Goal: Transaction & Acquisition: Purchase product/service

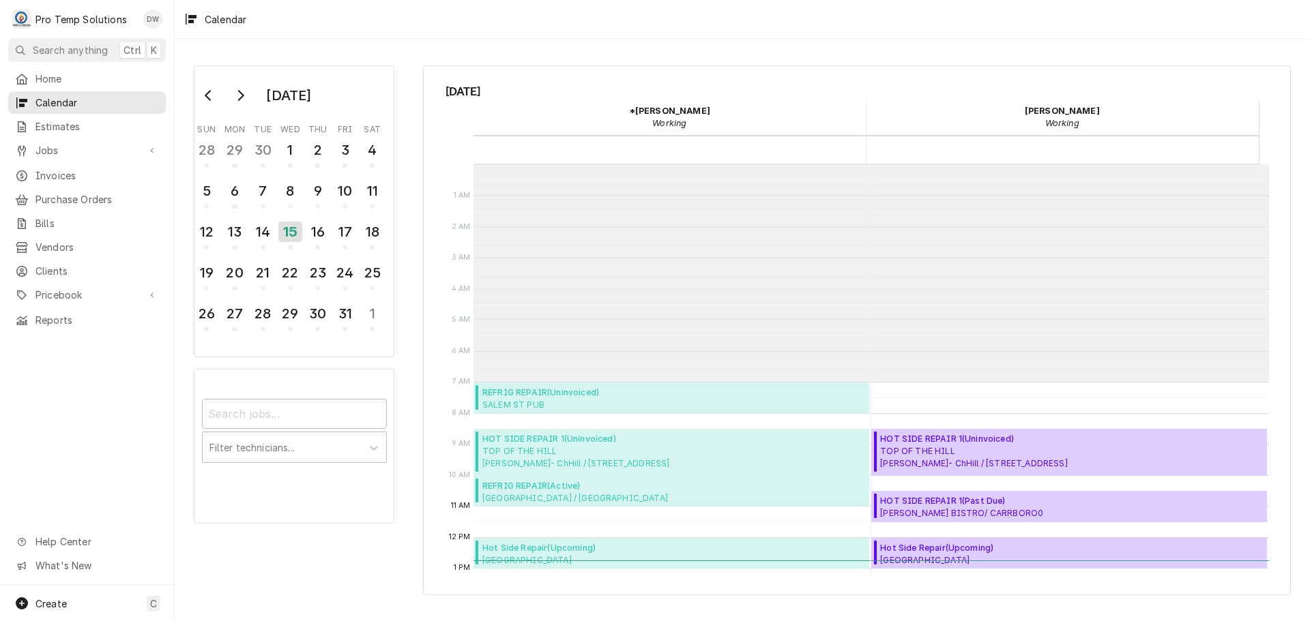
scroll to position [218, 0]
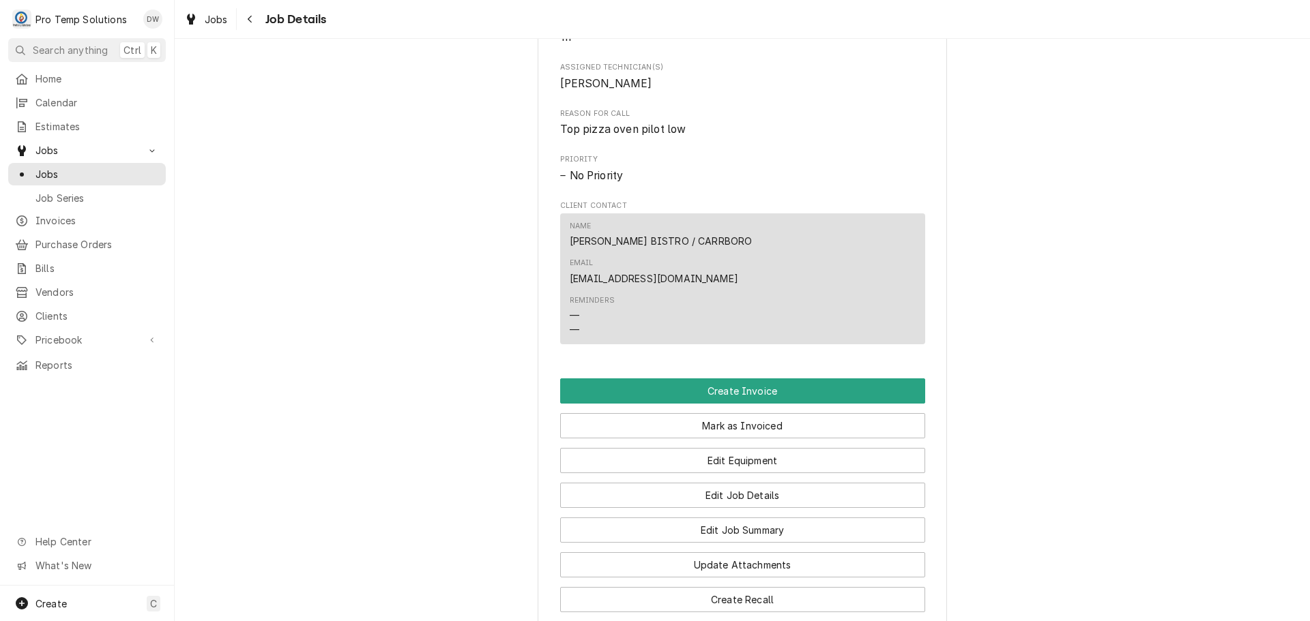
scroll to position [682, 0]
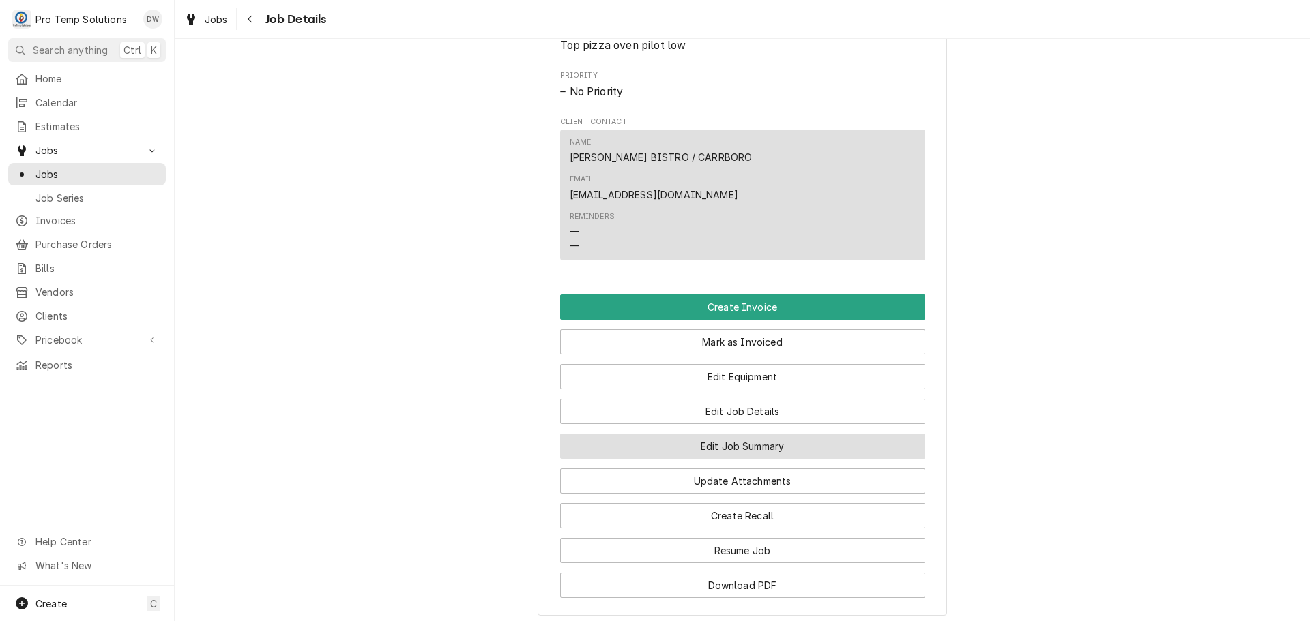
click at [729, 434] on button "Edit Job Summary" at bounding box center [742, 446] width 365 height 25
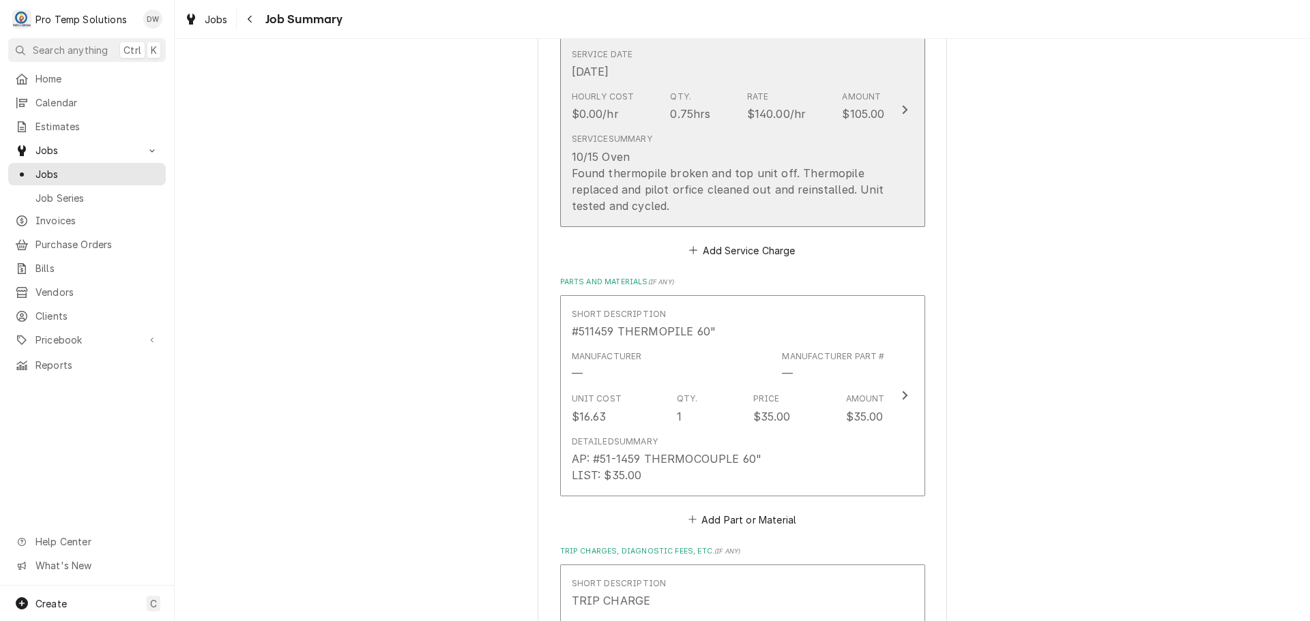
scroll to position [477, 0]
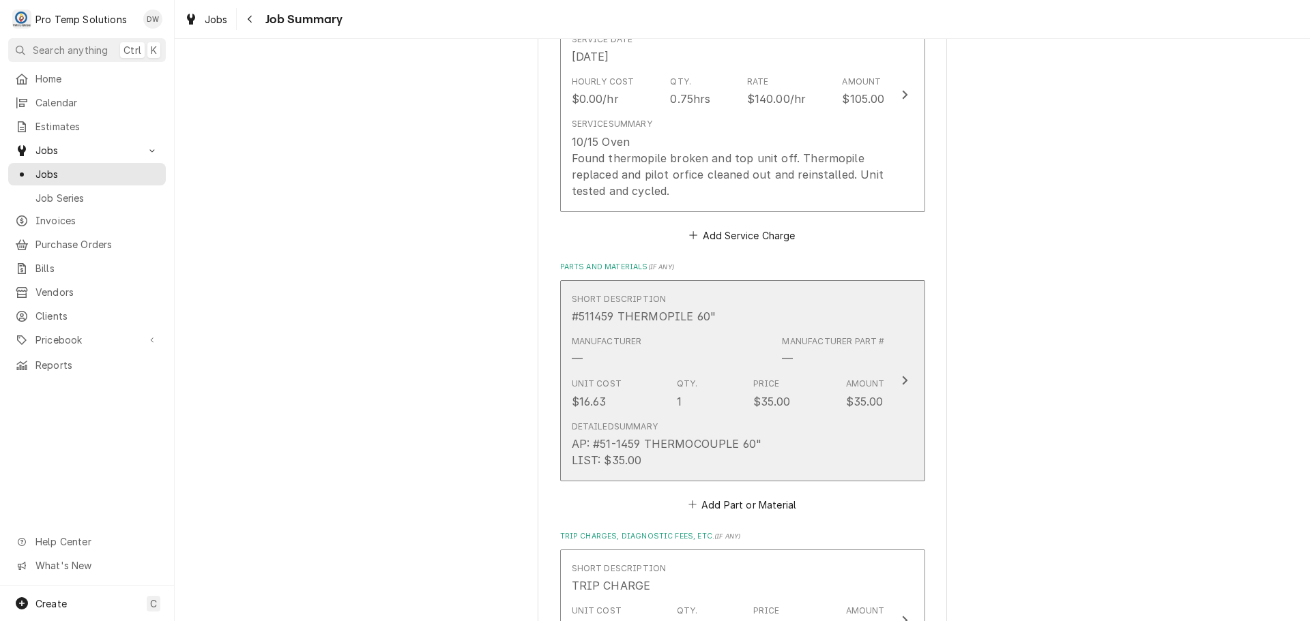
click at [902, 380] on icon "Update Line Item" at bounding box center [904, 381] width 5 height 9
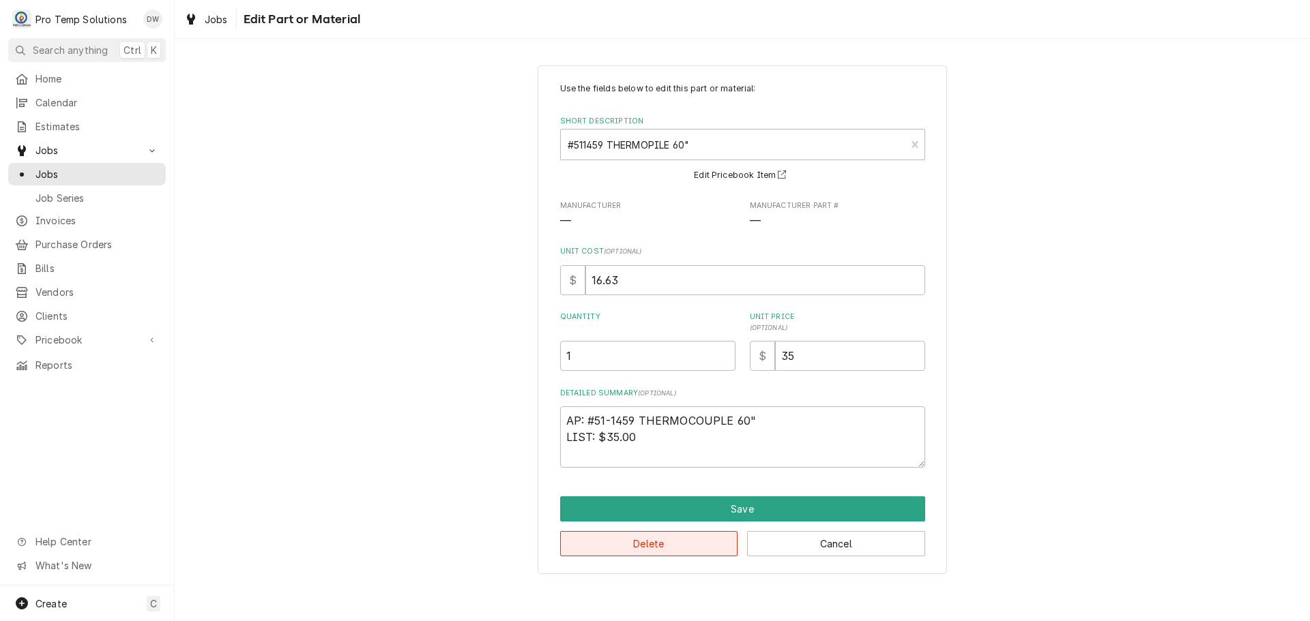
click at [670, 540] on button "Delete" at bounding box center [649, 543] width 178 height 25
type textarea "x"
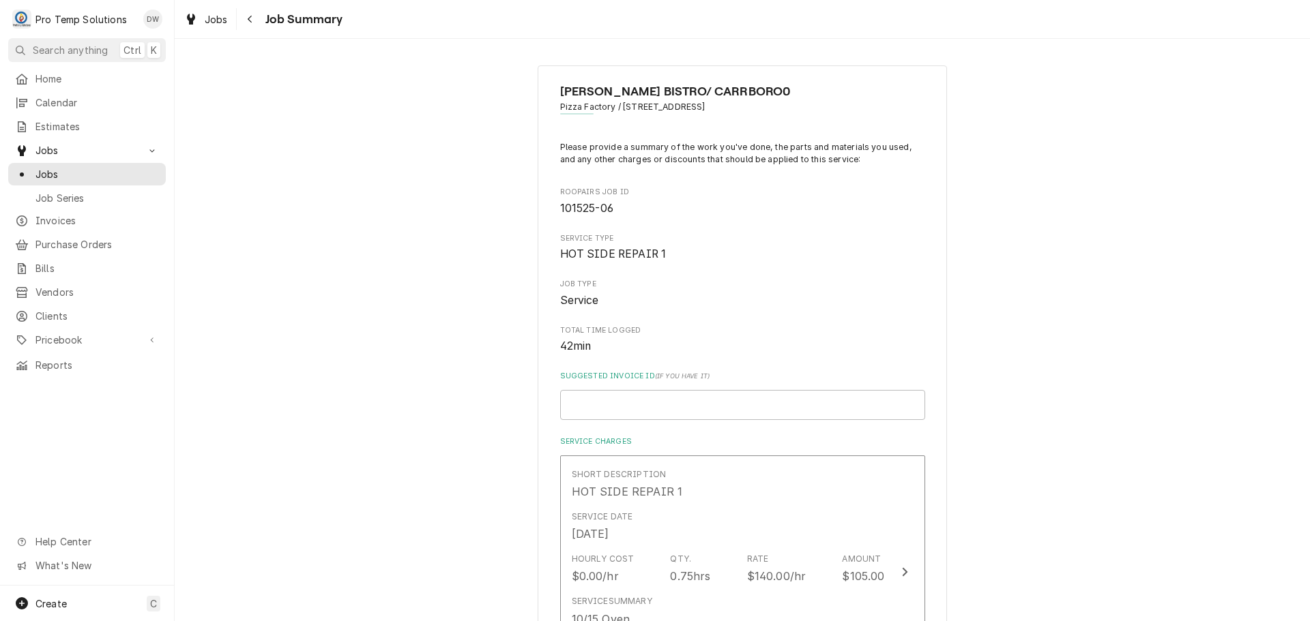
scroll to position [477, 0]
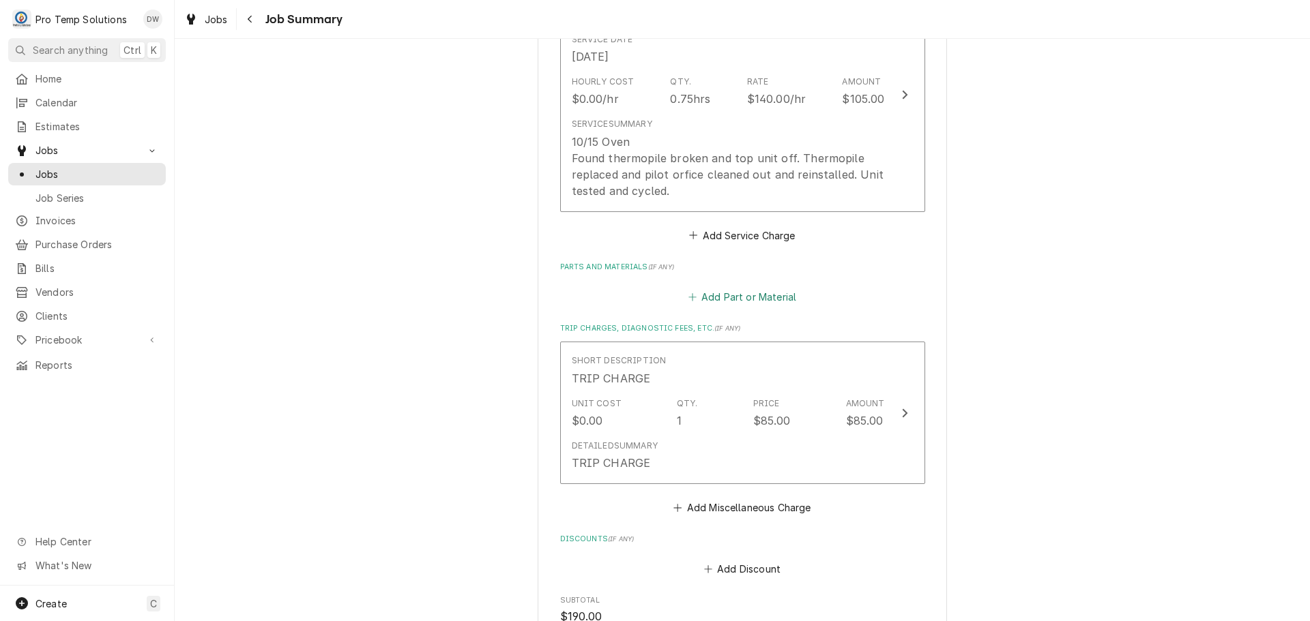
click at [748, 295] on button "Add Part or Material" at bounding box center [741, 296] width 113 height 19
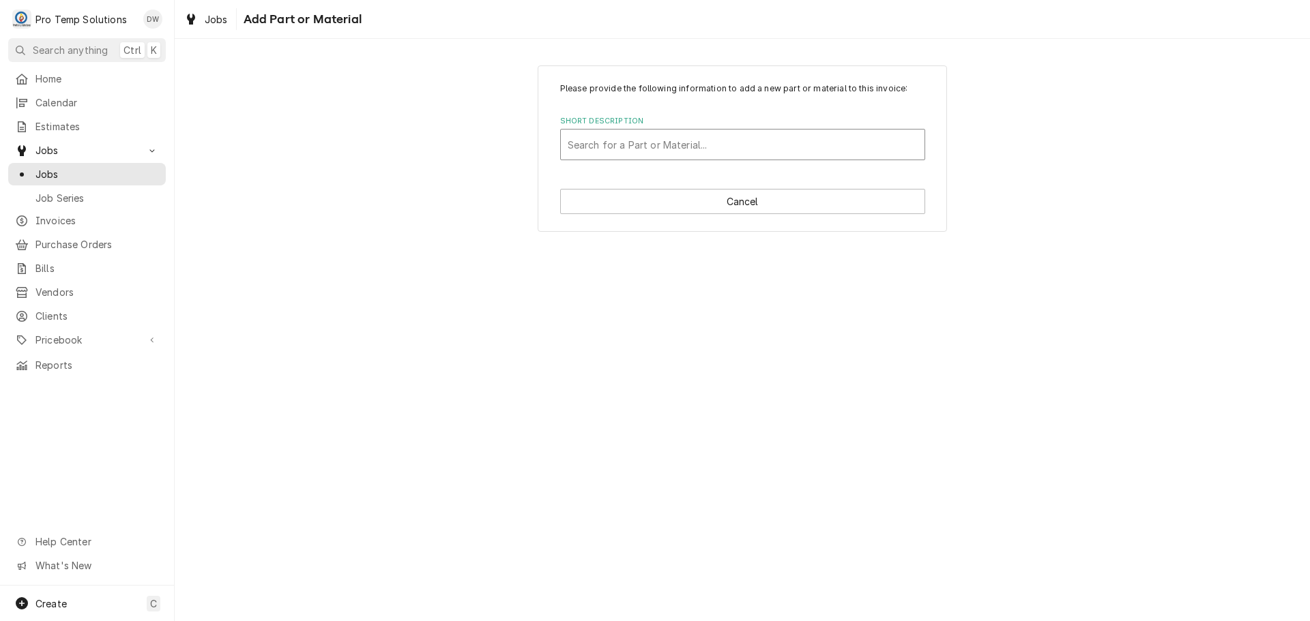
click at [651, 138] on div "Short Description" at bounding box center [742, 144] width 350 height 25
type input "8009405"
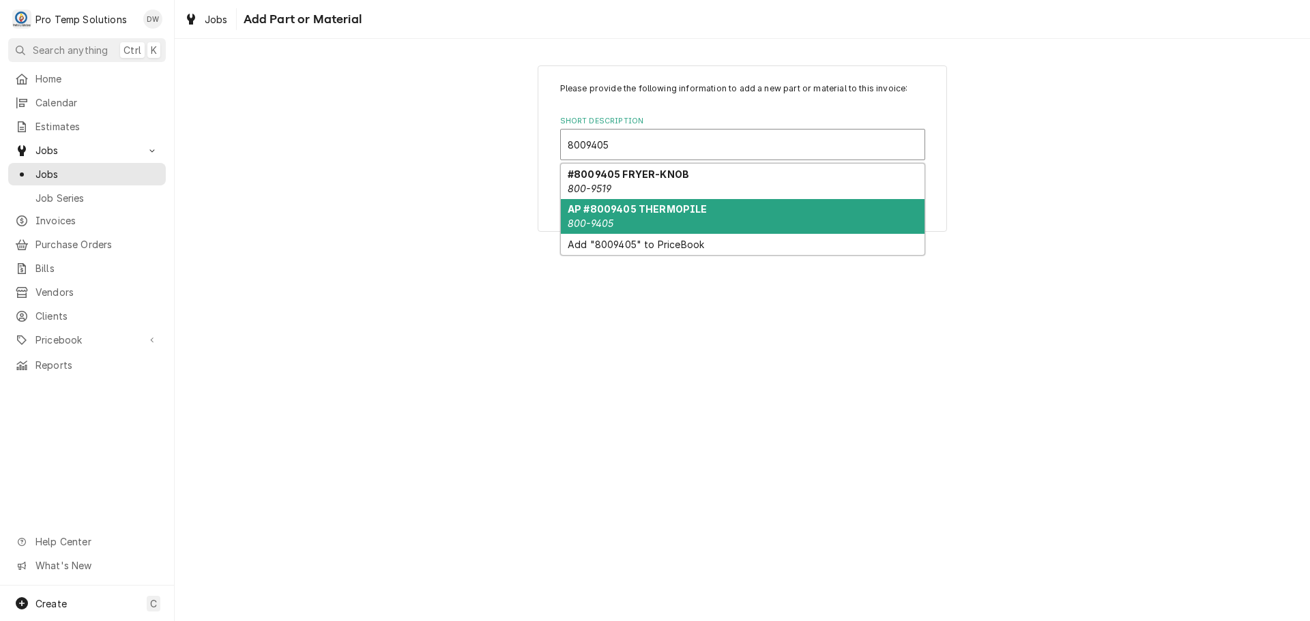
click at [638, 216] on div "AP #8009405 THERMOPILE 800-9405" at bounding box center [743, 216] width 364 height 35
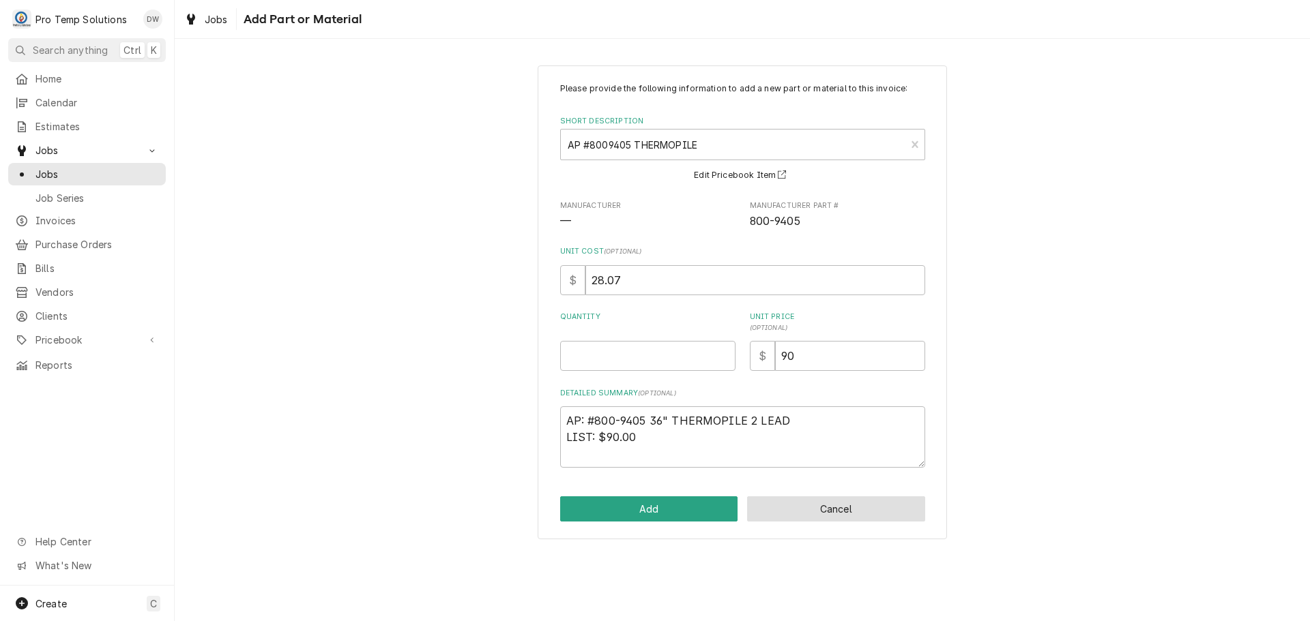
click at [829, 512] on button "Cancel" at bounding box center [836, 509] width 178 height 25
type textarea "x"
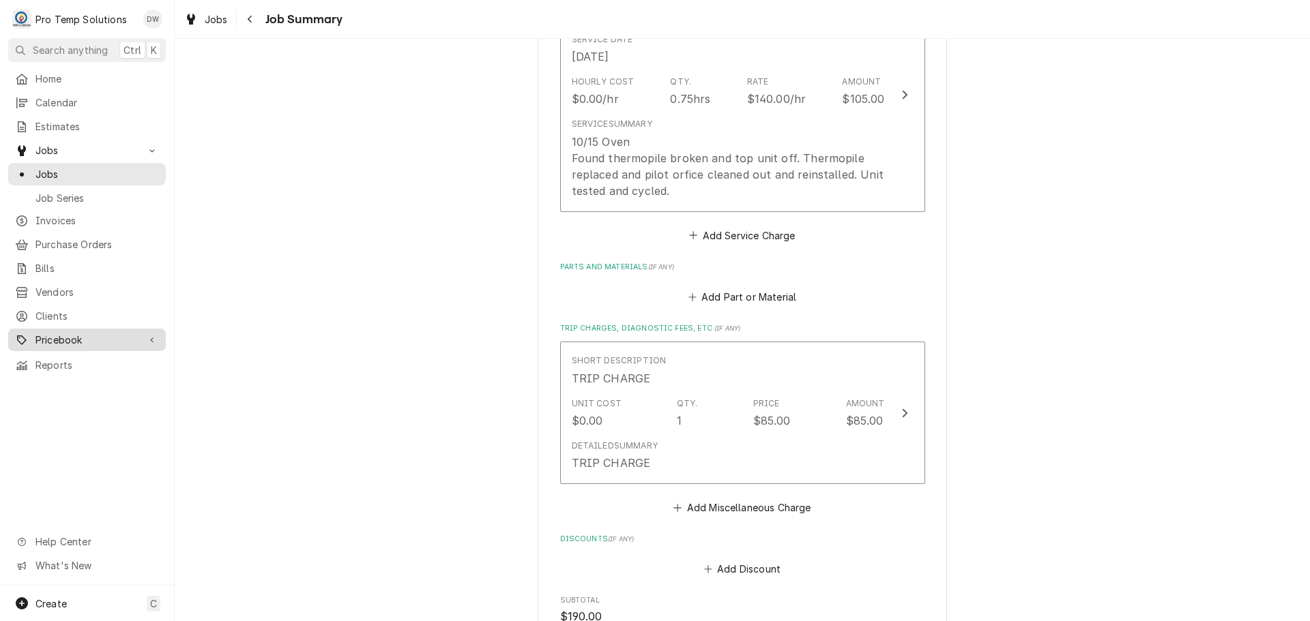
click at [50, 334] on span "Pricebook" at bounding box center [86, 340] width 103 height 14
click at [55, 381] on span "Parts & Materials" at bounding box center [96, 388] width 123 height 14
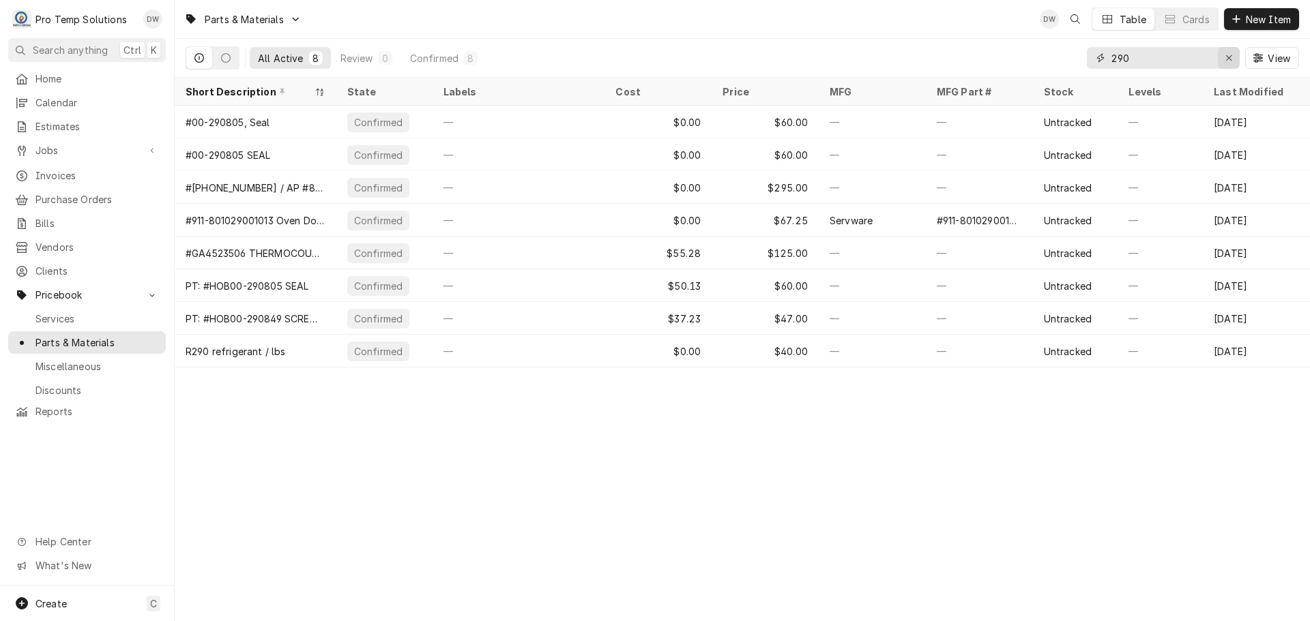
click at [1229, 59] on icon "Erase input" at bounding box center [1228, 57] width 5 height 5
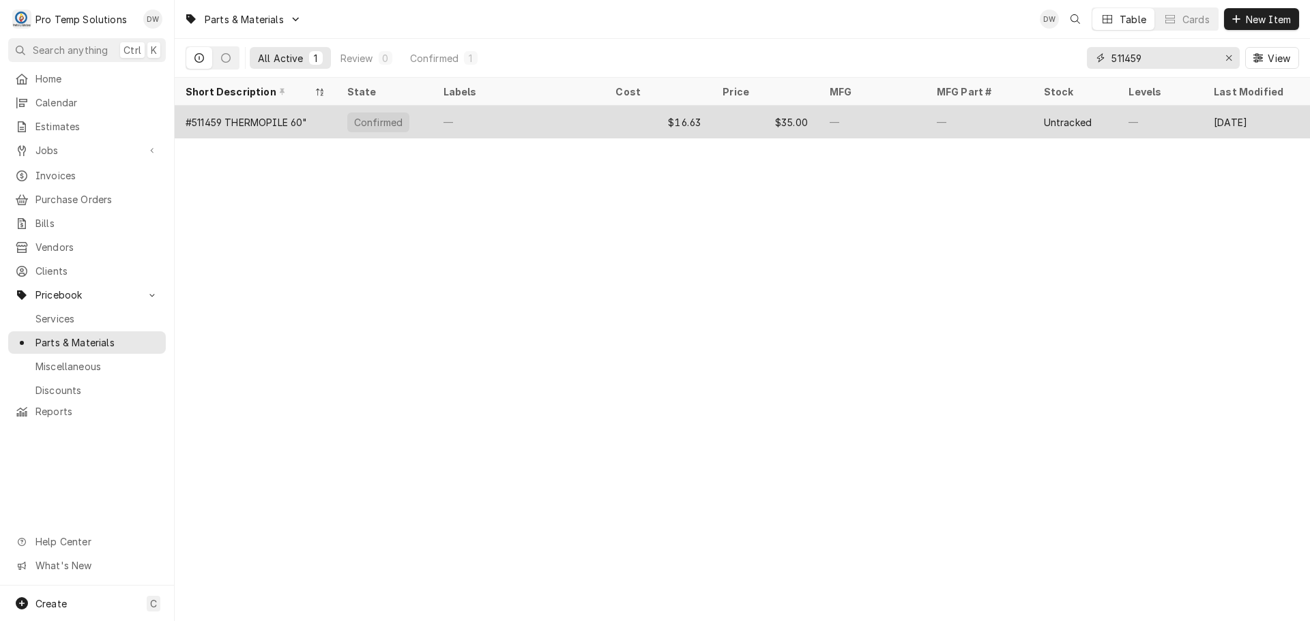
type input "511459"
click at [887, 115] on div "—" at bounding box center [871, 122] width 107 height 33
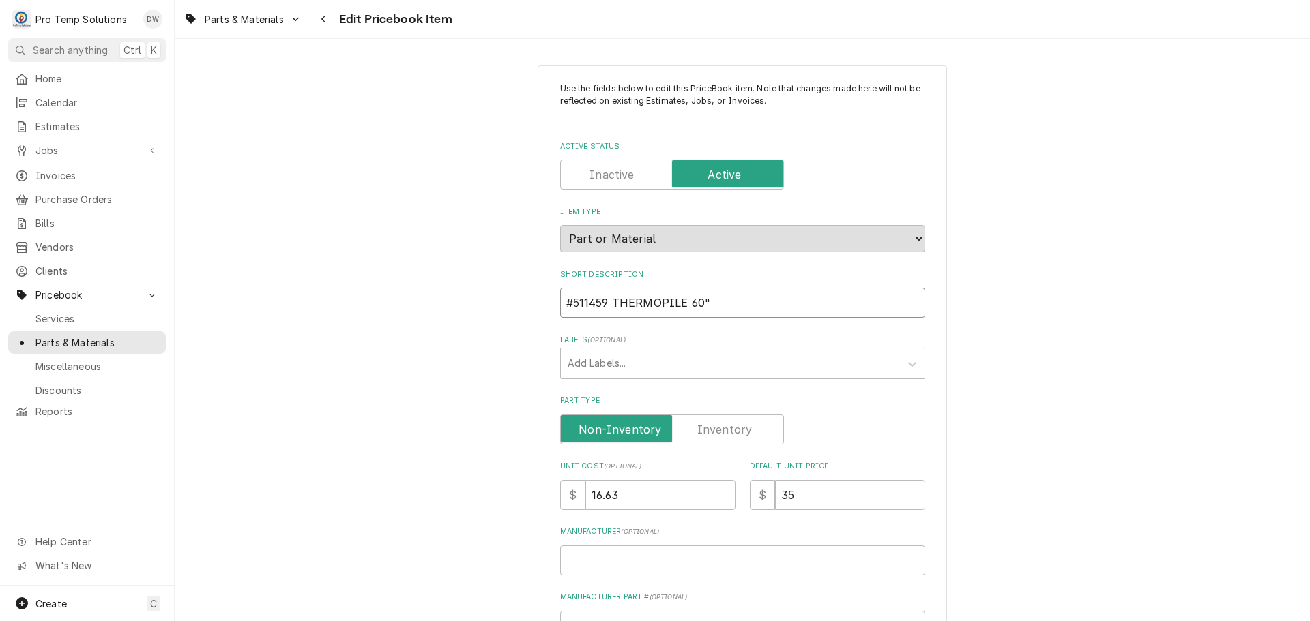
click at [679, 299] on input "#511459 THERMOPILE 60"" at bounding box center [742, 303] width 365 height 30
type textarea "x"
type input "#511459 THERMOPIL 60""
type textarea "x"
type input "#511459 THERMOPI 60""
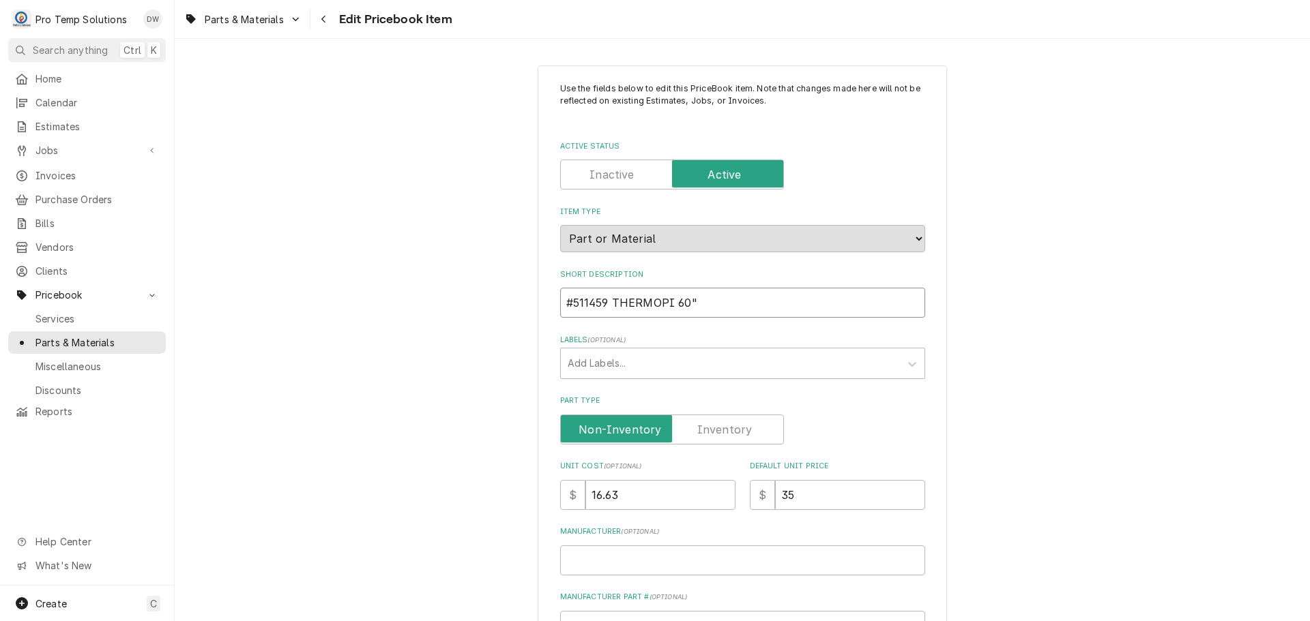
type textarea "x"
type input "#511459 THERMOP 60""
type textarea "x"
type input "#511459 THERMO 60""
type textarea "x"
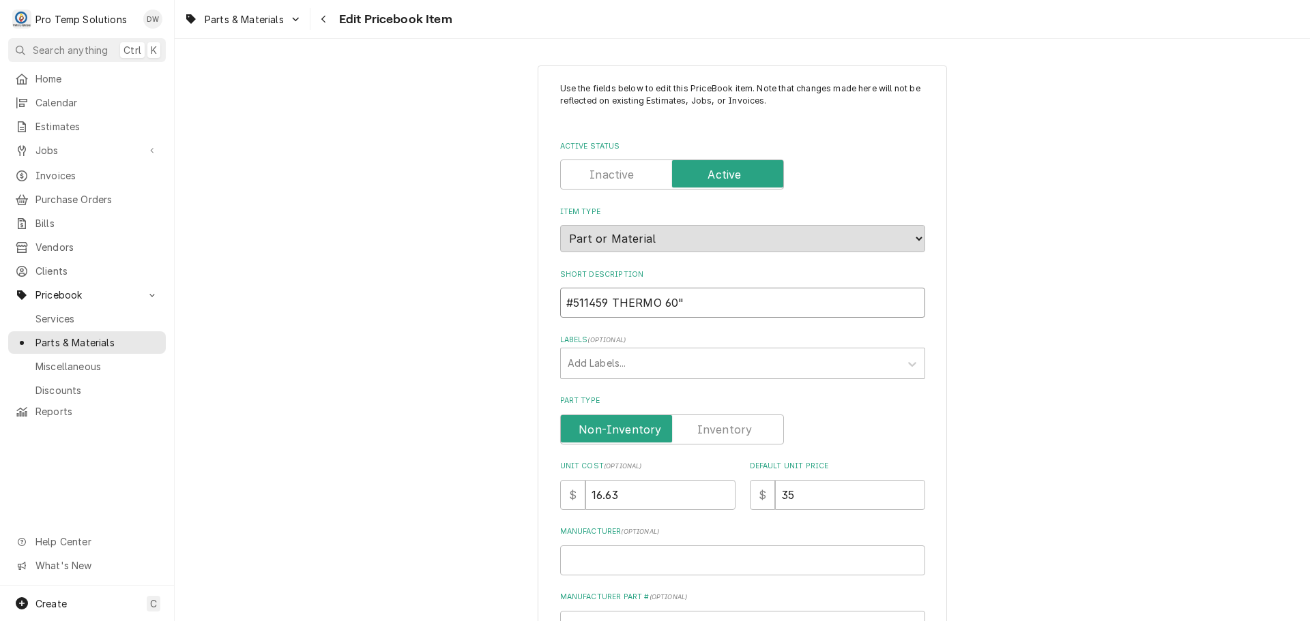
type input "#511459 THERMOC 60""
type textarea "x"
type input "#511459 THERMOCO 60""
type textarea "x"
type input "#511459 THERMOCOU 60""
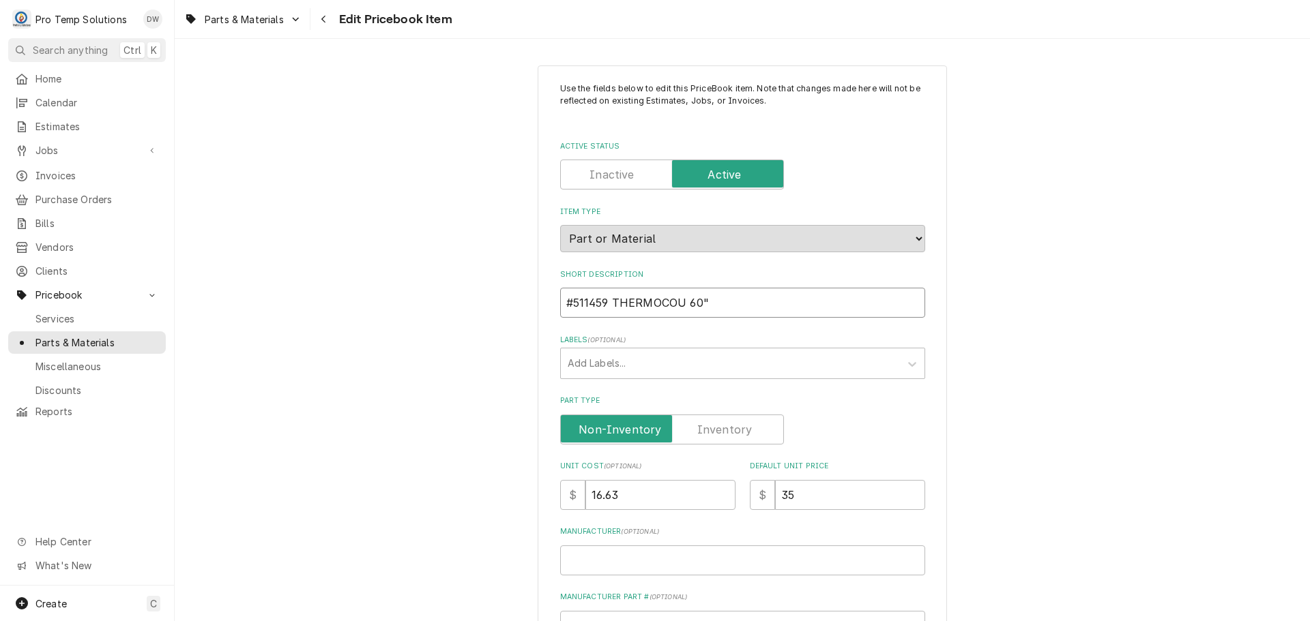
type textarea "x"
type input "#511459 THERMOCOUP 60""
type textarea "x"
type input "#511459 THERMOCOUPL 60""
type textarea "x"
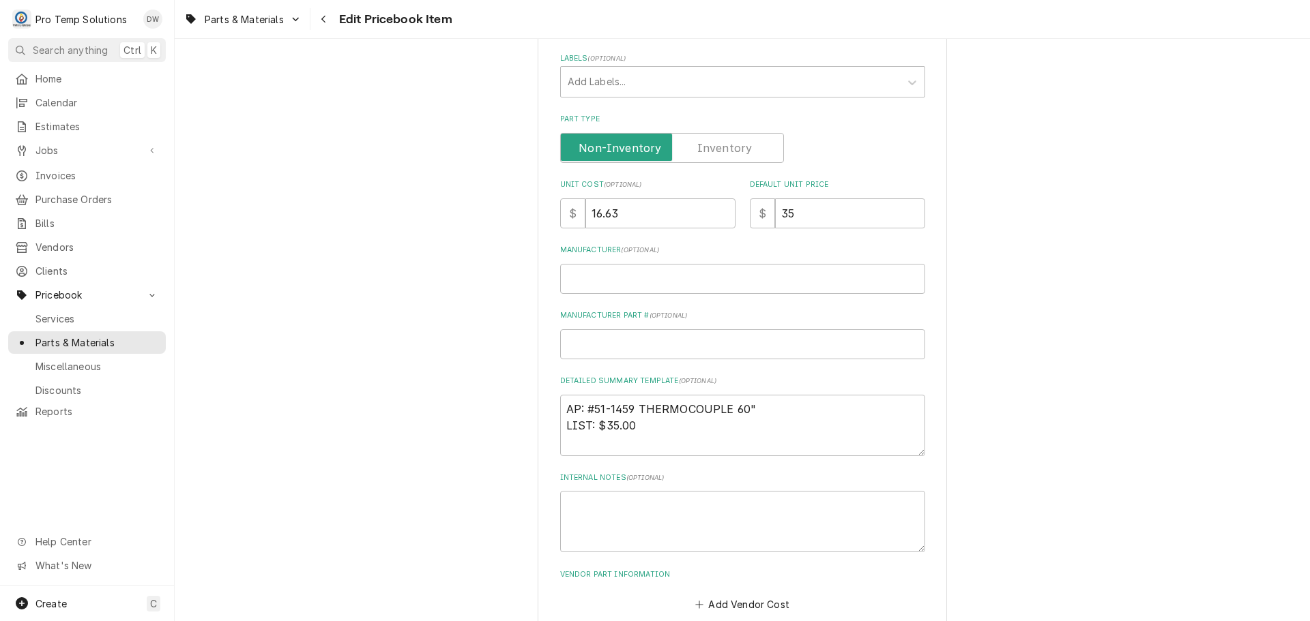
scroll to position [341, 0]
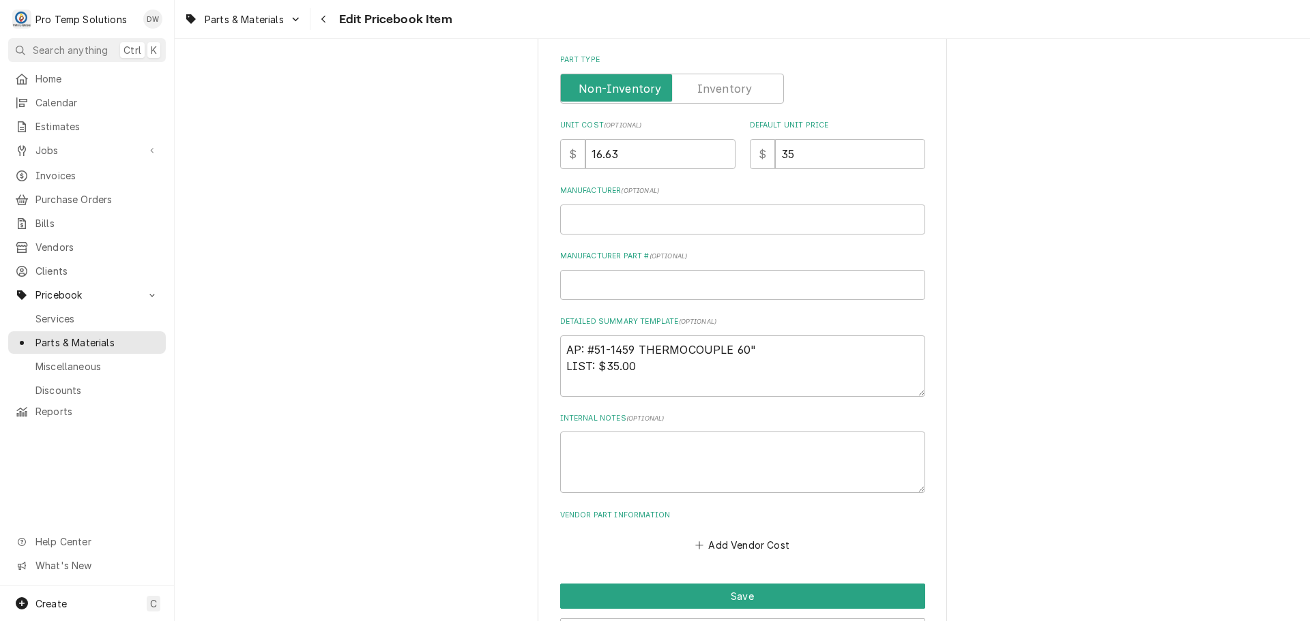
type input "#511459 THERMOCOUPLE 60""
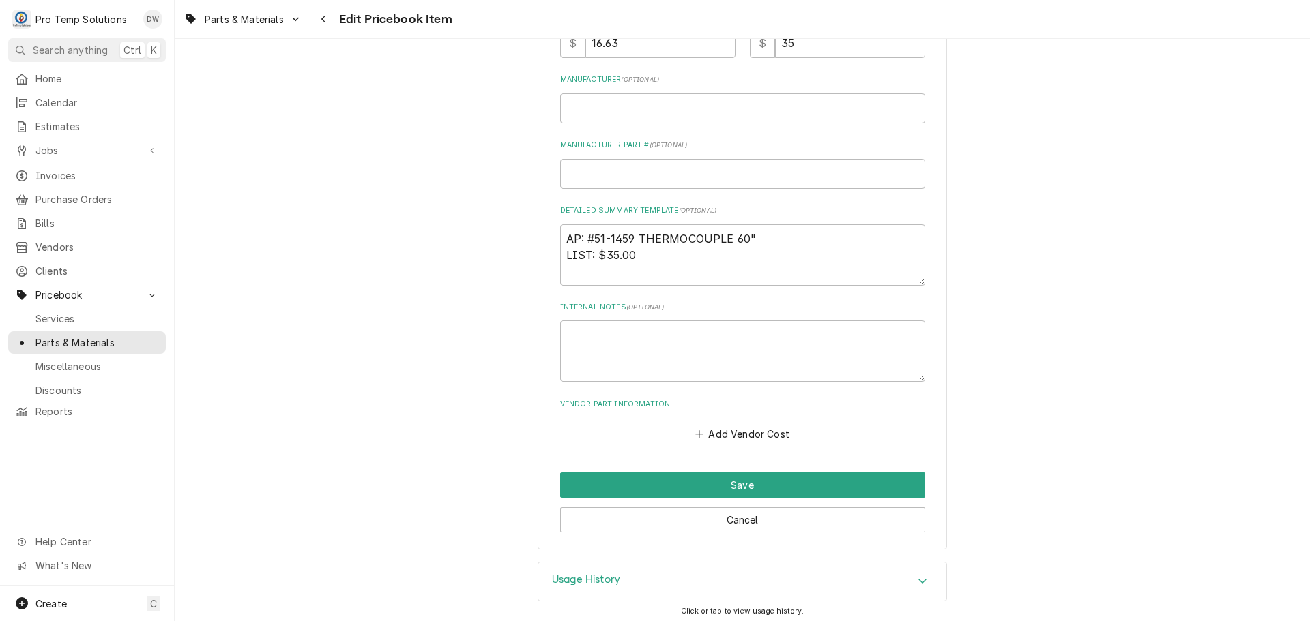
scroll to position [457, 0]
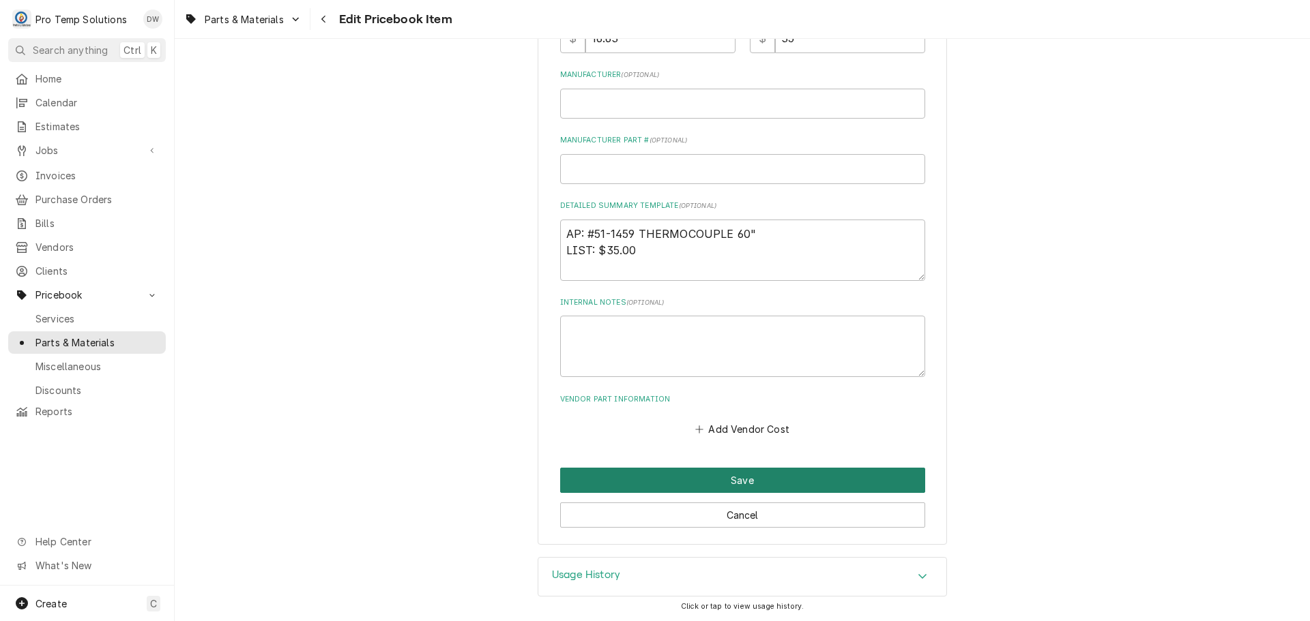
click at [729, 483] on button "Save" at bounding box center [742, 480] width 365 height 25
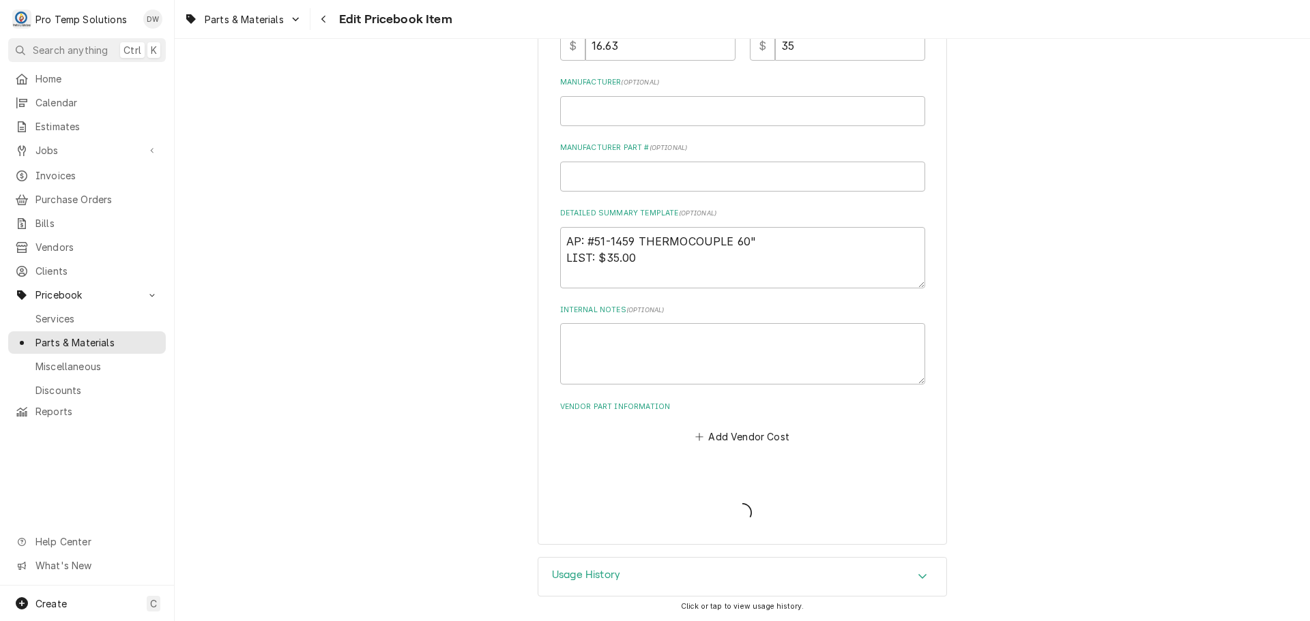
scroll to position [449, 0]
type textarea "x"
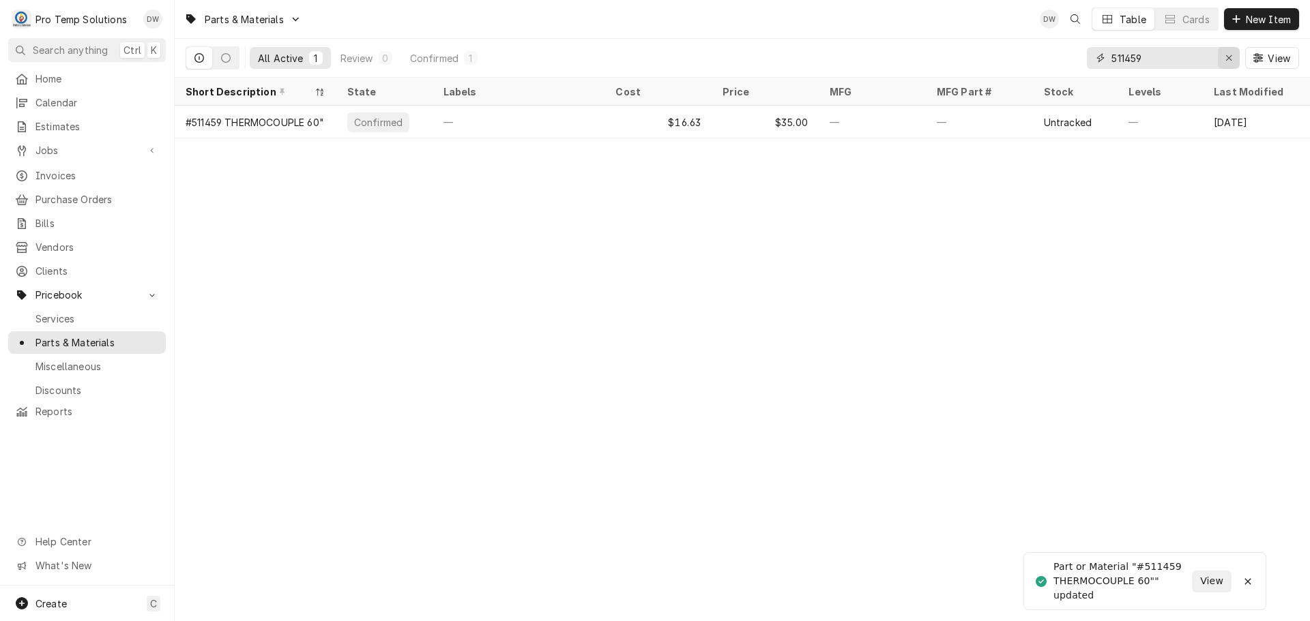
click at [1233, 59] on div "Erase input" at bounding box center [1229, 58] width 14 height 14
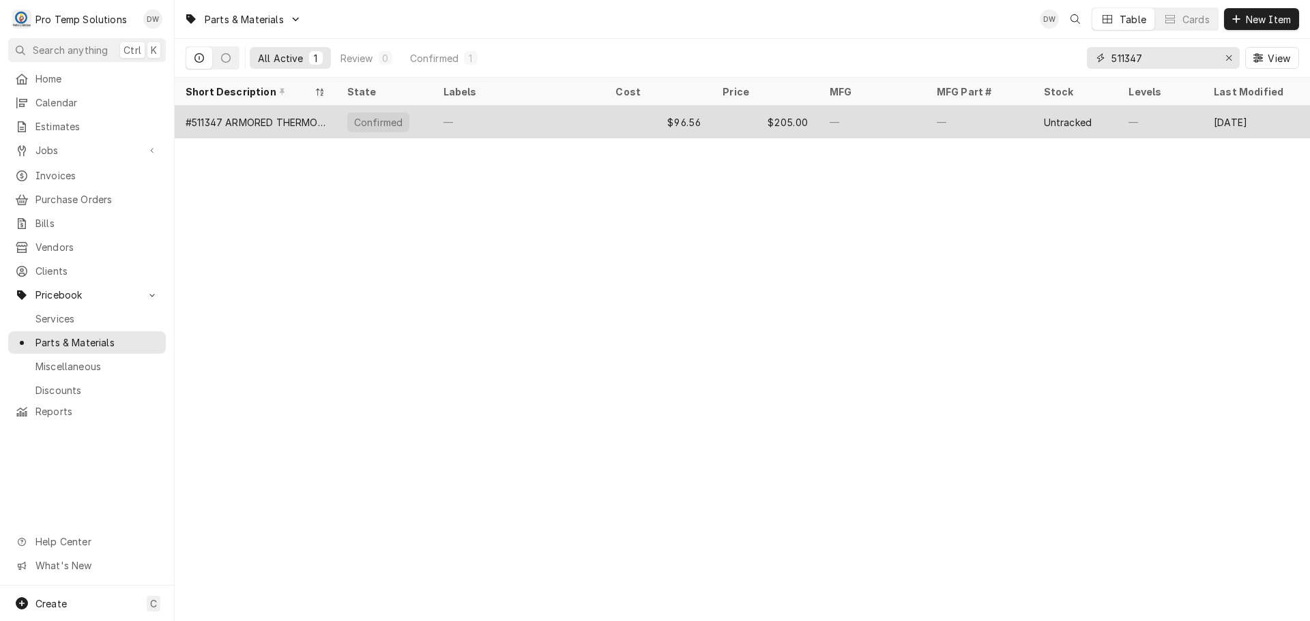
type input "511347"
click at [738, 120] on div "$205.00" at bounding box center [764, 122] width 107 height 33
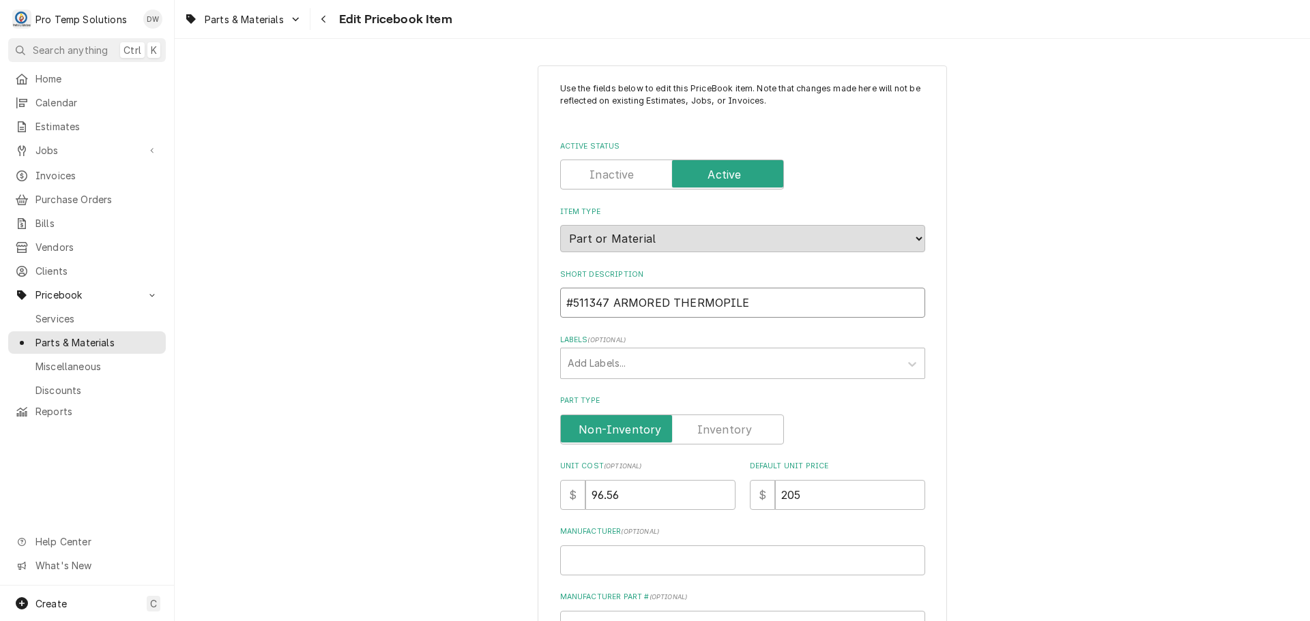
click at [772, 294] on input "#511347 ARMORED THERMOPILE" at bounding box center [742, 303] width 365 height 30
type textarea "x"
type input "#511347 ARMORED THERMOPILE"
type textarea "x"
type input "#511347 ARMORED THERMOPILE 7"
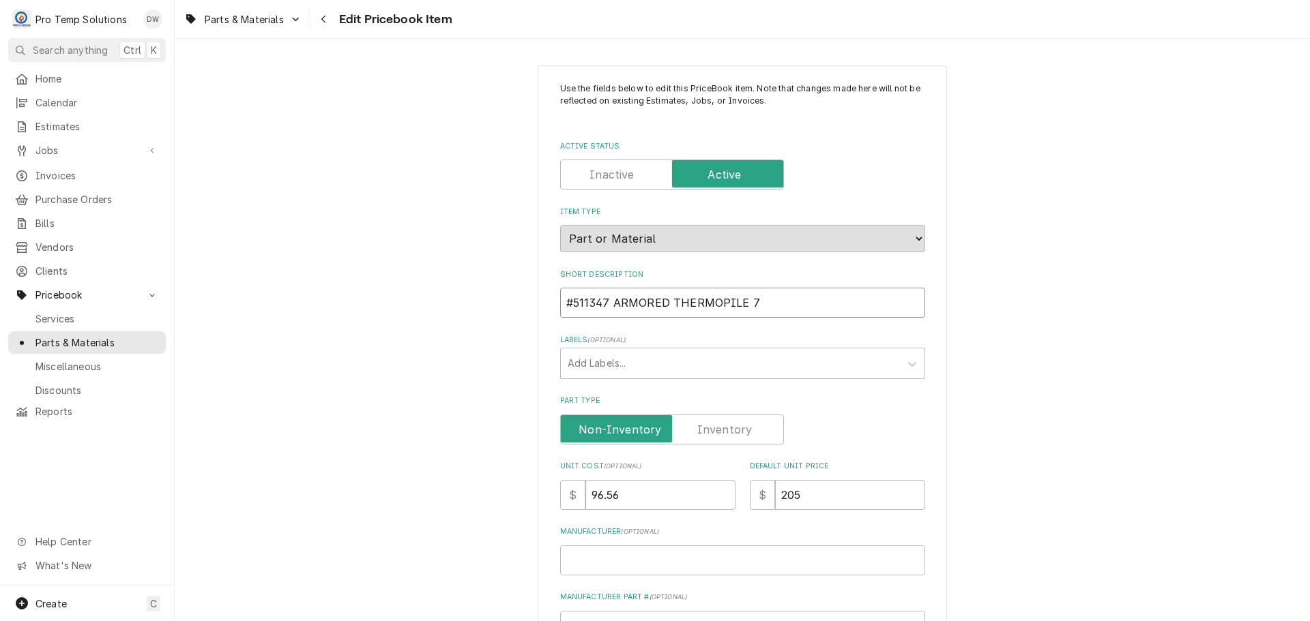
type textarea "x"
type input "#511347 ARMORED THERMOPILE 70"
type textarea "x"
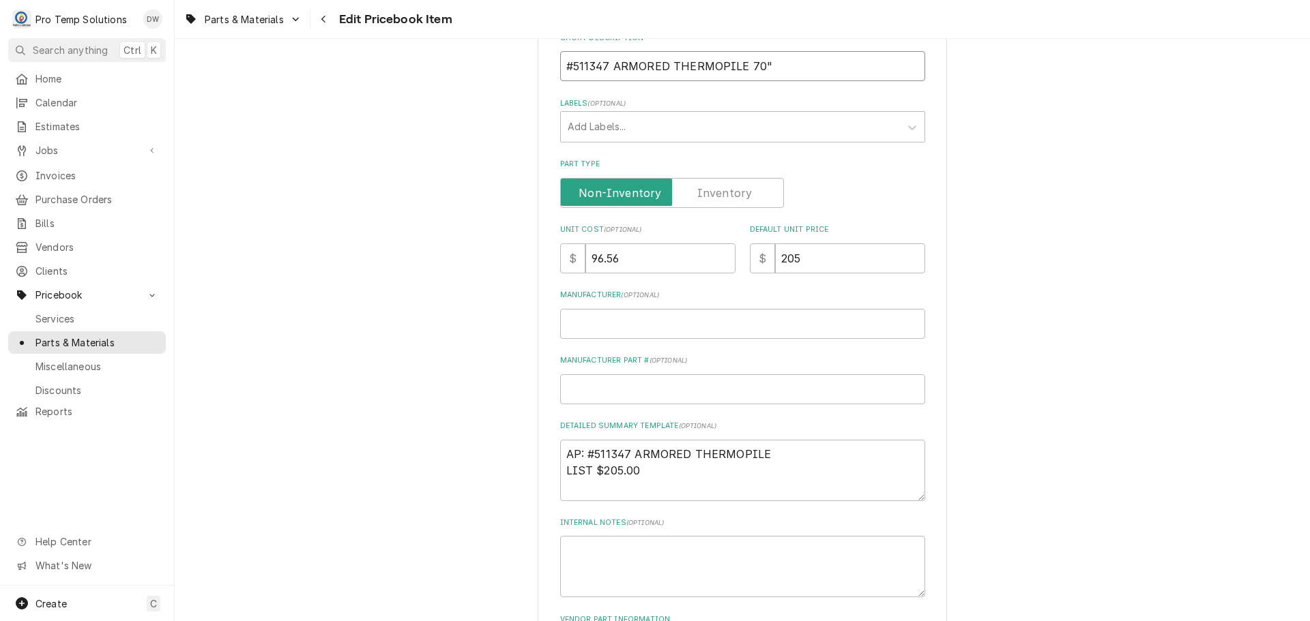
scroll to position [341, 0]
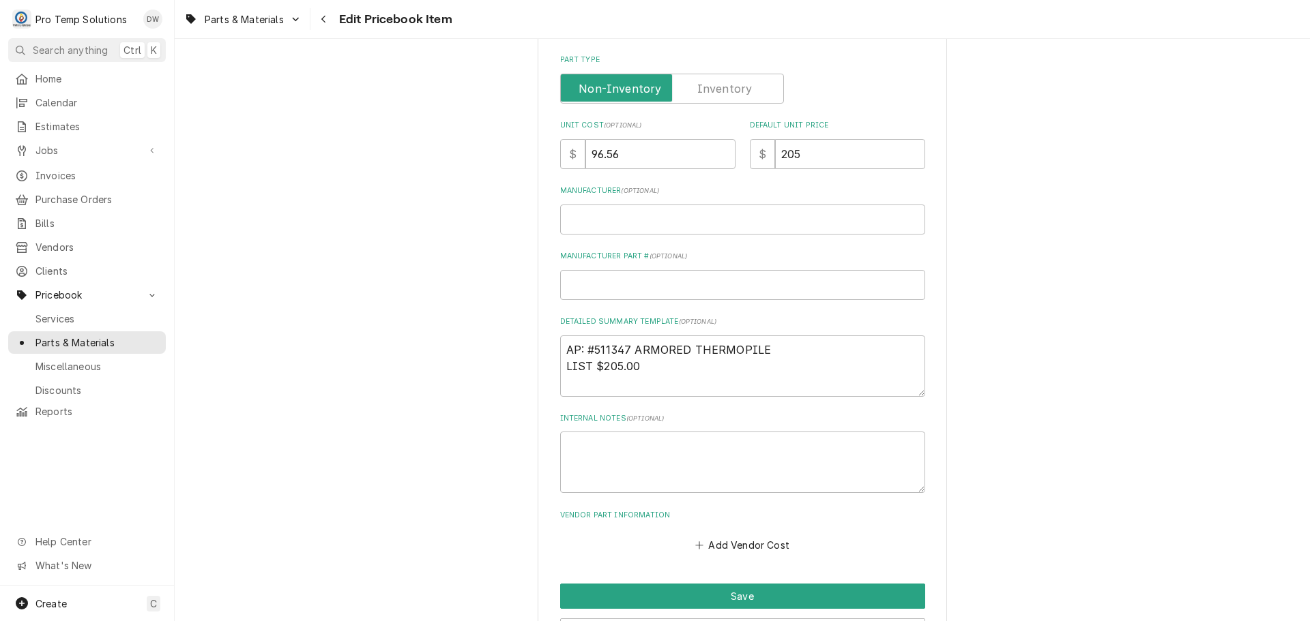
type input "#511347 ARMORED THERMOPILE 70""
click at [686, 349] on textarea "AP: #511347 ARMORED THERMOPILE LIST $205.00" at bounding box center [742, 366] width 365 height 61
type textarea "x"
type textarea "AP: #511347 ARMORED 7THERMOPILE LIST $205.00"
type textarea "x"
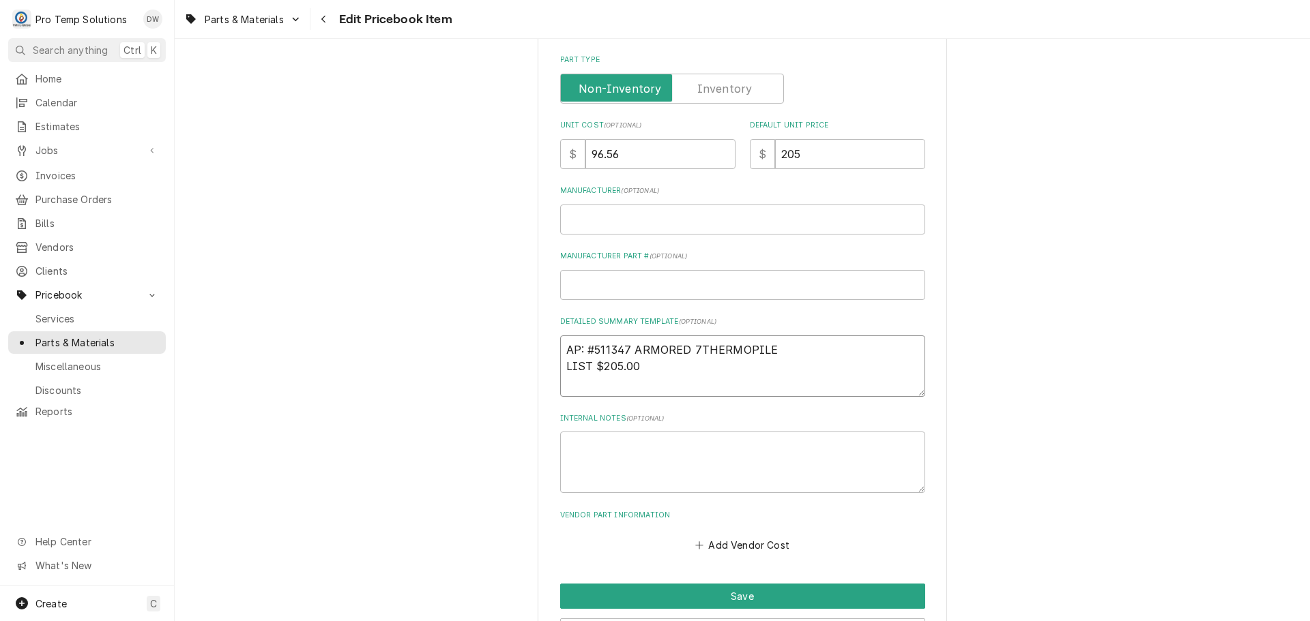
type textarea "AP: #511347 ARMORED 70THERMOPILE LIST $205.00"
type textarea "x"
type textarea "AP: #511347 ARMORED 70"THERMOPILE LIST $205.00"
type textarea "x"
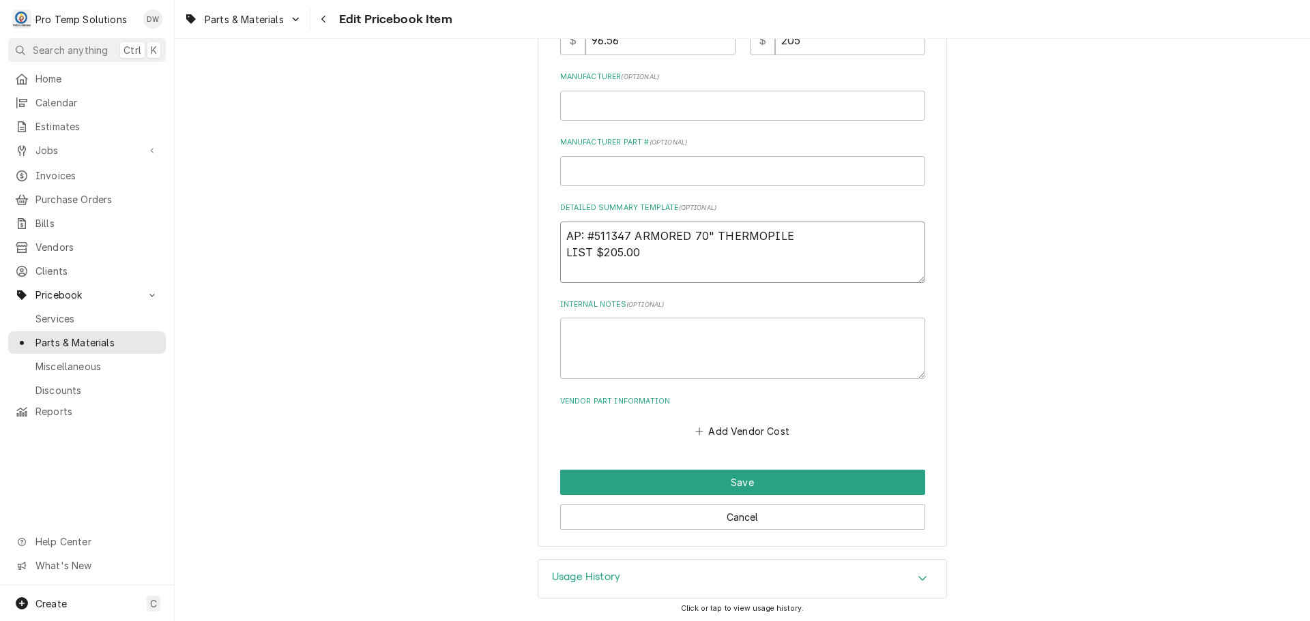
scroll to position [457, 0]
type textarea "AP: #511347 ARMORED 70" THERMOPILE LIST $205.00"
click at [643, 334] on textarea "Internal Notes ( optional )" at bounding box center [742, 346] width 365 height 61
type textarea "x"
type textarea "1"
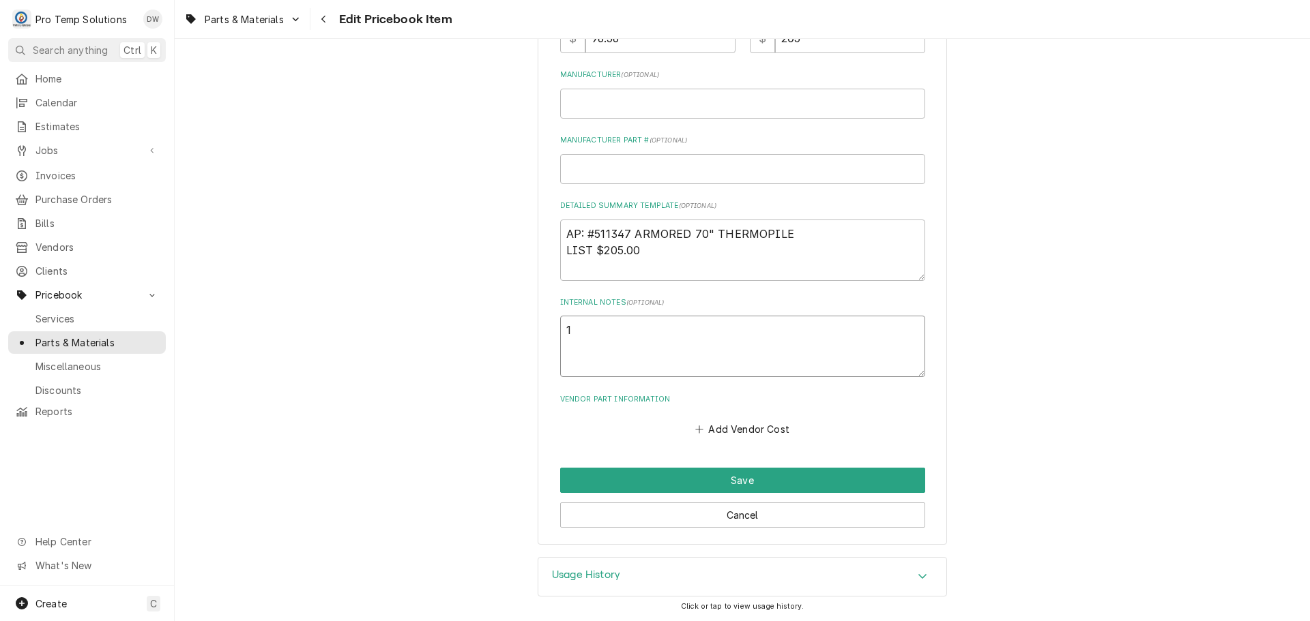
type textarea "x"
type textarea "1-"
type textarea "x"
type textarea "1-"
type textarea "x"
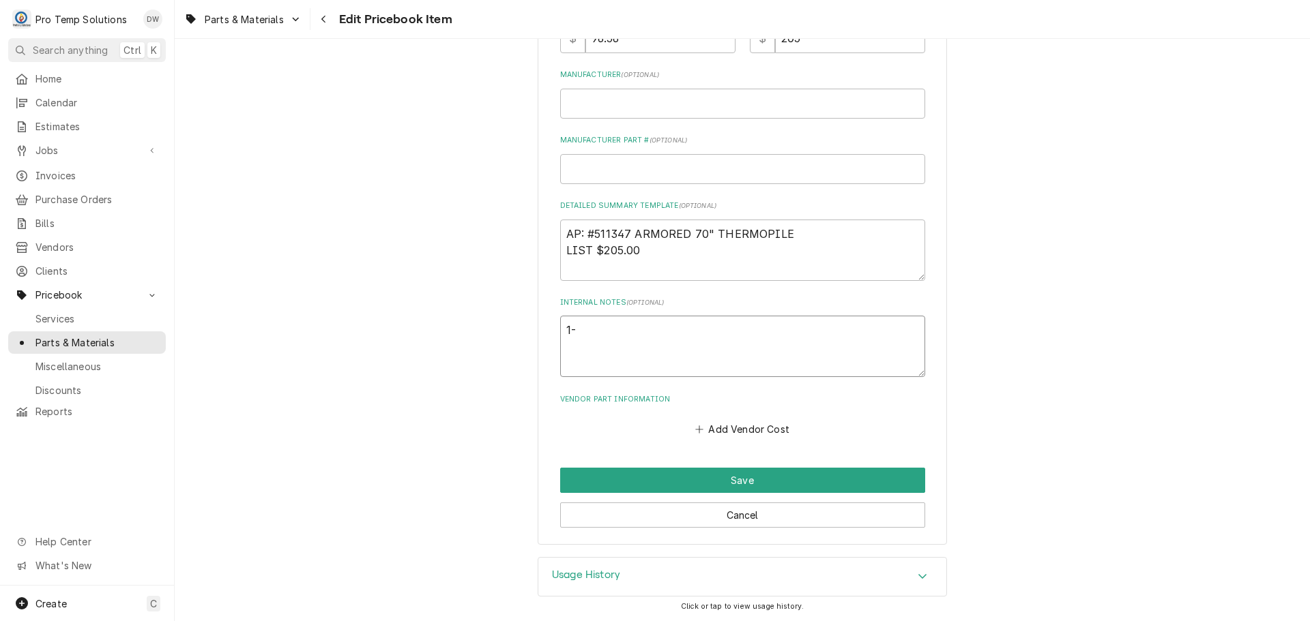
type textarea "1- K"
type textarea "x"
type textarea "1- KO"
type textarea "x"
type textarea "1- KOT"
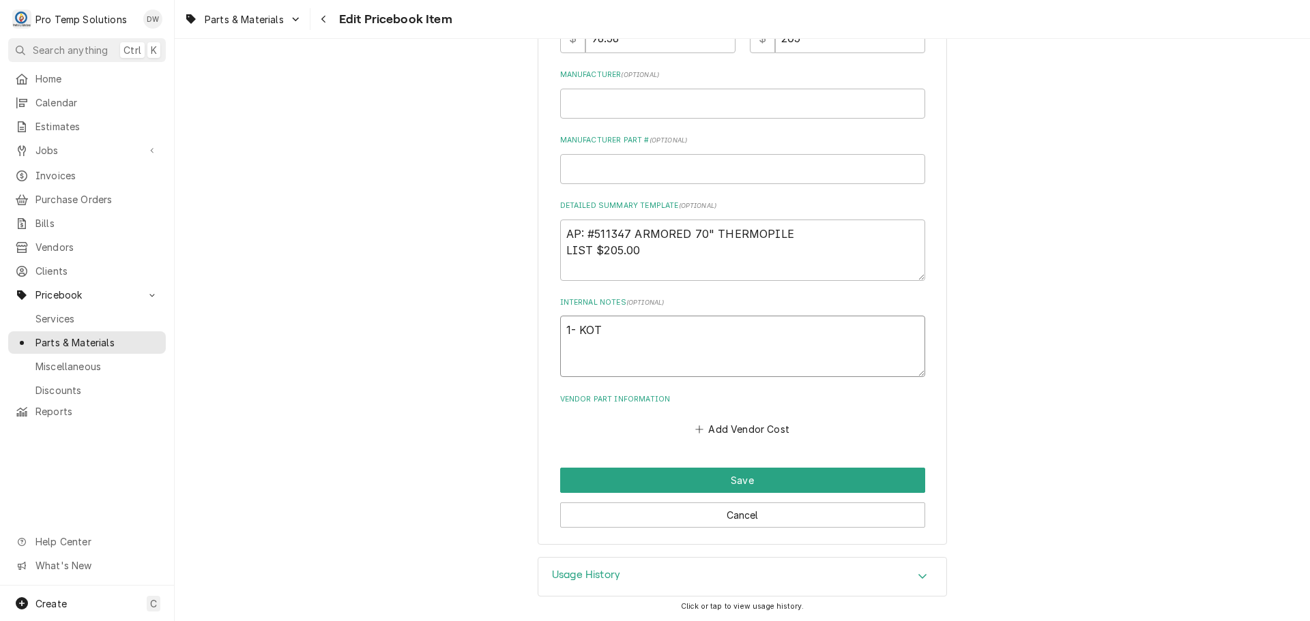
type textarea "x"
type textarea "1- KOTY"
type textarea "x"
type textarea "1- KOTY"
type textarea "x"
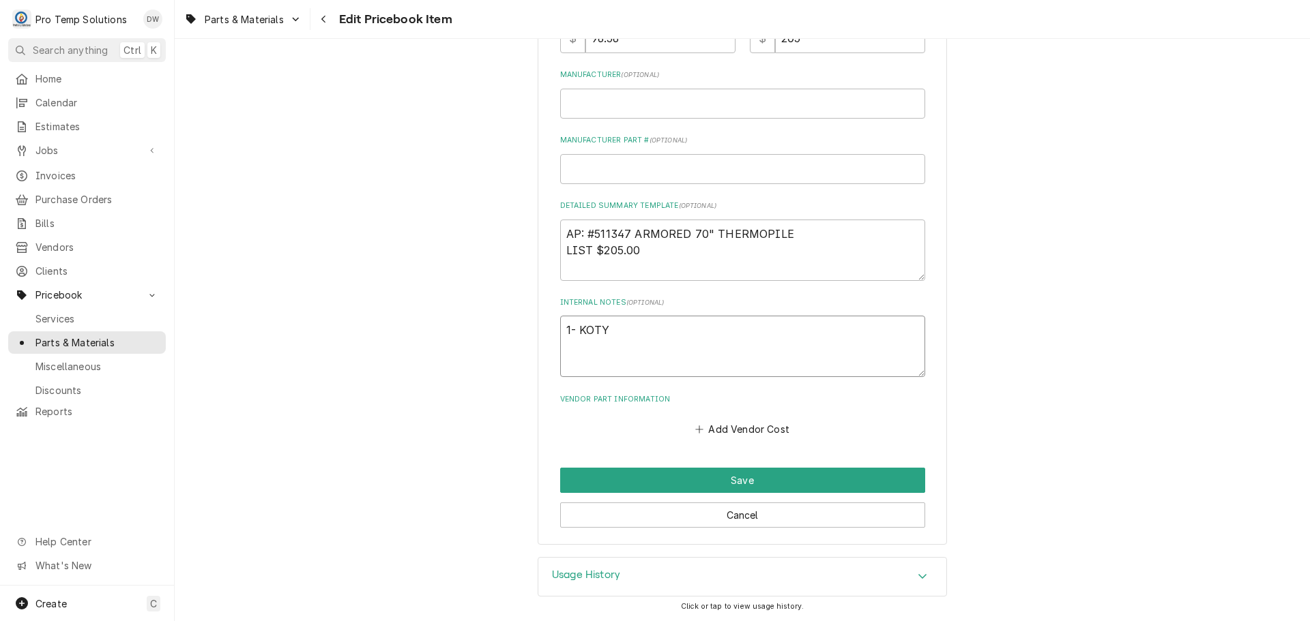
type textarea "1- KOTY"
type textarea "x"
type textarea "1- KOTY 1"
type textarea "x"
type textarea "1- KOTY 1-"
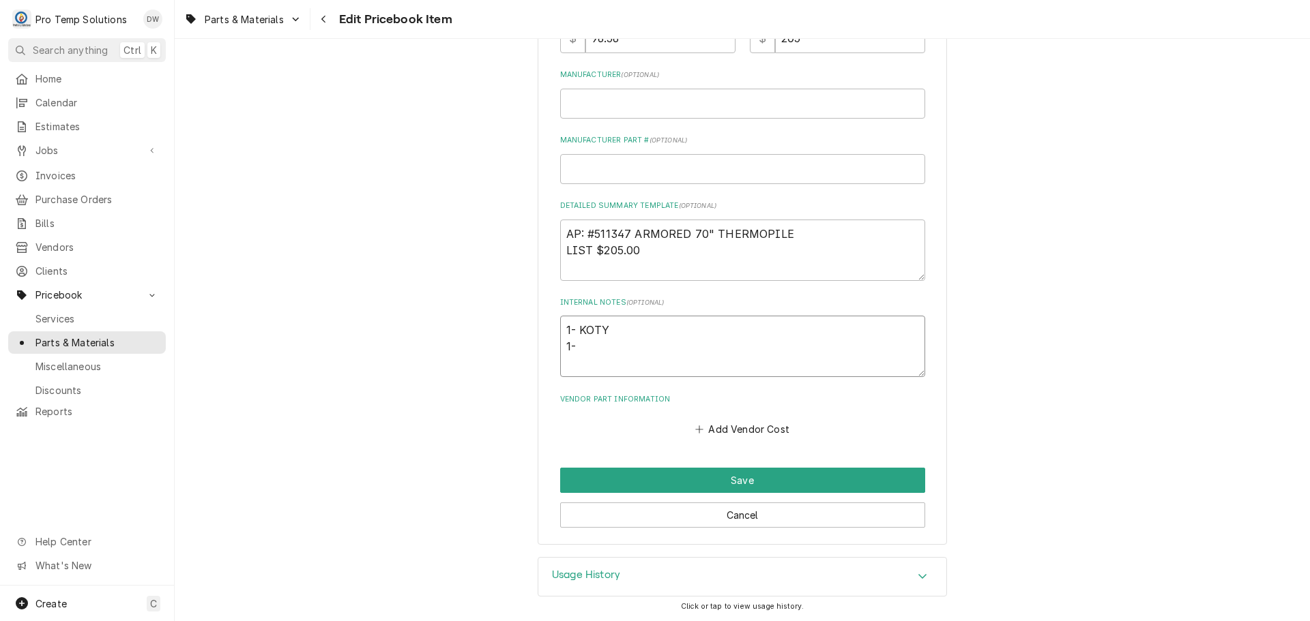
type textarea "x"
type textarea "1- KOTY 1-K"
type textarea "x"
type textarea "1- KOTY 1-KE"
type textarea "x"
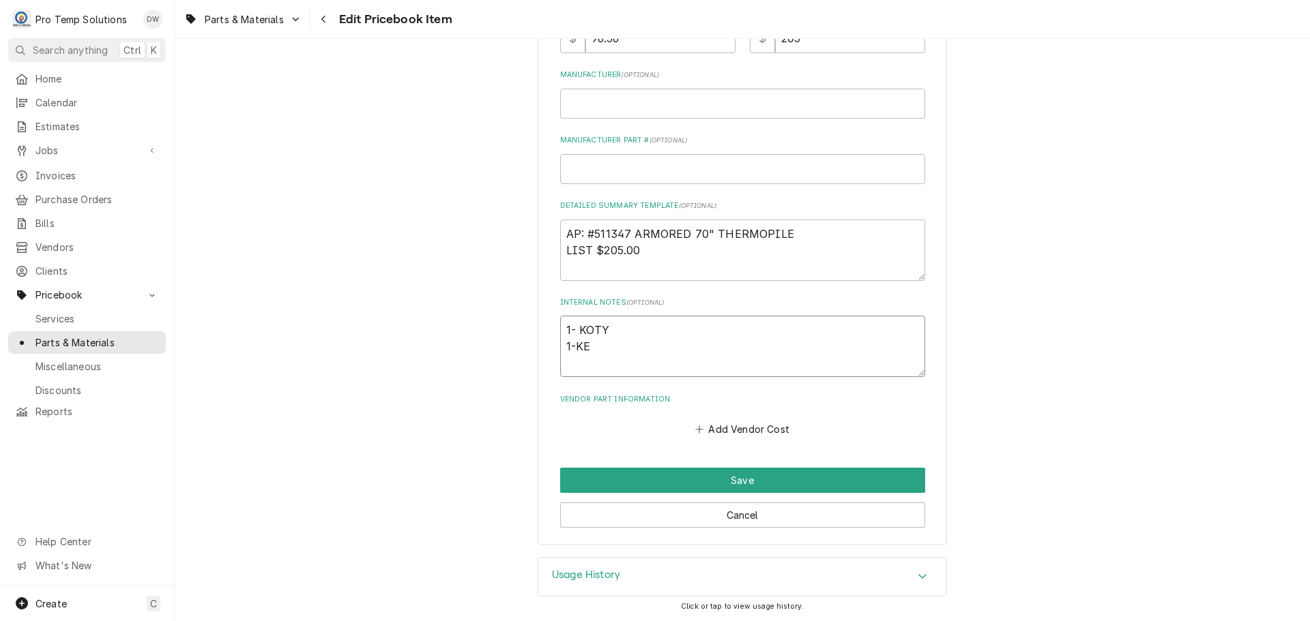
type textarea "1- KOTY 1-KEV"
type textarea "x"
type textarea "1- KOTY 1-KEVI"
type textarea "x"
type textarea "1- KOTY 1-KEVIN"
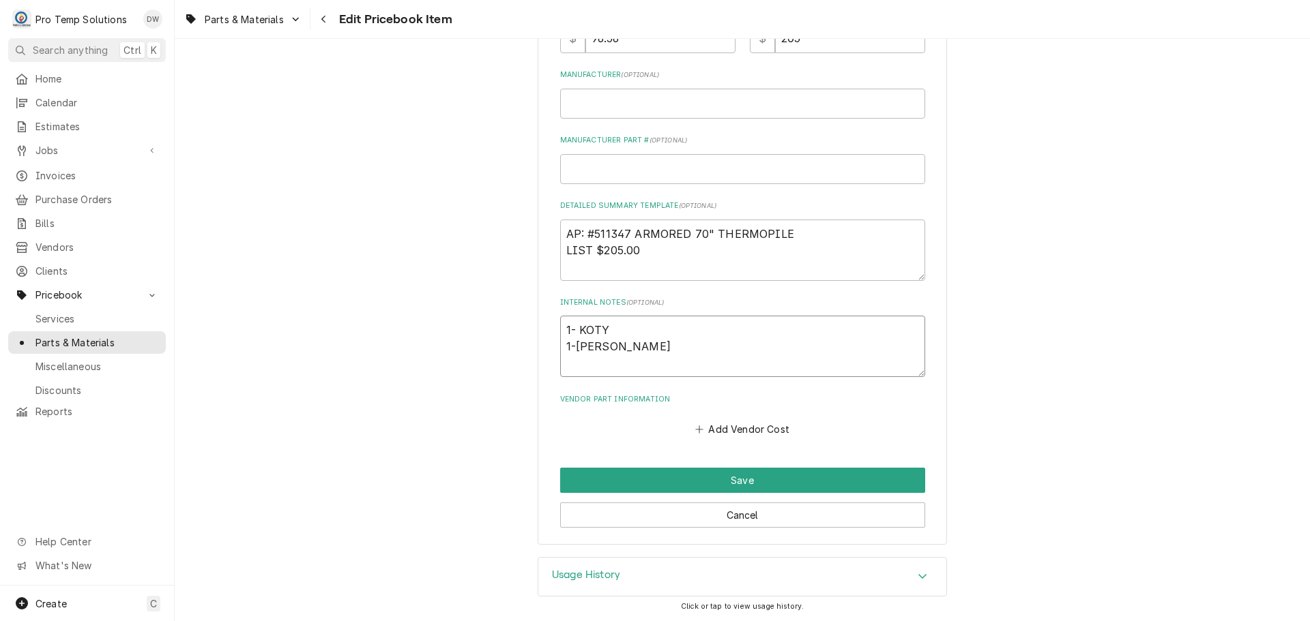
type textarea "x"
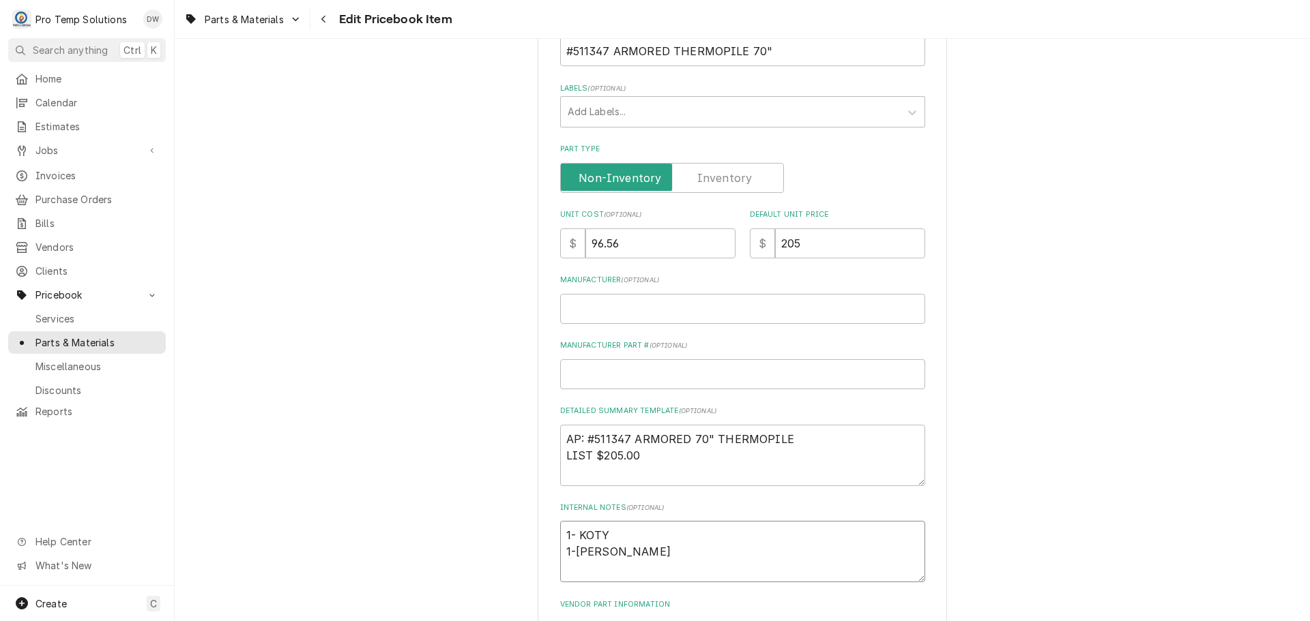
scroll to position [184, 0]
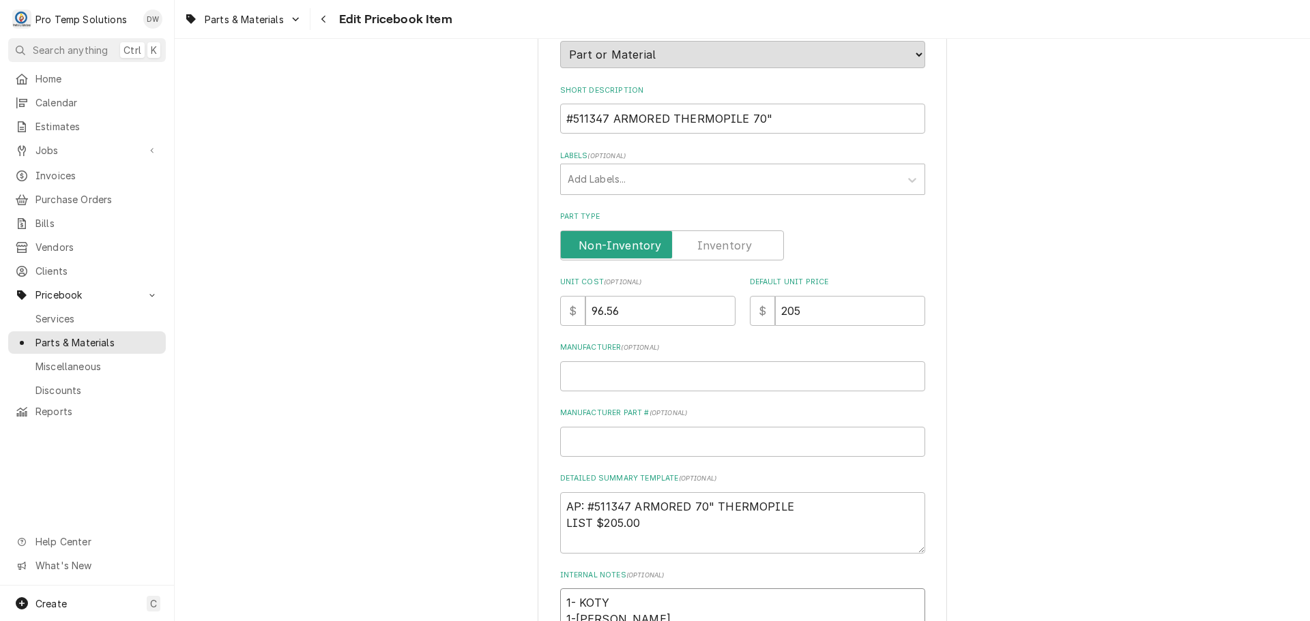
type textarea "1- KOTY 1-KEVIN"
click at [726, 381] on input "Manufacturer ( optional )" at bounding box center [742, 377] width 365 height 30
type textarea "x"
type input "M"
type textarea "x"
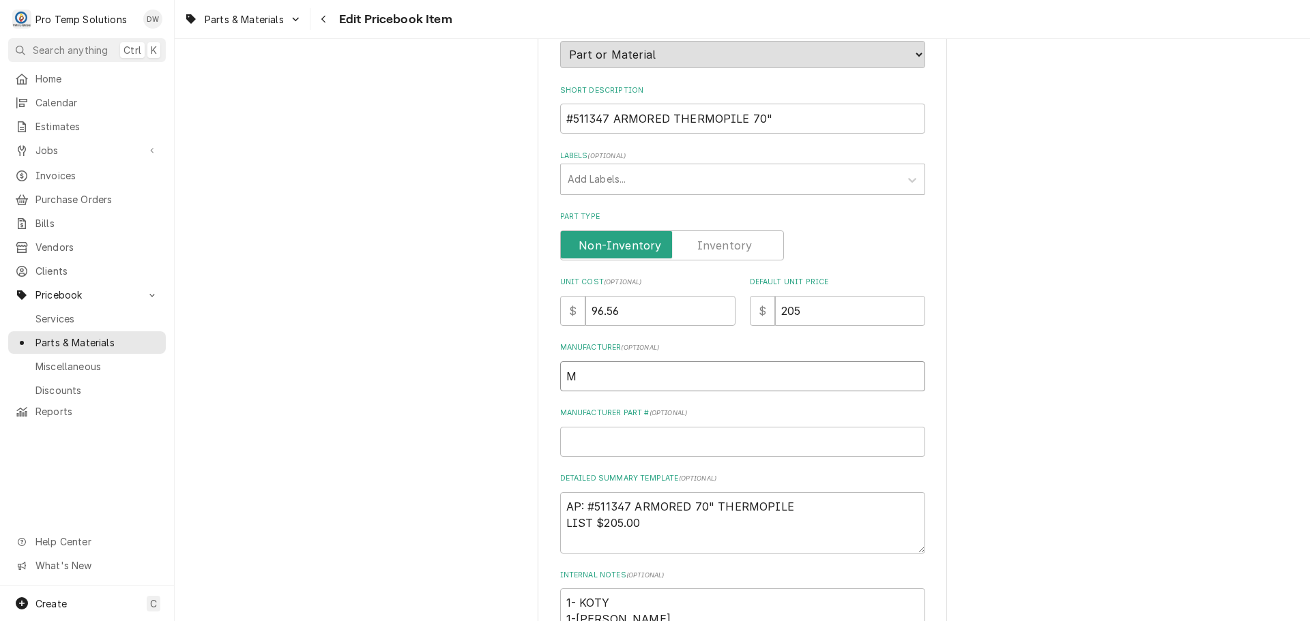
type input "MA"
type textarea "x"
type input "MAV"
type textarea "x"
type input "MAVR"
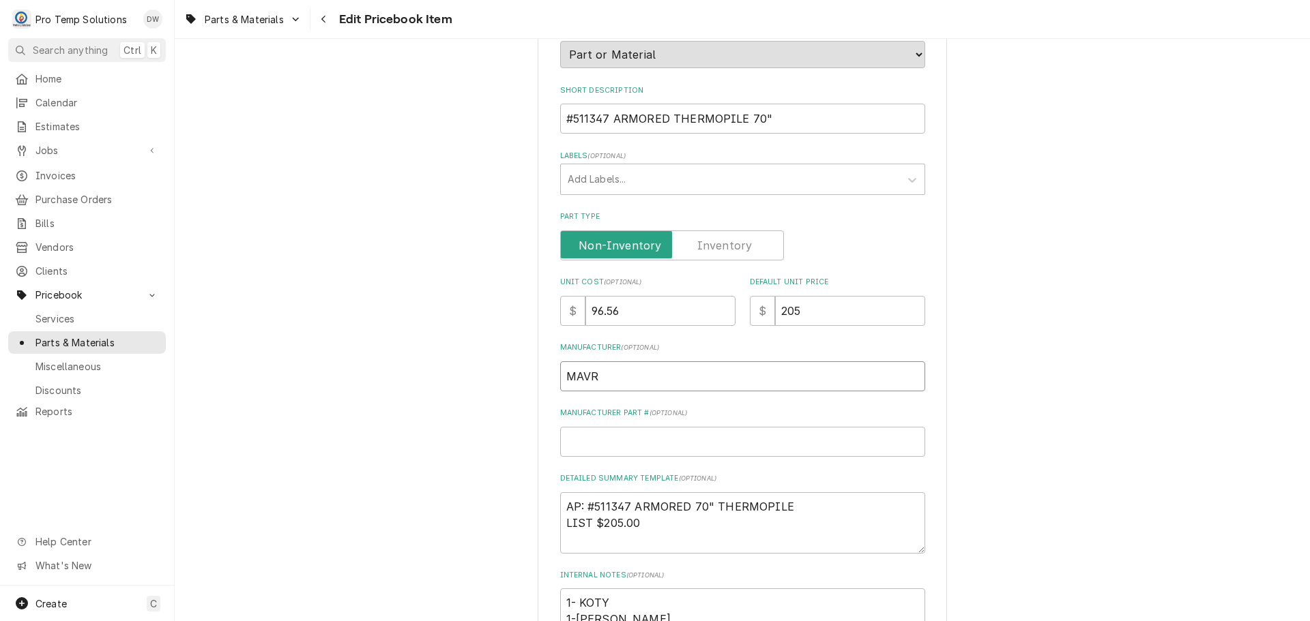
type textarea "x"
type input "MAVRI"
type textarea "x"
type input "MAVRIK"
click at [609, 447] on input "Manufacturer Part # ( optional )" at bounding box center [742, 442] width 365 height 30
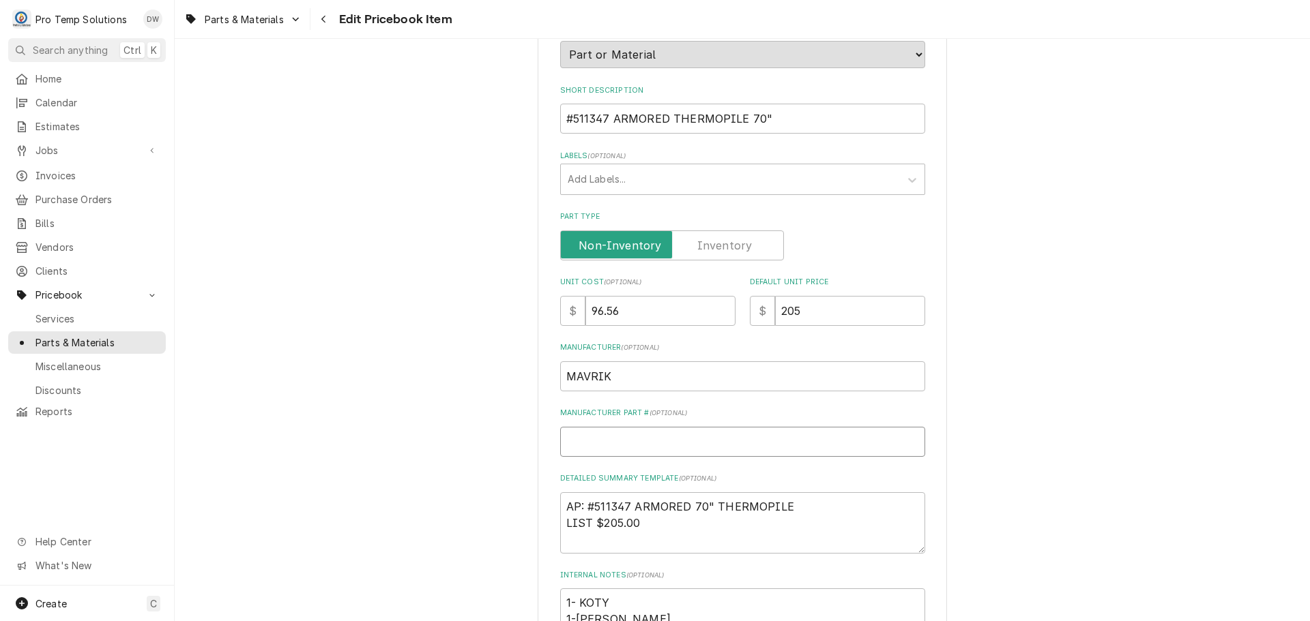
type textarea "x"
type input "#"
type textarea "x"
type input "#5"
type textarea "x"
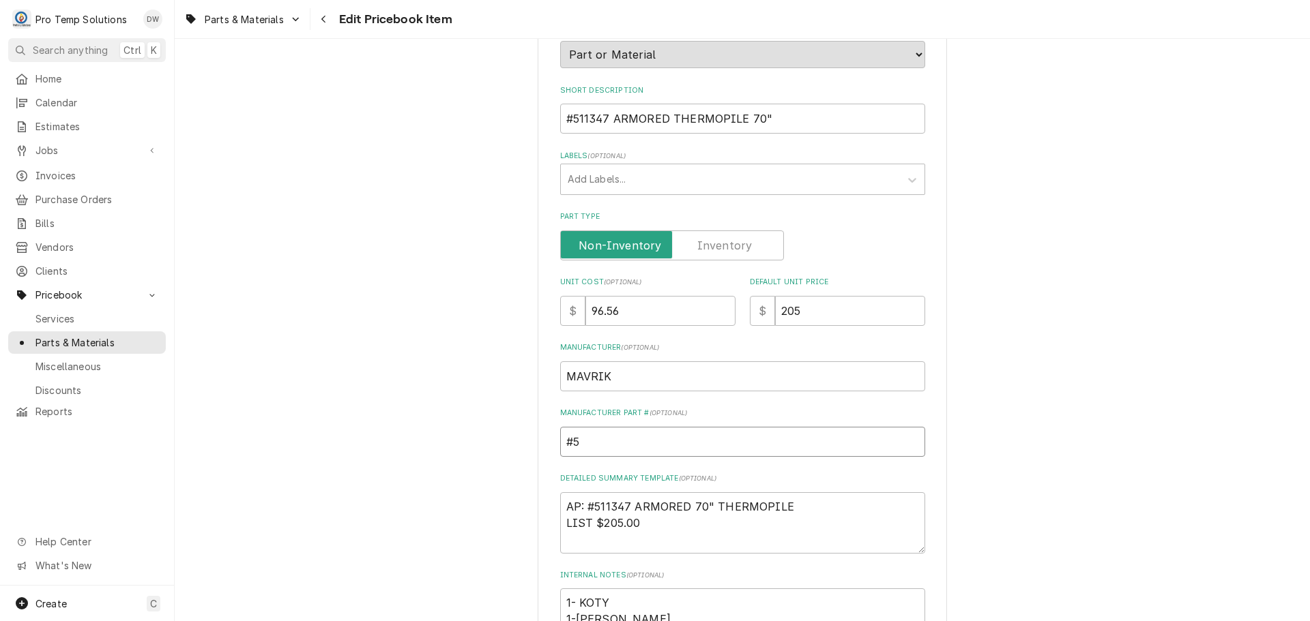
type input "#51"
type textarea "x"
type input "#511"
type textarea "x"
type input "#5113"
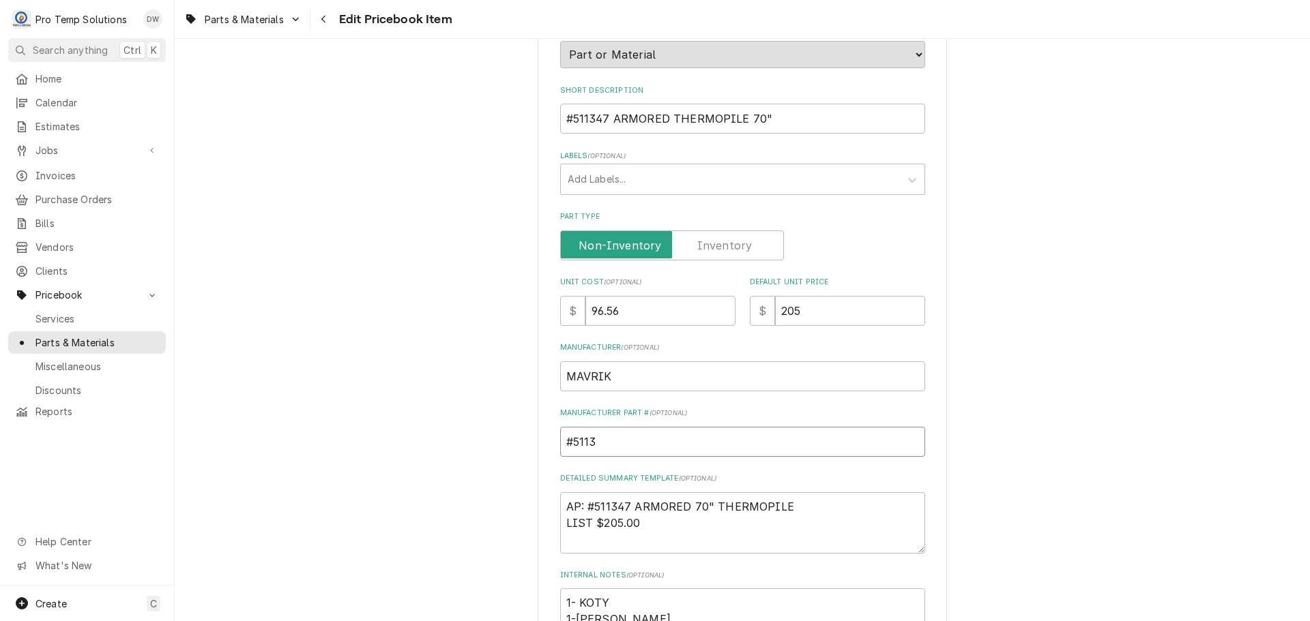
type textarea "x"
type input "#51134"
type textarea "x"
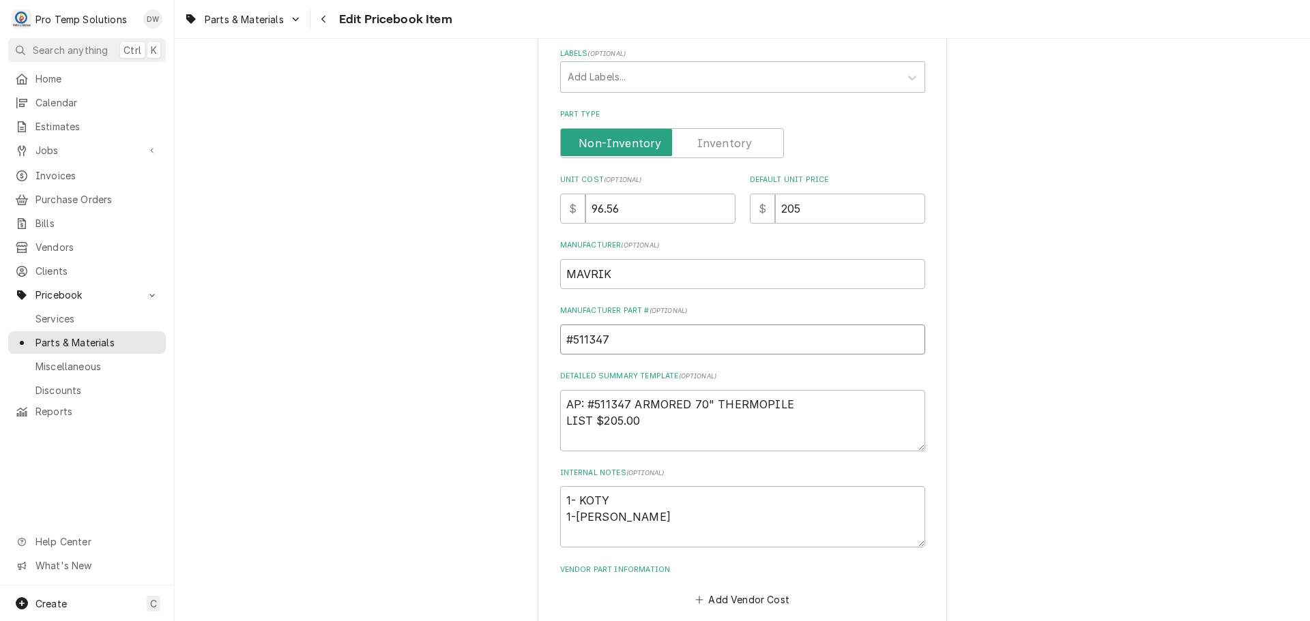
scroll to position [457, 0]
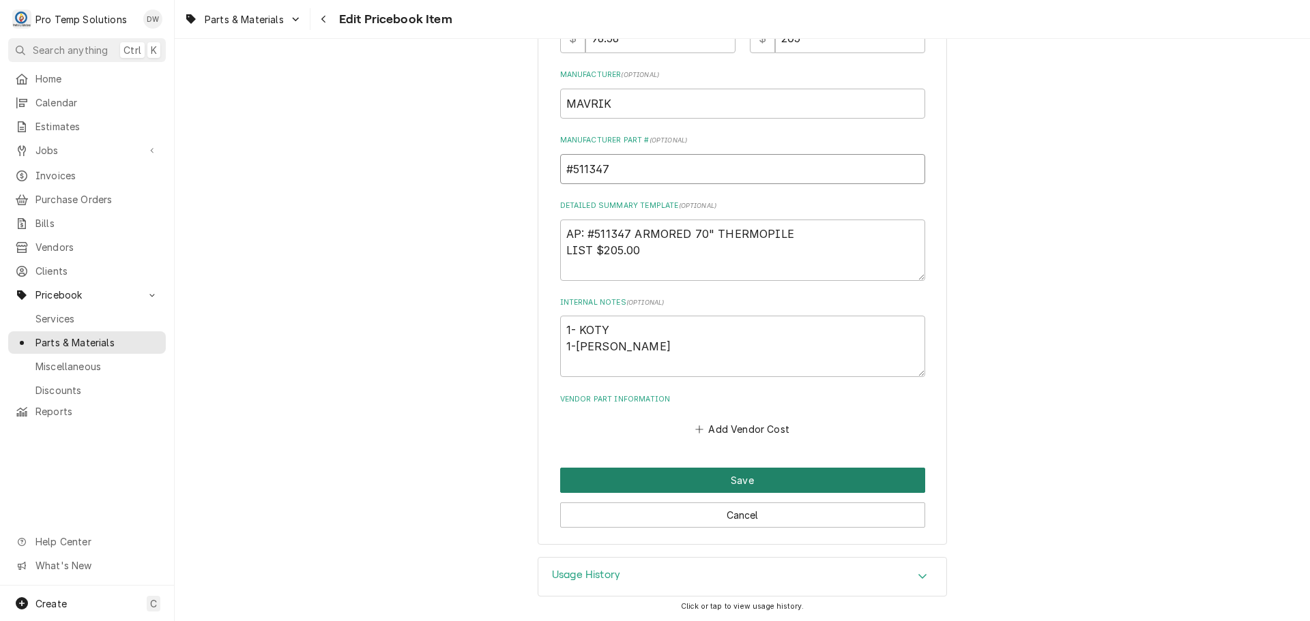
type input "#511347"
click at [741, 478] on button "Save" at bounding box center [742, 480] width 365 height 25
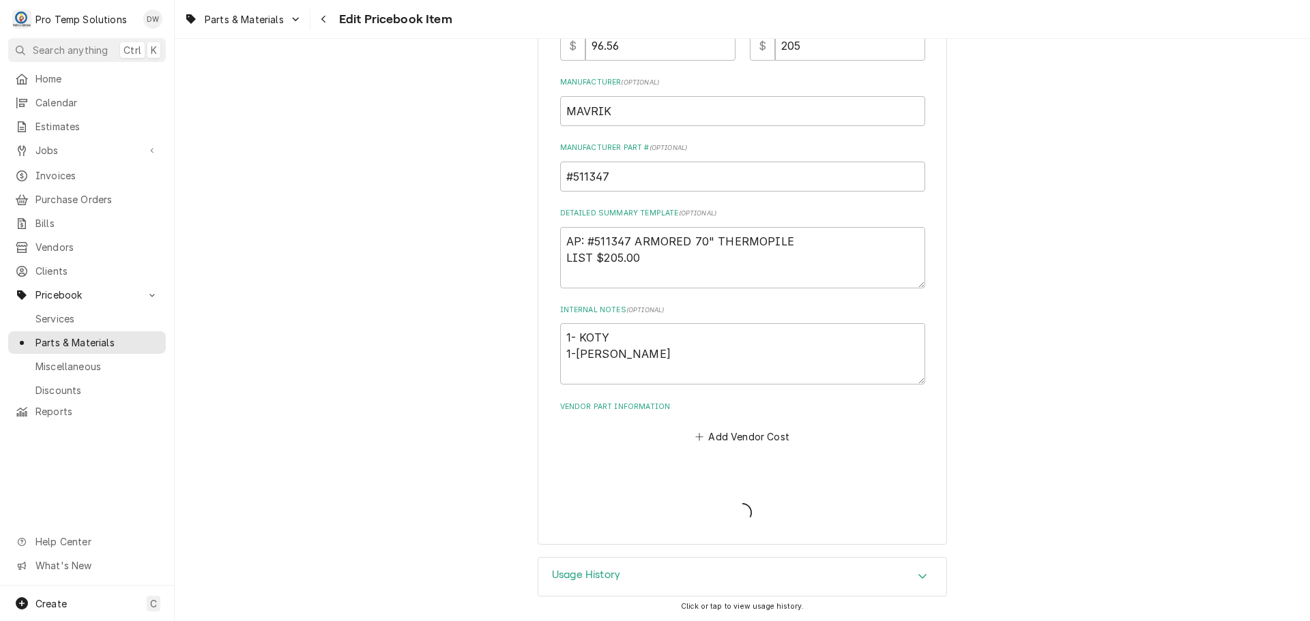
type textarea "x"
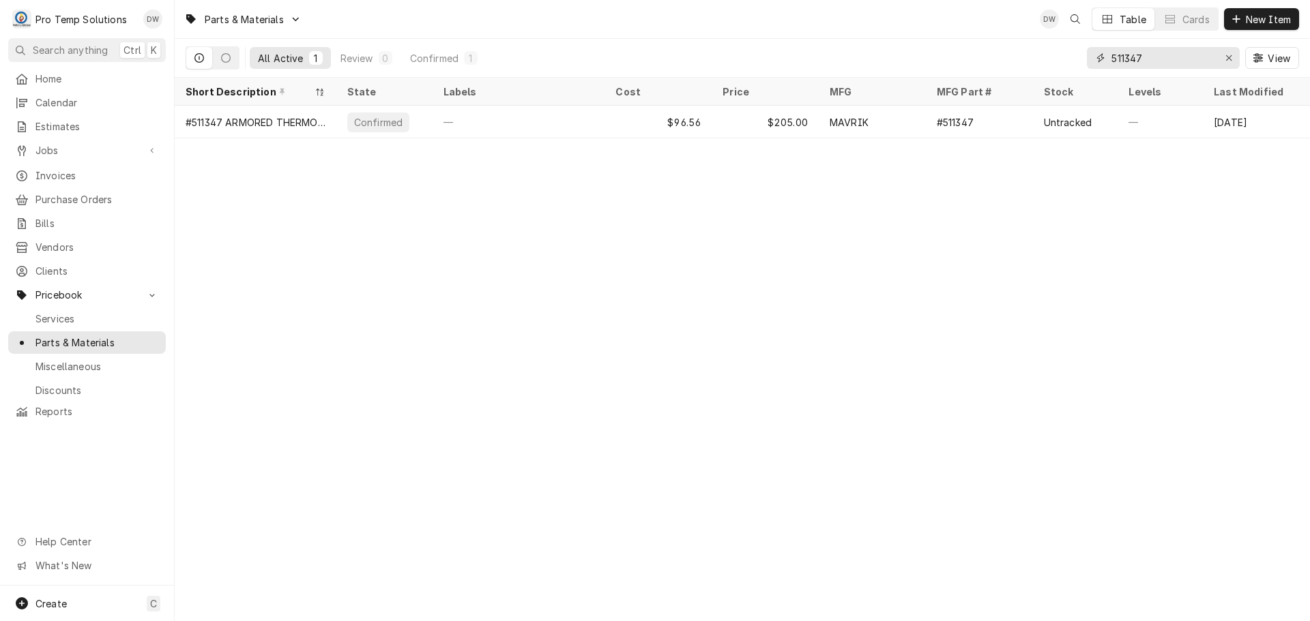
click at [1168, 50] on input "511347" at bounding box center [1162, 58] width 102 height 22
type input "511260"
click at [46, 147] on span "Jobs" at bounding box center [86, 150] width 103 height 14
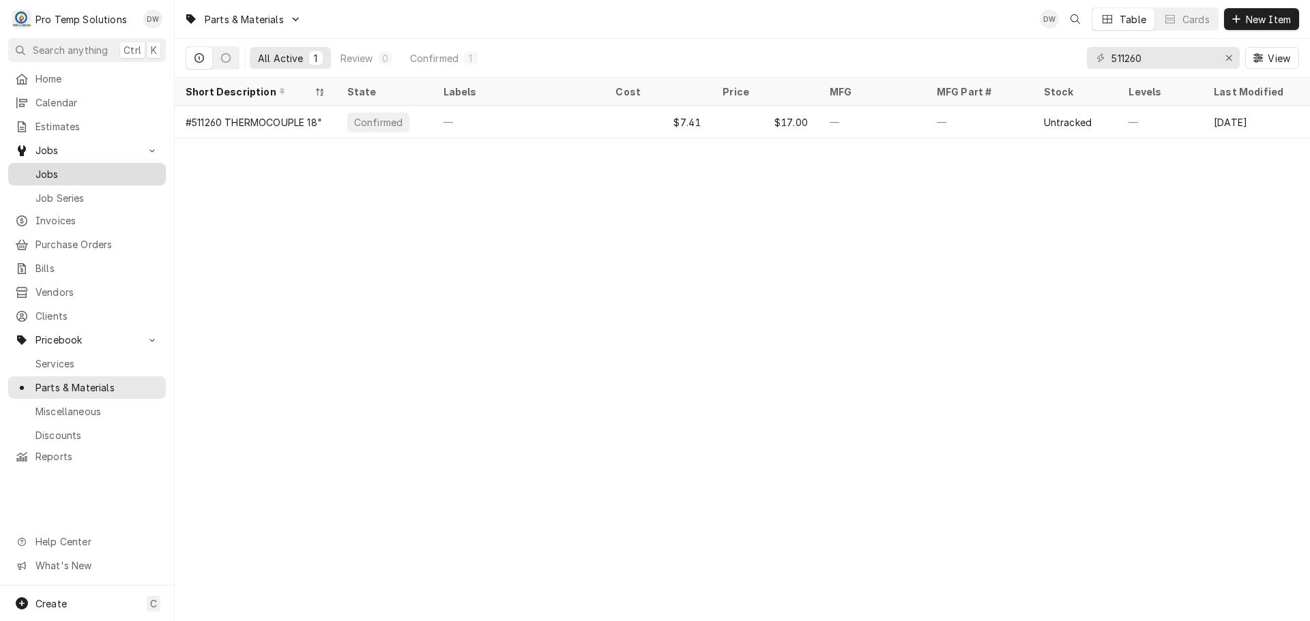
click at [42, 169] on span "Jobs" at bounding box center [96, 174] width 123 height 14
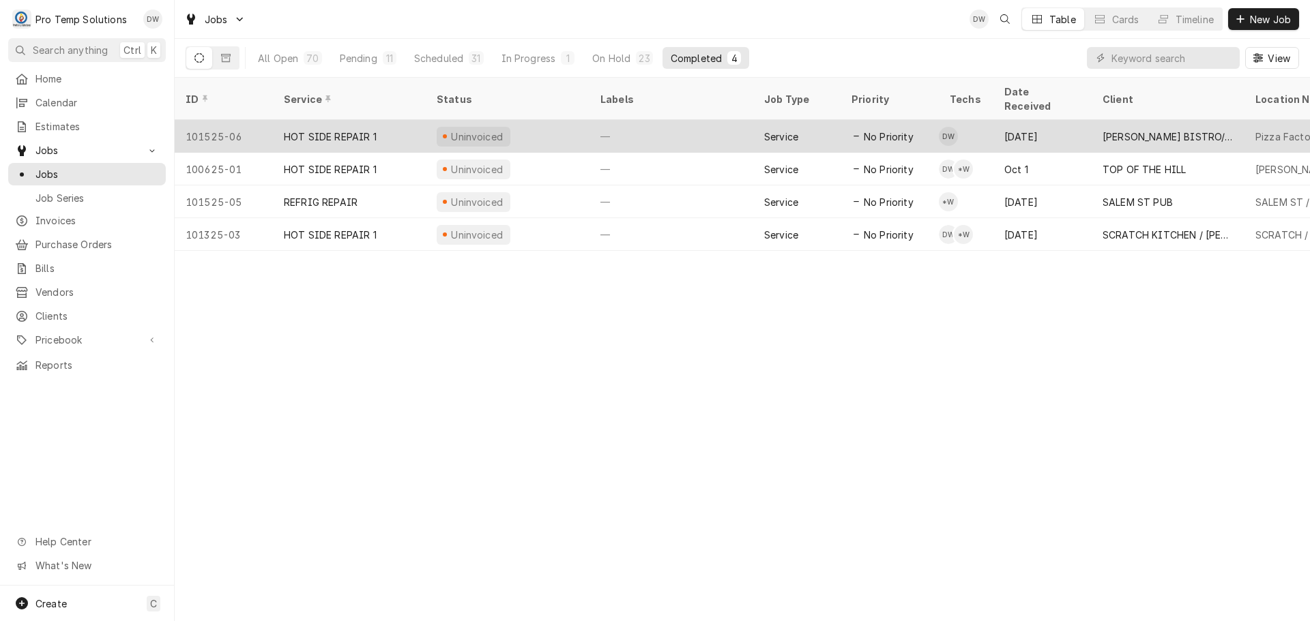
click at [696, 120] on div "—" at bounding box center [671, 136] width 164 height 33
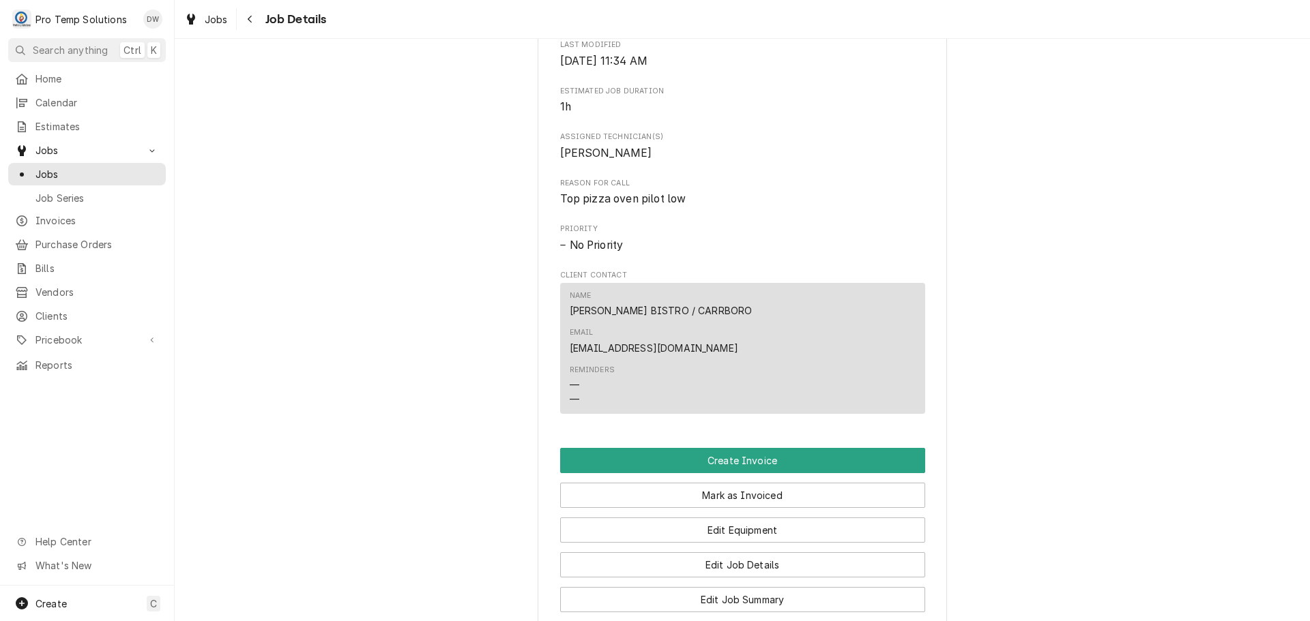
scroll to position [818, 0]
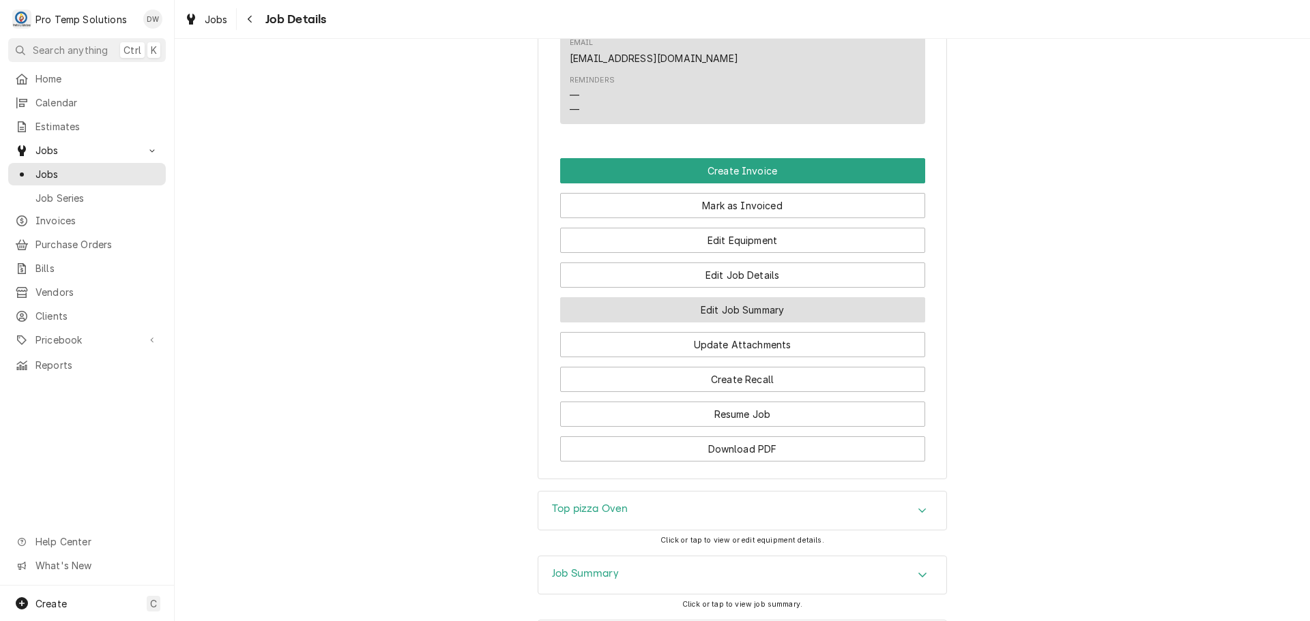
click at [722, 297] on button "Edit Job Summary" at bounding box center [742, 309] width 365 height 25
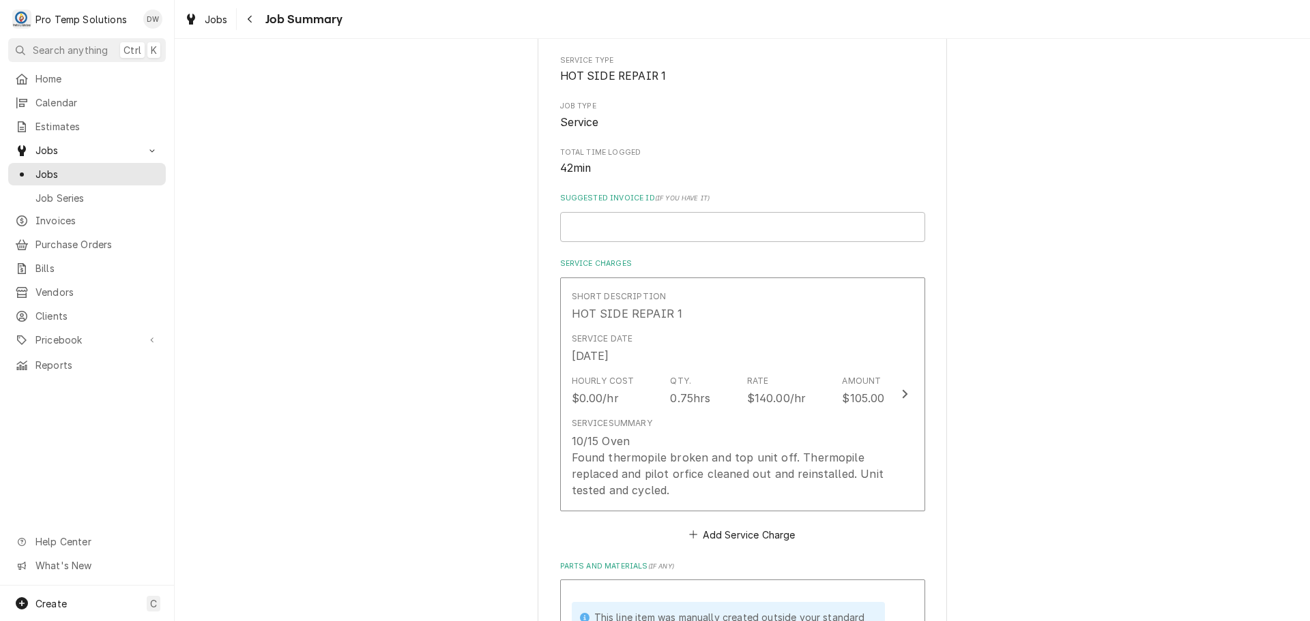
scroll to position [341, 0]
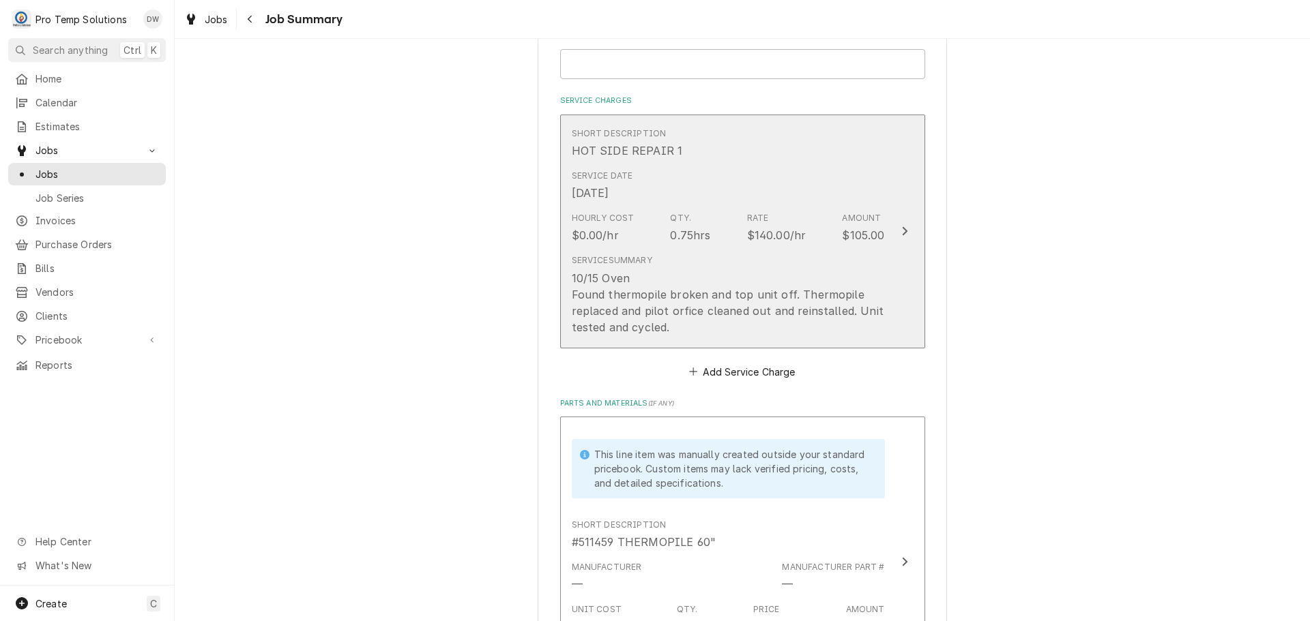
click at [902, 231] on icon "Update Line Item" at bounding box center [904, 231] width 5 height 9
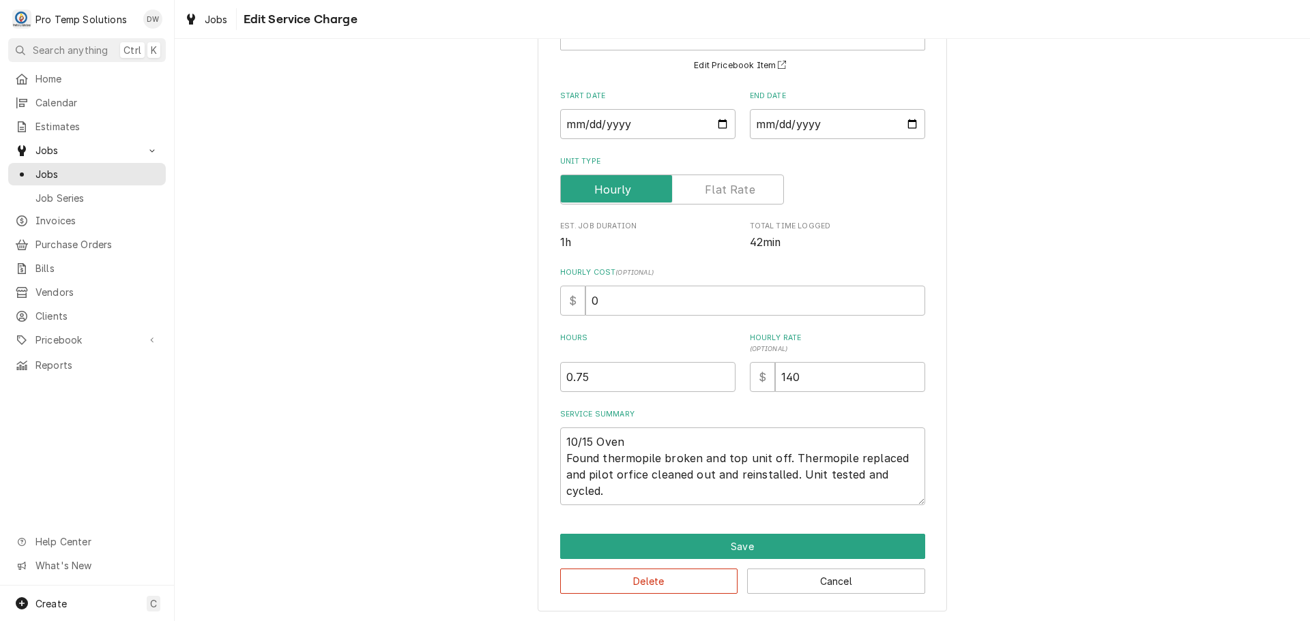
scroll to position [112, 0]
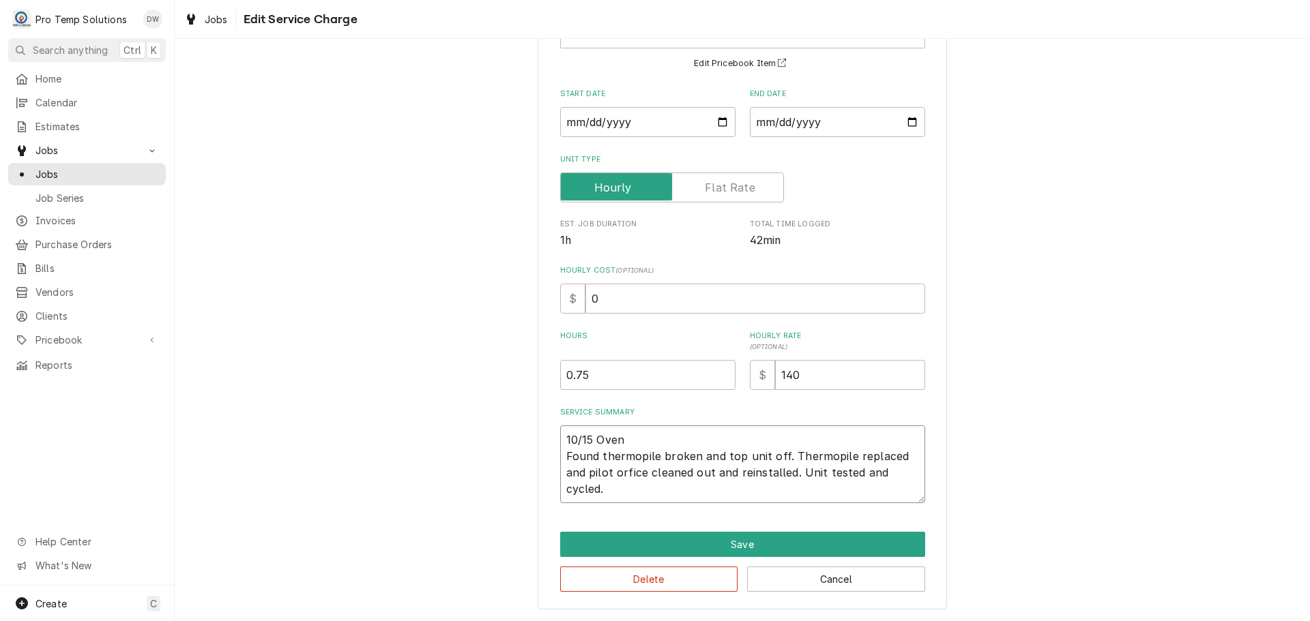
click at [636, 437] on textarea "10/15 Oven Found thermopile broken and top unit off. Thermopile replaced and pi…" at bounding box center [742, 465] width 365 height 78
type textarea "x"
type textarea "10/15 Oven Found thermopile broken and top unit off. Thermopile replaced and pi…"
type textarea "x"
type textarea "10/15 Oven 1 Found thermopile broken and top unit off. Thermopile replaced and …"
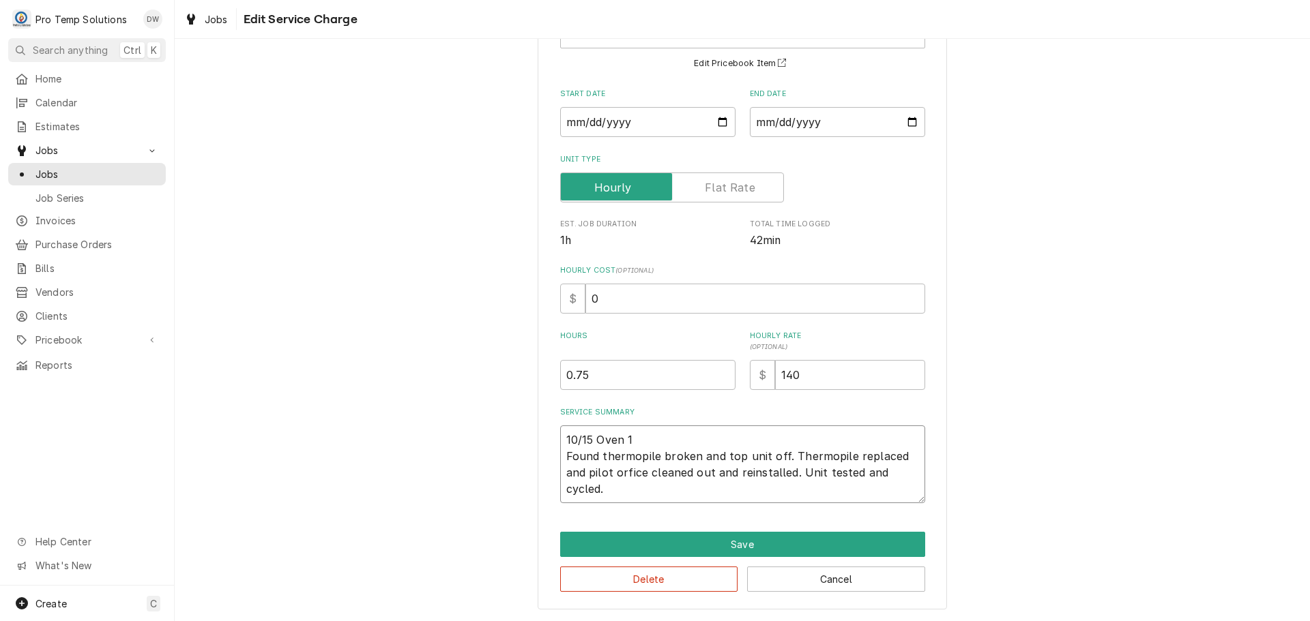
type textarea "x"
type textarea "10/15 Oven 10 Found thermopile broken and top unit off. Thermopile replaced and…"
type textarea "x"
type textarea "10/15 Oven 105 Found thermopile broken and top unit off. Thermopile replaced an…"
type textarea "x"
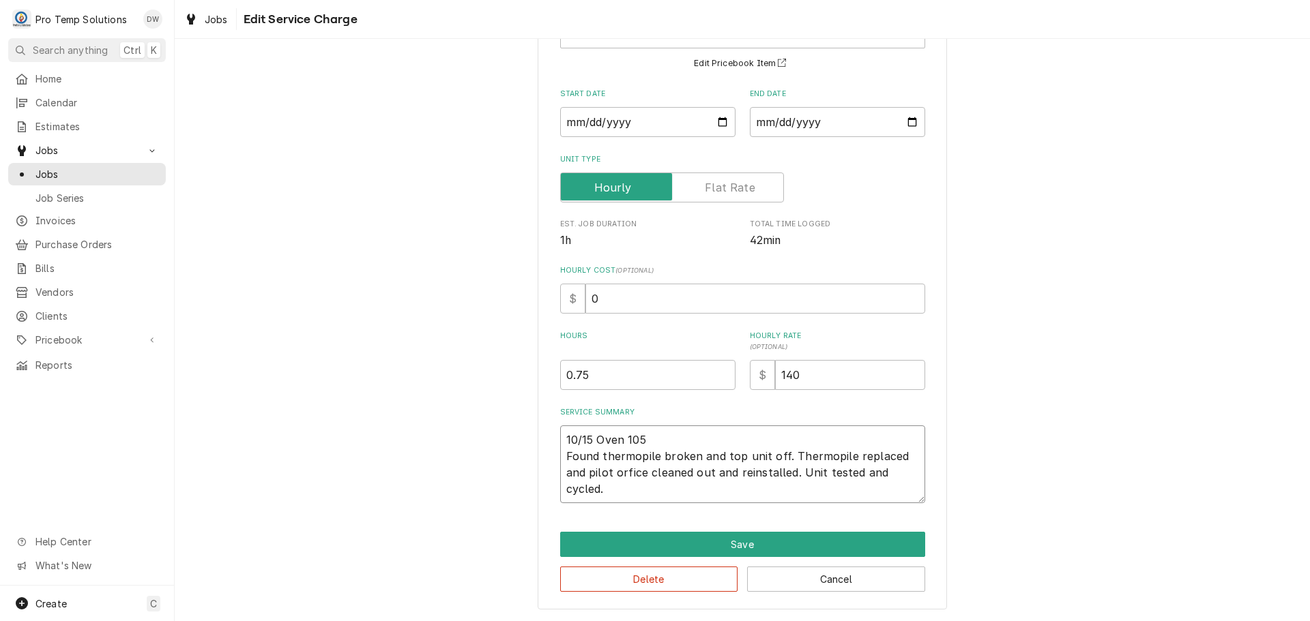
type textarea "10/15 Oven 1050 Found thermopile broken and top unit off. Thermopile replaced a…"
type textarea "x"
type textarea "10/15 Oven 1050- Found thermopile broken and top unit off. Thermopile replaced …"
type textarea "x"
type textarea "10/15 Oven 1050-1 Found thermopile broken and top unit off. Thermopile replaced…"
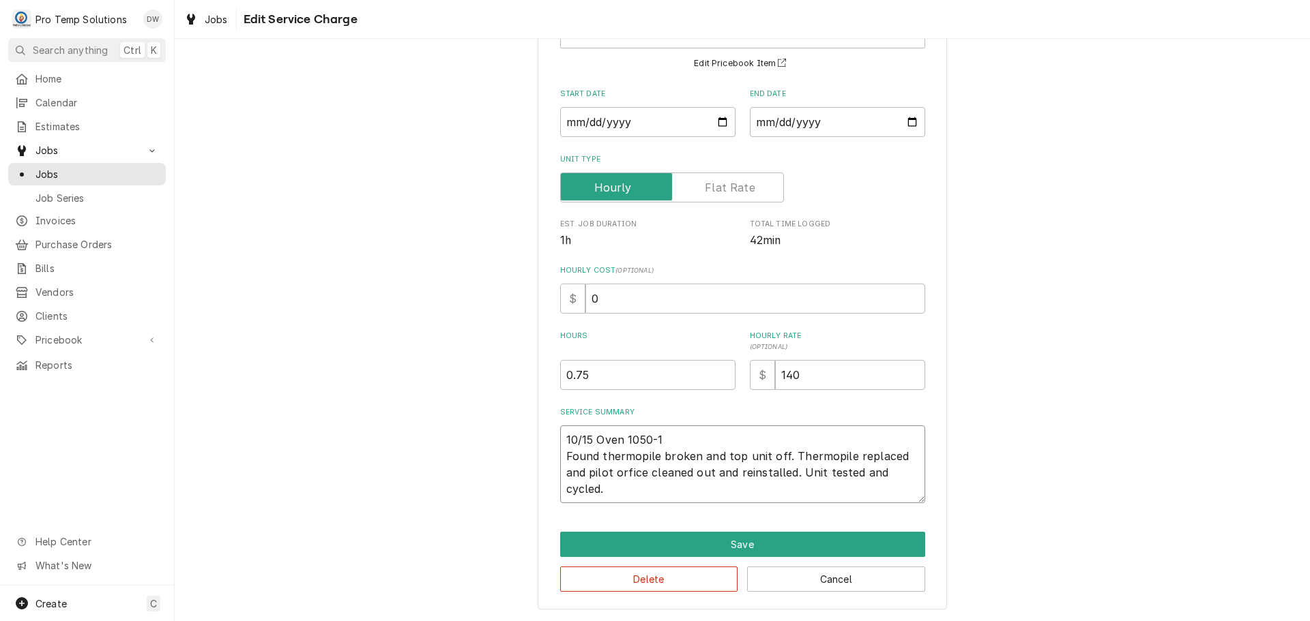
type textarea "x"
type textarea "10/15 Oven 1050-11 Found thermopile broken and top unit off. Thermopile replace…"
type textarea "x"
type textarea "10/15 Oven 1050-113 Found thermopile broken and top unit off. Thermopile replac…"
type textarea "x"
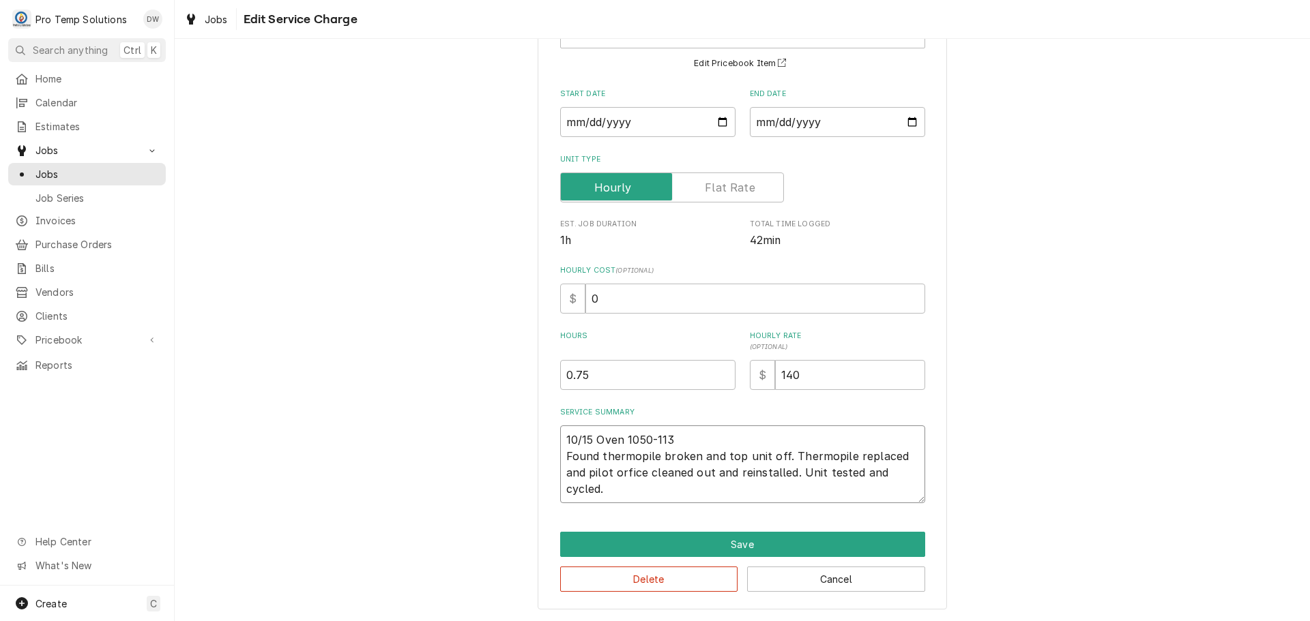
type textarea "10/15 Oven 1050-1135 Found thermopile broken and top unit off. Thermopile repla…"
type textarea "x"
type textarea "10/15 Oven 1050-1135 Found thermopile broken and top unit off. Thermopile repla…"
type textarea "x"
type textarea "10/15 Oven 1050-1135 K Found thermopile broken and top unit off. Thermopile rep…"
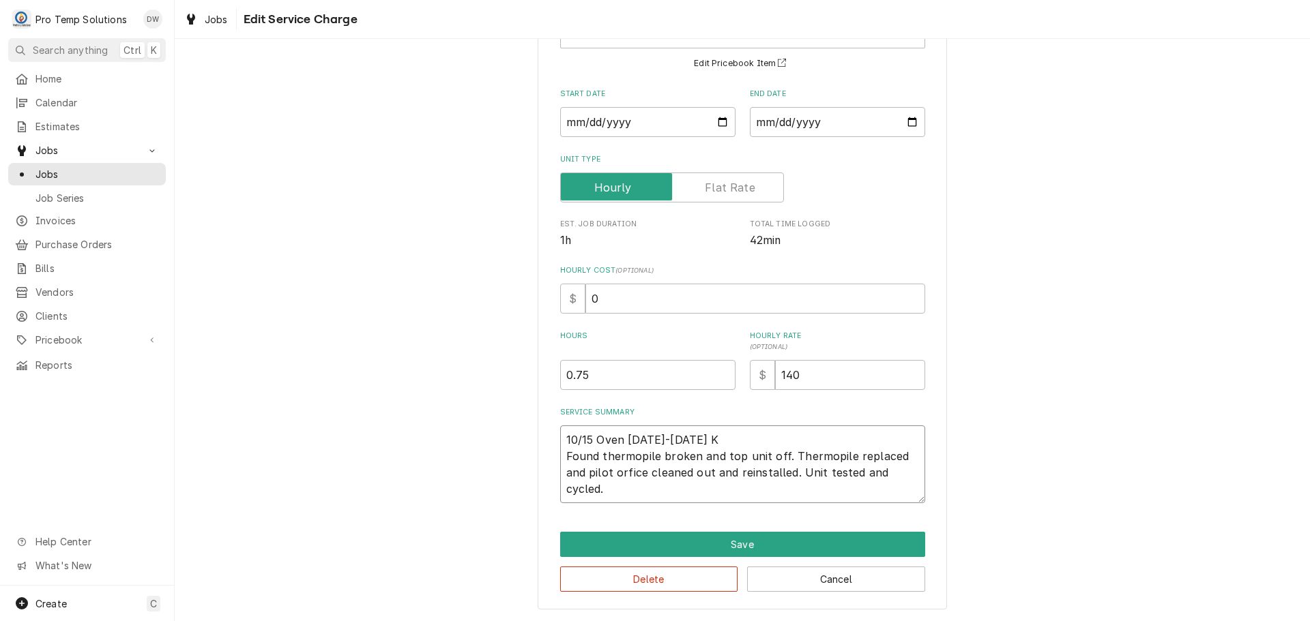
type textarea "x"
type textarea "10/15 Oven 1050-1135 KE Found thermopile broken and top unit off. Thermopile re…"
type textarea "x"
type textarea "10/15 Oven 1050-1135 K Found thermopile broken and top unit off. Thermopile rep…"
type textarea "x"
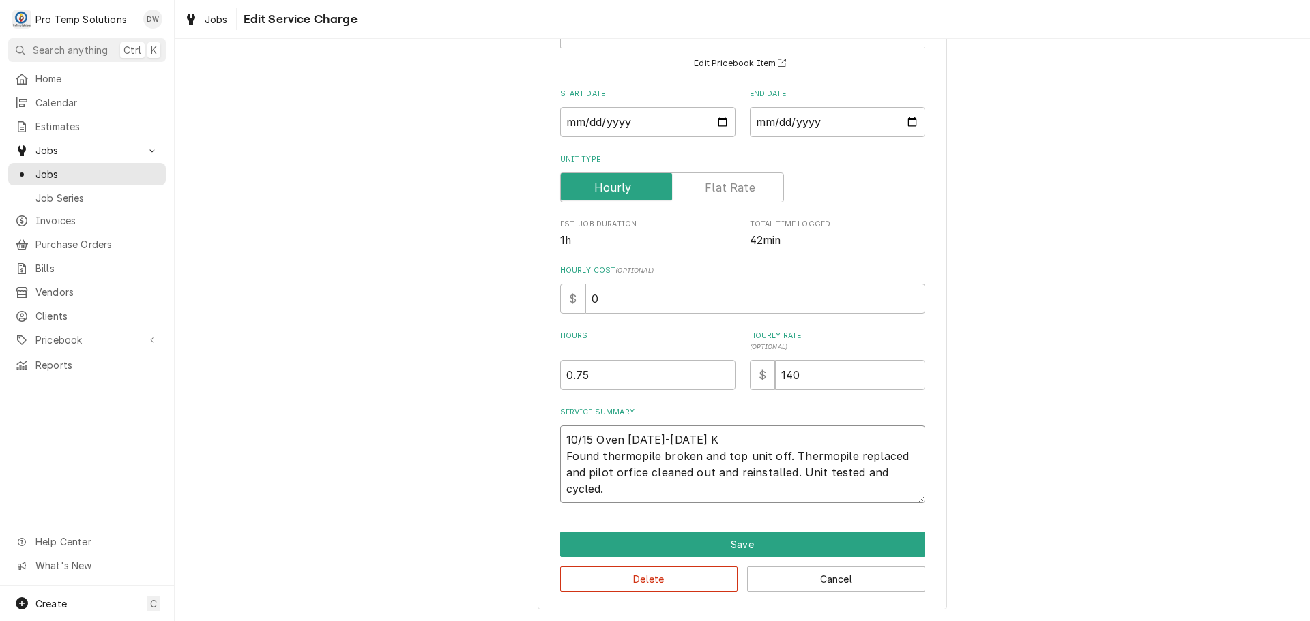
type textarea "10/15 Oven 1050-1135 KO Found thermopile broken and top unit off. Thermopile re…"
type textarea "x"
type textarea "10/15 Oven 1050-1135 KOT Found thermopile broken and top unit off. Thermopile r…"
type textarea "x"
type textarea "10/15 Oven 1050-1135 KOTY Found thermopile broken and top unit off. Thermopile …"
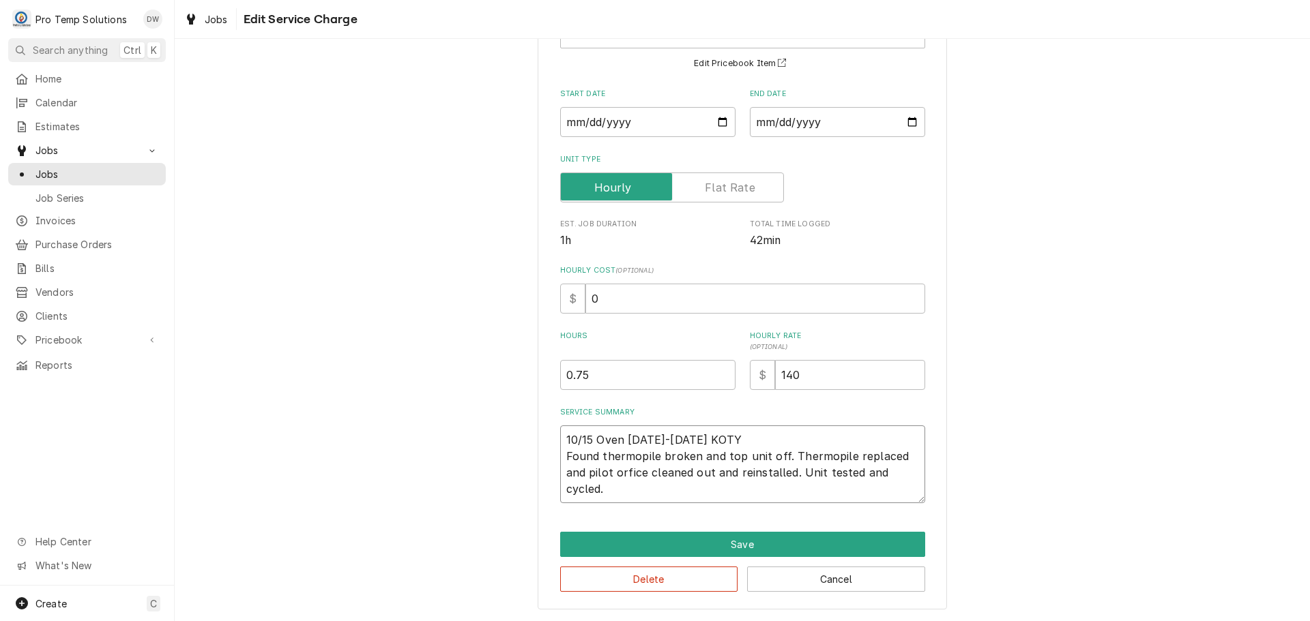
type textarea "x"
type textarea "10/15 Oven 1050-1135 KOTY Found thermopile broken and top unit off. Thermopile …"
click at [625, 295] on input "0" at bounding box center [755, 299] width 340 height 30
type textarea "x"
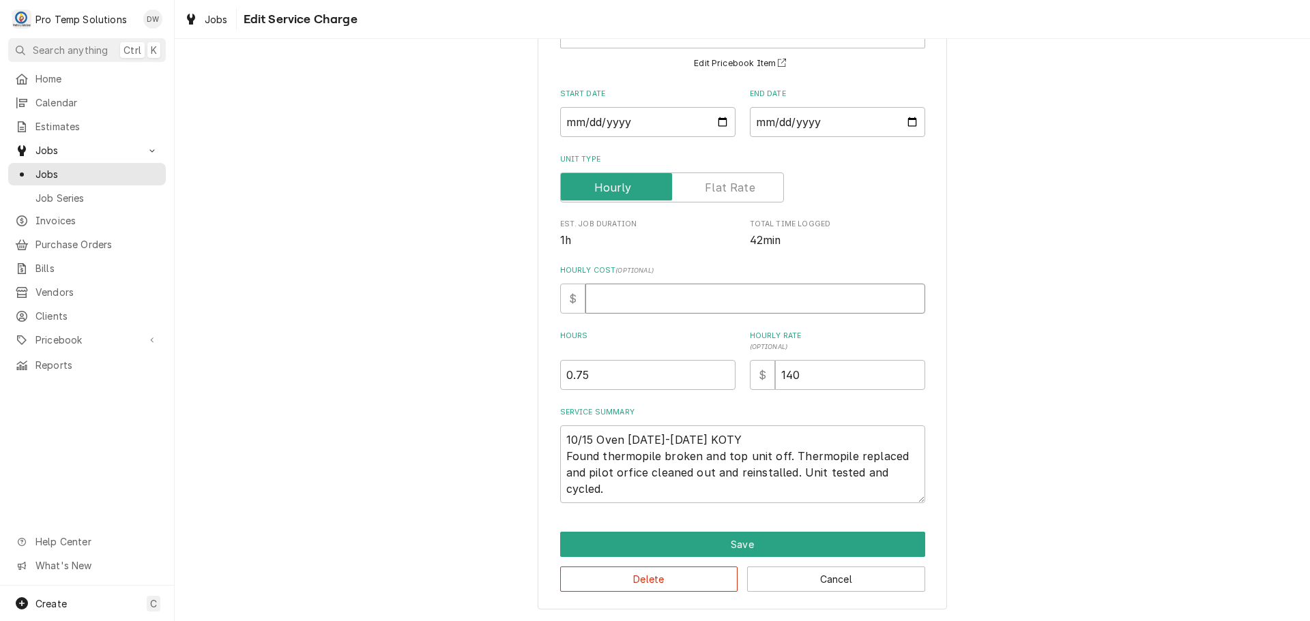
type input "1"
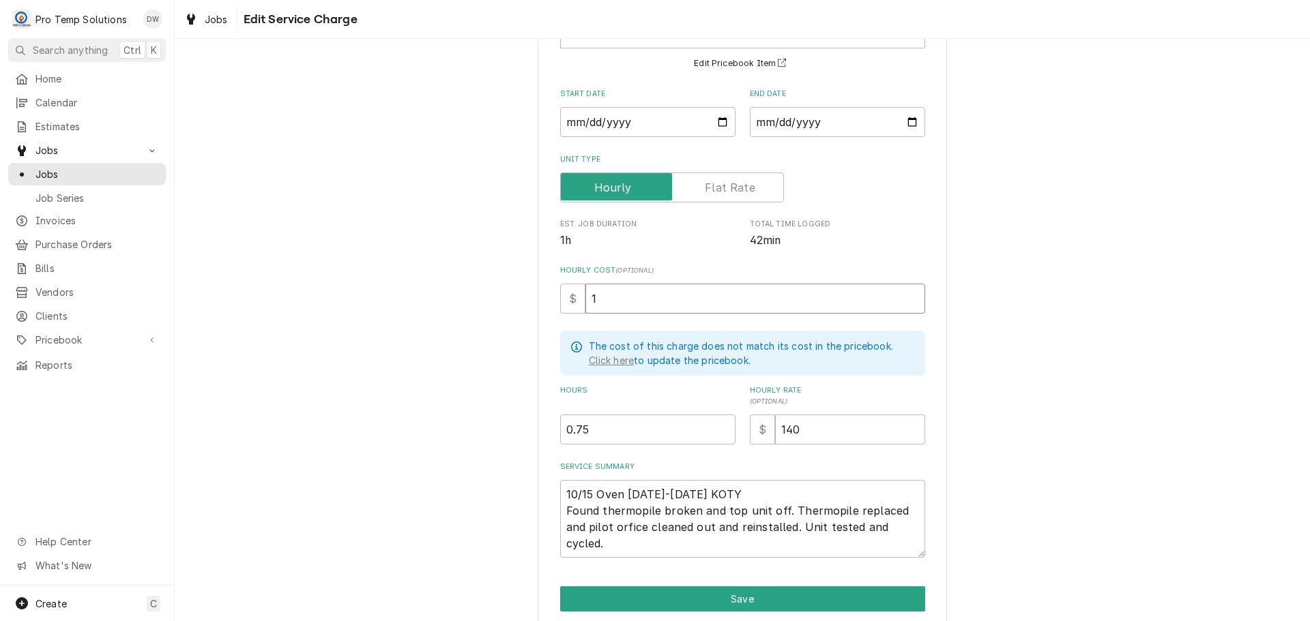
type textarea "x"
type input "18"
click at [621, 526] on textarea "10/15 Oven 1050-1135 KOTY Found thermopile broken and top unit off. Thermopile …" at bounding box center [742, 519] width 365 height 78
type textarea "x"
type textarea "10/15 Oven 1050-1135 KOTY Found thermopile broken and top unit off. Thermopile …"
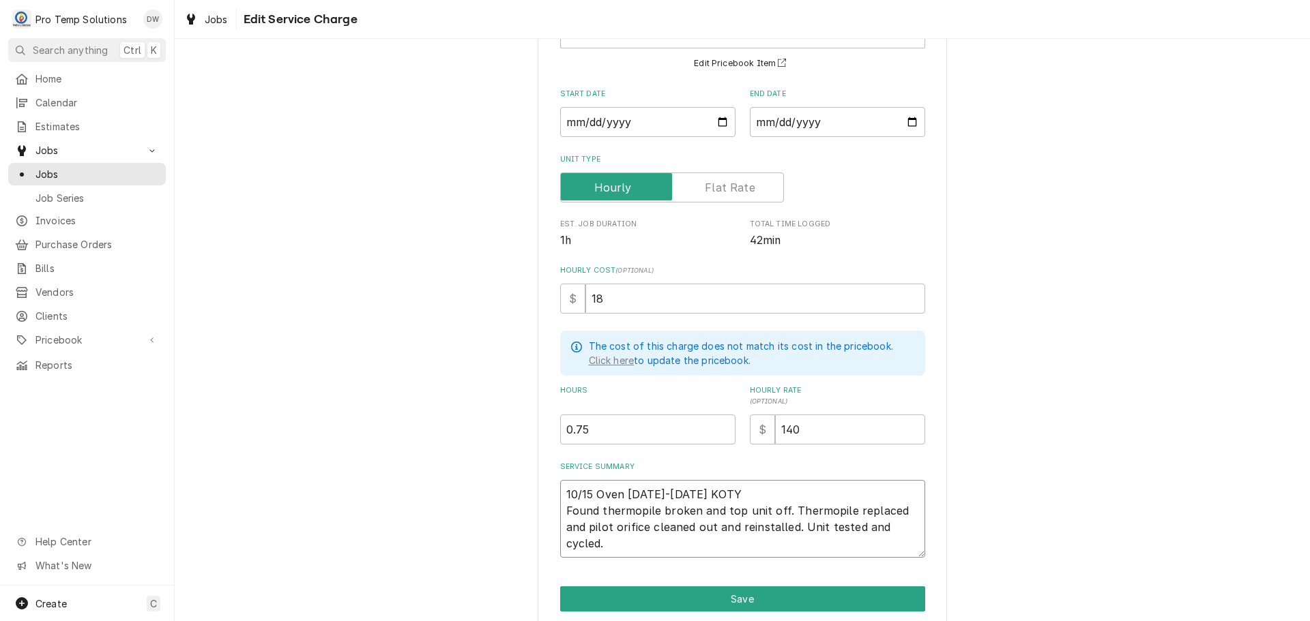
click at [777, 546] on textarea "10/15 Oven 1050-1135 KOTY Found thermopile broken and top unit off. Thermopile …" at bounding box center [742, 519] width 365 height 78
type textarea "x"
type textarea "10/15 Oven 1050-1135 KOTY Found thermopile broken and top unit off. Thermopile …"
type textarea "x"
type textarea "10/15 Oven 1050-1135 KOTY Found thermopile broken and top unit off. Thermopile …"
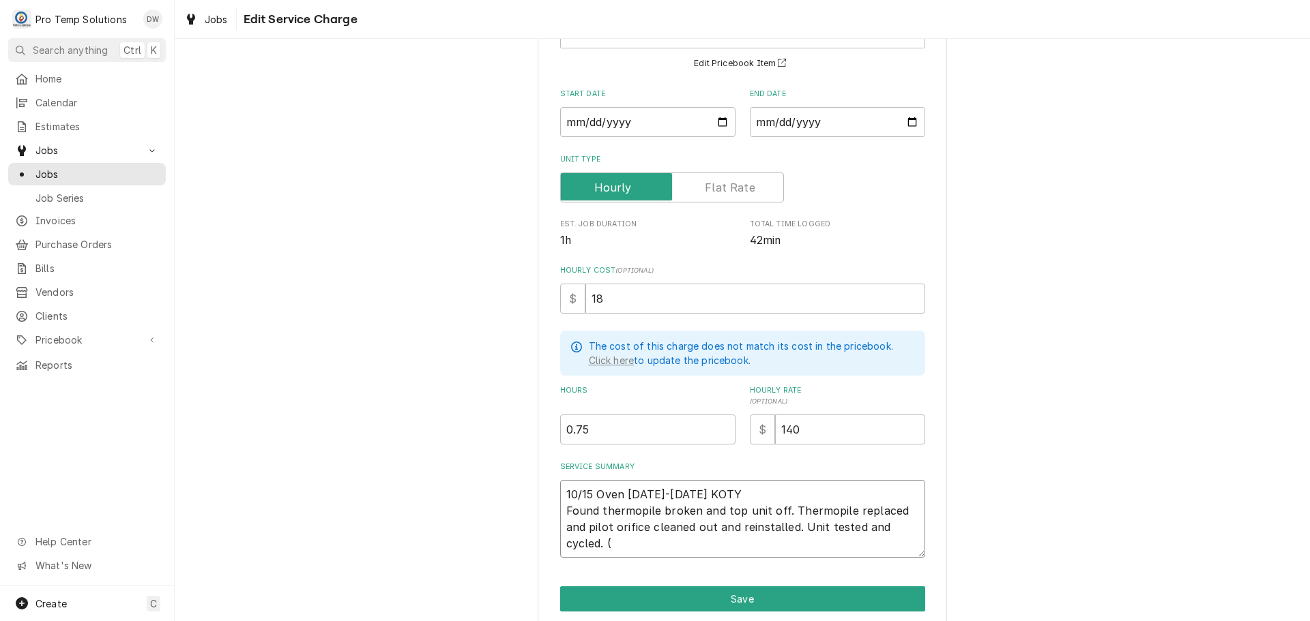
type textarea "x"
type textarea "10/15 Oven 1050-1135 KOTY Found thermopile broken and top unit off. Thermopile …"
type textarea "x"
type textarea "10/15 Oven 1050-1135 KOTY Found thermopile broken and top unit off. Thermopile …"
type textarea "x"
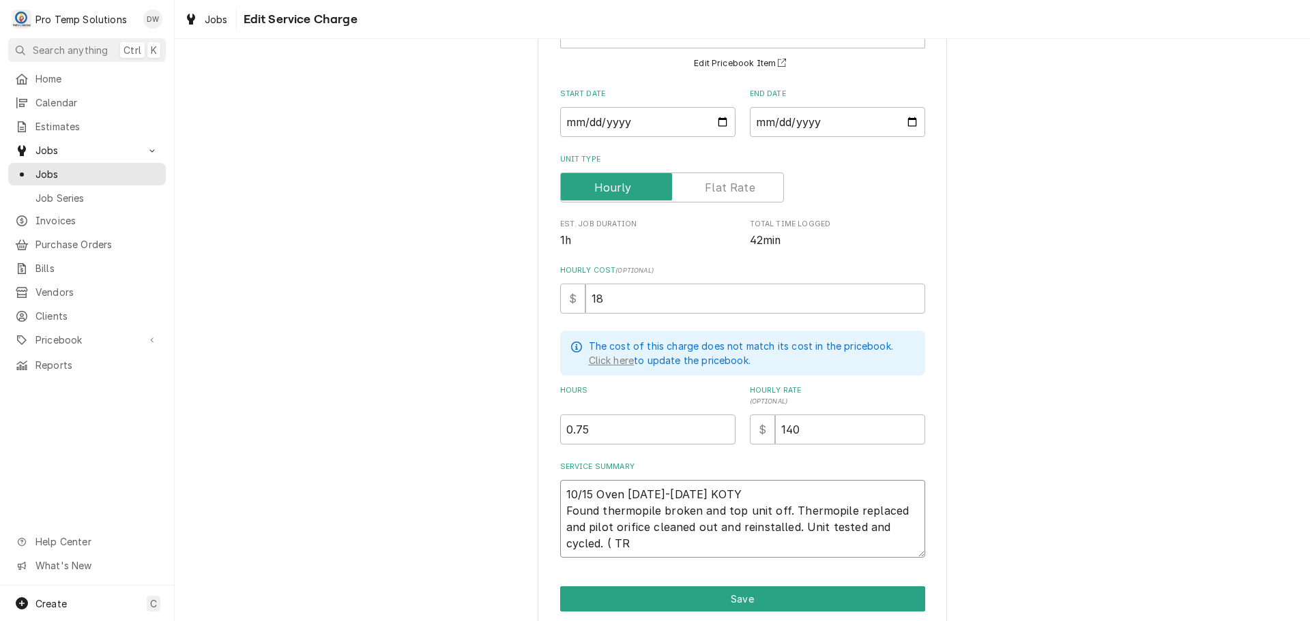
type textarea "10/15 Oven 1050-1135 KOTY Found thermopile broken and top unit off. Thermopile …"
type textarea "x"
type textarea "10/15 Oven 1050-1135 KOTY Found thermopile broken and top unit off. Thermopile …"
type textarea "x"
type textarea "10/15 Oven 1050-1135 KOTY Found thermopile broken and top unit off. Thermopile …"
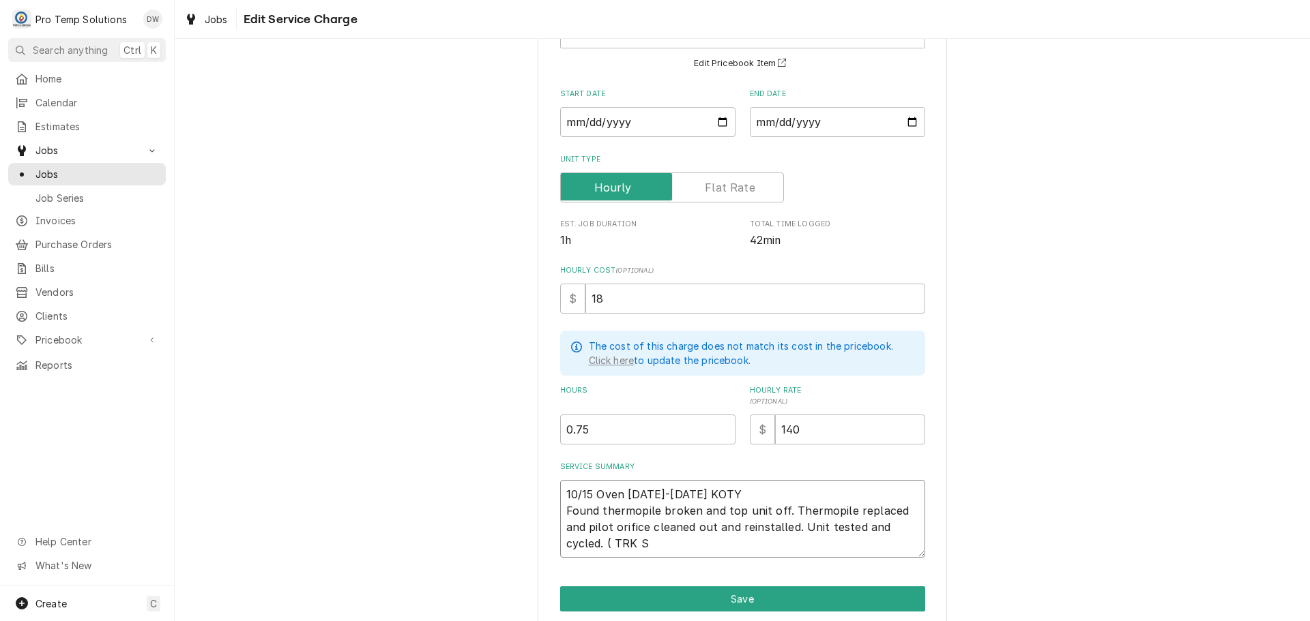
type textarea "x"
type textarea "10/15 Oven 1050-1135 KOTY Found thermopile broken and top unit off. Thermopile …"
type textarea "x"
type textarea "10/15 Oven 1050-1135 KOTY Found thermopile broken and top unit off. Thermopile …"
type textarea "x"
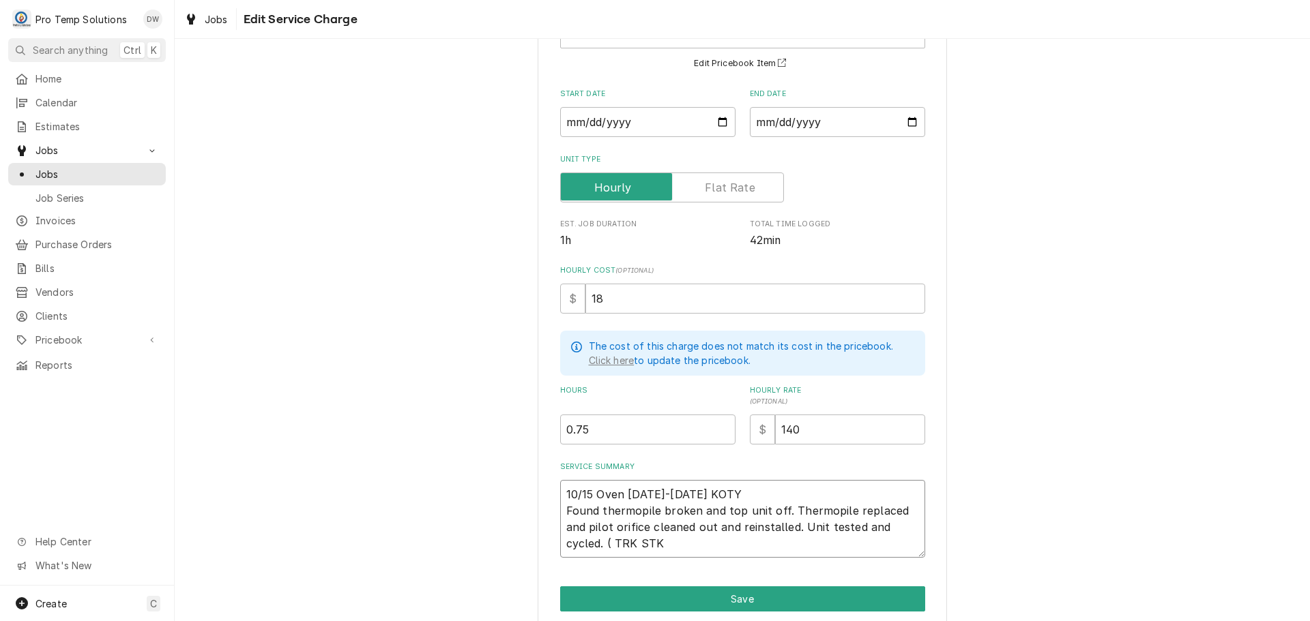
type textarea "10/15 Oven 1050-1135 KOTY Found thermopile broken and top unit off. Thermopile …"
type textarea "x"
type textarea "10/15 Oven 1050-1135 KOTY Found thermopile broken and top unit off. Thermopile …"
click at [784, 509] on textarea "10/15 Oven 1050-1135 KOTY Found thermopile broken and top unit off. Thermopile …" at bounding box center [742, 519] width 365 height 78
type textarea "x"
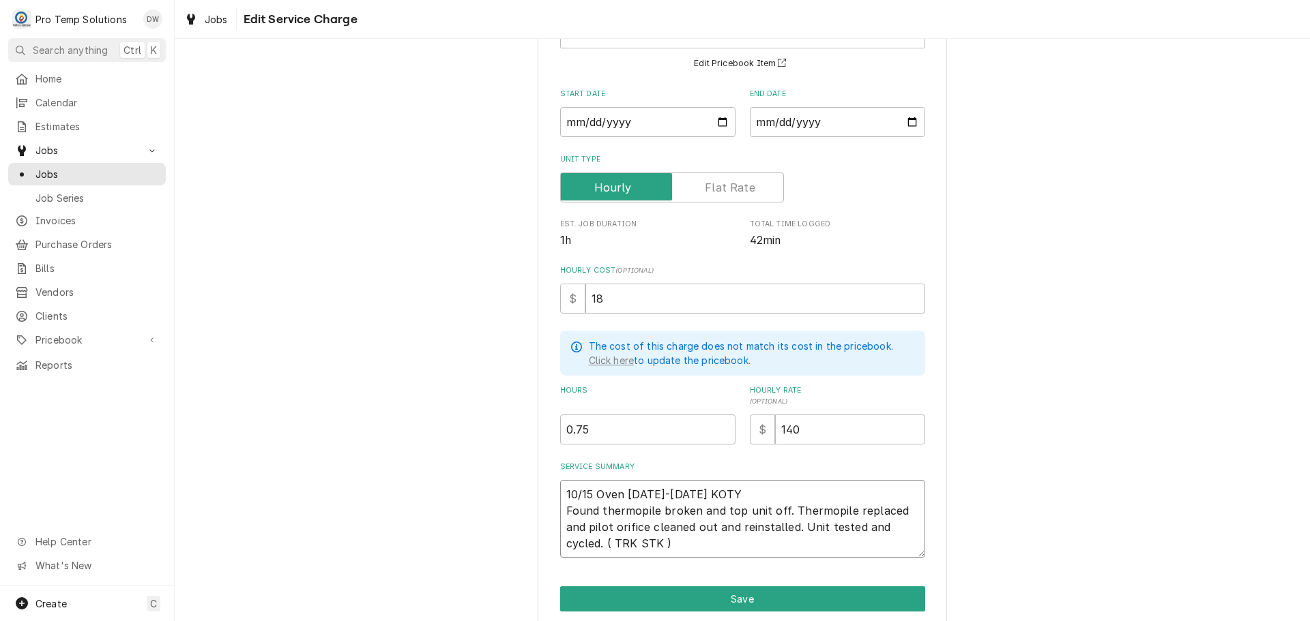
type textarea "10/15 Oven 1050-1135 KOTY Found thermopile broken and top unit off. 7Thermopile…"
type textarea "x"
type textarea "10/15 Oven 1050-1135 KOTY Found thermopile broken and top unit off. 70Thermopil…"
type textarea "x"
type textarea "10/15 Oven 1050-1135 KOTY Found thermopile broken and top unit off. 70"Thermopi…"
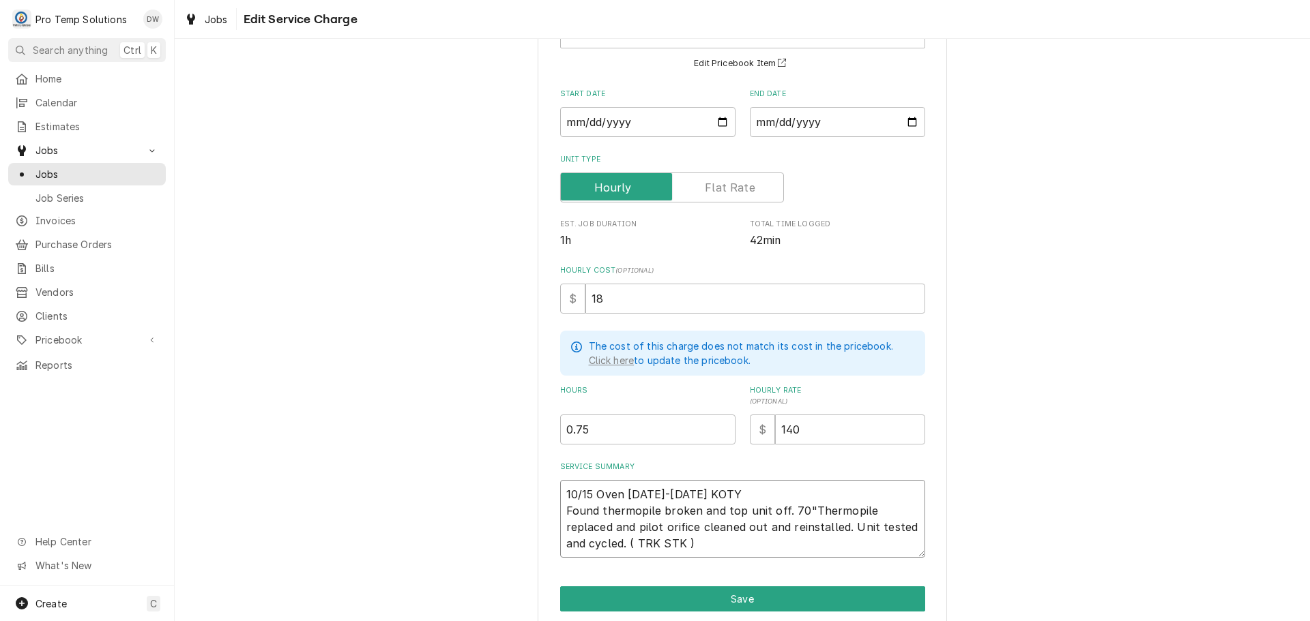
type textarea "x"
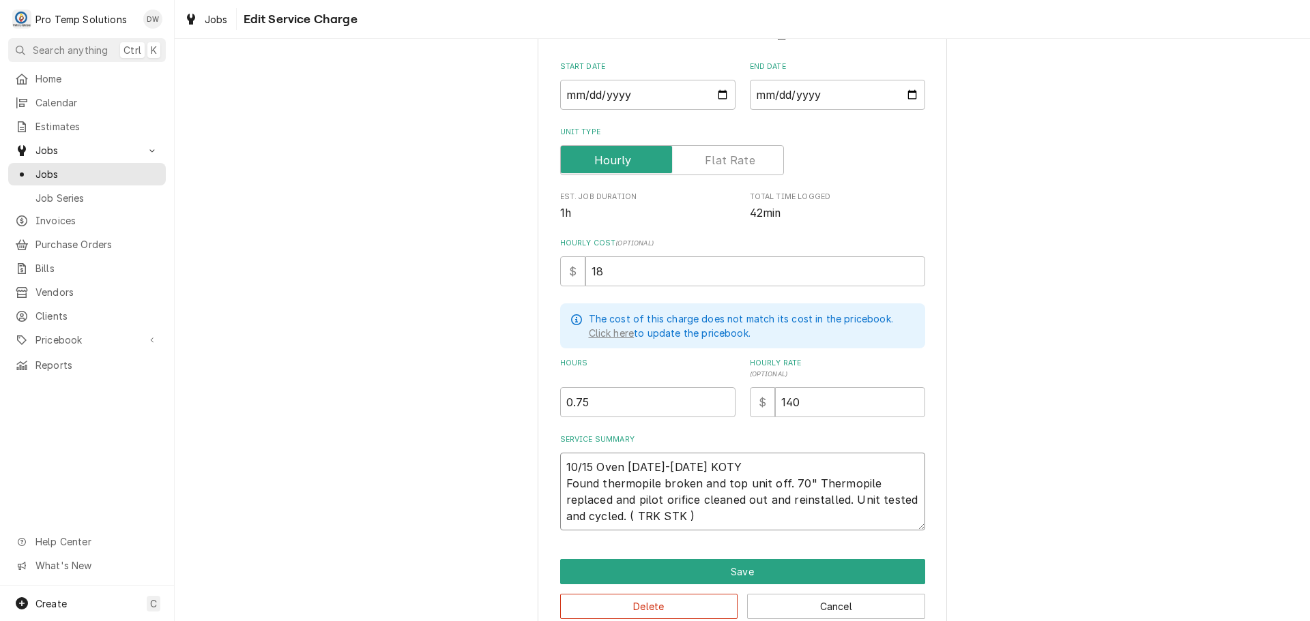
scroll to position [165, 0]
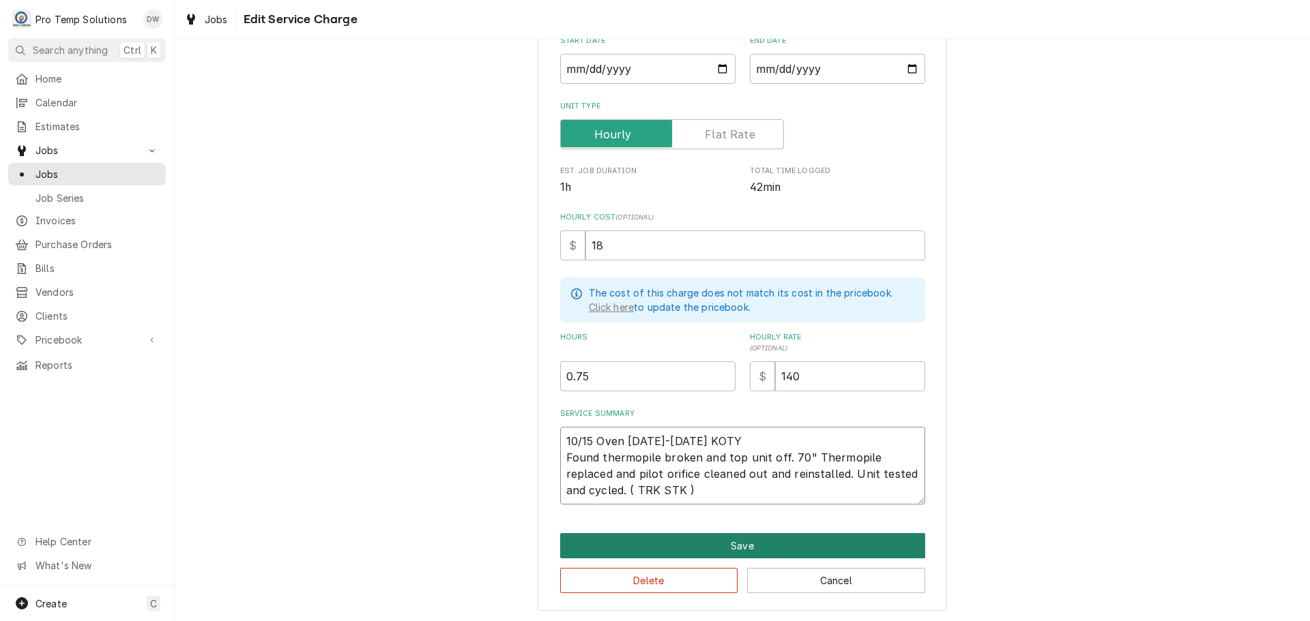
type textarea "10/15 Oven [DATE]-[DATE] KOTY Found thermopile broken and top unit off. 70" The…"
click at [737, 548] on button "Save" at bounding box center [742, 545] width 365 height 25
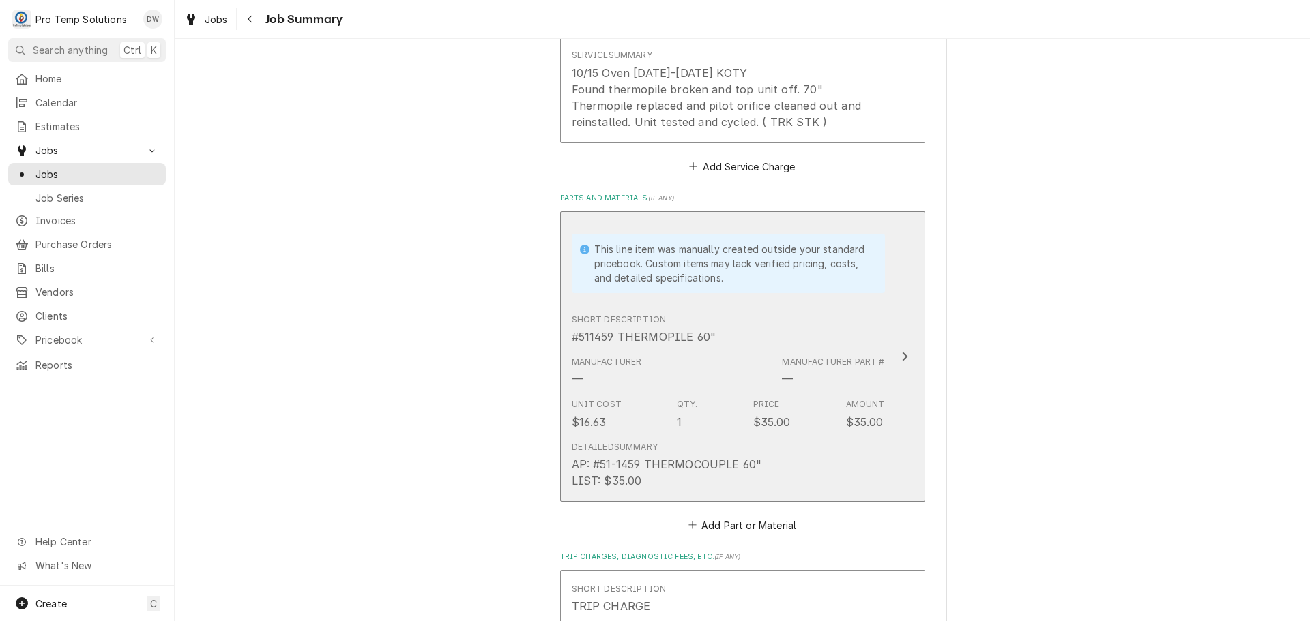
scroll to position [614, 0]
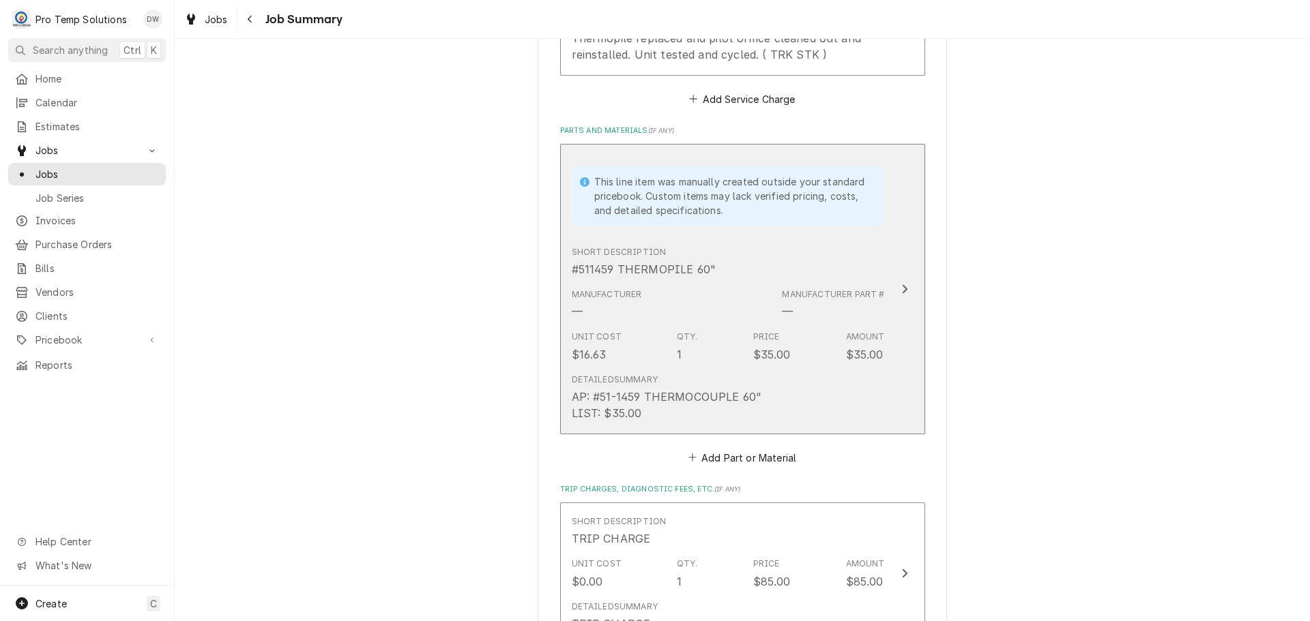
click at [901, 287] on icon "Update Line Item" at bounding box center [904, 289] width 7 height 11
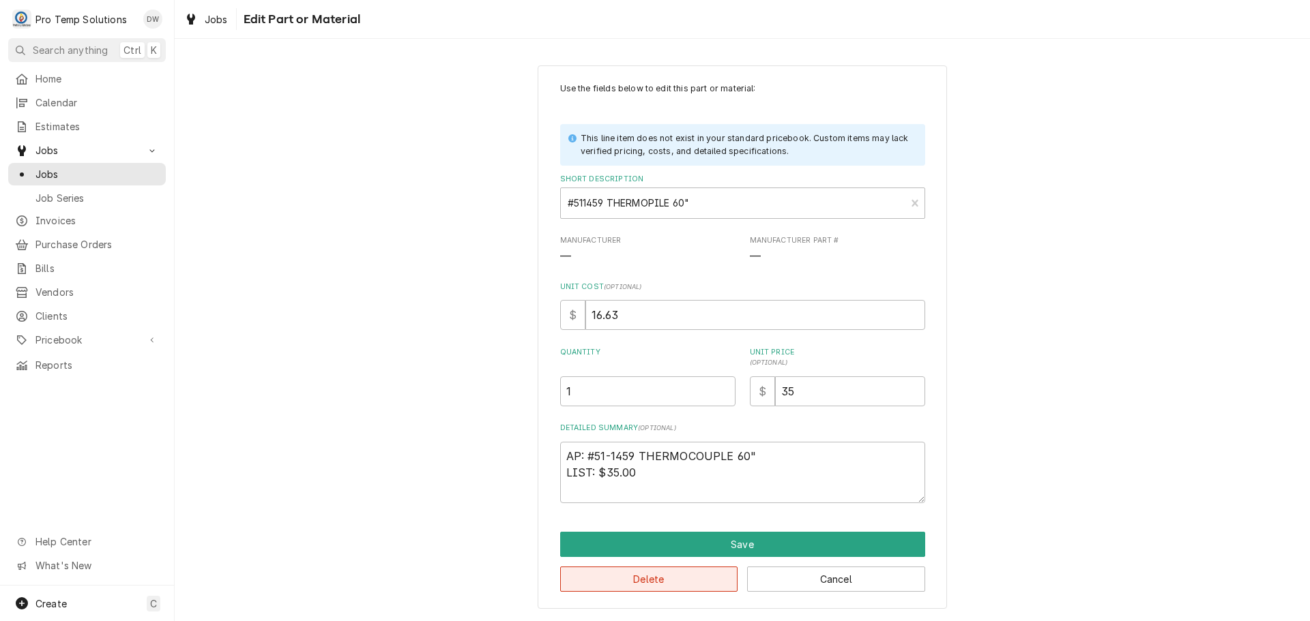
click at [650, 579] on button "Delete" at bounding box center [649, 579] width 178 height 25
type textarea "x"
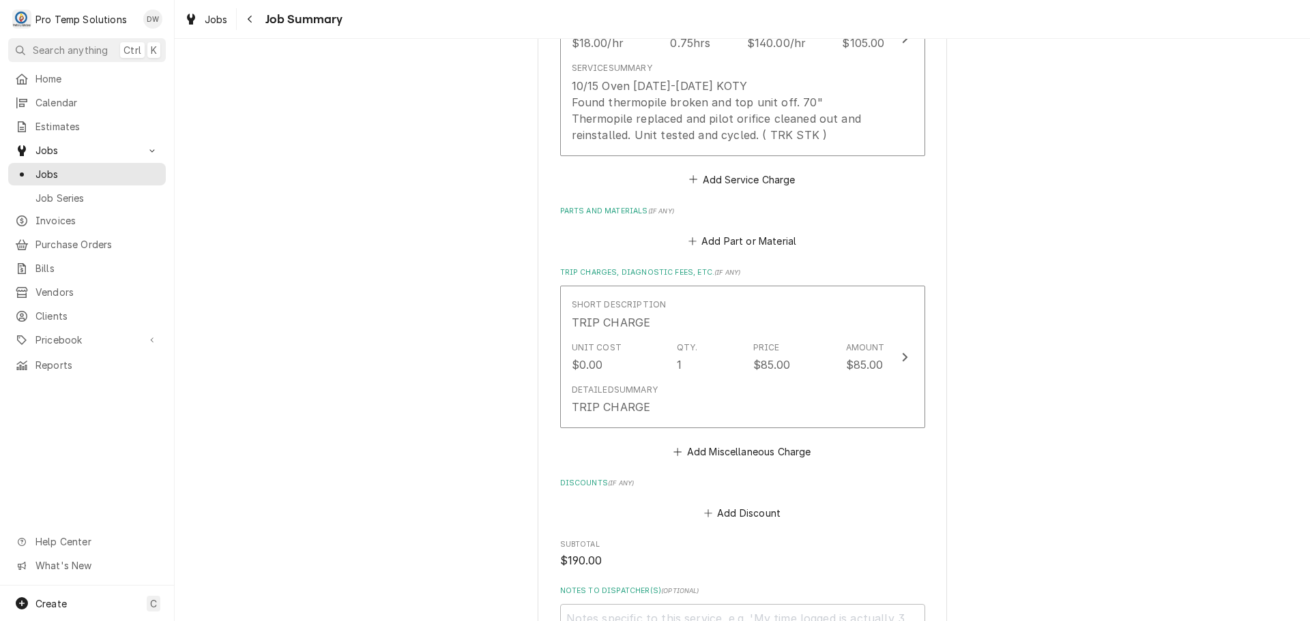
scroll to position [409, 0]
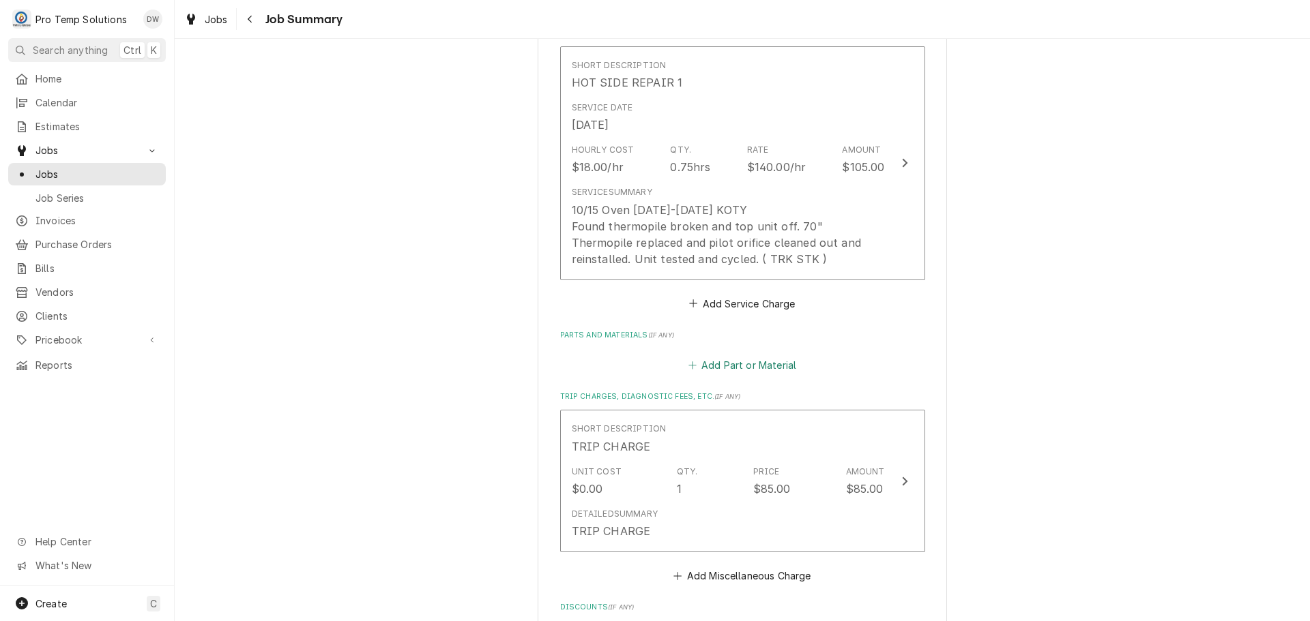
click at [735, 364] on button "Add Part or Material" at bounding box center [741, 364] width 113 height 19
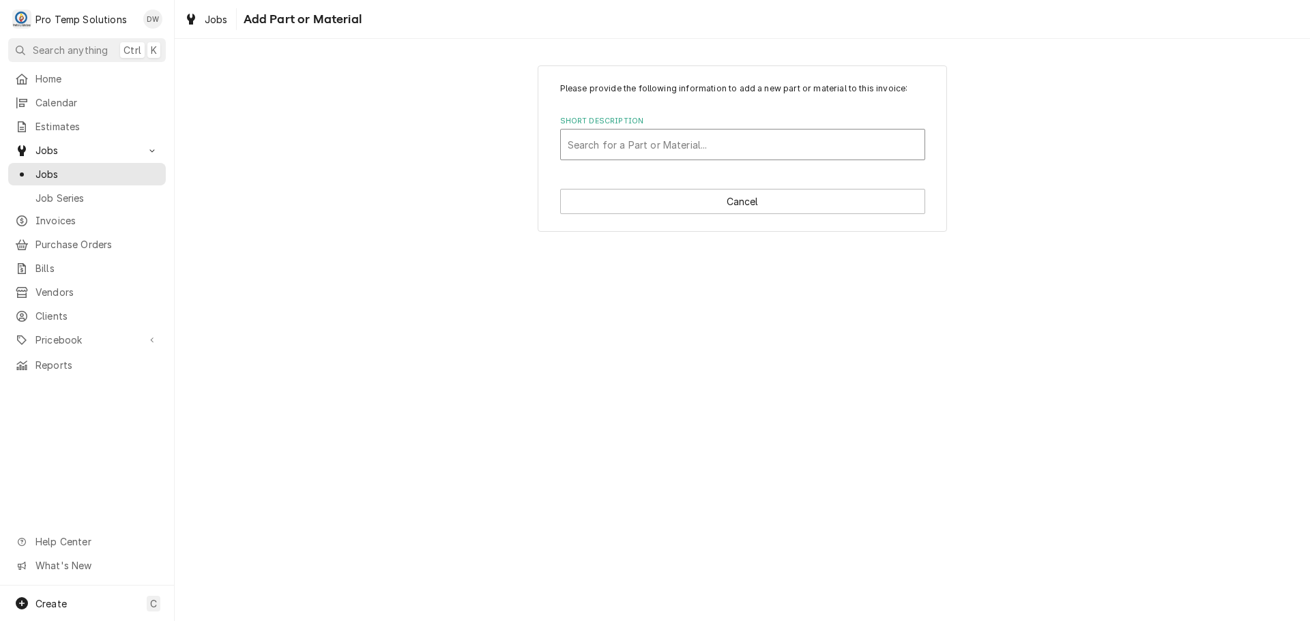
click at [713, 139] on div "Short Description" at bounding box center [742, 144] width 350 height 25
type input "511347"
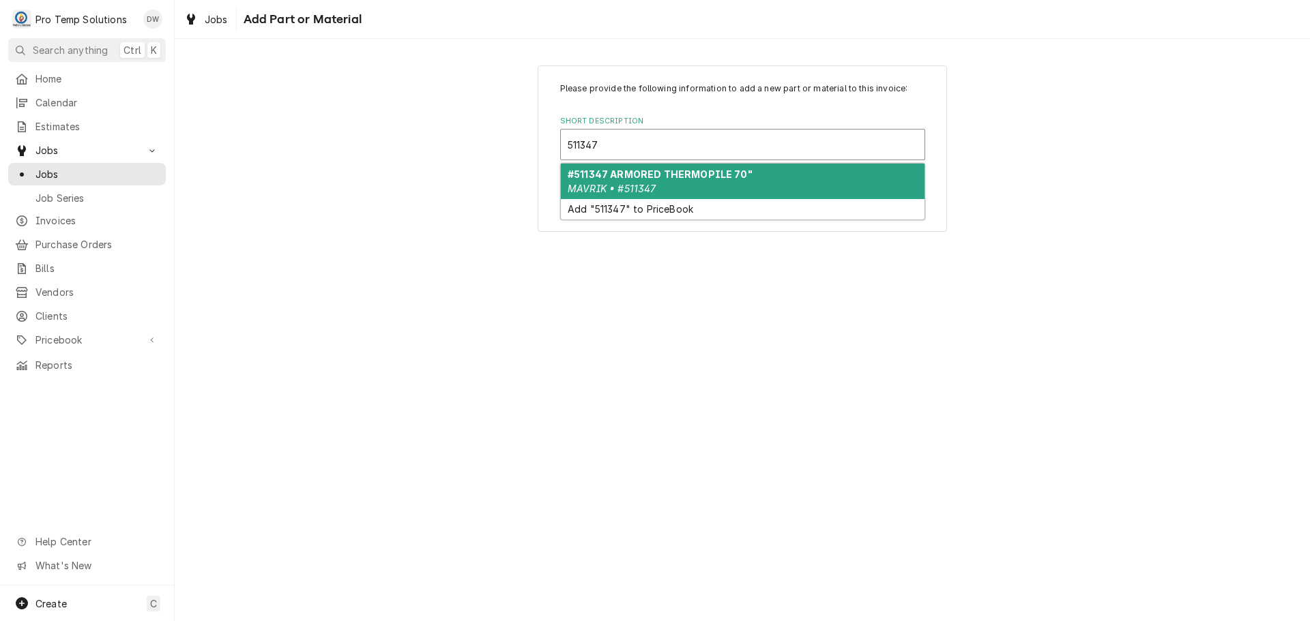
click at [686, 179] on strong "#511347 ARMORED THERMOPILE 70"" at bounding box center [659, 174] width 185 height 12
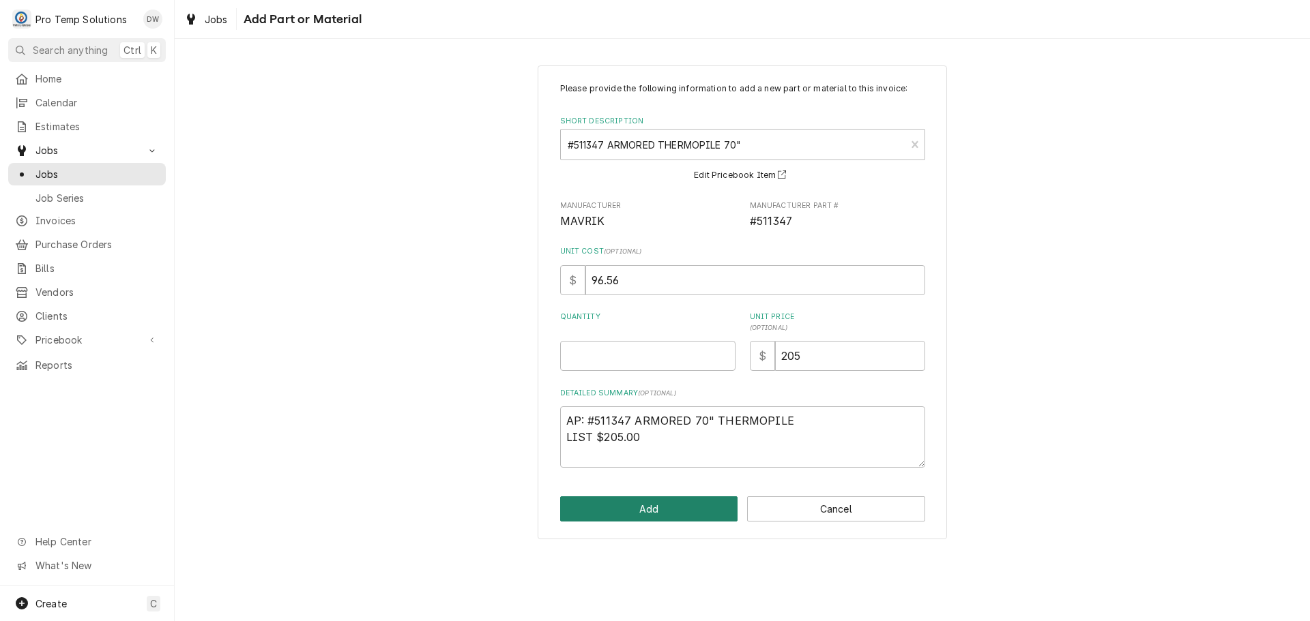
click at [645, 511] on button "Add" at bounding box center [649, 509] width 178 height 25
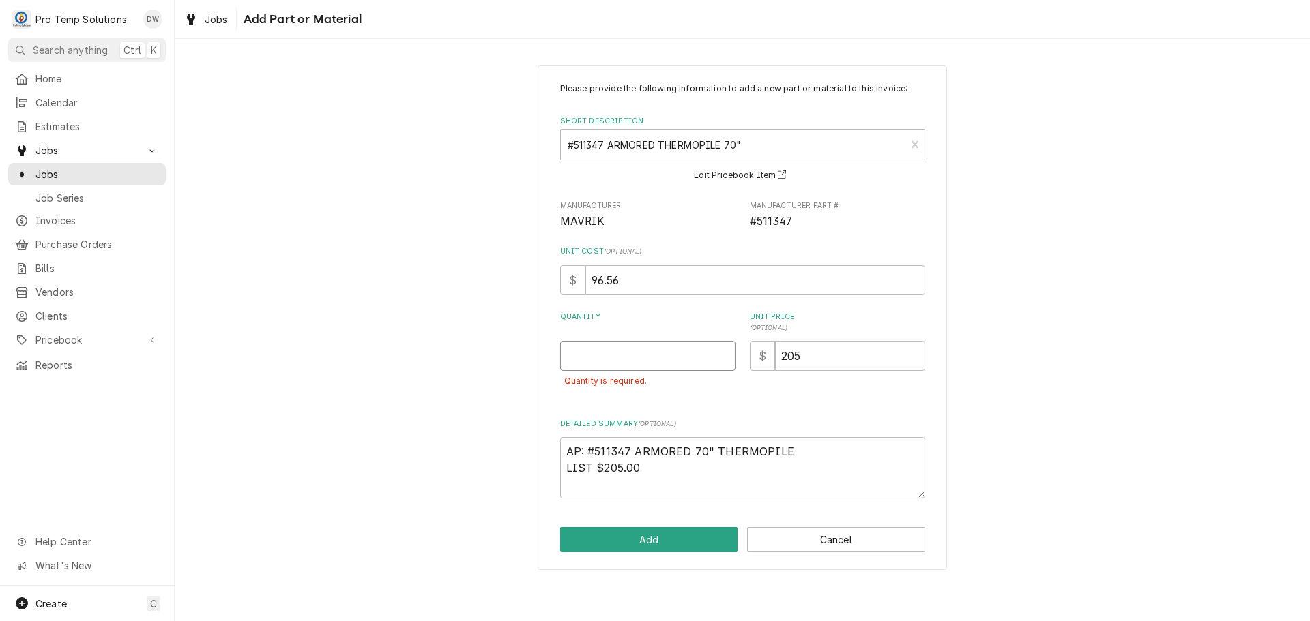
click at [699, 358] on input "Quantity" at bounding box center [647, 356] width 175 height 30
type textarea "x"
type input "1"
click at [655, 533] on button "Add" at bounding box center [649, 539] width 178 height 25
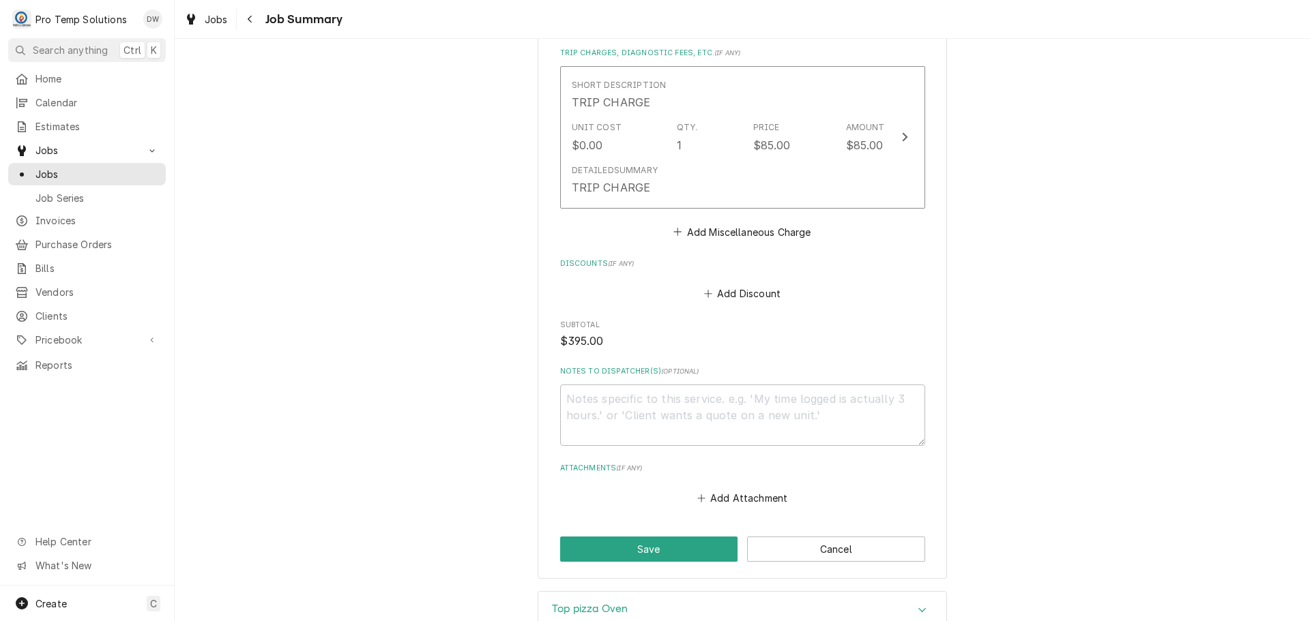
scroll to position [1059, 0]
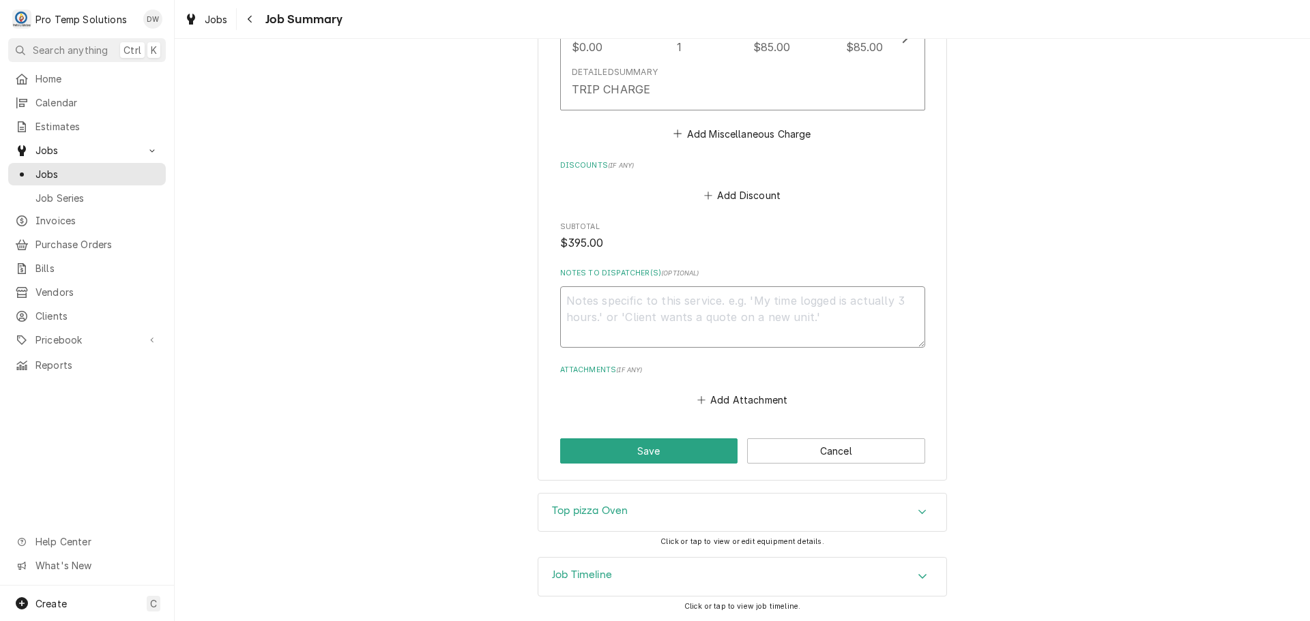
click at [625, 299] on textarea "Notes to Dispatcher(s) ( optional )" at bounding box center [742, 316] width 365 height 61
type textarea "x"
type textarea "#"
type textarea "x"
type textarea "#1"
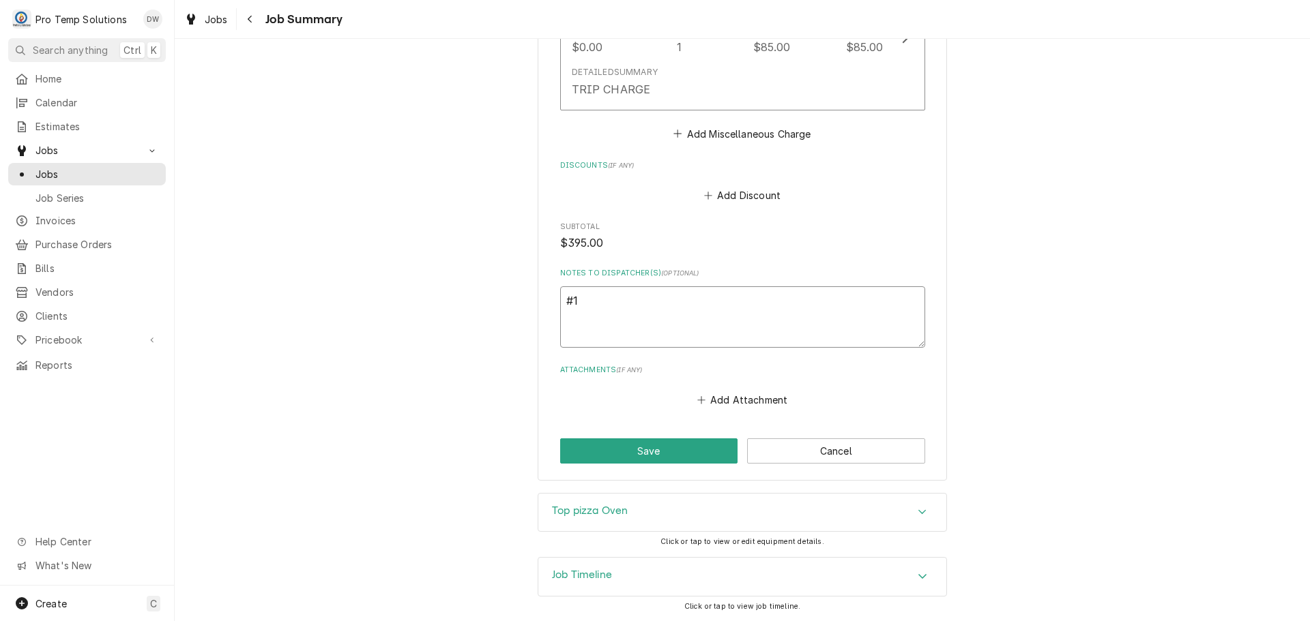
type textarea "x"
type textarea "#10"
type textarea "x"
type textarea "#101"
type textarea "x"
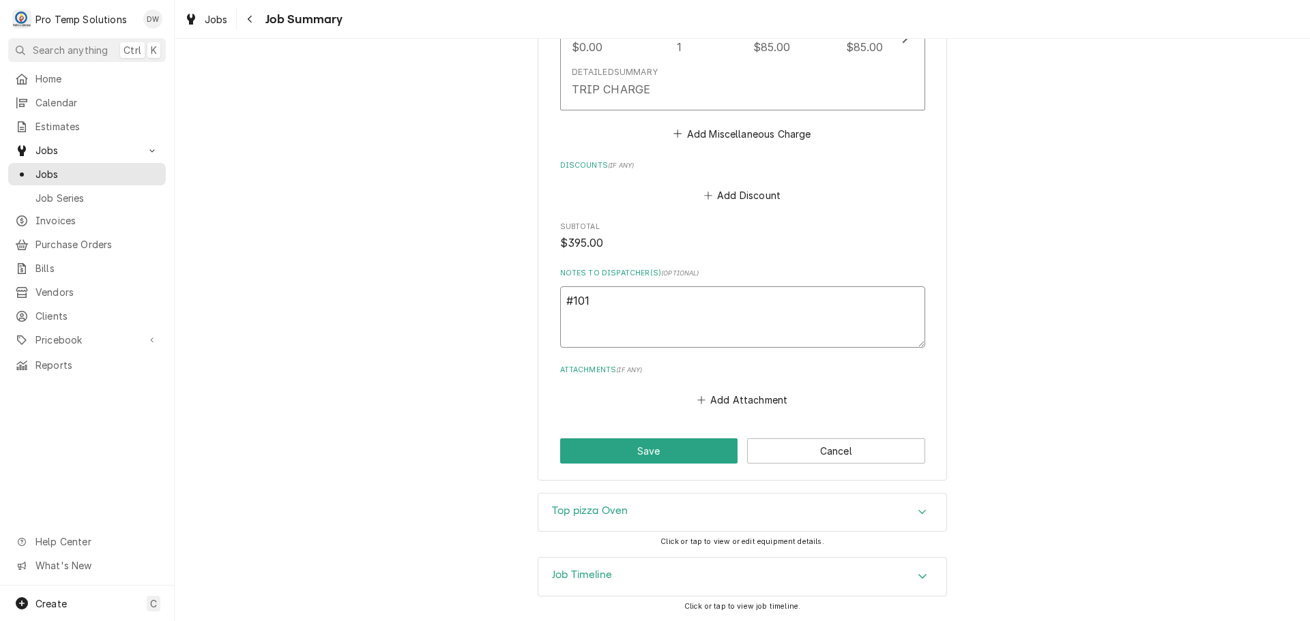
type textarea "#1015"
type textarea "x"
type textarea "#10152"
type textarea "x"
type textarea "#101525"
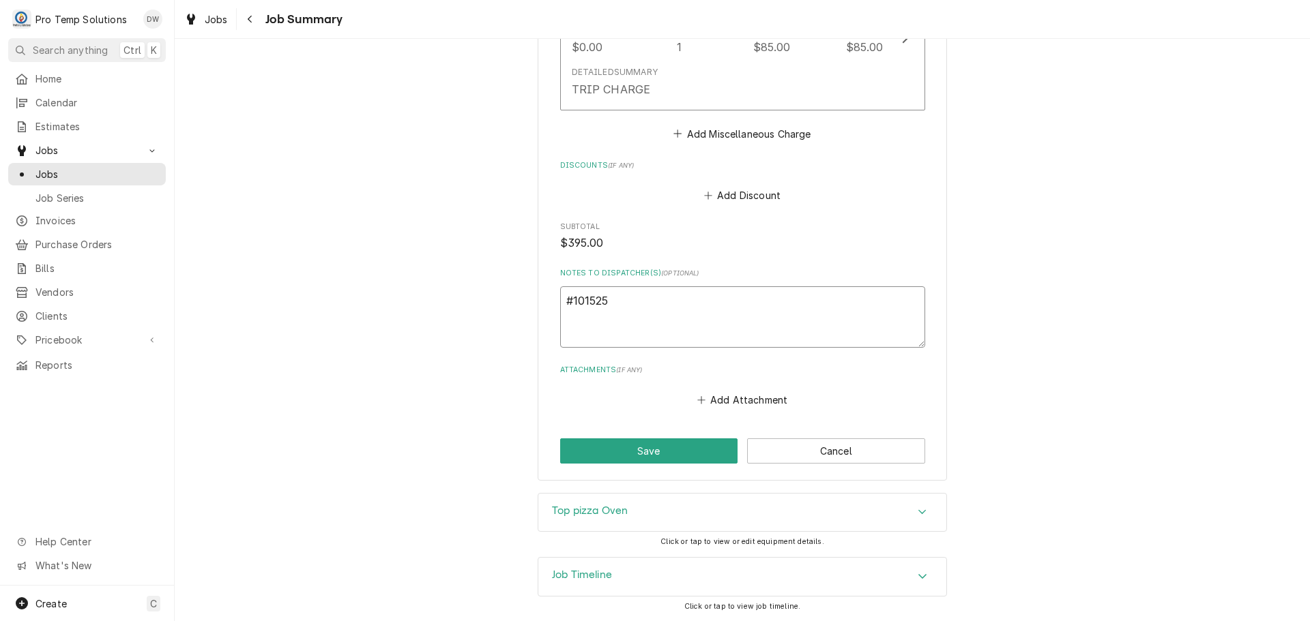
type textarea "x"
type textarea "#1015250"
type textarea "x"
type textarea "#10152500"
type textarea "x"
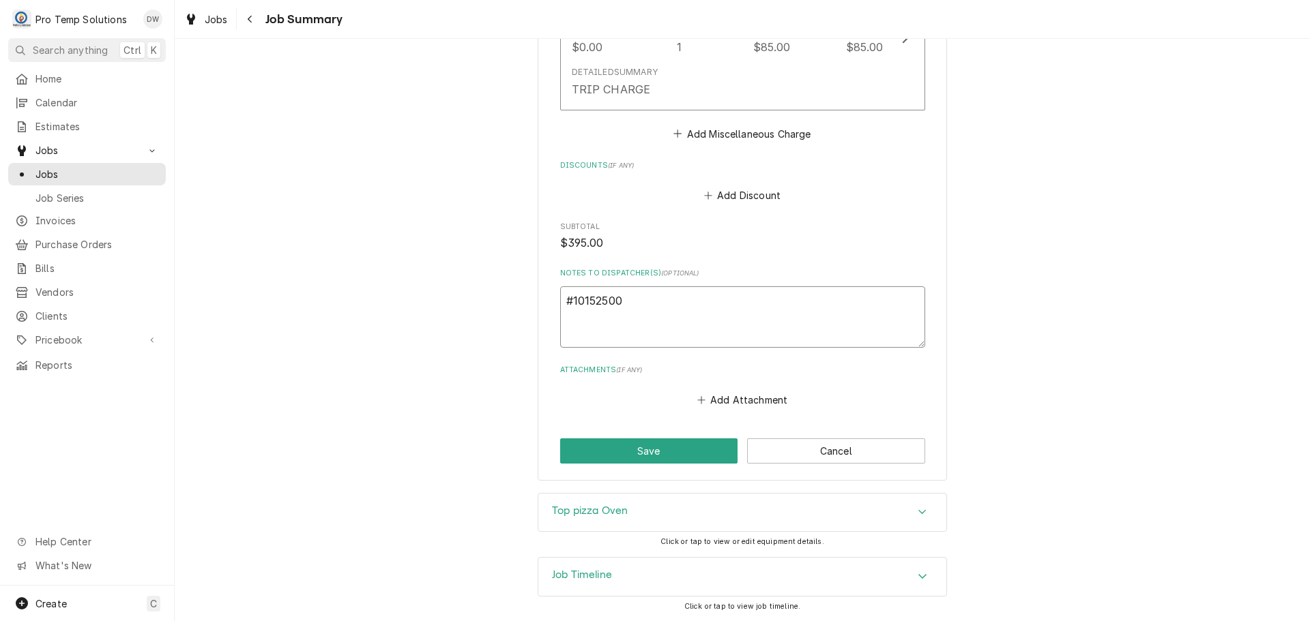
type textarea "#101525003"
type textarea "x"
type textarea "#101525003"
type textarea "x"
type textarea "#101525003 P"
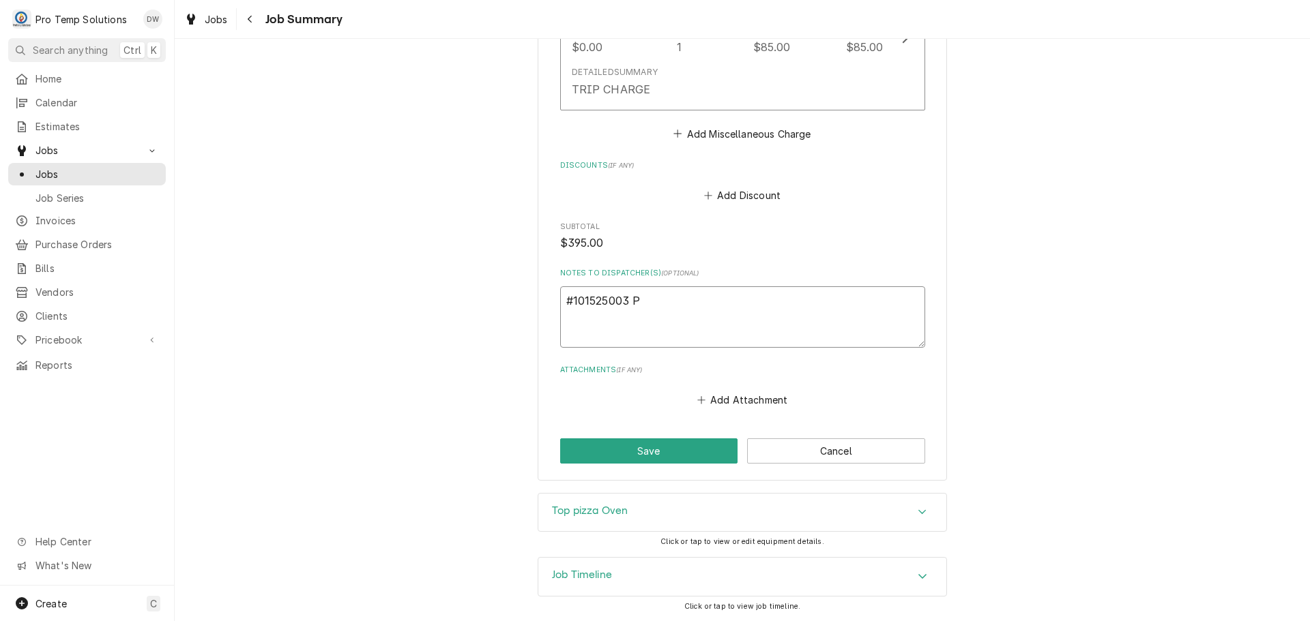
type textarea "x"
type textarea "#101525003 PI"
type textarea "x"
type textarea "#101525003 PIZ"
type textarea "x"
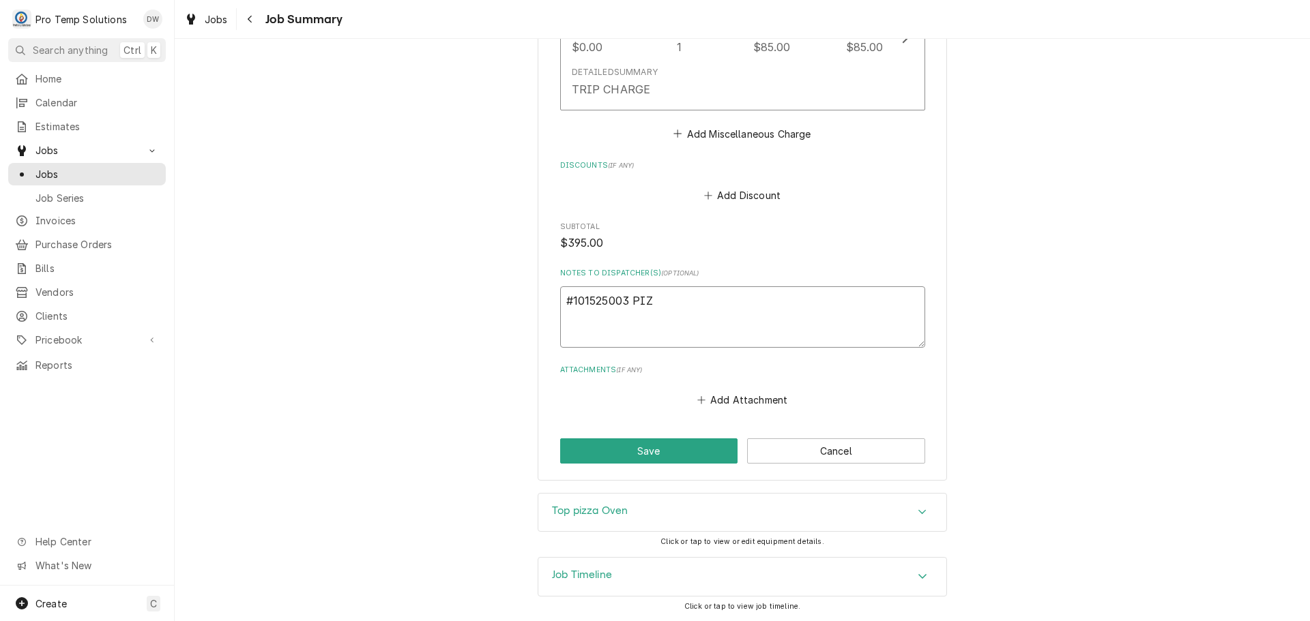
type textarea "#101525003 PIZZ"
type textarea "x"
type textarea "#101525003 PIZZA"
type textarea "x"
type textarea "#101525003 PIZZA"
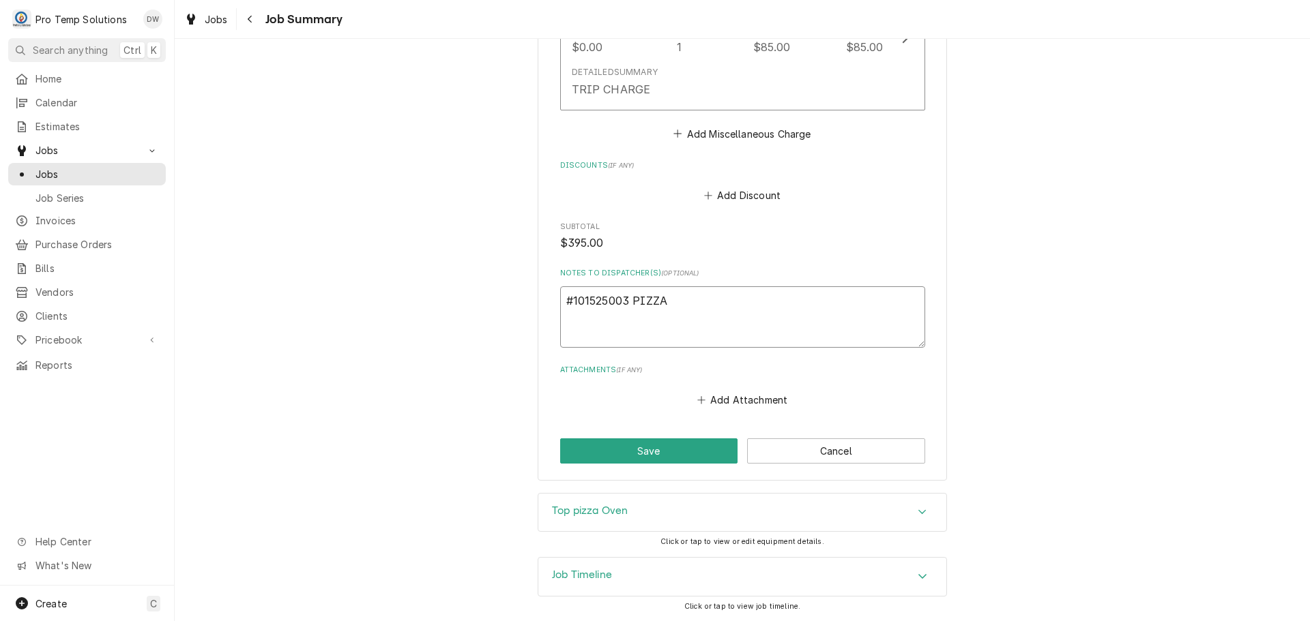
type textarea "x"
type textarea "#101525003 PIZZA F"
type textarea "x"
type textarea "#101525003 PIZZA FC"
type textarea "x"
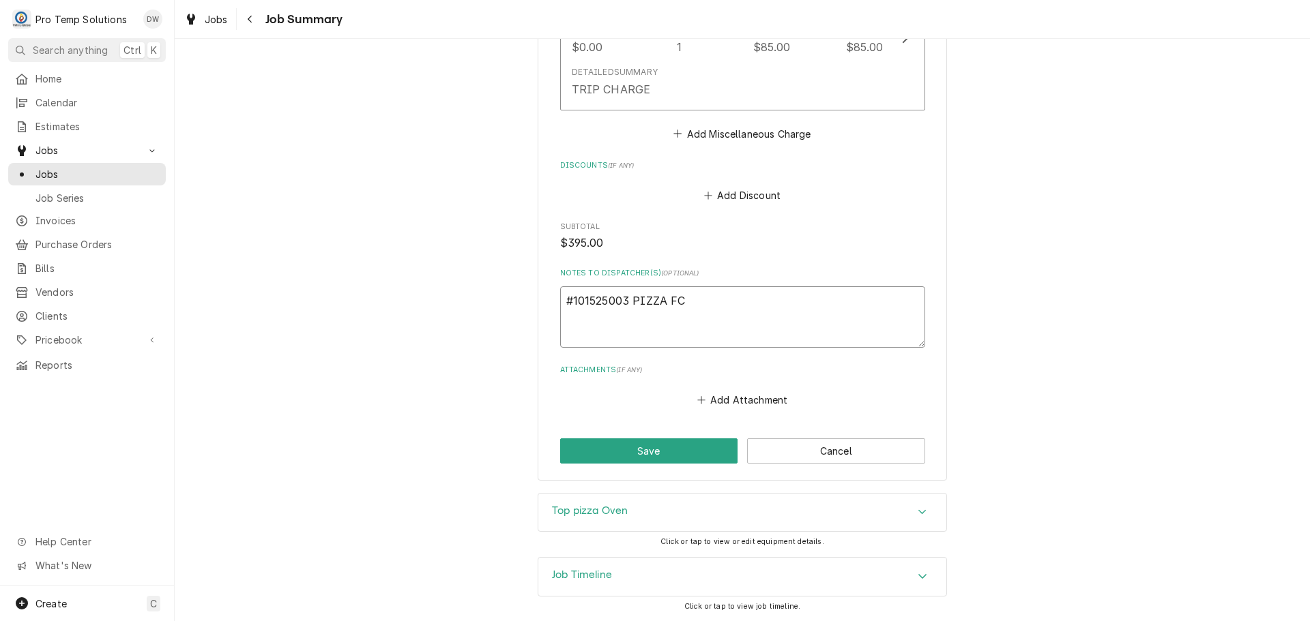
type textarea "#101525003 PIZZA FCT"
type textarea "x"
type textarea "#101525003 PIZZA FCTO"
type textarea "x"
type textarea "#101525003 PIZZA FCTOR"
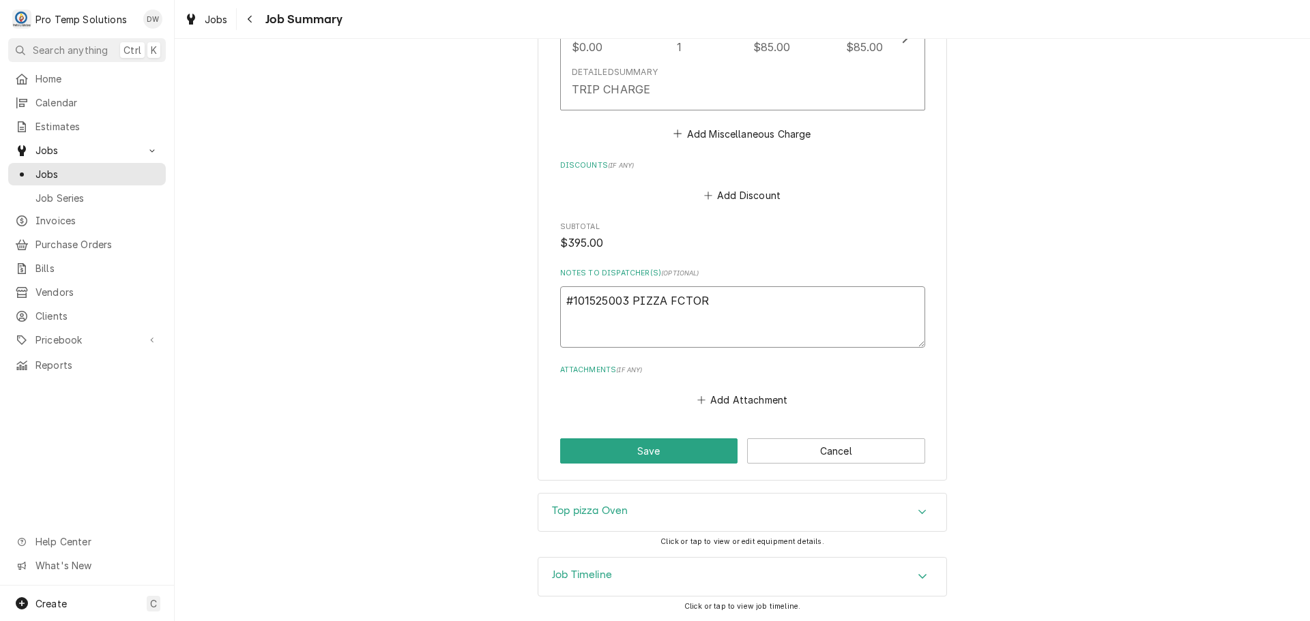
type textarea "x"
type textarea "#101525003 PIZZA FCTORY"
type textarea "x"
type textarea "#101525003 PIZZA FCTORY-"
type textarea "x"
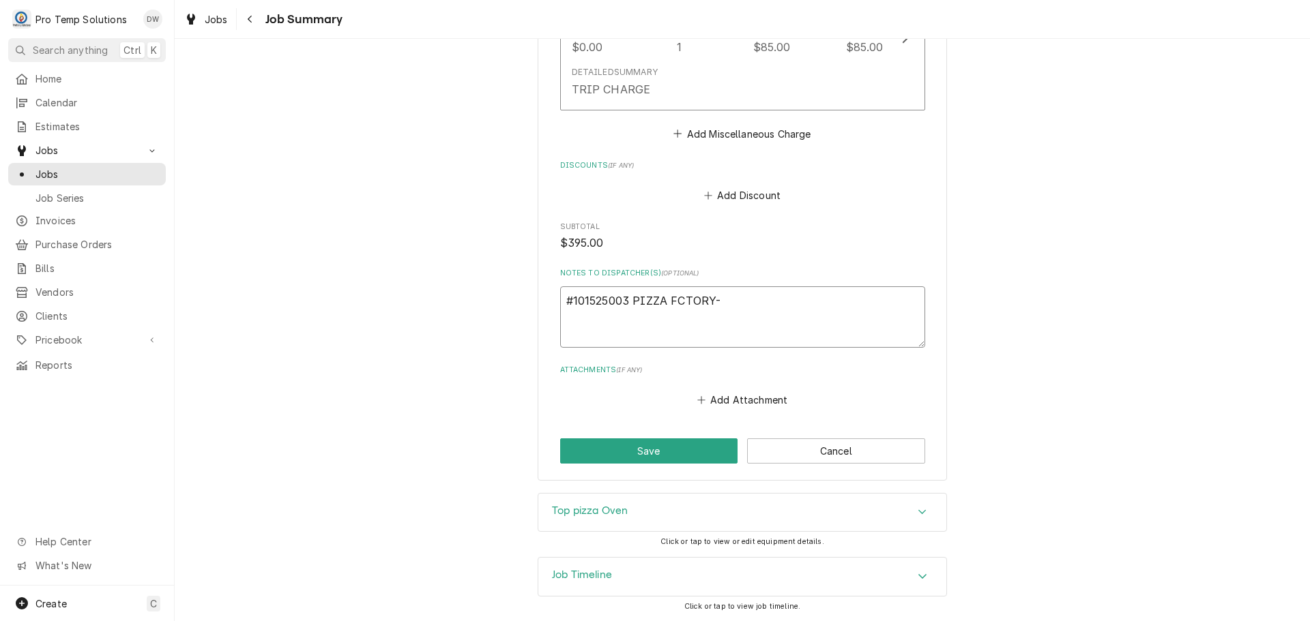
type textarea "#101525003 PIZZA FCTORY-"
type textarea "x"
type textarea "#101525003 PIZZA FCTORY- T"
type textarea "x"
type textarea "#101525003 PIZZA FCTORY- T/"
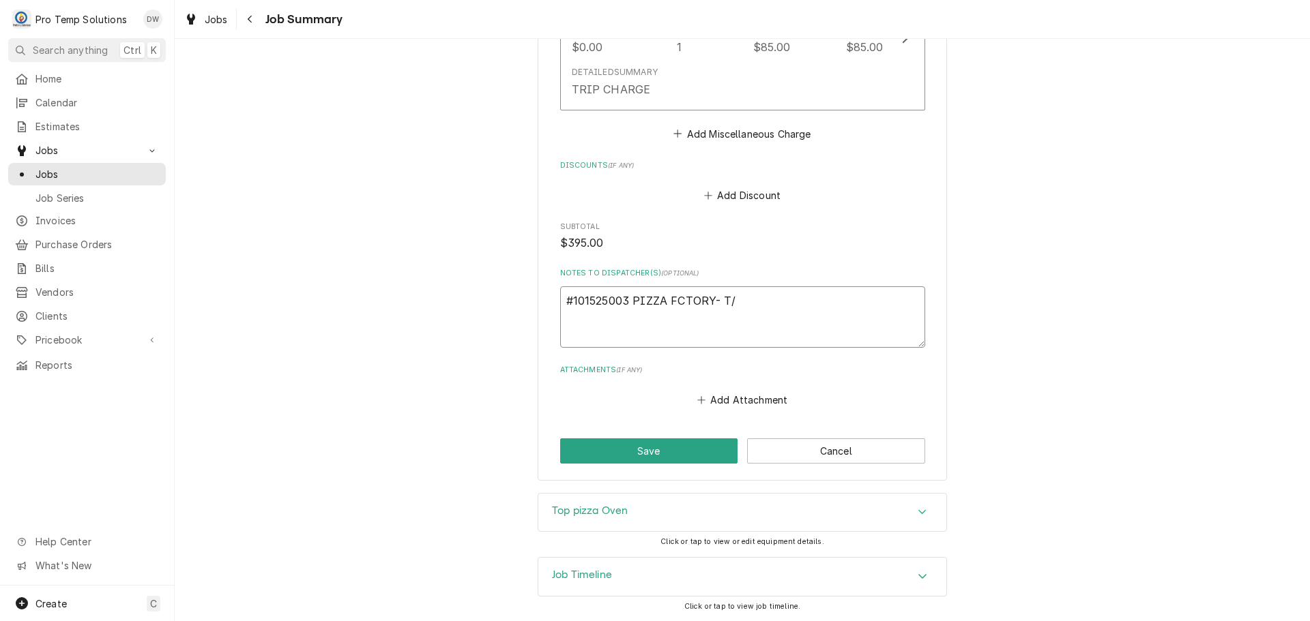
type textarea "x"
type textarea "#101525003 PIZZA FCTORY- T/P"
type textarea "x"
type textarea "#101525003 PIZZA FCTORY- T/PI"
type textarea "x"
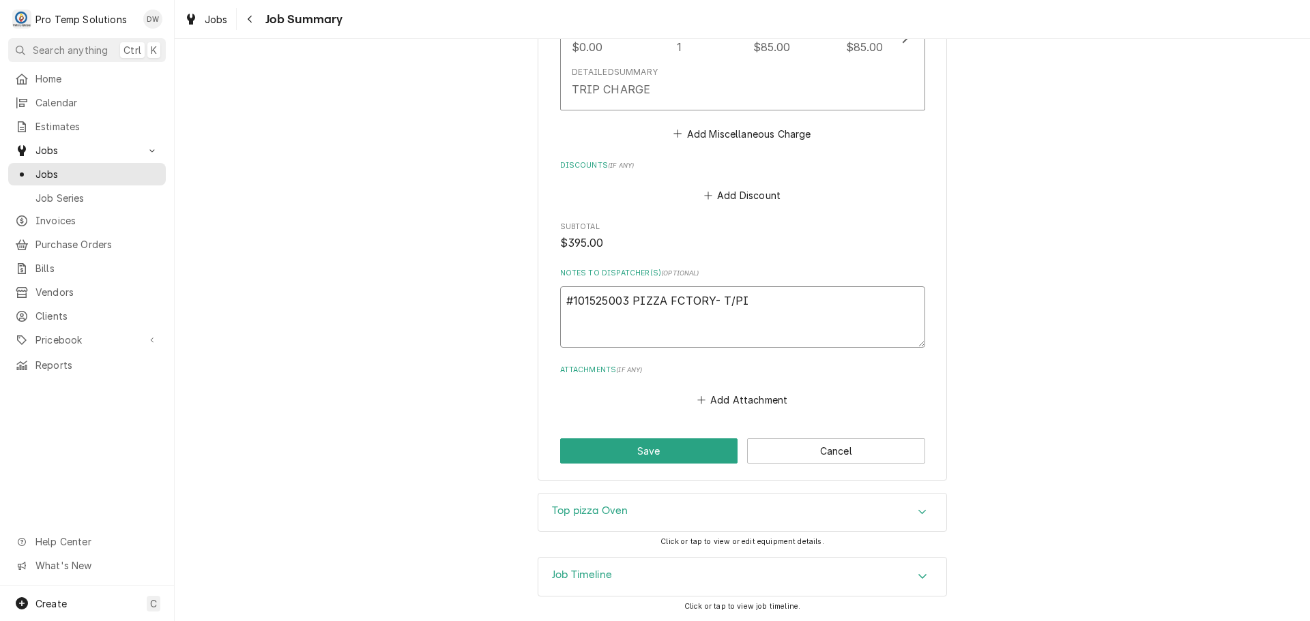
type textarea "#101525003 PIZZA FCTORY- T/PIZ"
type textarea "x"
type textarea "#101525003 PIZZA FCTORY- T/PIZZ"
type textarea "x"
type textarea "#101525003 PIZZA FCTORY- T/PIZZA"
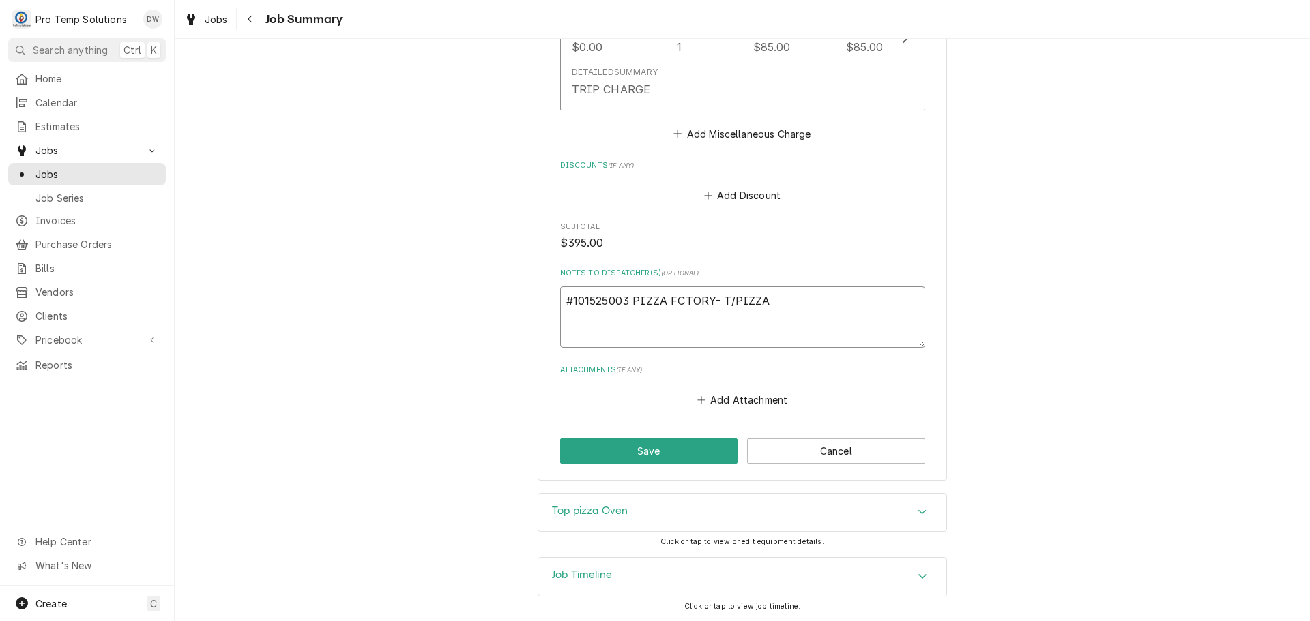
type textarea "x"
type textarea "#101525003 PIZZA FCTORY- T/PIZZA"
type textarea "x"
type textarea "#101525003 PIZZA FCTORY- T/PIZZA O"
type textarea "x"
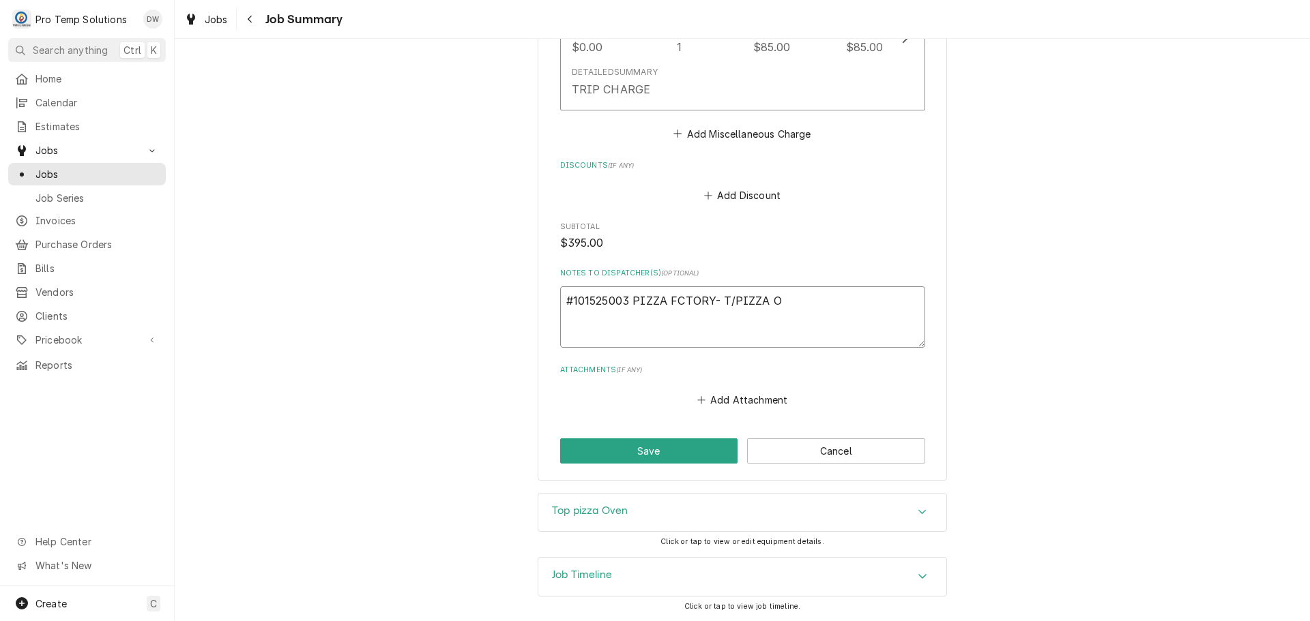
type textarea "#101525003 PIZZA FCTORY- T/PIZZA OV"
type textarea "x"
type textarea "#101525003 PIZZA FCTORY- T/PIZZA OVE"
type textarea "x"
type textarea "#101525003 PIZZA FCTORY- T/PIZZA OVEN"
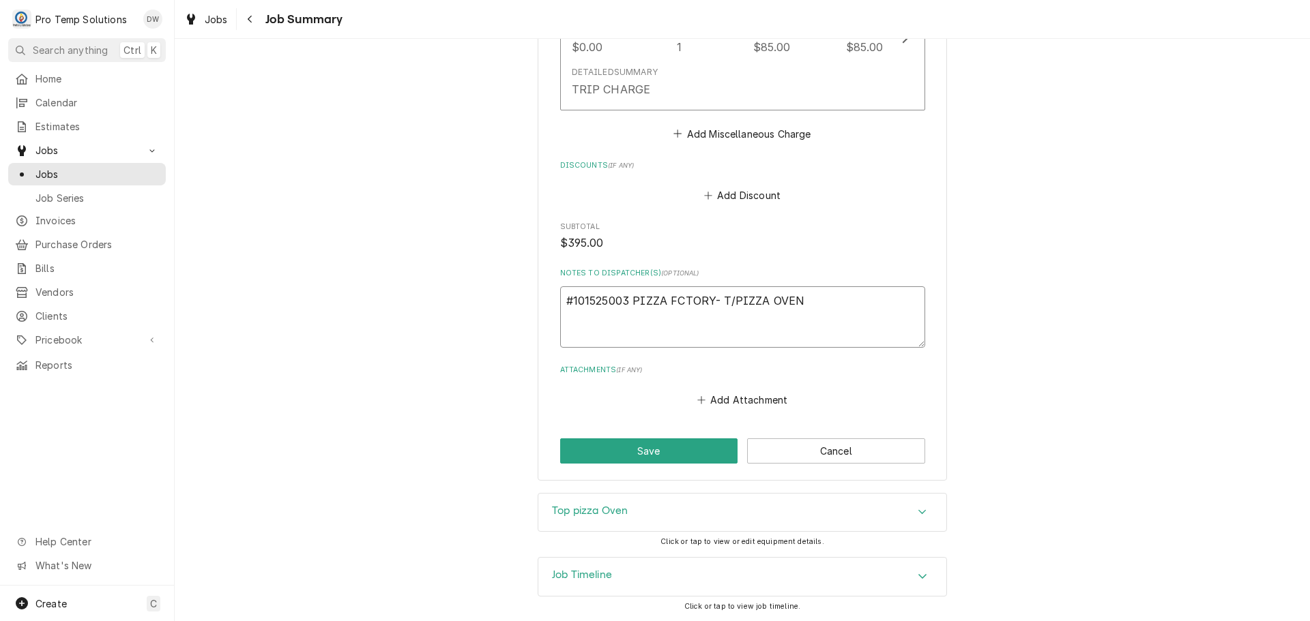
type textarea "x"
type textarea "#101525003 PIZZA FCTORY- T/PIZZA OVEN"
click at [656, 449] on button "Save" at bounding box center [649, 451] width 178 height 25
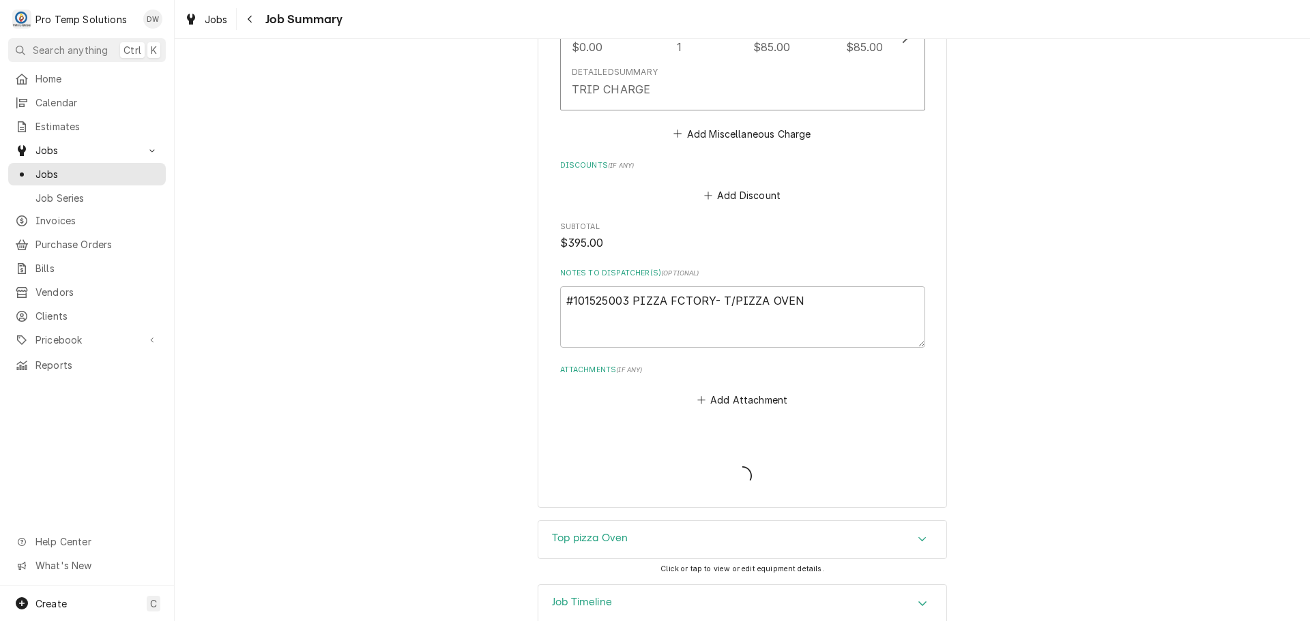
type textarea "x"
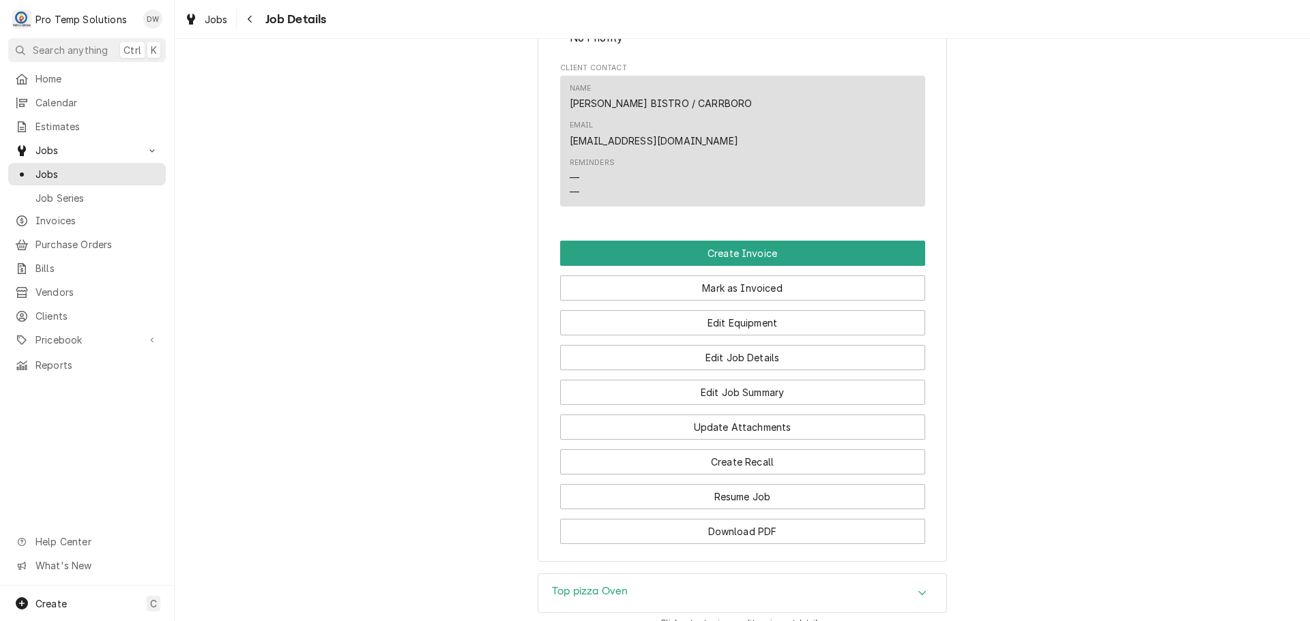
scroll to position [818, 0]
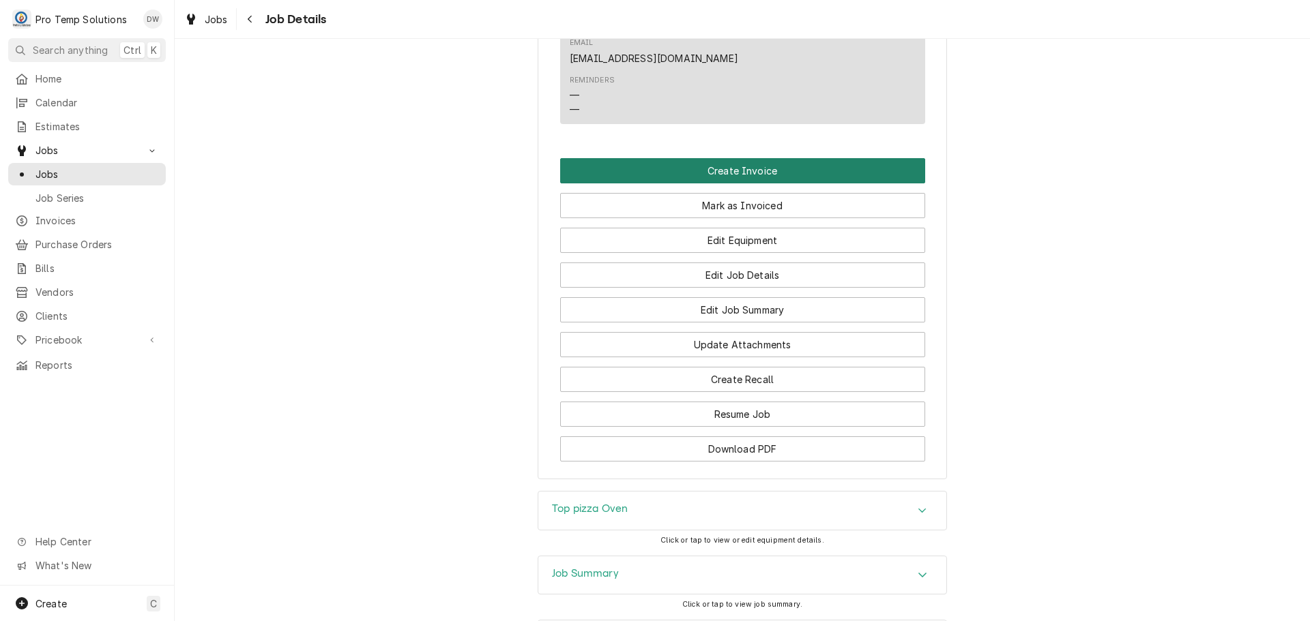
click at [726, 158] on button "Create Invoice" at bounding box center [742, 170] width 365 height 25
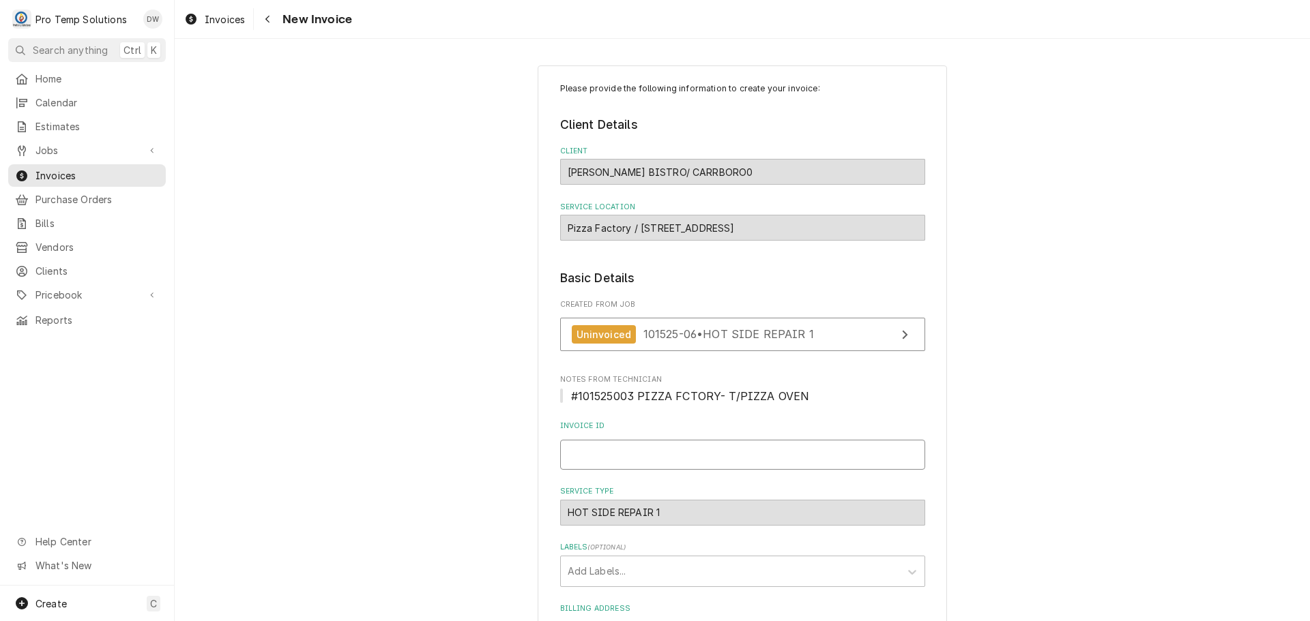
click at [686, 452] on input "Invoice ID" at bounding box center [742, 455] width 365 height 30
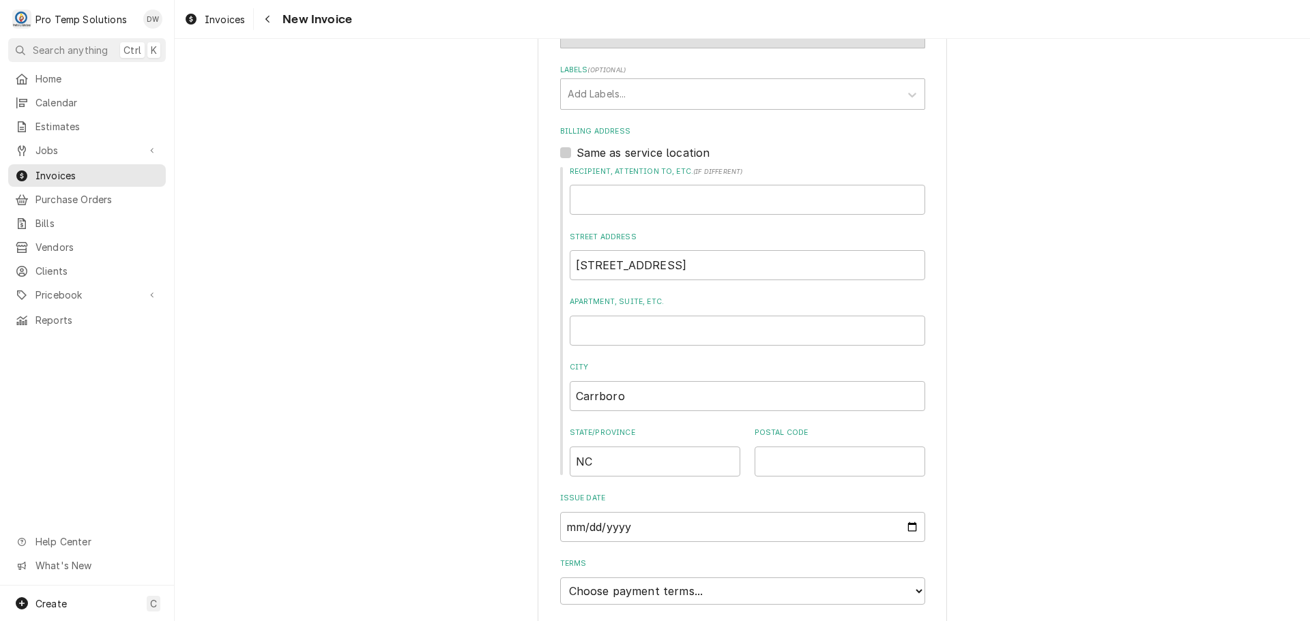
type input "#101525003"
click at [576, 149] on label "Same as service location" at bounding box center [643, 153] width 134 height 16
click at [576, 149] on input "Same as service location" at bounding box center [758, 160] width 365 height 30
checkbox input "true"
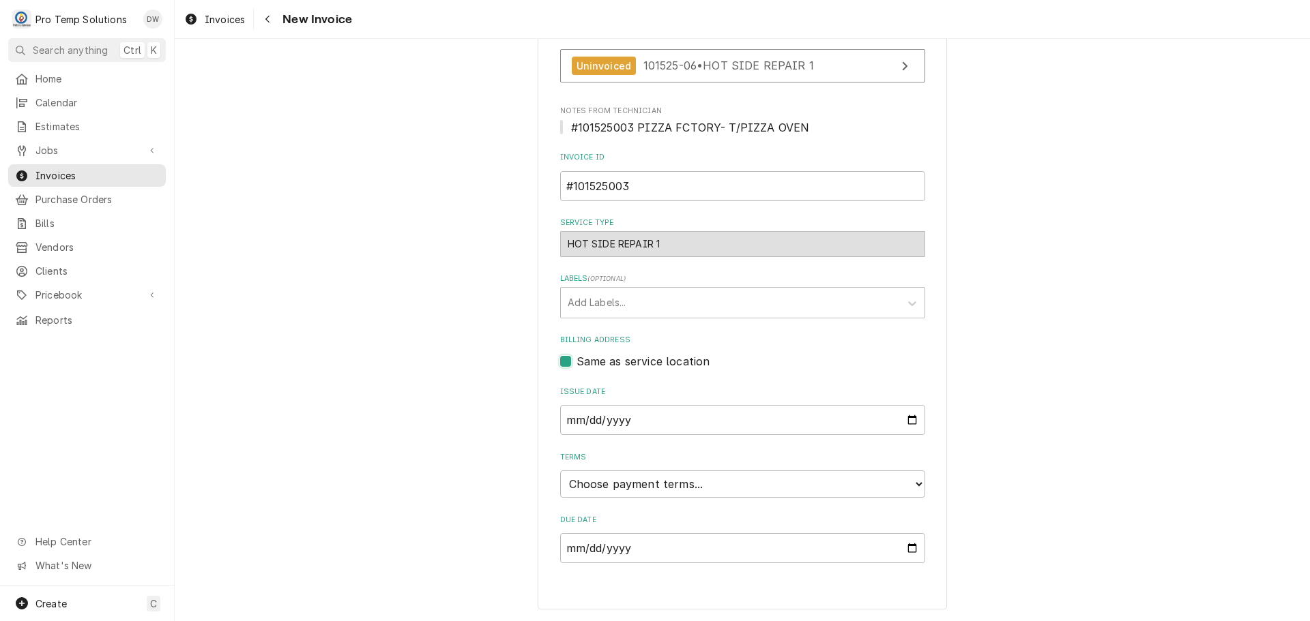
scroll to position [269, 0]
click at [623, 484] on select "Choose payment terms... Same Day Net 7 Net 14 Net 21 Net 30 Net 45 Net 60 Net 90" at bounding box center [742, 484] width 365 height 27
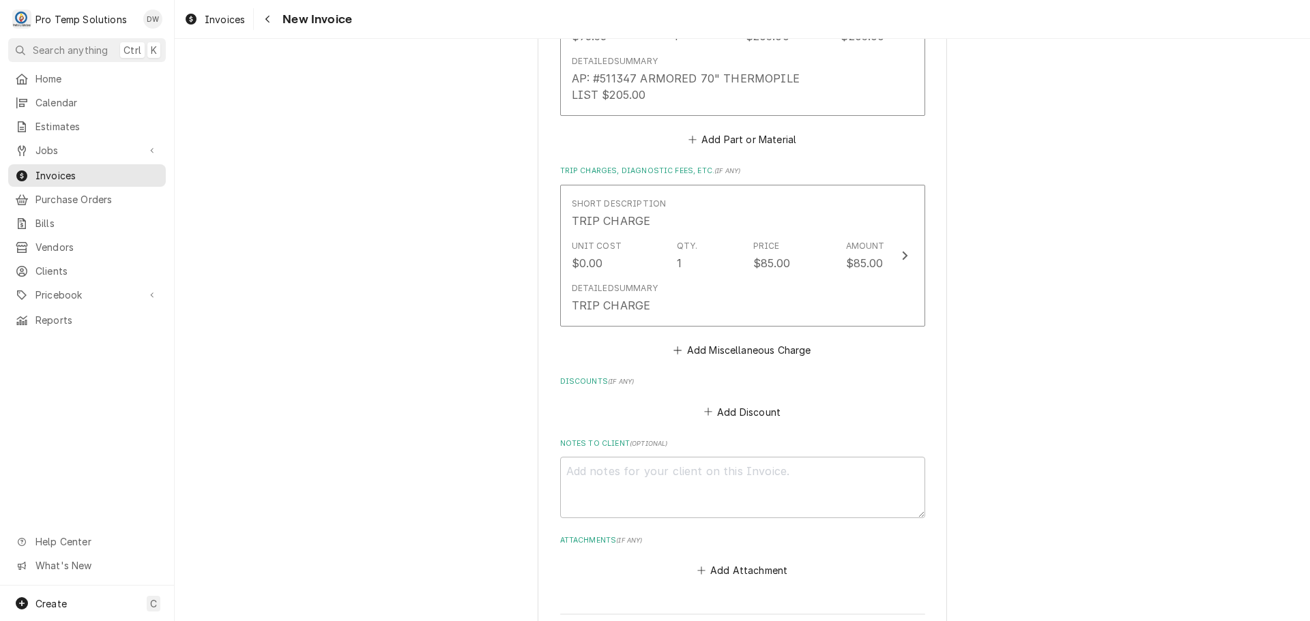
scroll to position [1515, 0]
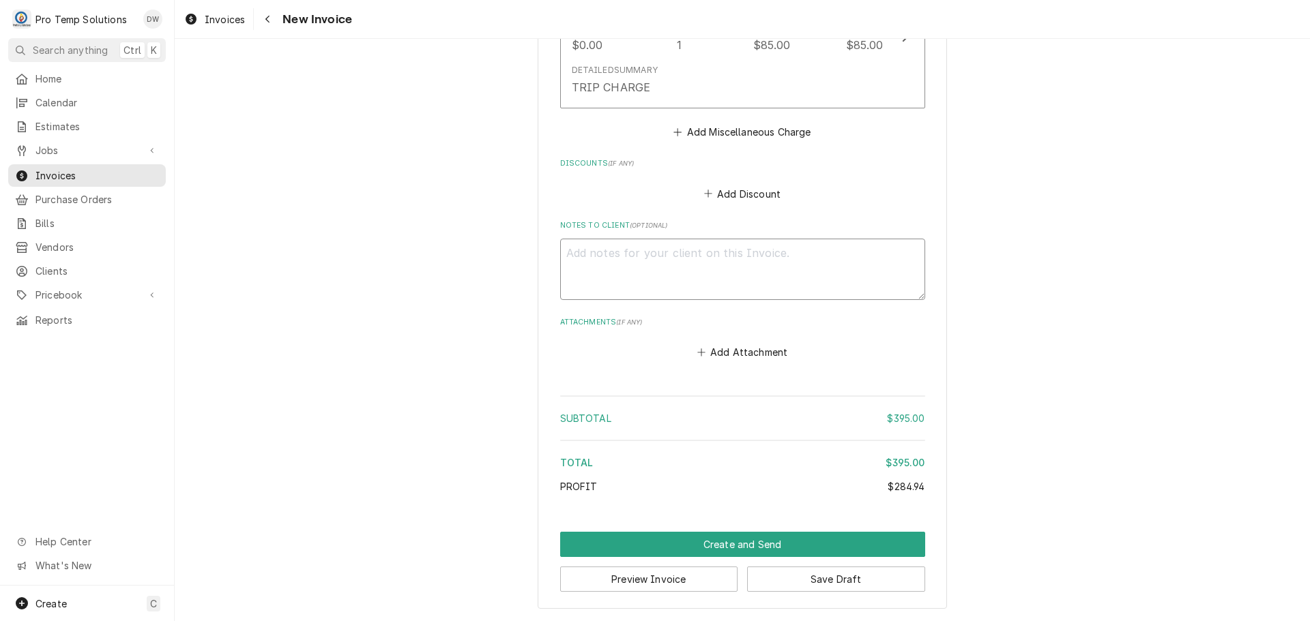
click at [600, 246] on textarea "Notes to Client ( optional )" at bounding box center [742, 269] width 365 height 61
type textarea "x"
type textarea "#"
type textarea "x"
type textarea "#1"
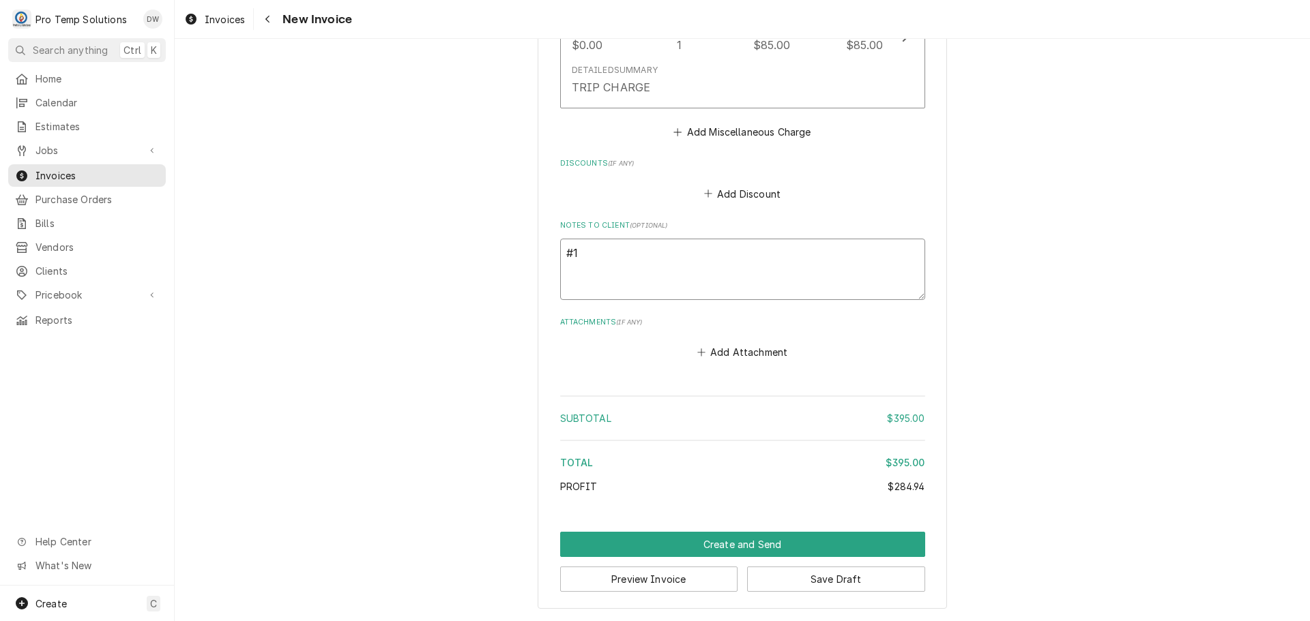
type textarea "x"
type textarea "#10"
type textarea "x"
type textarea "#101"
type textarea "x"
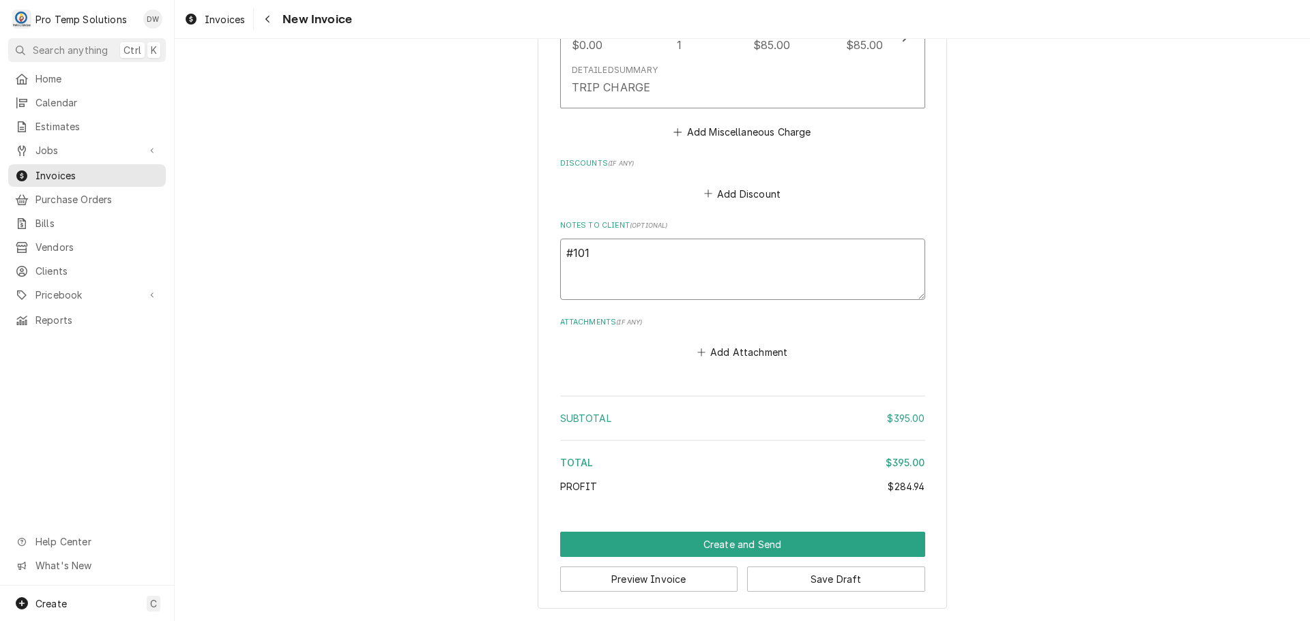
type textarea "#1015"
type textarea "x"
type textarea "#10152"
type textarea "x"
type textarea "#101525"
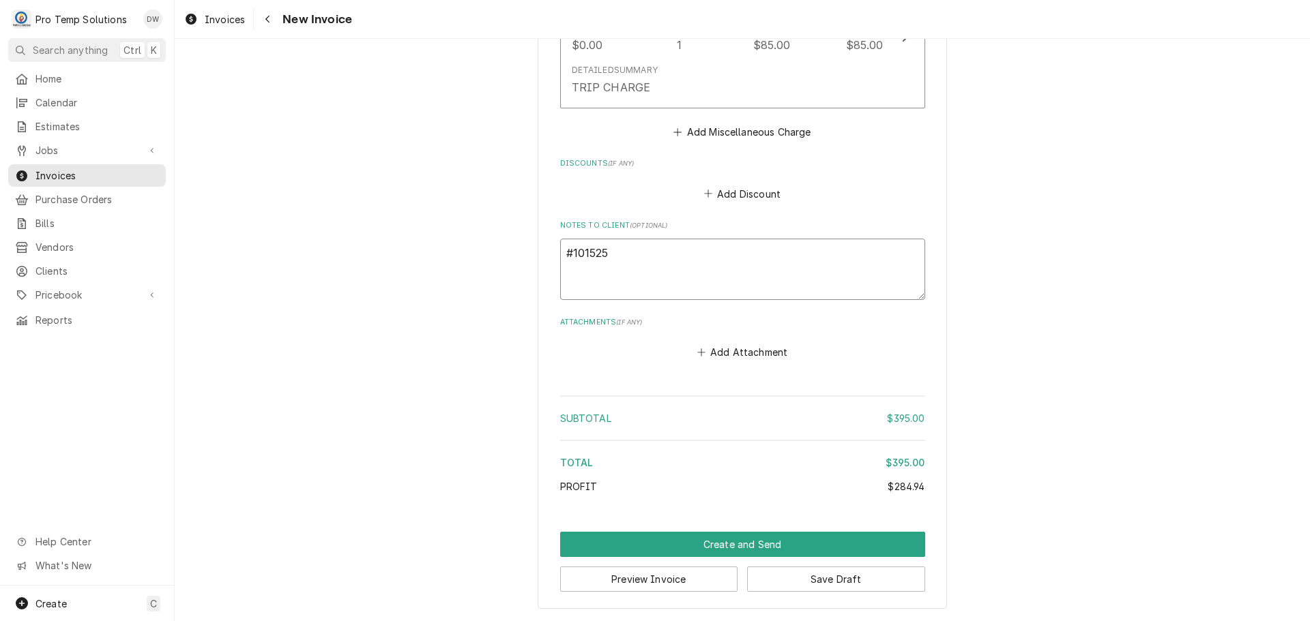
type textarea "x"
type textarea "#1015250"
type textarea "x"
type textarea "#10152500"
type textarea "x"
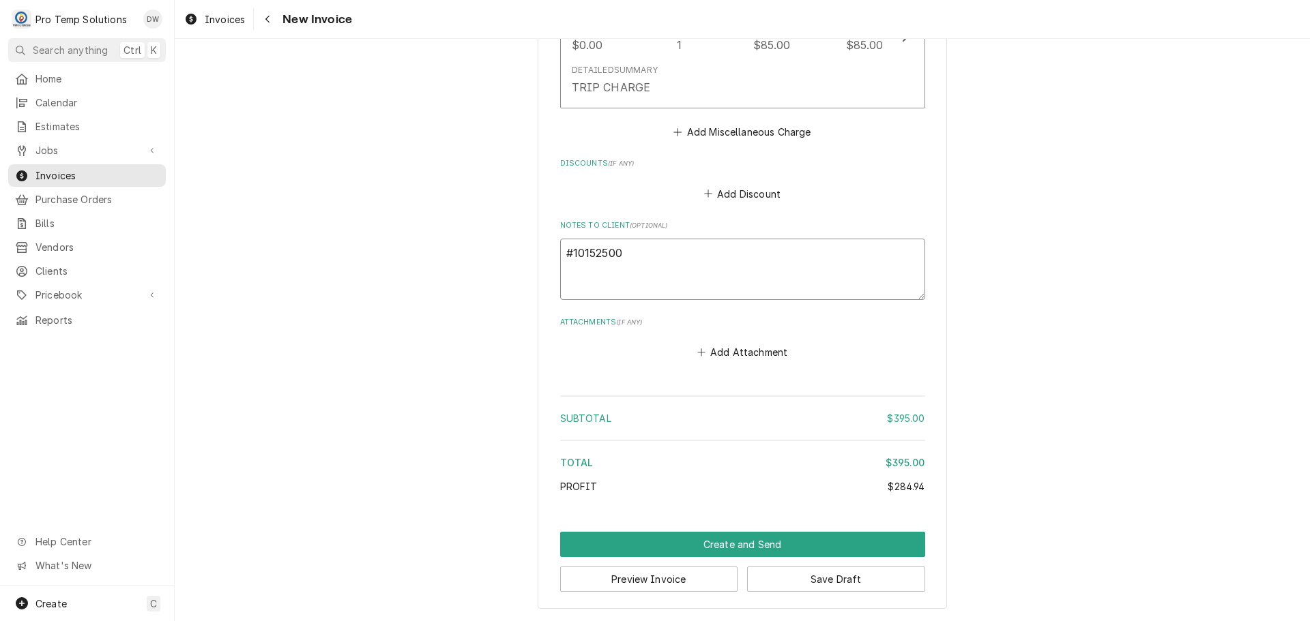
type textarea "#101525003"
type textarea "x"
type textarea "#101525003"
type textarea "x"
type textarea "#101525003 P"
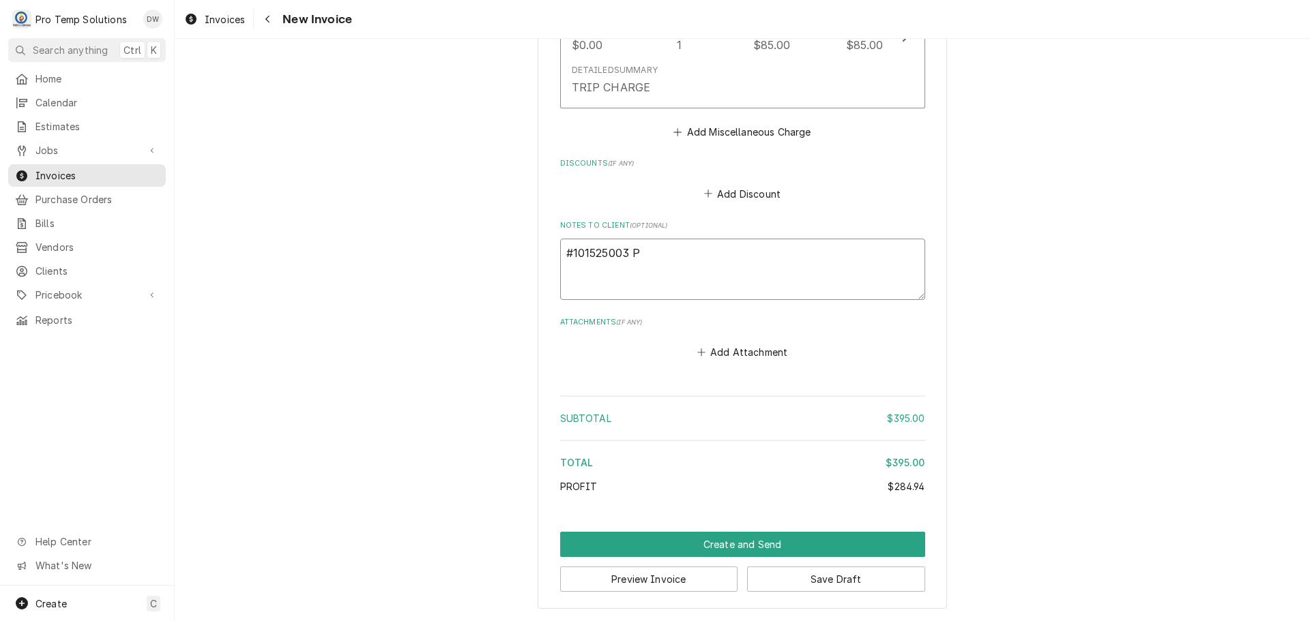
type textarea "x"
type textarea "#101525003 PI"
type textarea "x"
type textarea "#101525003 PIZ"
type textarea "x"
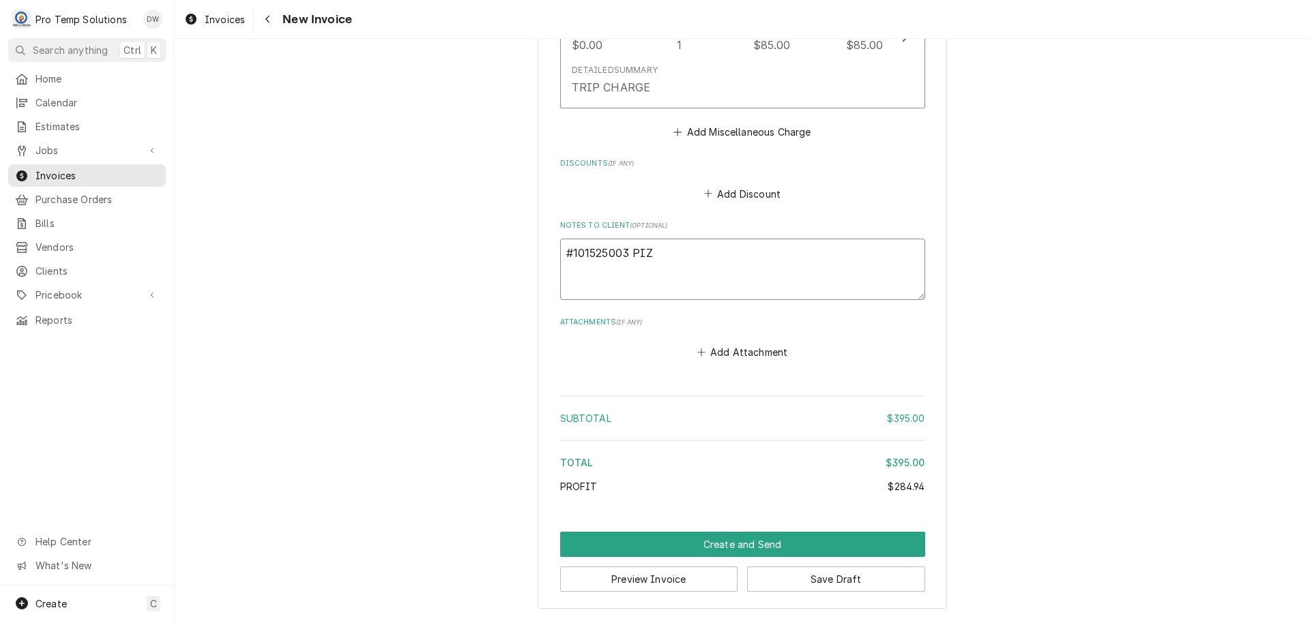
type textarea "#101525003 PIZZ"
type textarea "x"
type textarea "#101525003 PIZZA"
type textarea "x"
type textarea "#101525003 PIZZA"
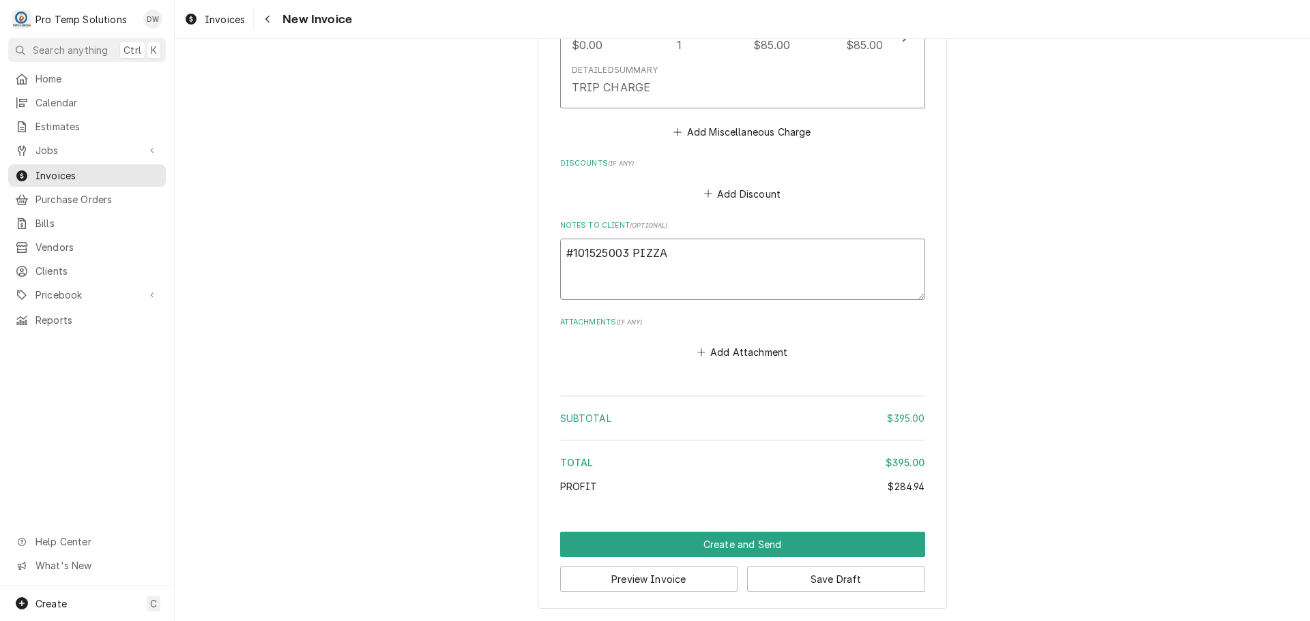
type textarea "x"
type textarea "#101525003 PIZZA F"
type textarea "x"
type textarea "#101525003 PIZZA FA"
type textarea "x"
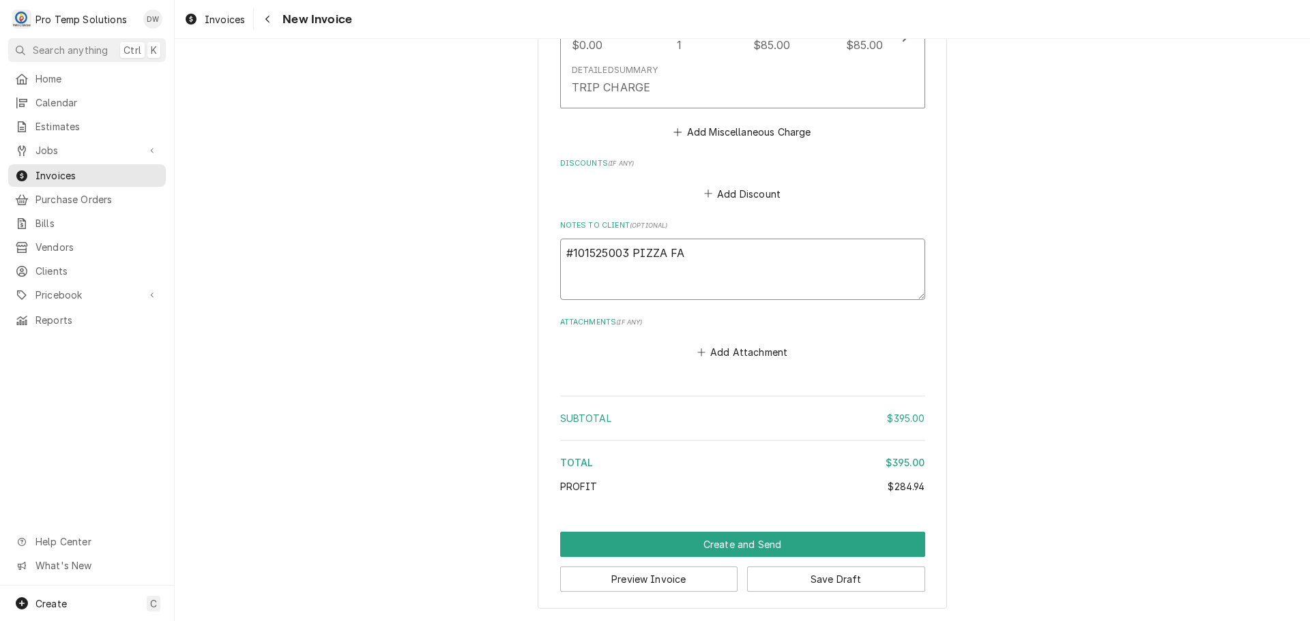
type textarea "#101525003 PIZZA FAC"
type textarea "x"
type textarea "#101525003 PIZZA FACT"
type textarea "x"
type textarea "#101525003 PIZZA FACTO"
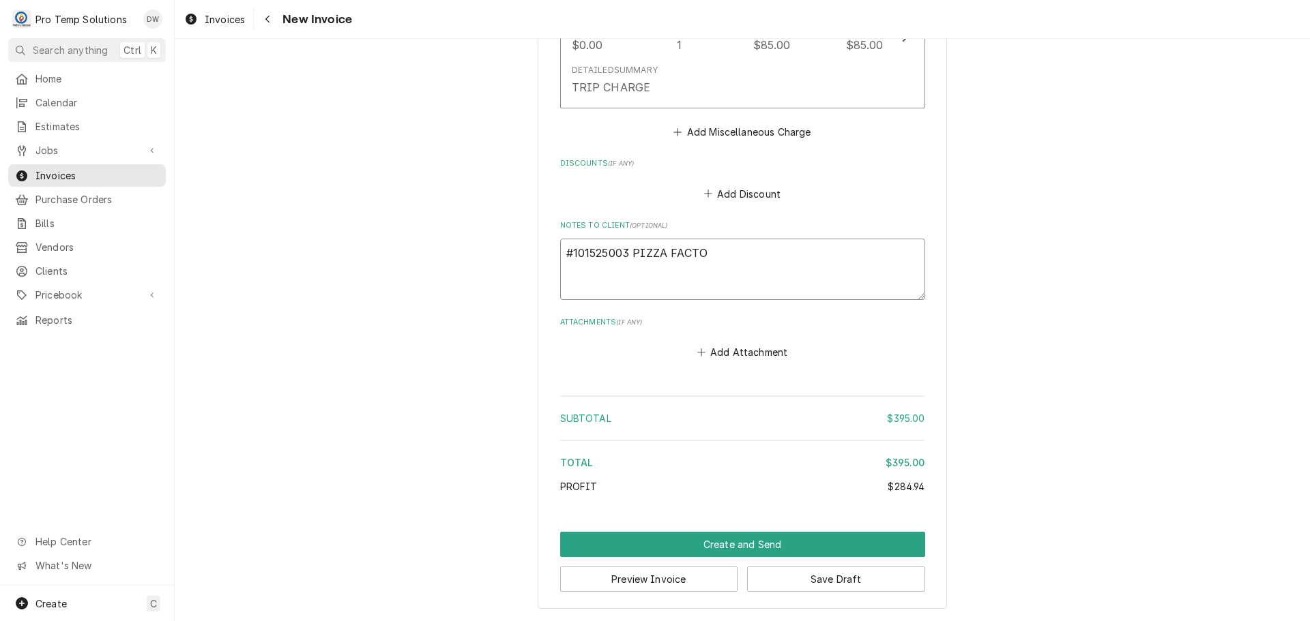
type textarea "x"
type textarea "#101525003 PIZZA FACTOR"
type textarea "x"
type textarea "#101525003 PIZZA FACTORY"
type textarea "x"
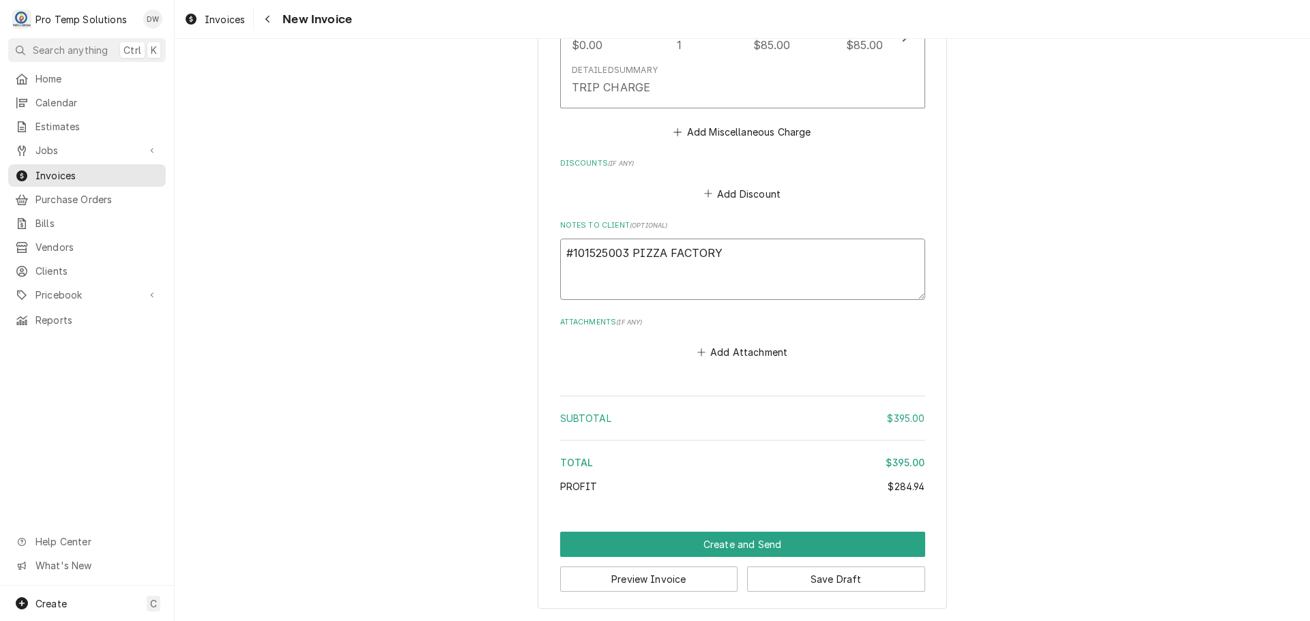
type textarea "#101525003 PIZZA FACTORY-"
type textarea "x"
type textarea "#101525003 PIZZA FACTORY-"
type textarea "x"
type textarea "#101525003 PIZZA FACTORY- T"
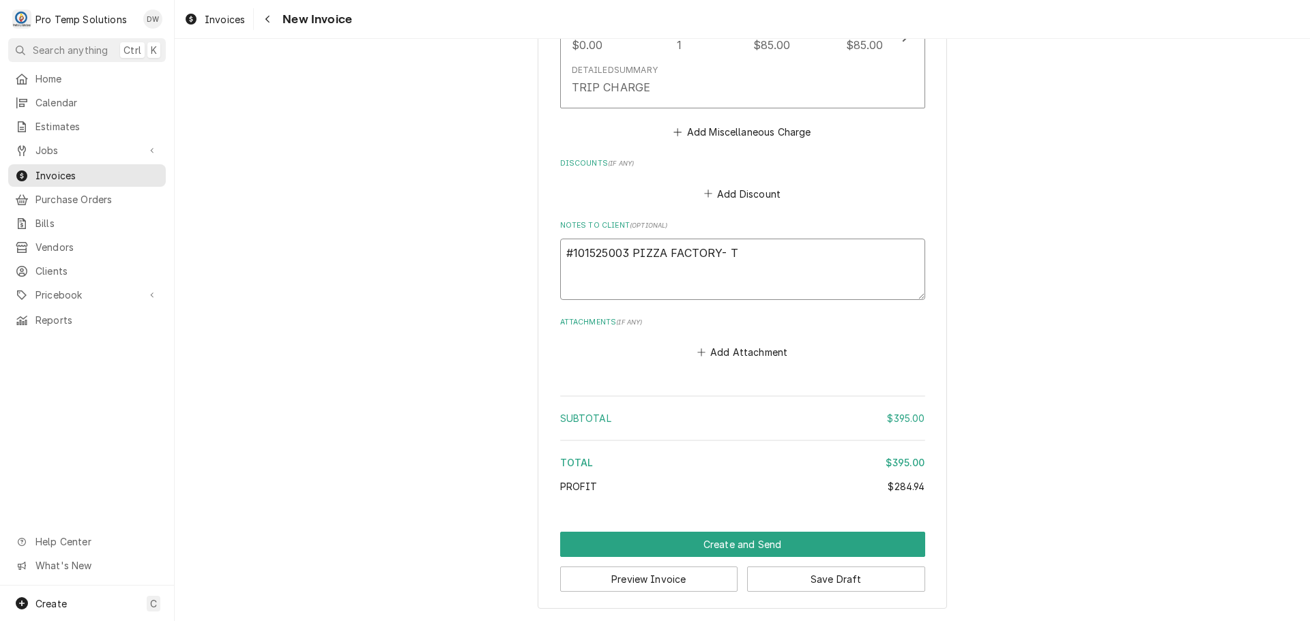
type textarea "x"
type textarea "#101525003 PIZZA FACTORY- T/"
type textarea "x"
type textarea "#101525003 PIZZA FACTORY- T/P"
type textarea "x"
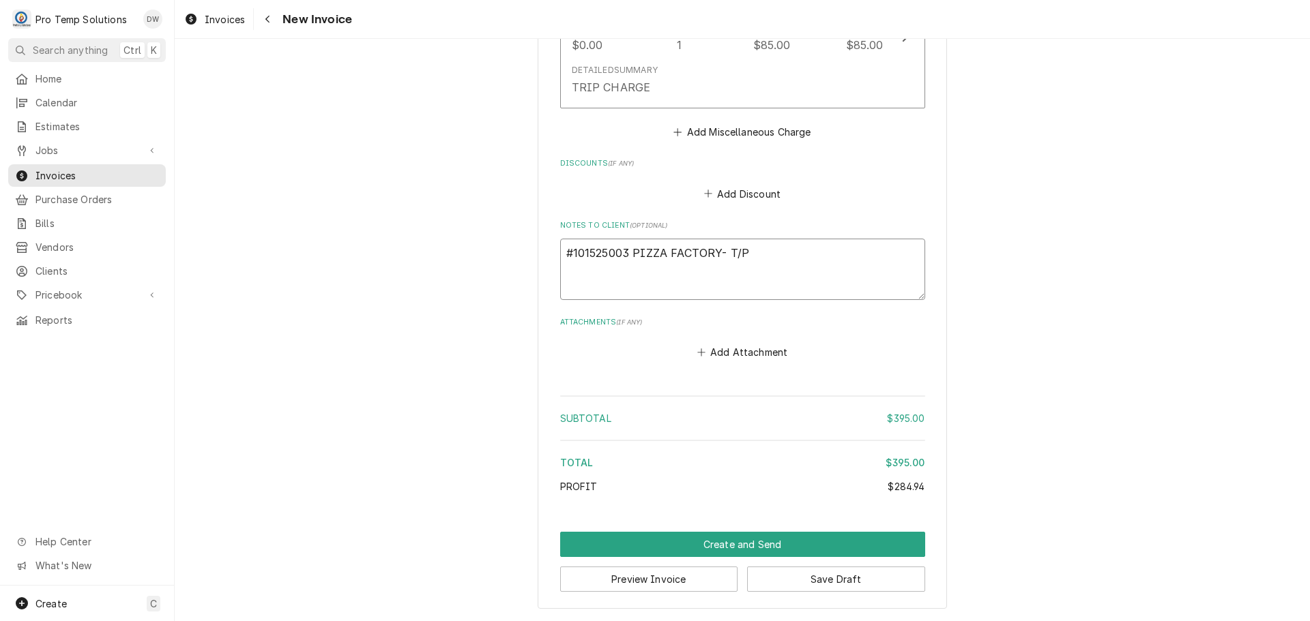
type textarea "#101525003 PIZZA FACTORY- T/PI"
type textarea "x"
type textarea "#101525003 PIZZA FACTORY- T/PIZ"
type textarea "x"
type textarea "#101525003 PIZZA FACTORY- T/PIZZ"
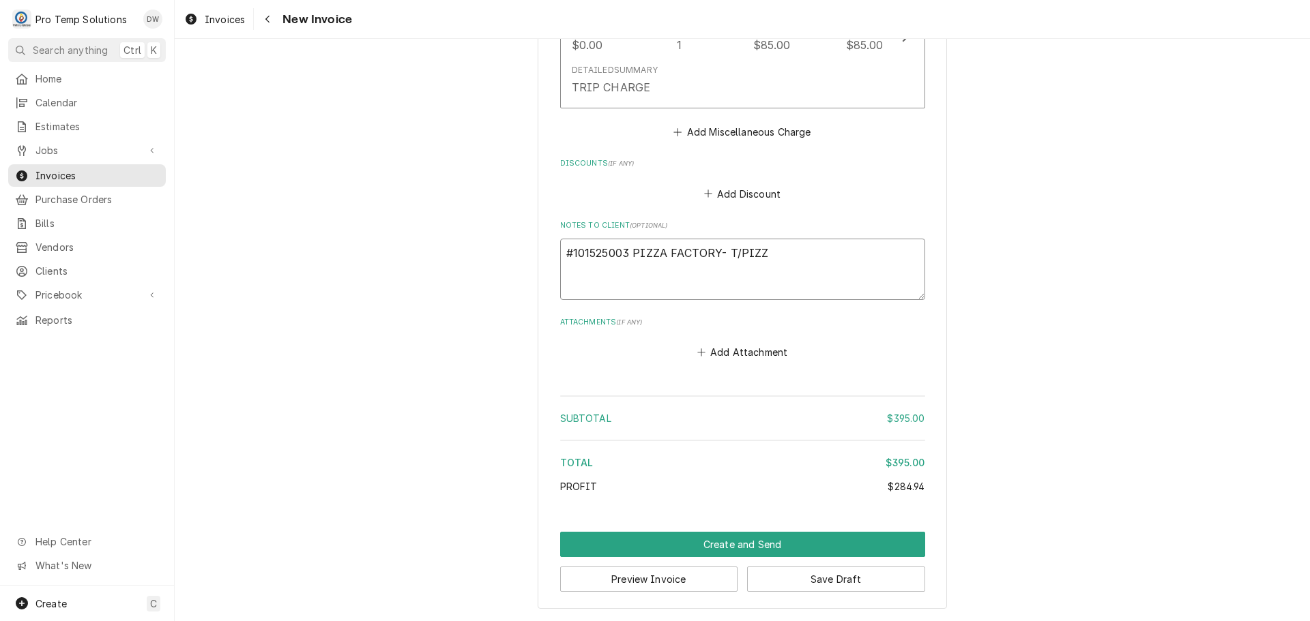
type textarea "x"
type textarea "#101525003 PIZZA FACTORY- T/PIZZA"
type textarea "x"
type textarea "#101525003 PIZZA FACTORY- T/PIZZA"
type textarea "x"
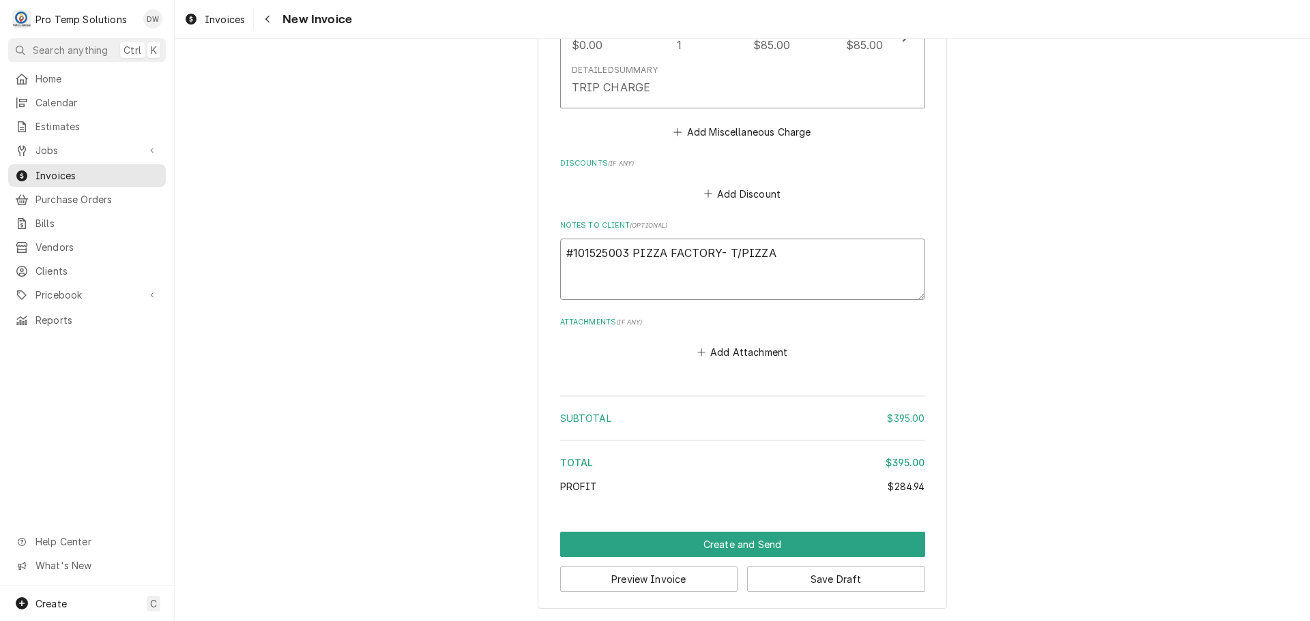
type textarea "#101525003 PIZZA FACTORY- T/PIZZA O"
type textarea "x"
type textarea "#101525003 PIZZA FACTORY- T/PIZZA OV"
type textarea "x"
type textarea "#101525003 PIZZA FACTORY- T/PIZZA OVE"
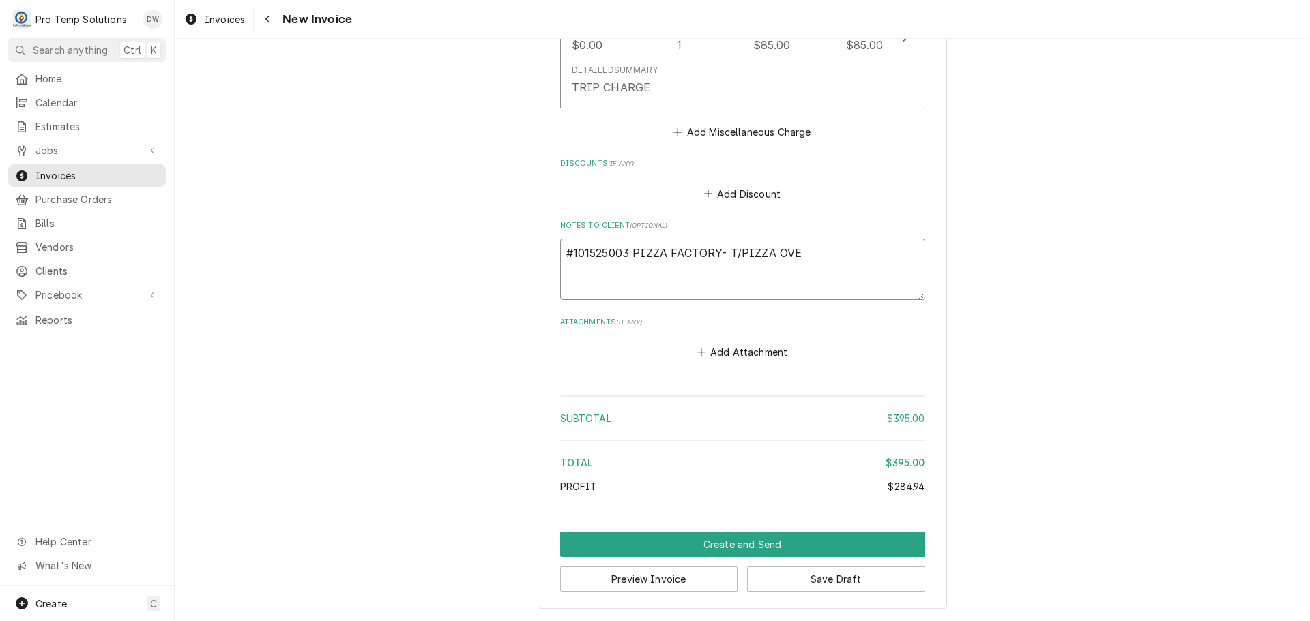
type textarea "x"
type textarea "#101525003 PIZZA FACTORY- T/PIZZA OVEN"
type textarea "x"
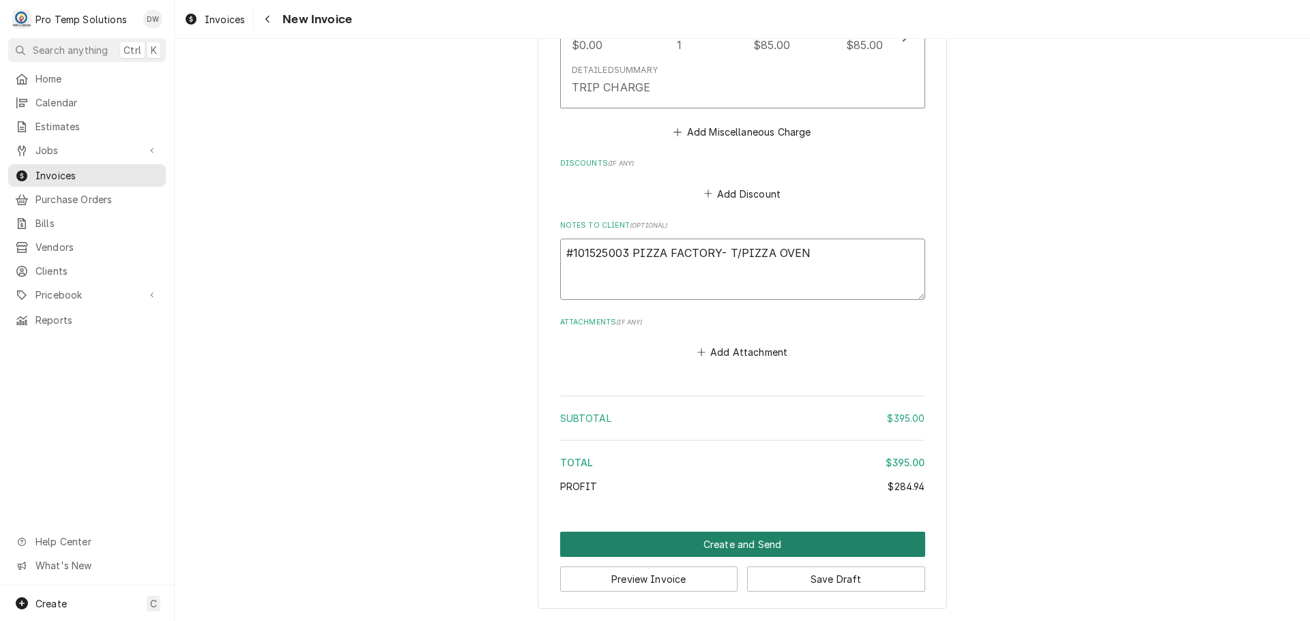
type textarea "#101525003 PIZZA FACTORY- T/PIZZA OVEN"
click at [731, 544] on button "Create and Send" at bounding box center [742, 544] width 365 height 25
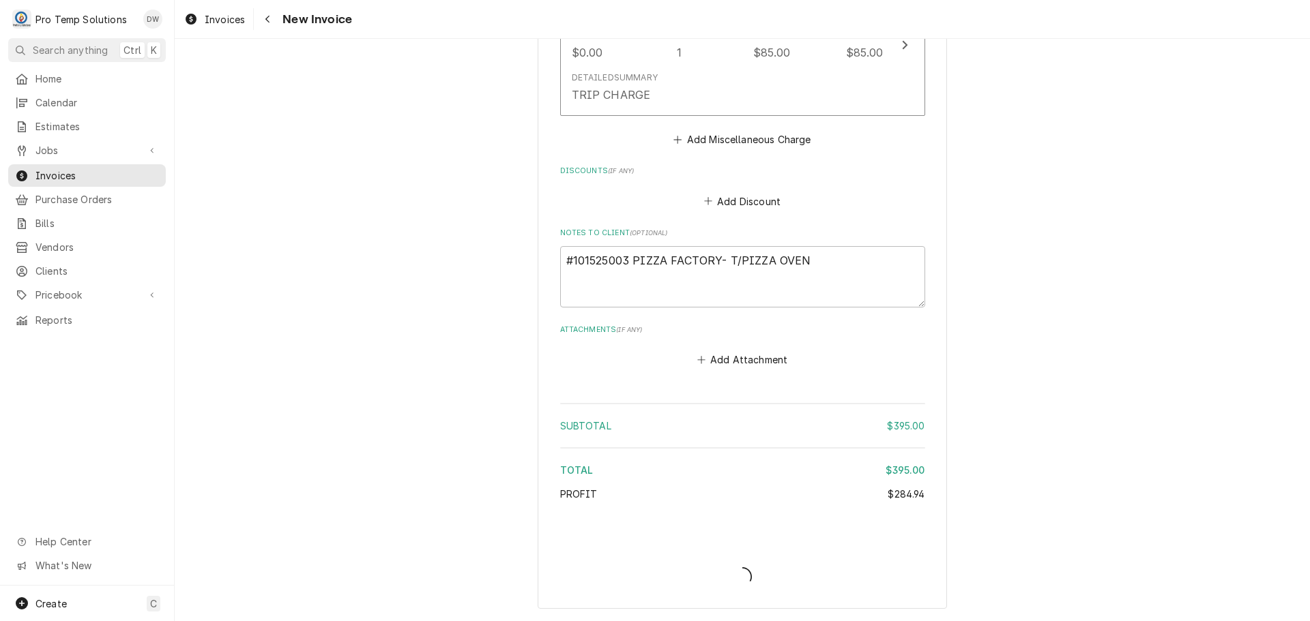
scroll to position [1507, 0]
type textarea "x"
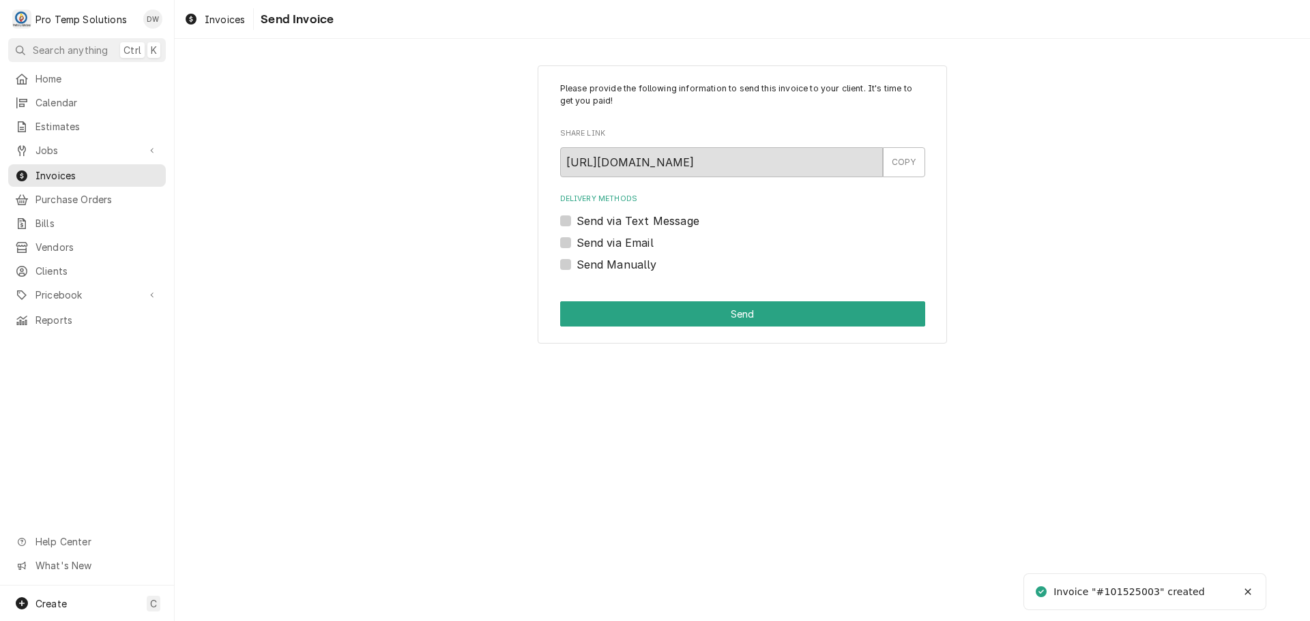
click at [576, 241] on label "Send via Email" at bounding box center [614, 243] width 77 height 16
click at [576, 241] on input "Send via Email" at bounding box center [758, 250] width 365 height 30
checkbox input "true"
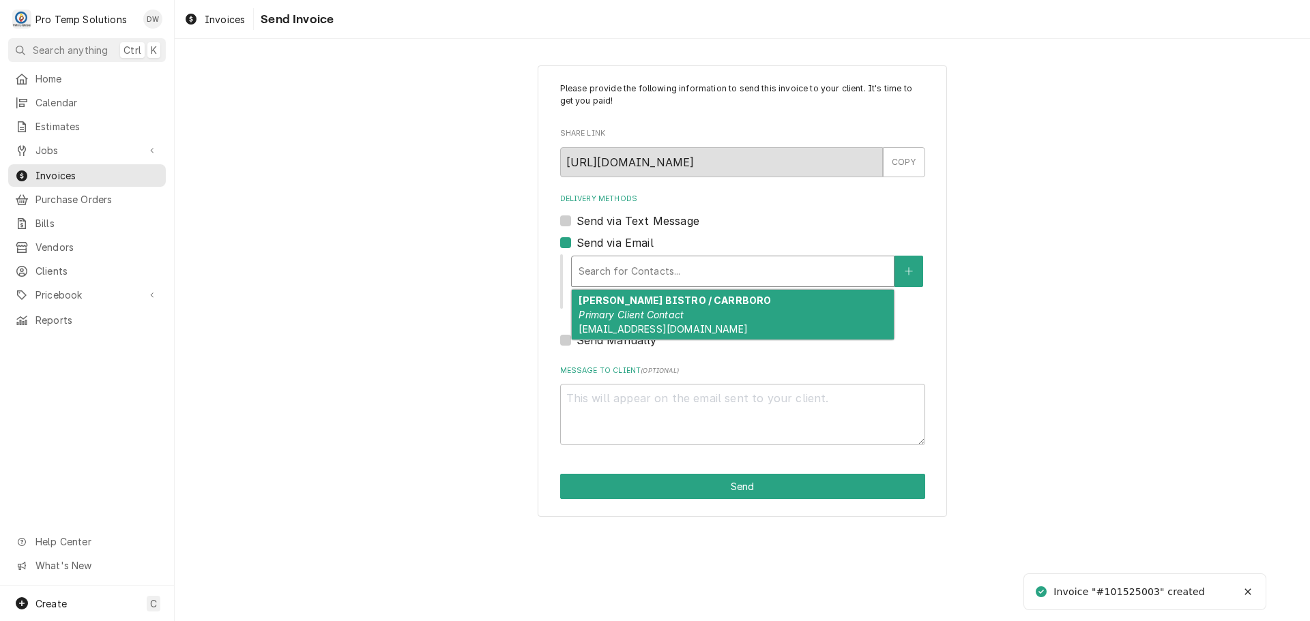
click at [682, 267] on div "Delivery Methods" at bounding box center [732, 271] width 308 height 25
click at [685, 302] on strong "[PERSON_NAME] BISTRO / CARRBORO" at bounding box center [674, 301] width 192 height 12
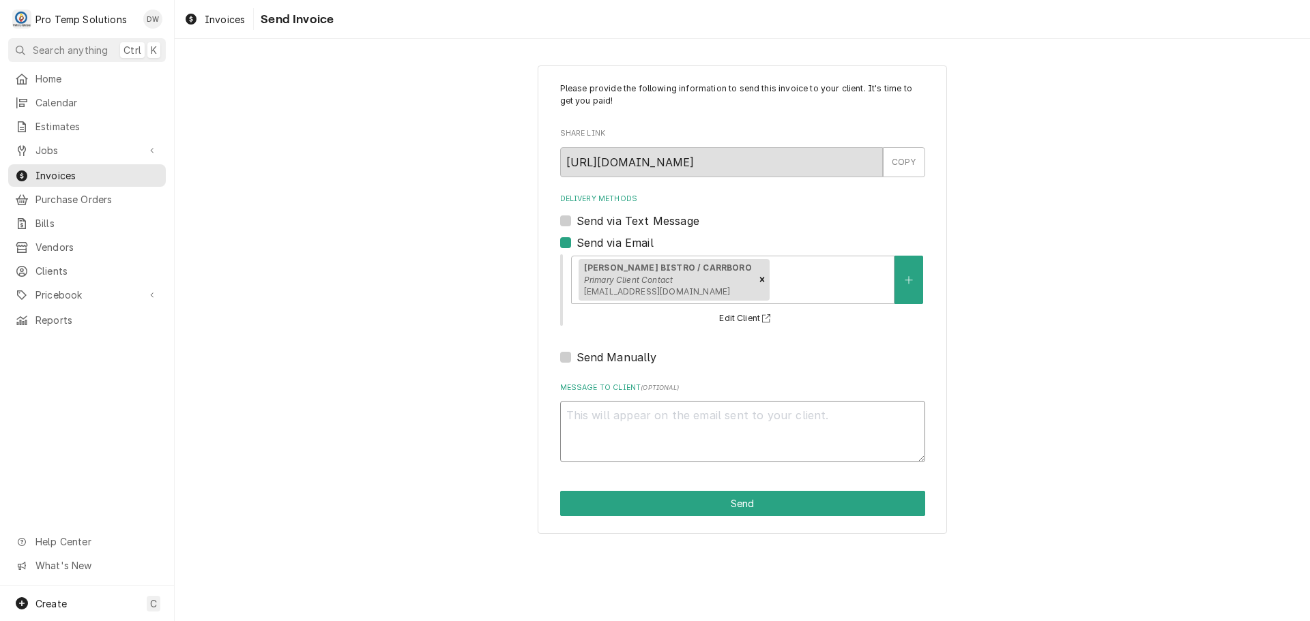
click at [672, 407] on textarea "Message to Client ( optional )" at bounding box center [742, 431] width 365 height 61
type textarea "x"
type textarea "#"
type textarea "x"
type textarea "#1"
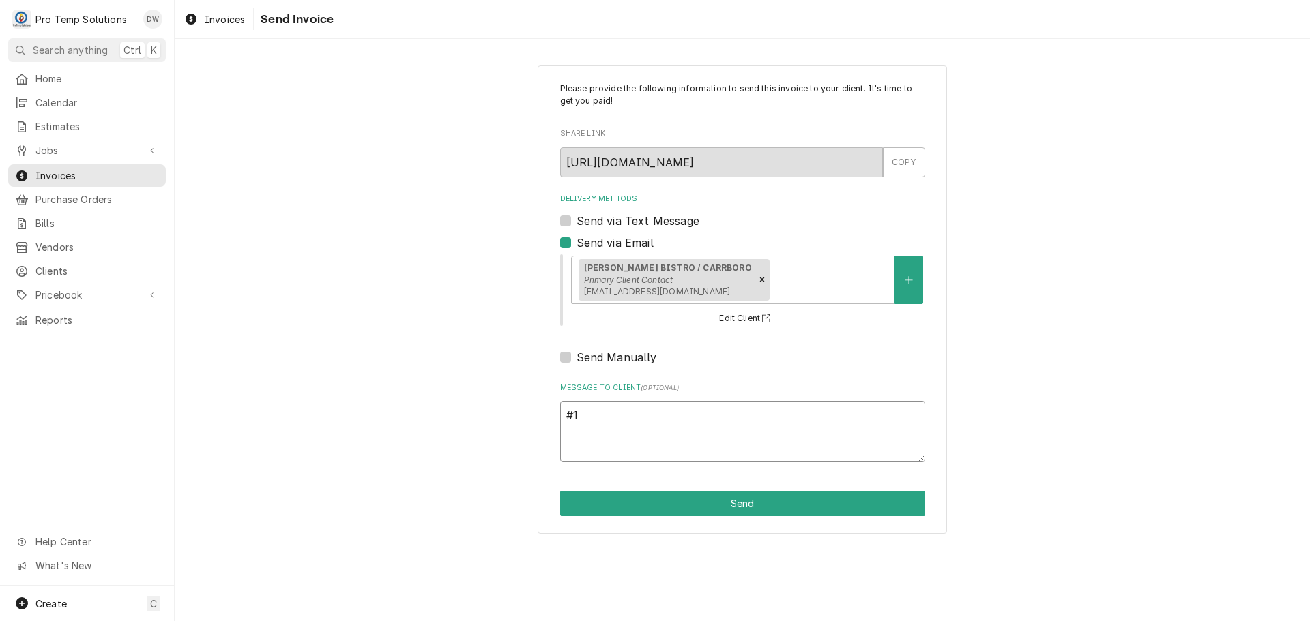
type textarea "x"
type textarea "#10"
type textarea "x"
type textarea "#101"
type textarea "x"
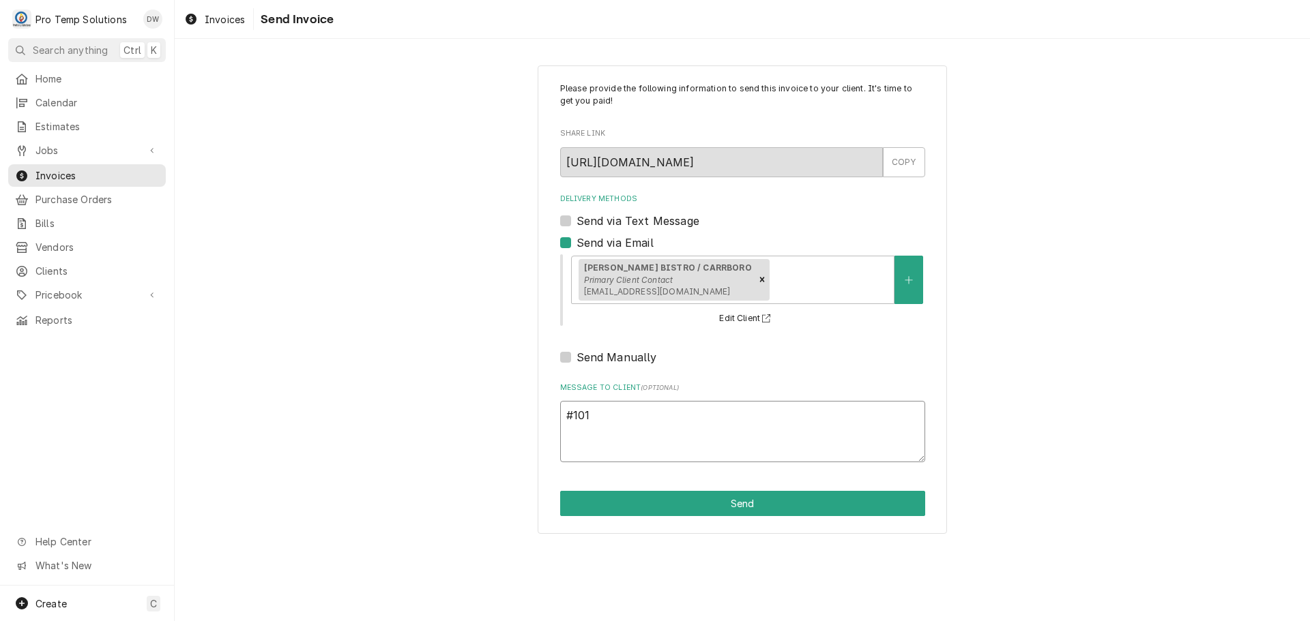
type textarea "#1015"
type textarea "x"
type textarea "#10152"
type textarea "x"
type textarea "#101525"
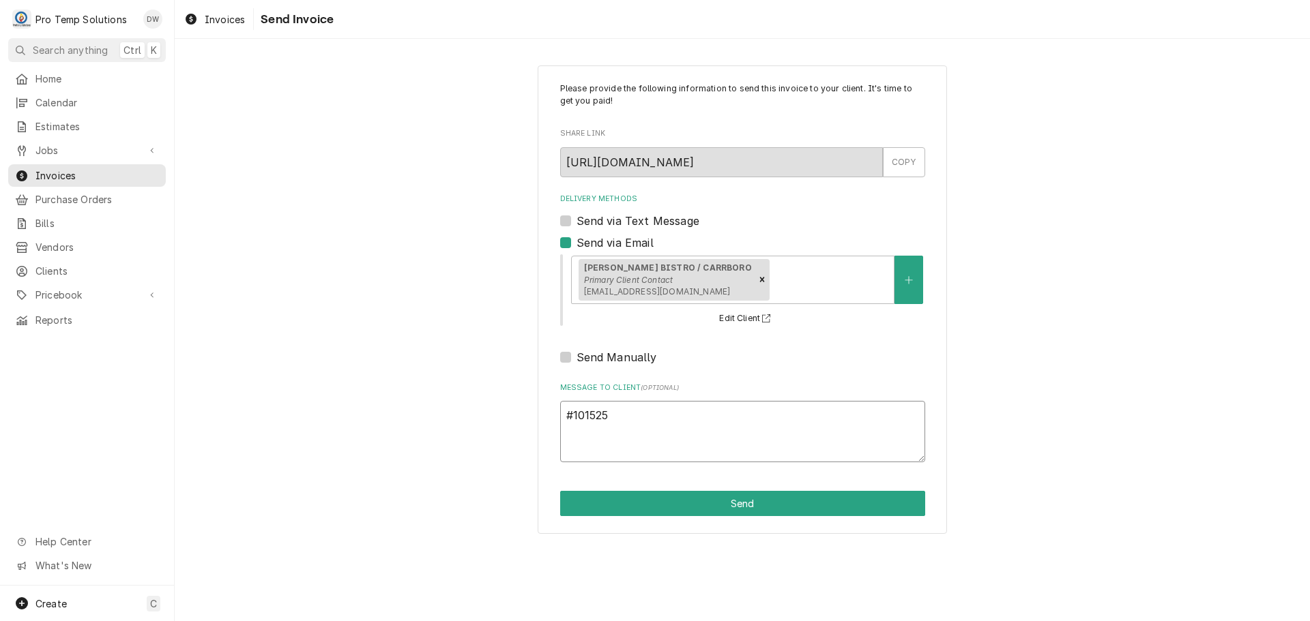
type textarea "x"
type textarea "#1015250"
type textarea "x"
type textarea "#10152500"
type textarea "x"
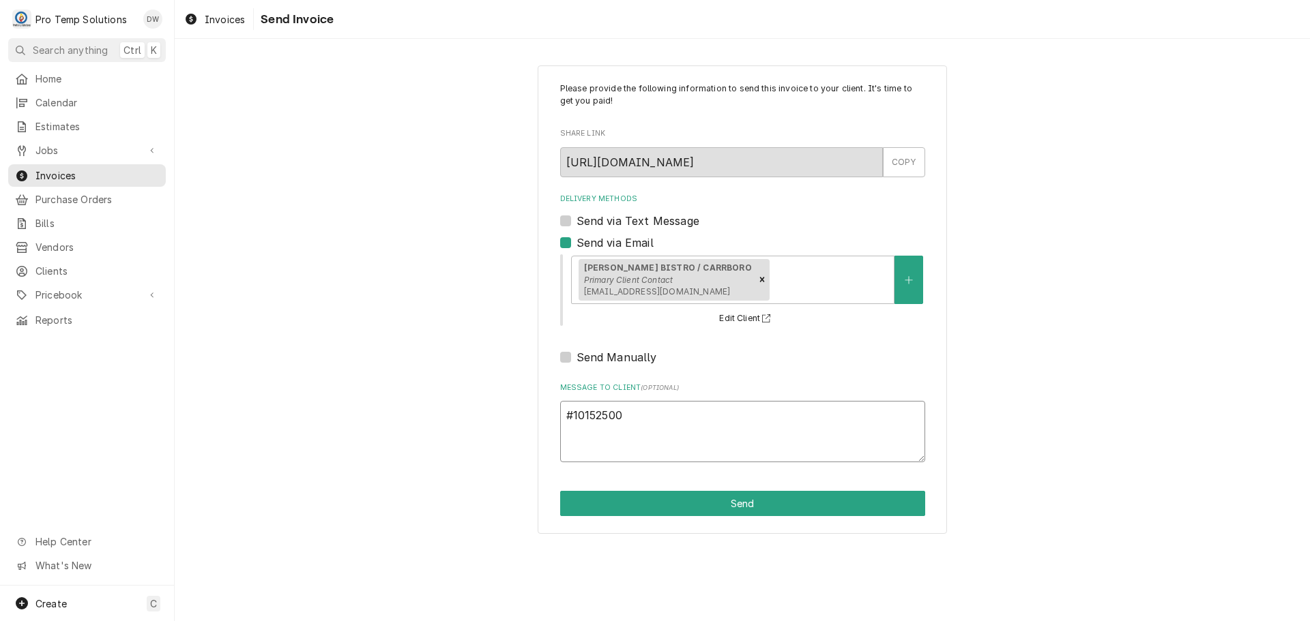
type textarea "#101525003"
type textarea "x"
type textarea "#101525003"
type textarea "x"
type textarea "#101525003 P"
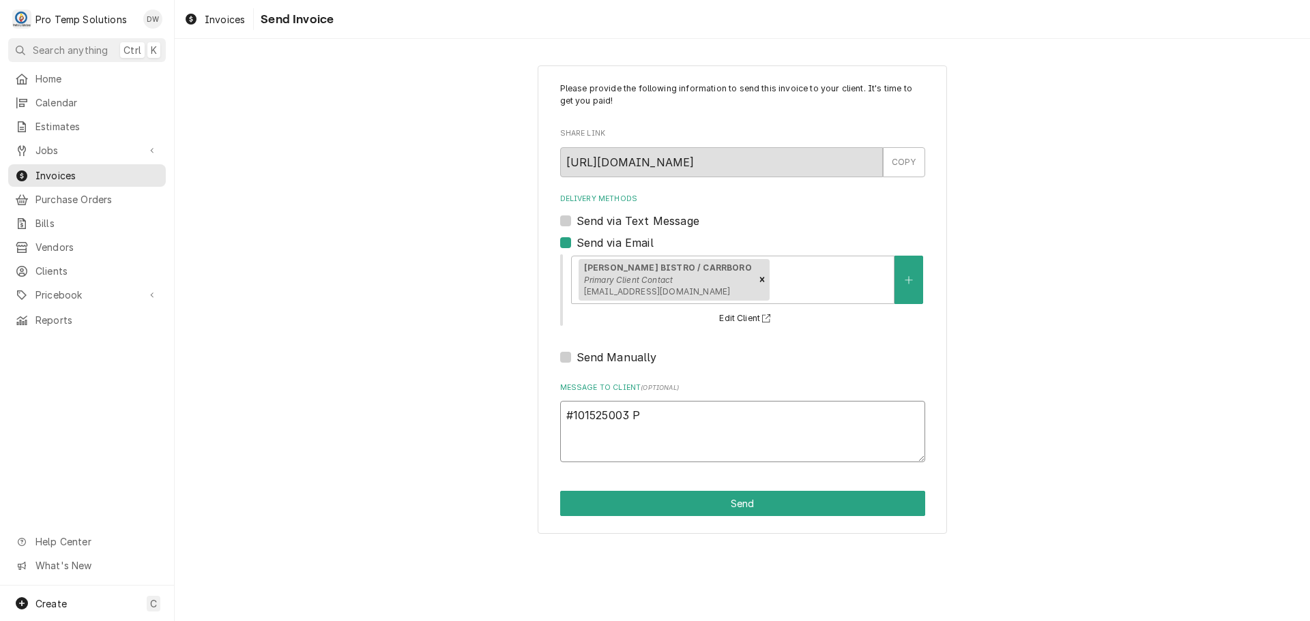
type textarea "x"
type textarea "#101525003 PI"
type textarea "x"
type textarea "#101525003 PIZ"
type textarea "x"
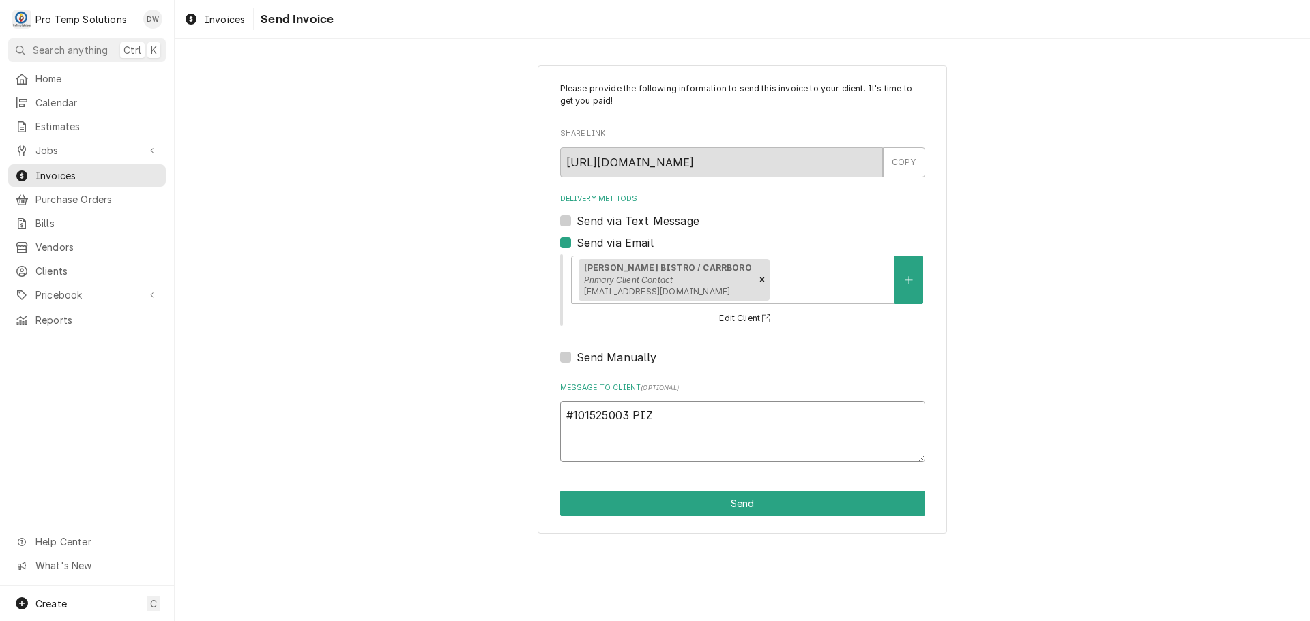
type textarea "#101525003 PIZZ"
type textarea "x"
type textarea "#101525003 PIZZA"
type textarea "x"
type textarea "#101525003 PIZZA"
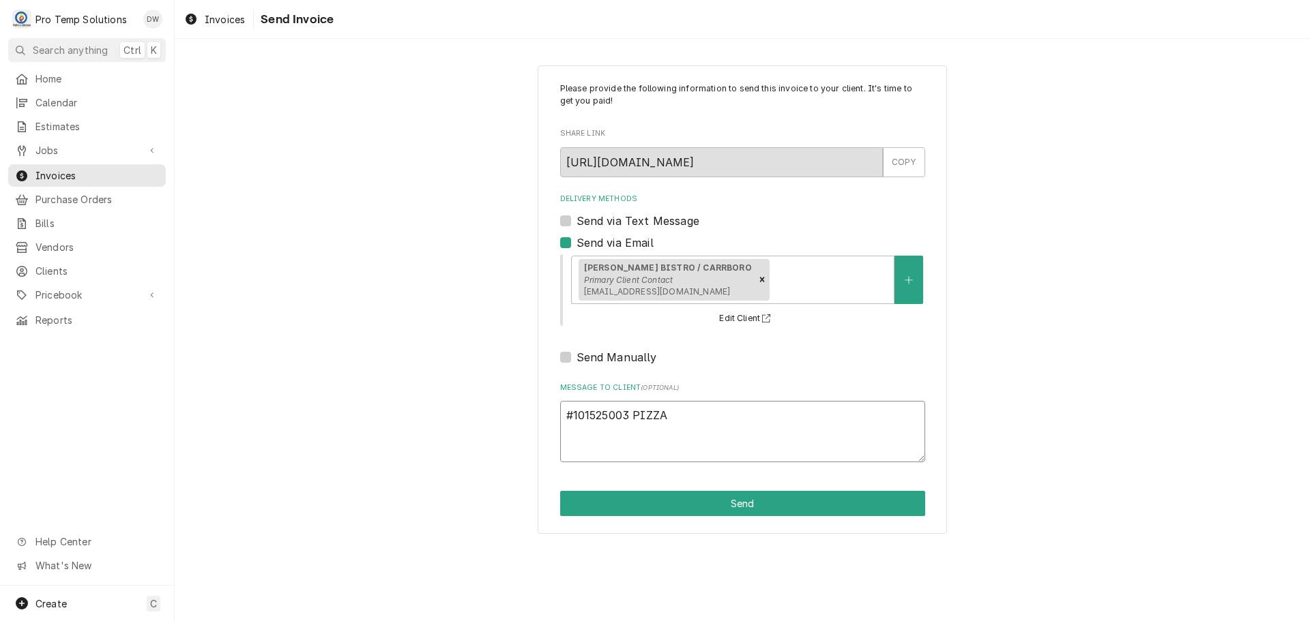
type textarea "x"
type textarea "#101525003 PIZZA F"
type textarea "x"
type textarea "#101525003 PIZZA FA"
type textarea "x"
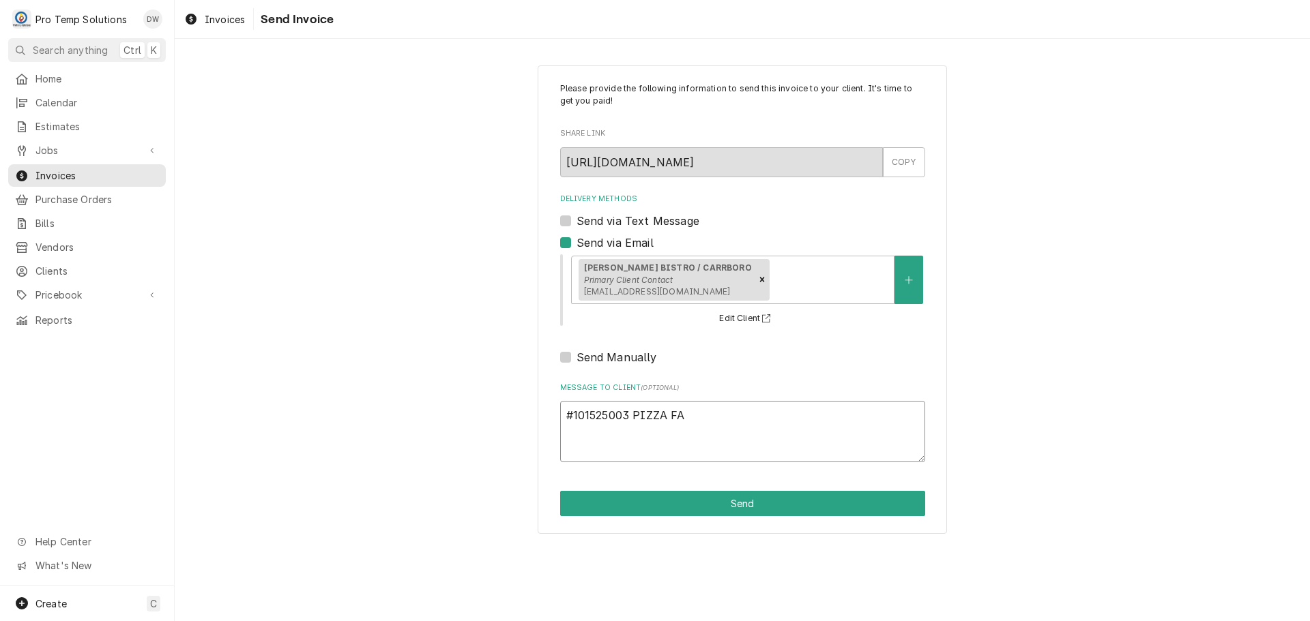
type textarea "#101525003 PIZZA FAC"
type textarea "x"
type textarea "#101525003 PIZZA FACT"
type textarea "x"
type textarea "#101525003 PIZZA FACTO"
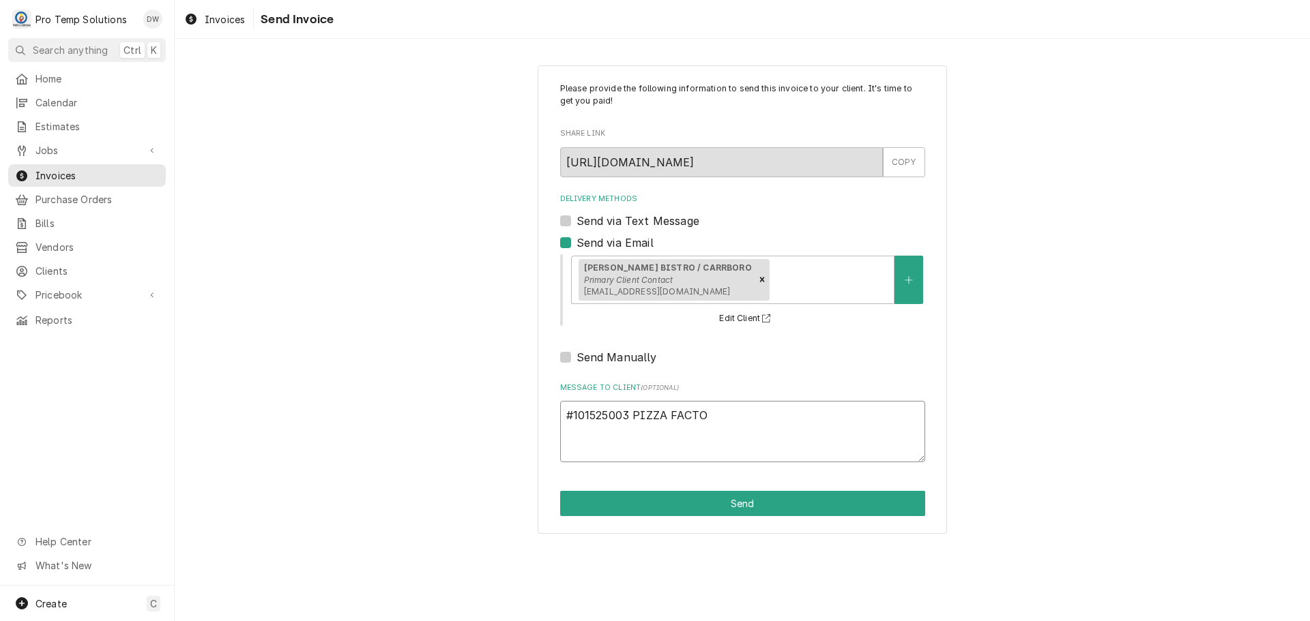
type textarea "x"
type textarea "#101525003 PIZZA FACTOR"
type textarea "x"
type textarea "#101525003 PIZZA FACTORY"
type textarea "x"
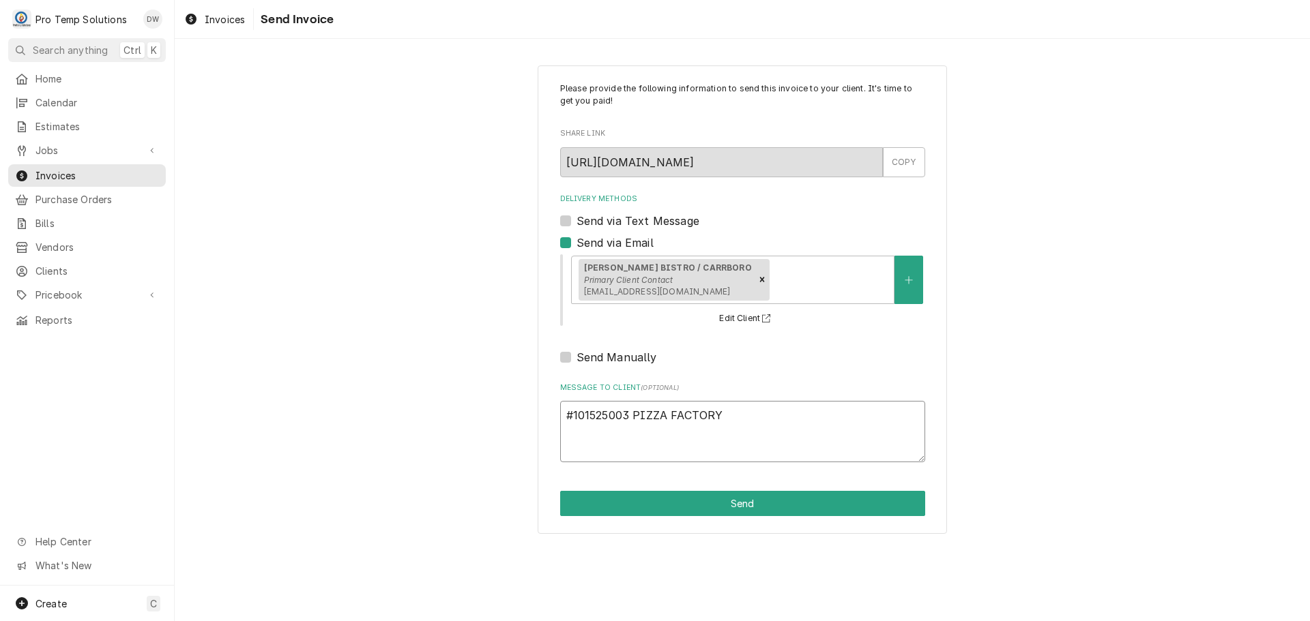
type textarea "#101525003 PIZZA FACTORY-"
type textarea "x"
type textarea "#101525003 PIZZA FACTORY-"
type textarea "x"
type textarea "#101525003 PIZZA FACTORY- T"
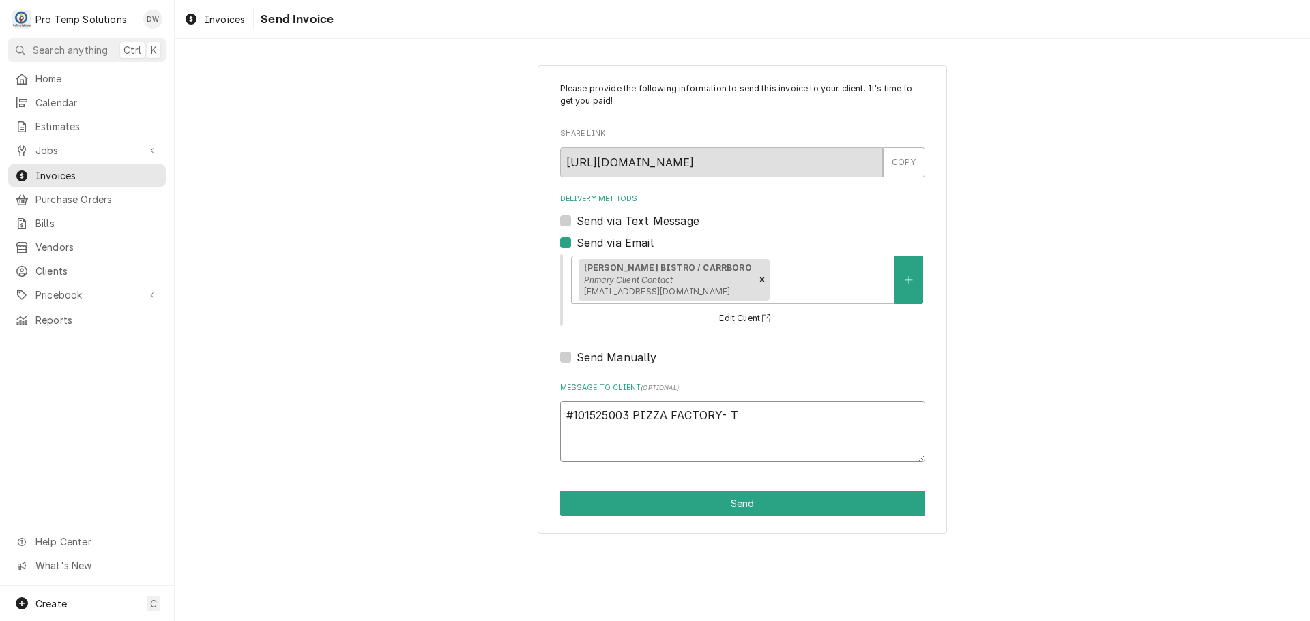
type textarea "x"
type textarea "#101525003 PIZZA FACTORY- T/"
type textarea "x"
type textarea "#101525003 PIZZA FACTORY- T/P"
type textarea "x"
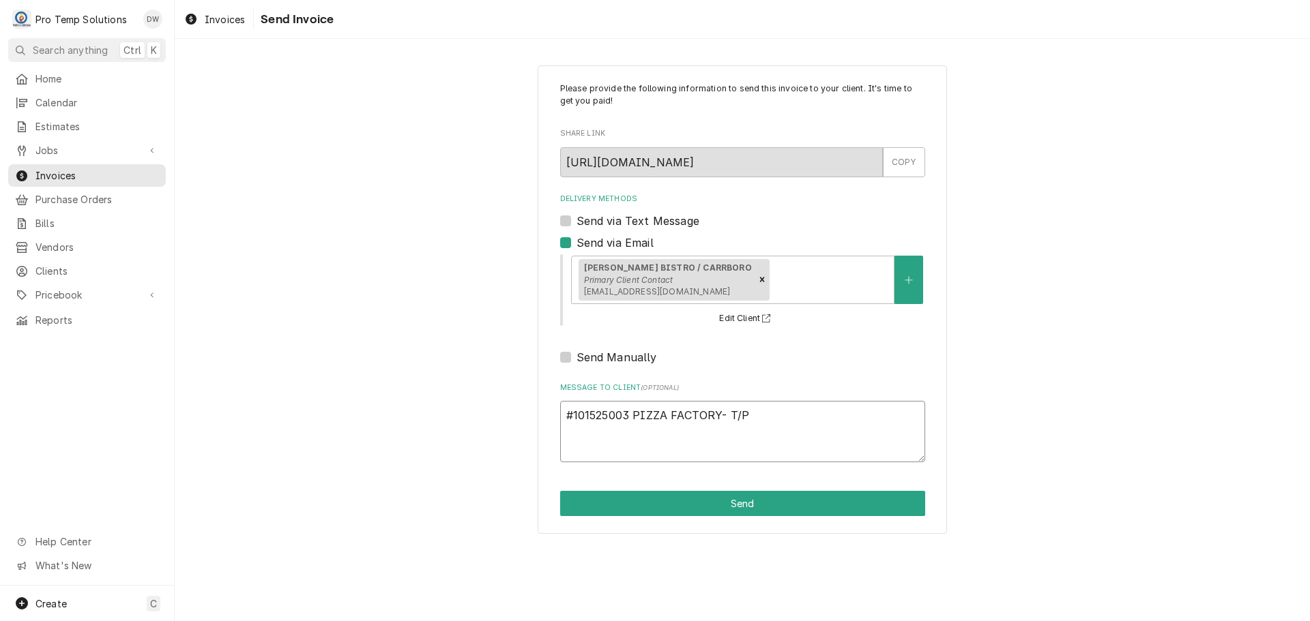
type textarea "#101525003 PIZZA FACTORY- T/PI"
type textarea "x"
type textarea "#101525003 PIZZA FACTORY- T/[GEOGRAPHIC_DATA]"
type textarea "x"
type textarea "#101525003 PIZZA FACTORY- T/PIZZ"
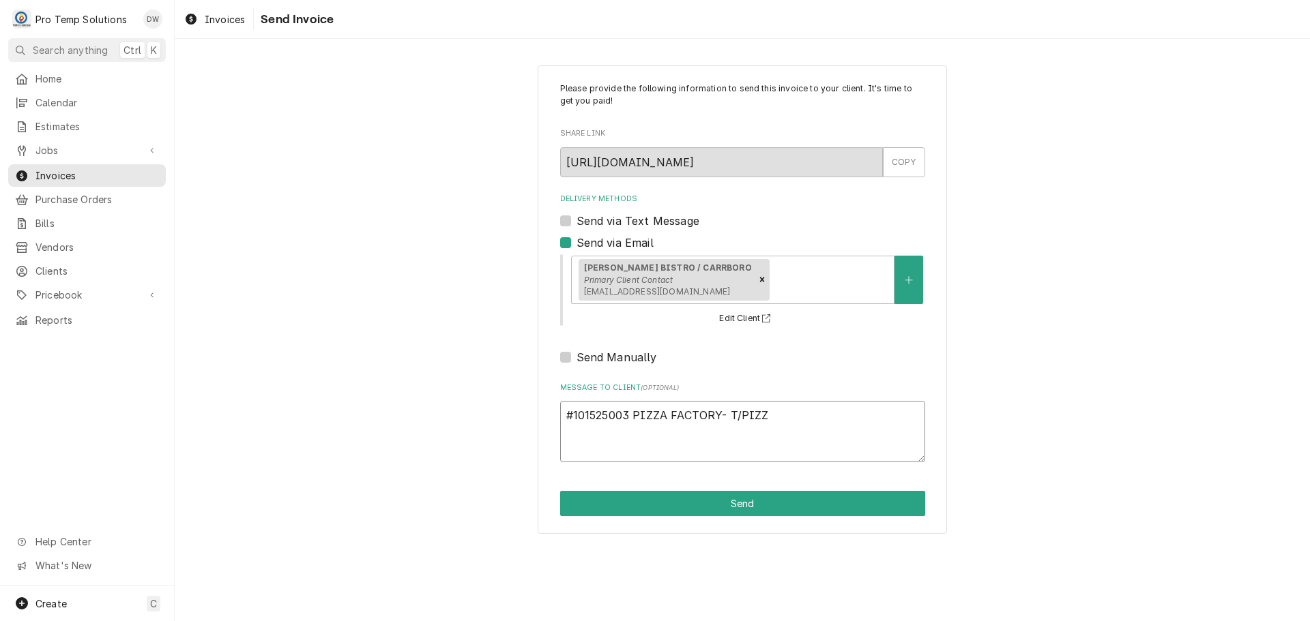
type textarea "x"
type textarea "#101525003 PIZZA FACTORY- T/PIZZA"
type textarea "x"
type textarea "#101525003 PIZZA FACTORY- T/PIZZA"
type textarea "x"
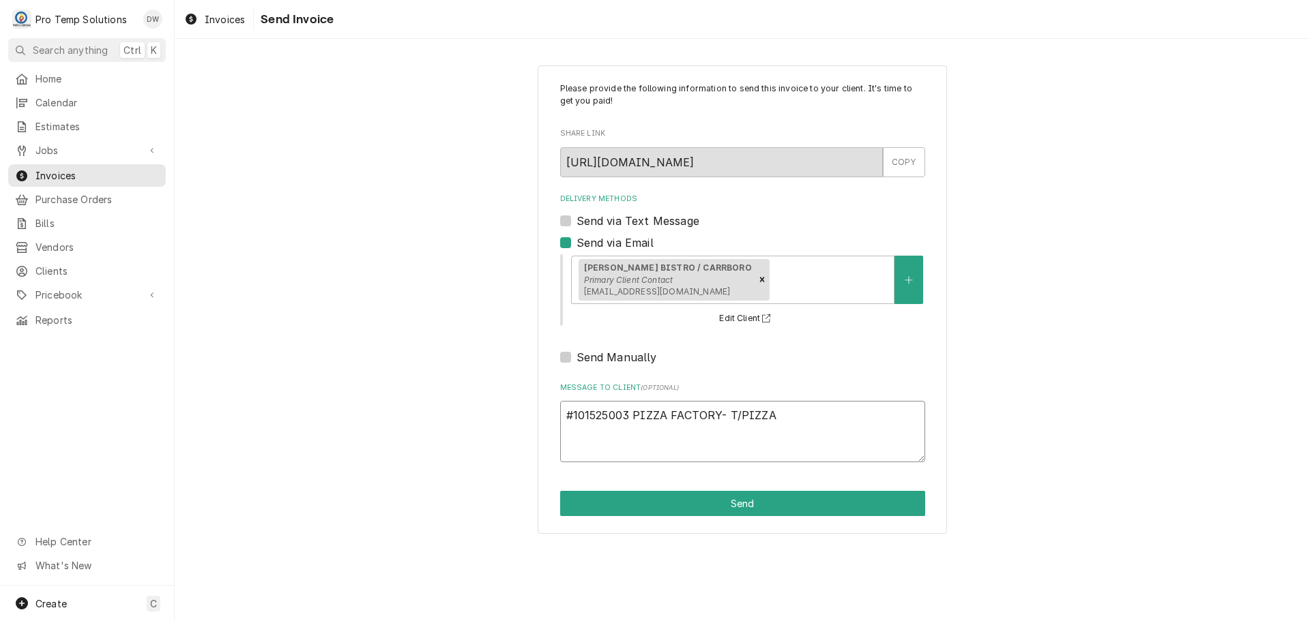
type textarea "#101525003 PIZZA FACTORY- T/PIZZA O"
type textarea "x"
type textarea "#101525003 PIZZA FACTORY- T/PIZZA OV"
type textarea "x"
type textarea "#101525003 PIZZA FACTORY- T/PIZZA OVE"
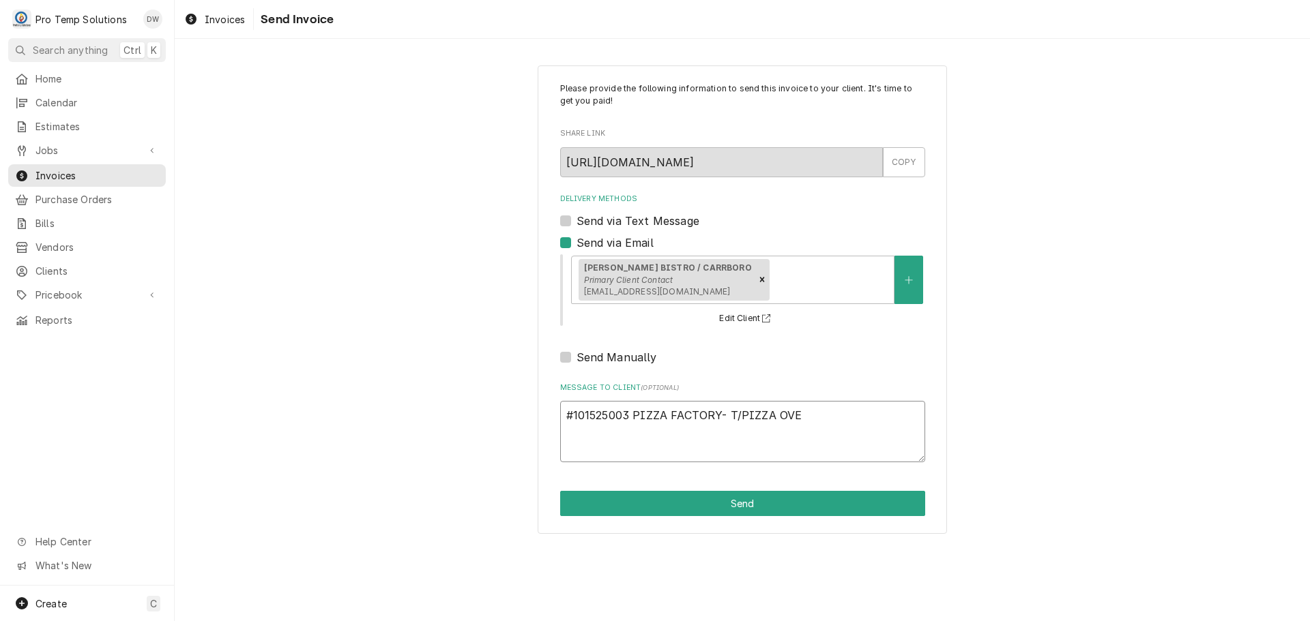
type textarea "x"
type textarea "#101525003 PIZZA FACTORY- T/PIZZA OVEN"
type textarea "x"
type textarea "#101525003 PIZZA FACTORY- T/PIZZA OVEN"
click at [733, 504] on button "Send" at bounding box center [742, 503] width 365 height 25
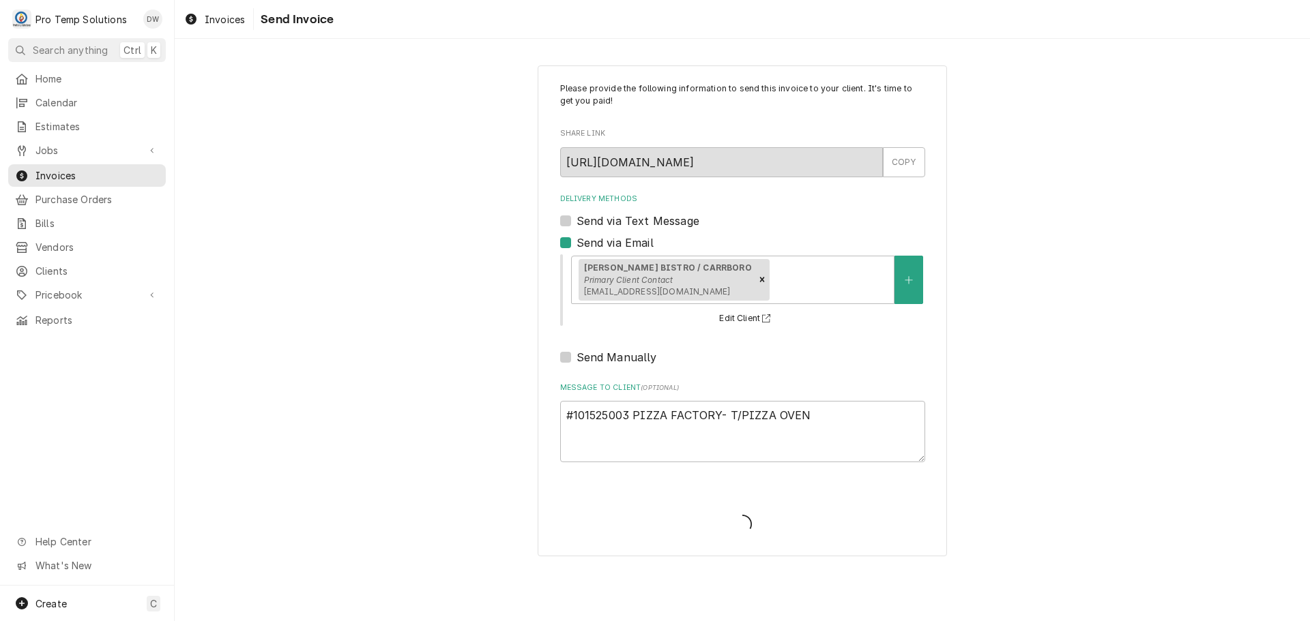
type textarea "x"
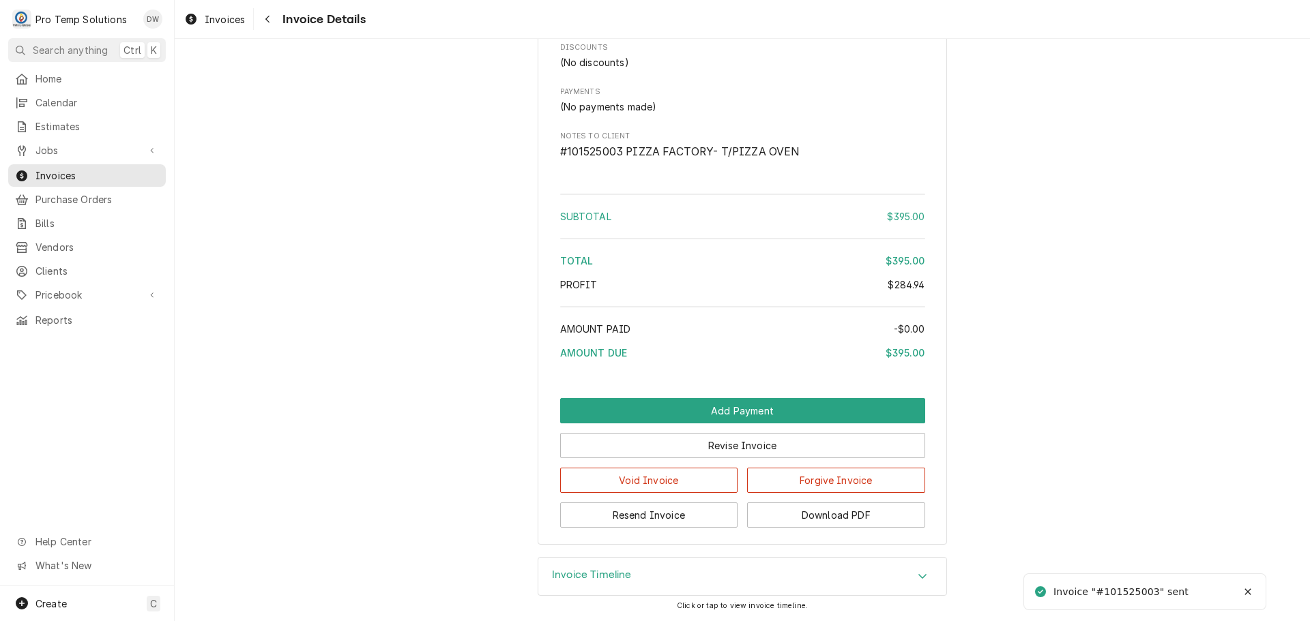
scroll to position [1435, 0]
click at [808, 515] on button "Download PDF" at bounding box center [836, 515] width 178 height 25
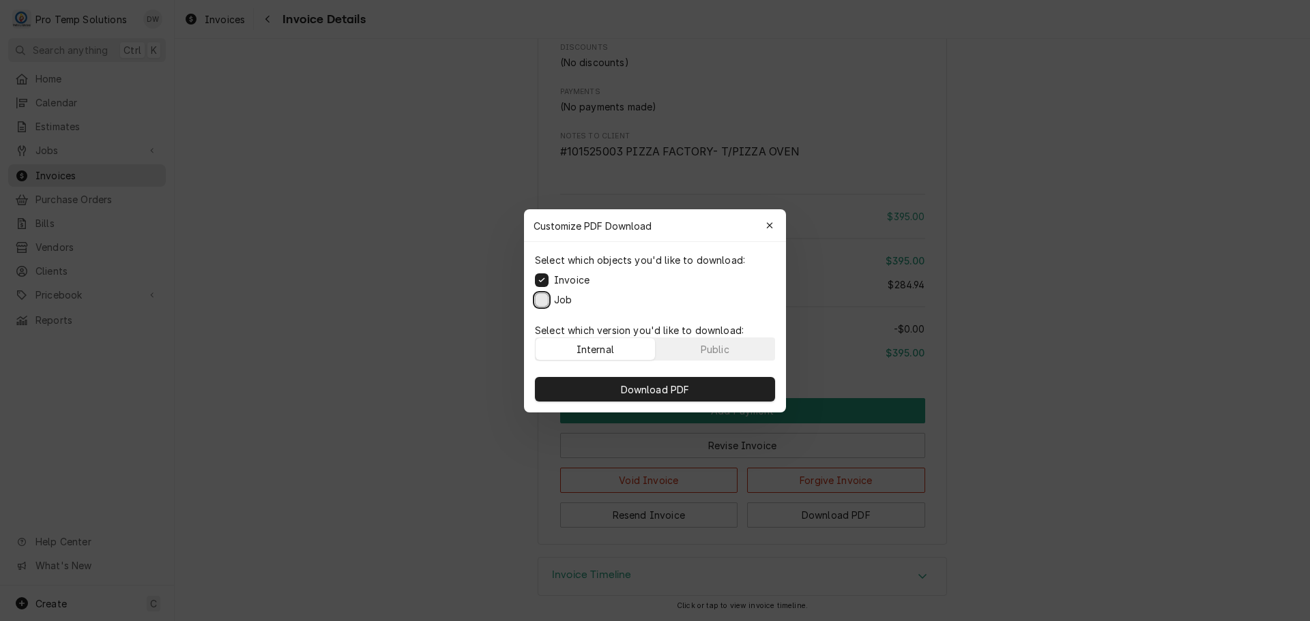
click at [548, 298] on button "Job" at bounding box center [542, 300] width 14 height 14
click at [640, 384] on span "Download PDF" at bounding box center [655, 389] width 74 height 14
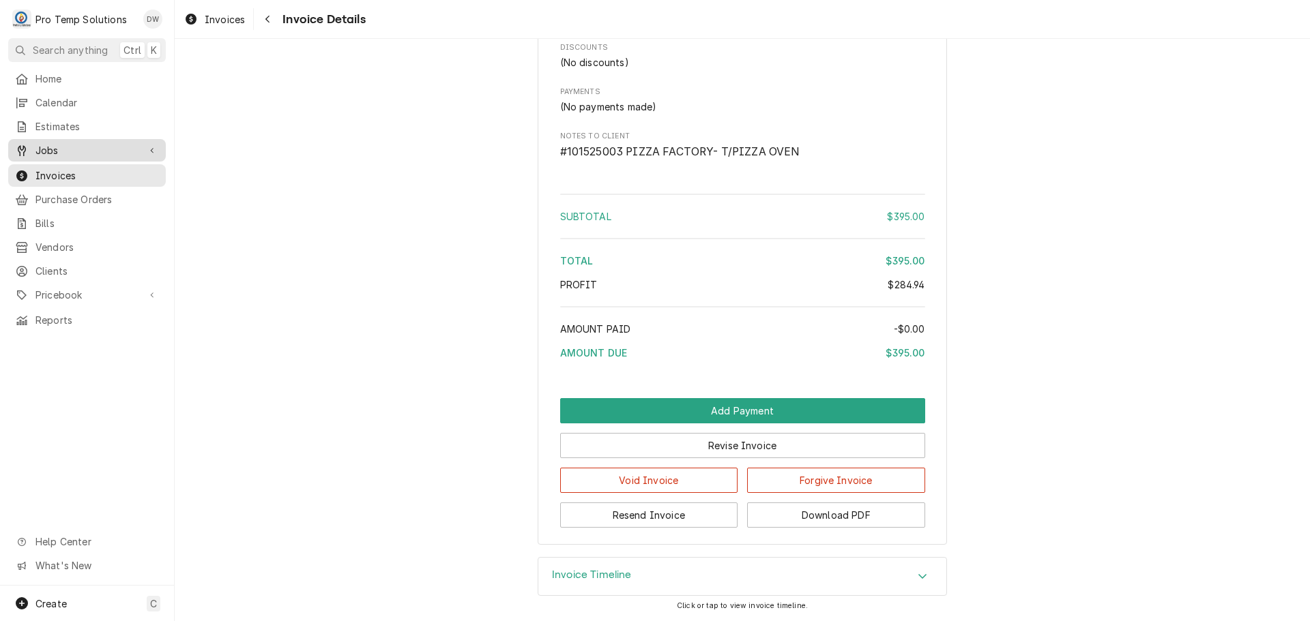
click at [73, 145] on span "Jobs" at bounding box center [86, 150] width 103 height 14
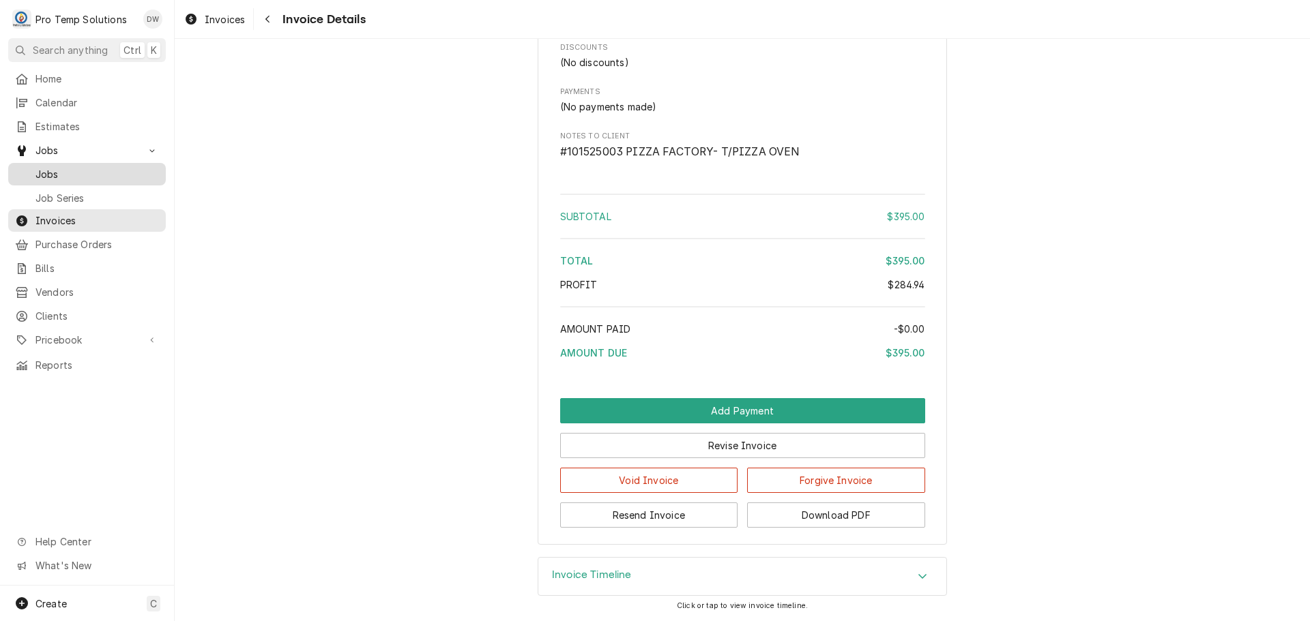
click at [57, 167] on span "Jobs" at bounding box center [96, 174] width 123 height 14
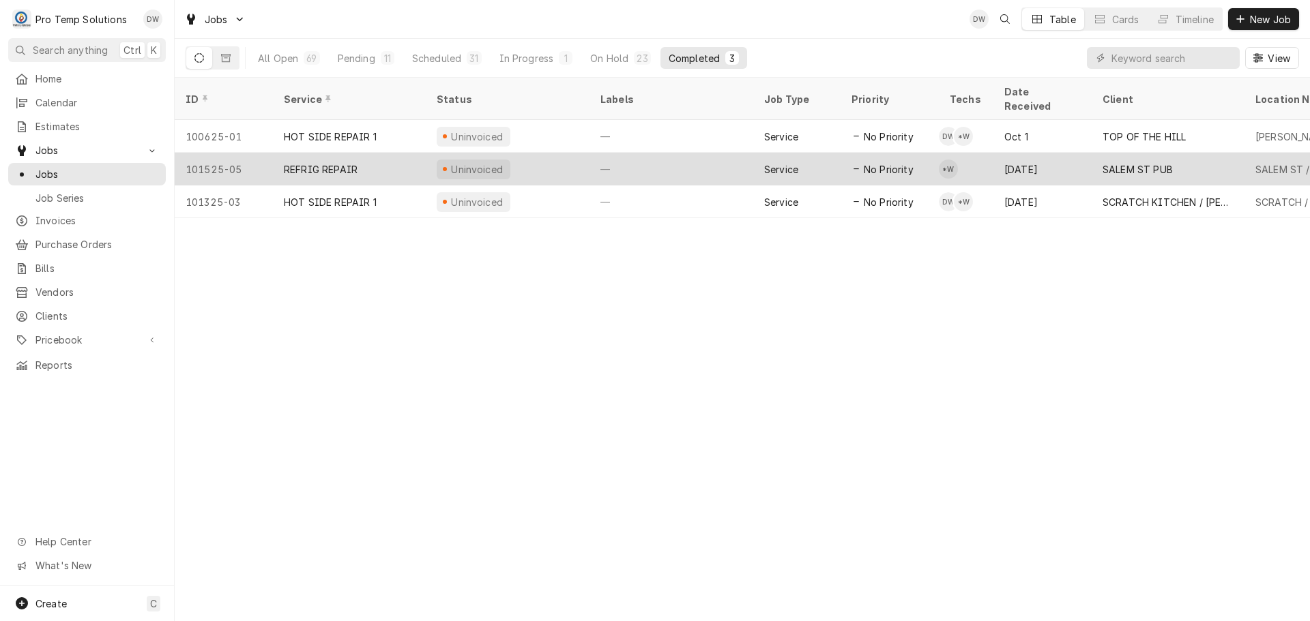
click at [681, 153] on div "—" at bounding box center [671, 169] width 164 height 33
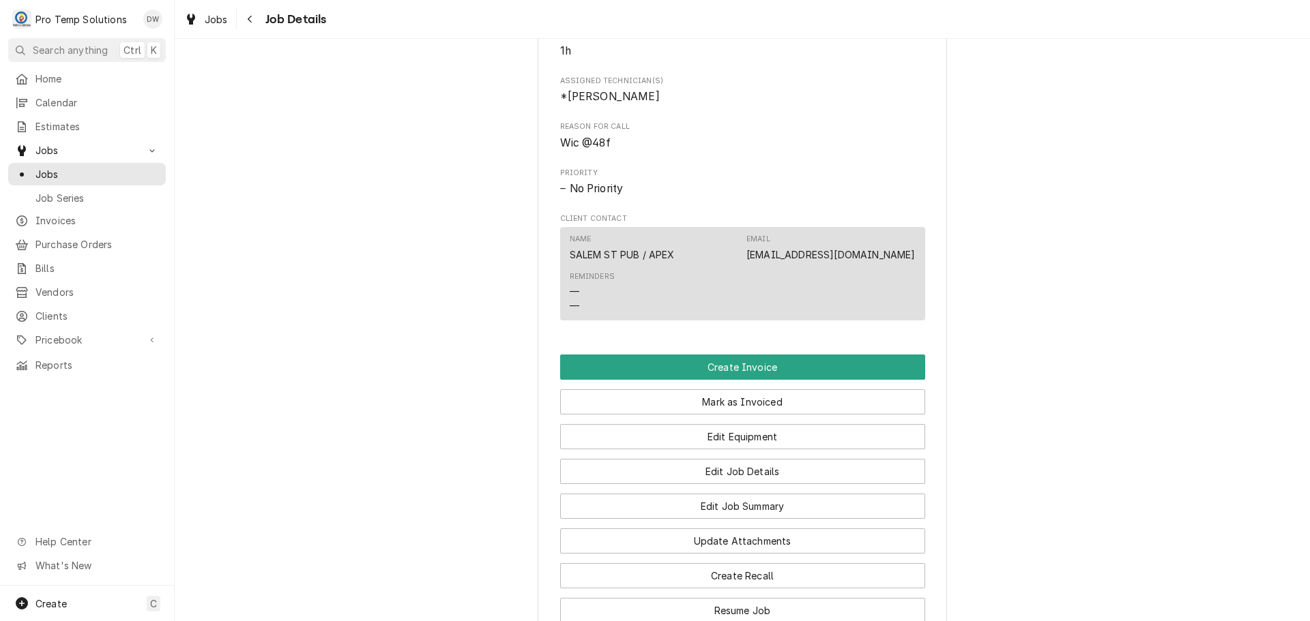
scroll to position [955, 0]
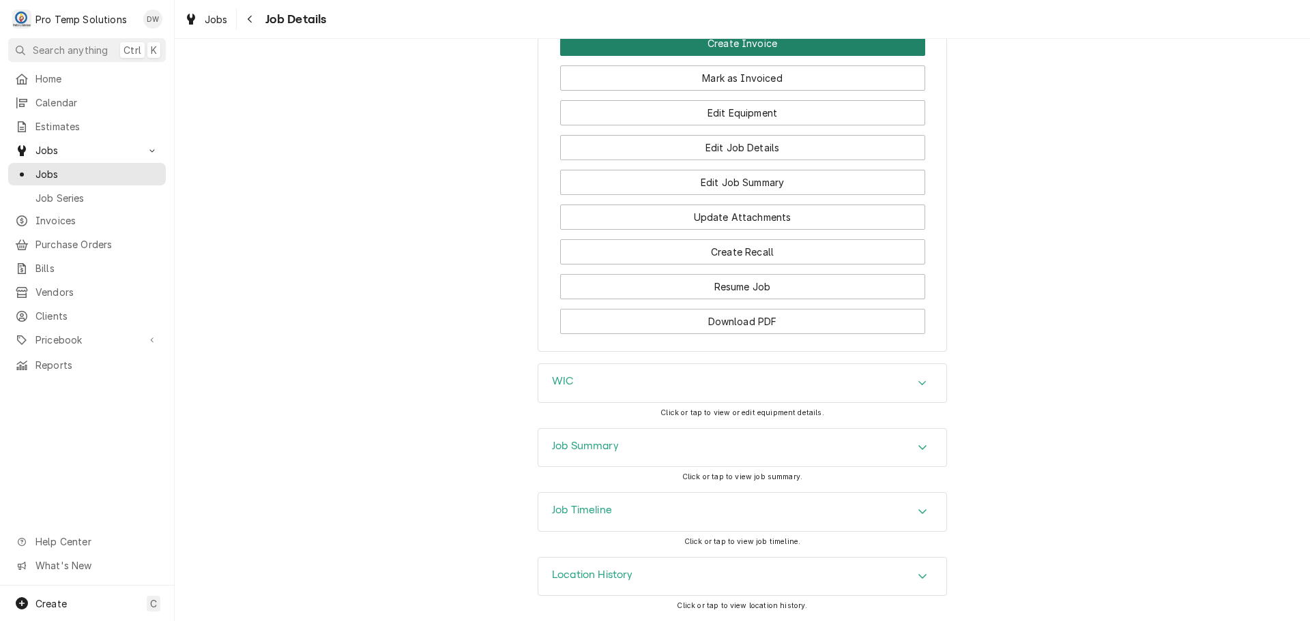
click at [731, 56] on button "Create Invoice" at bounding box center [742, 43] width 365 height 25
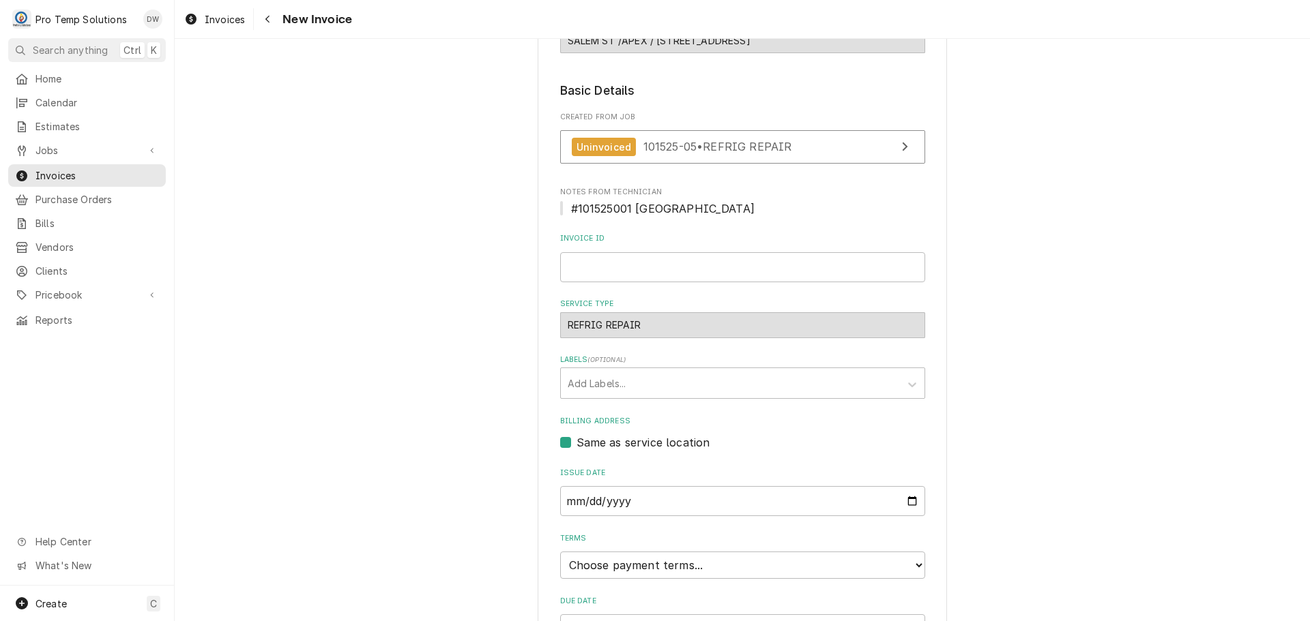
scroll to position [273, 0]
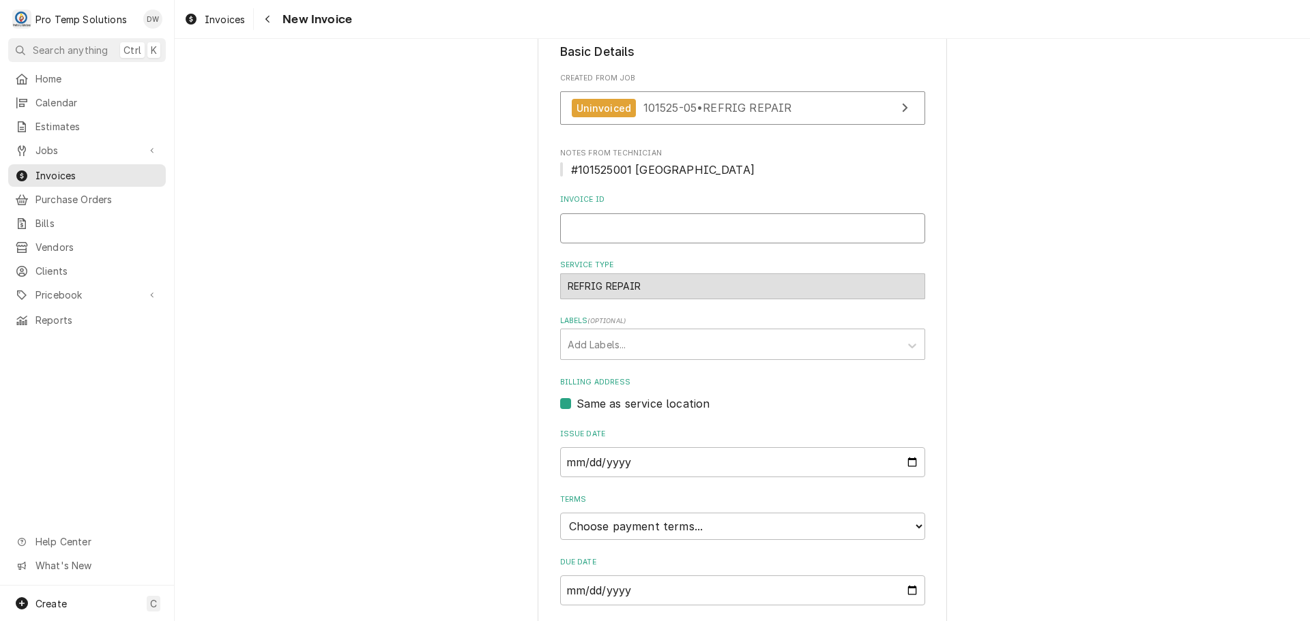
click at [621, 229] on input "Invoice ID" at bounding box center [742, 228] width 365 height 30
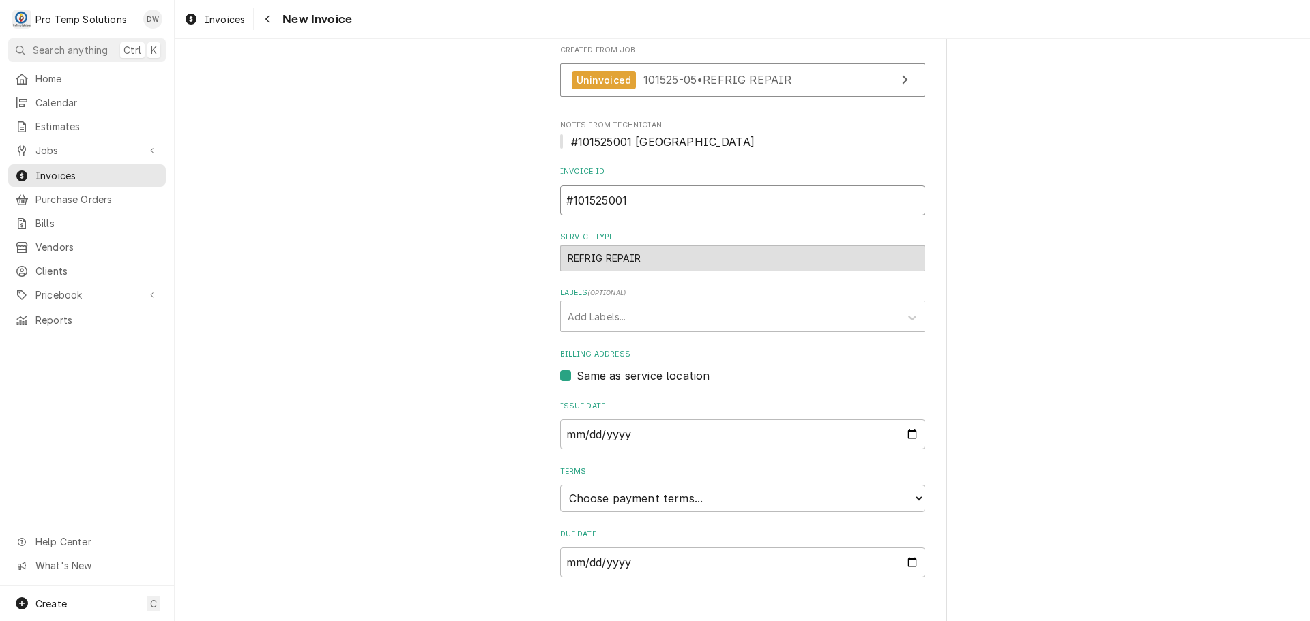
scroll to position [315, 0]
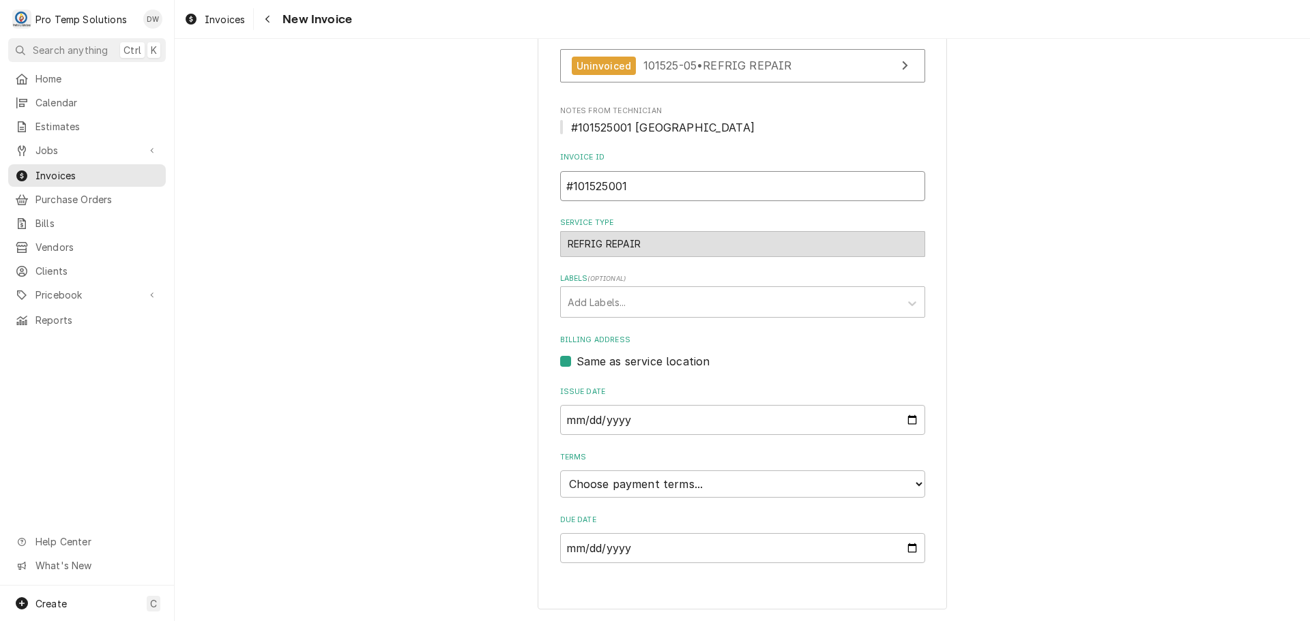
type input "#101525001"
click at [628, 482] on select "Choose payment terms... Same Day Net 7 Net 14 Net 21 Net 30 Net 45 Net 60 Net 90" at bounding box center [742, 484] width 365 height 27
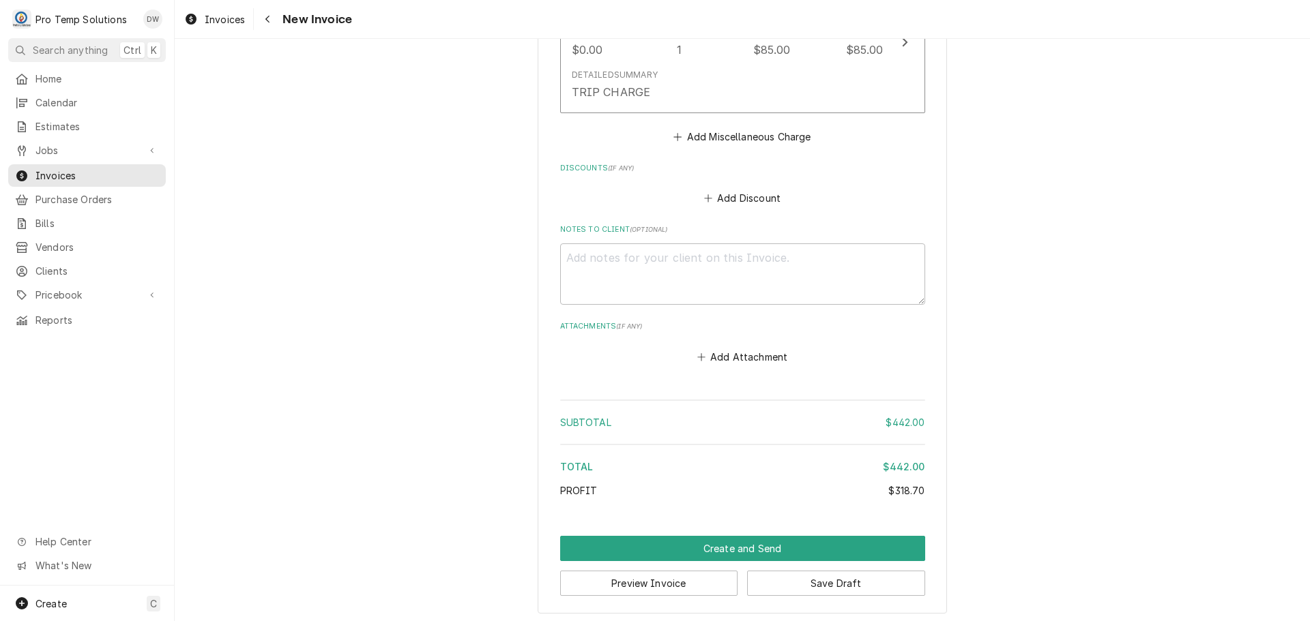
scroll to position [1752, 0]
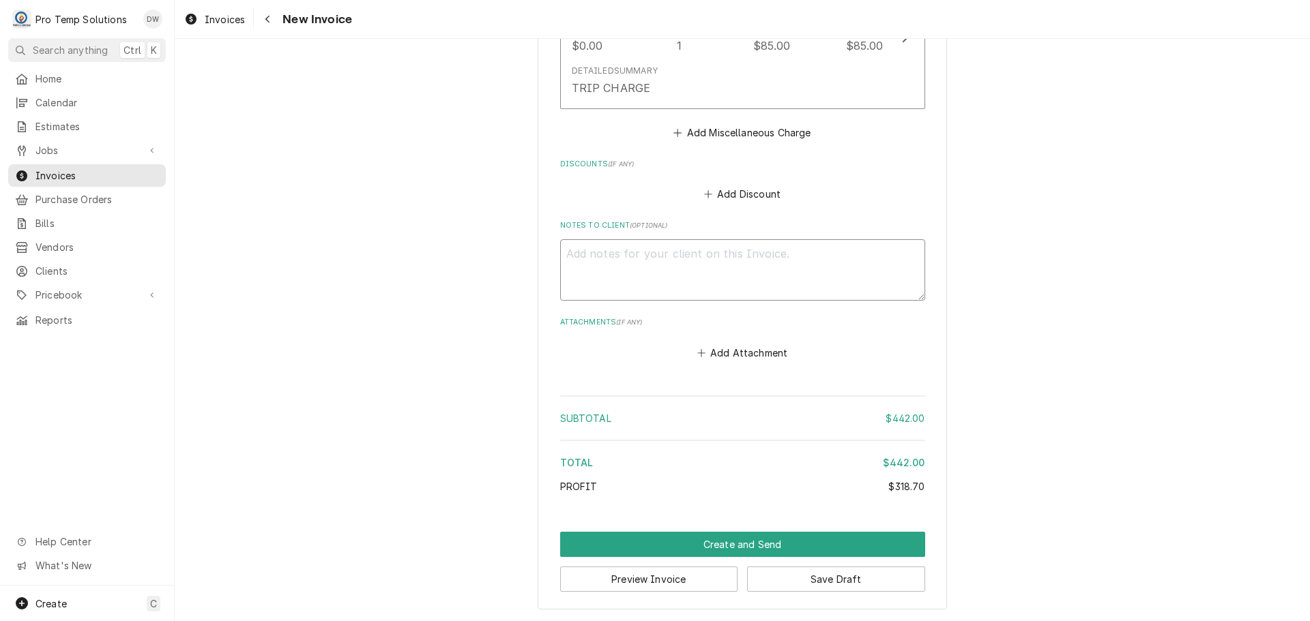
click at [635, 254] on textarea "Notes to Client ( optional )" at bounding box center [742, 269] width 365 height 61
type textarea "x"
type textarea "#"
type textarea "x"
type textarea "#1"
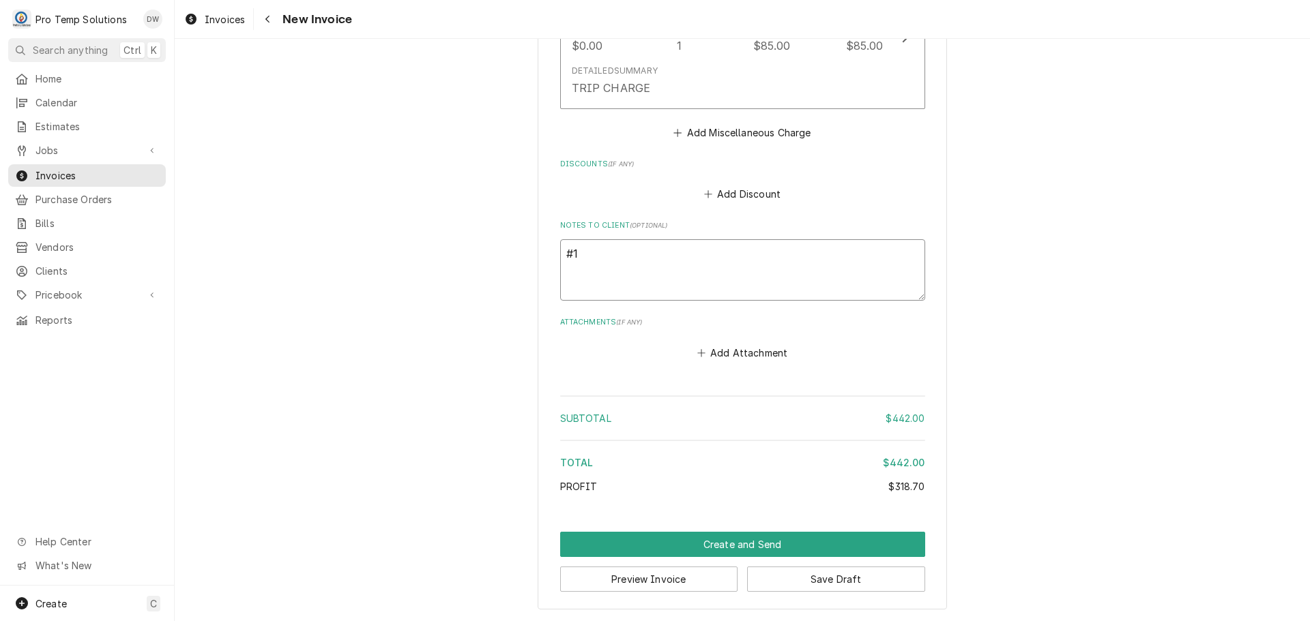
type textarea "x"
type textarea "#10"
type textarea "x"
type textarea "#101"
type textarea "x"
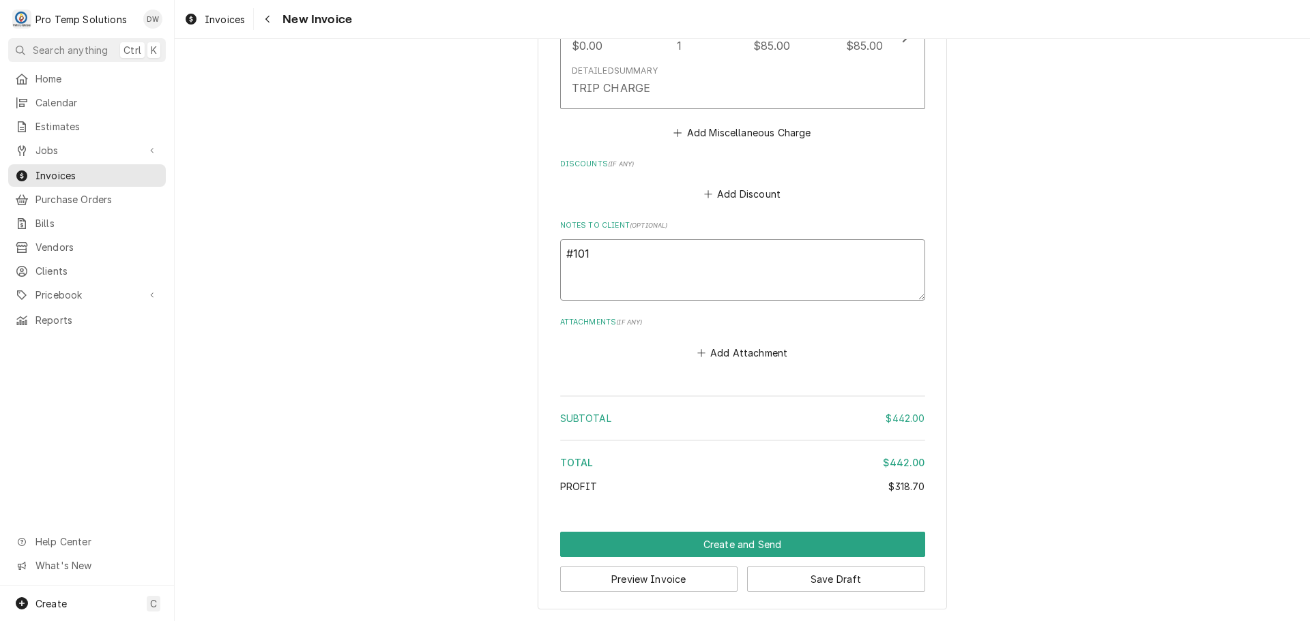
type textarea "#1015"
type textarea "x"
type textarea "#10152"
type textarea "x"
type textarea "#101525"
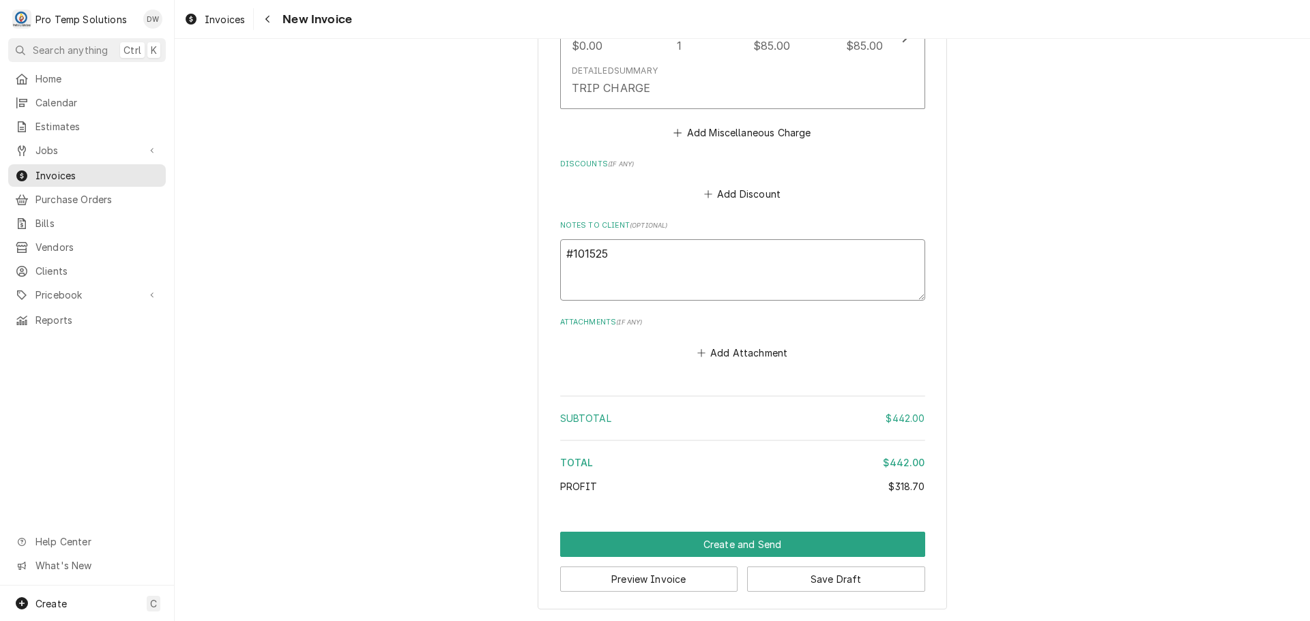
type textarea "x"
type textarea "#1015250"
type textarea "x"
type textarea "#10152500"
type textarea "x"
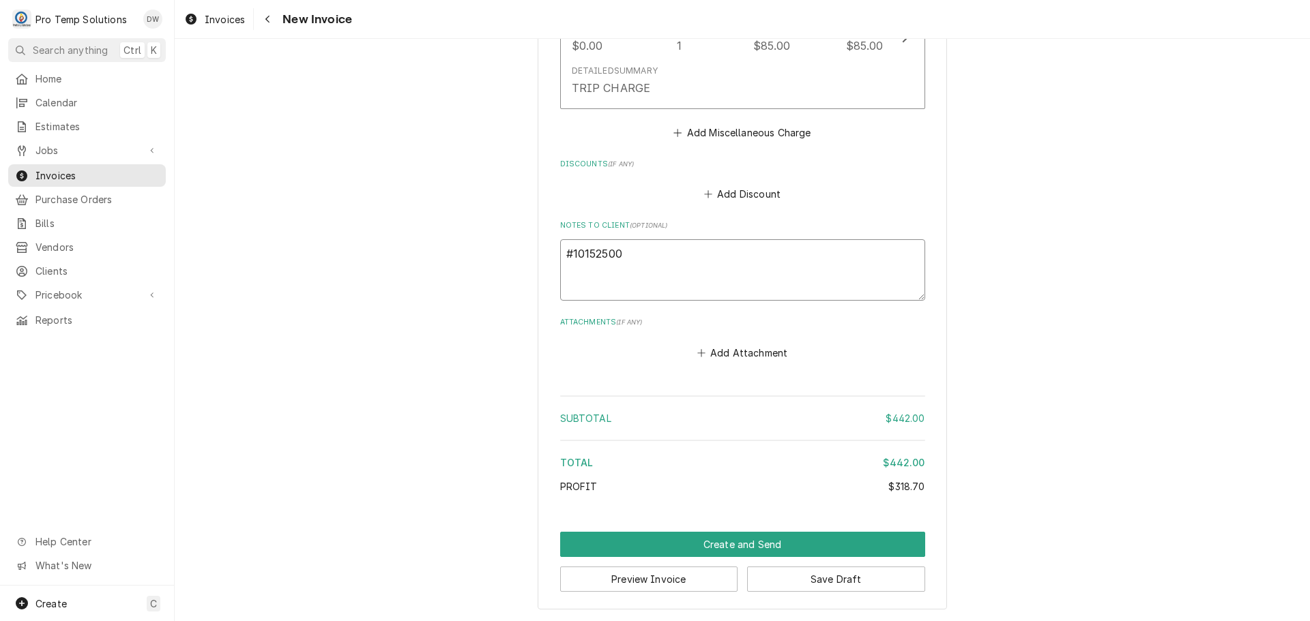
type textarea "#101525001"
type textarea "x"
type textarea "#101525001"
type textarea "x"
type textarea "#101525001 S"
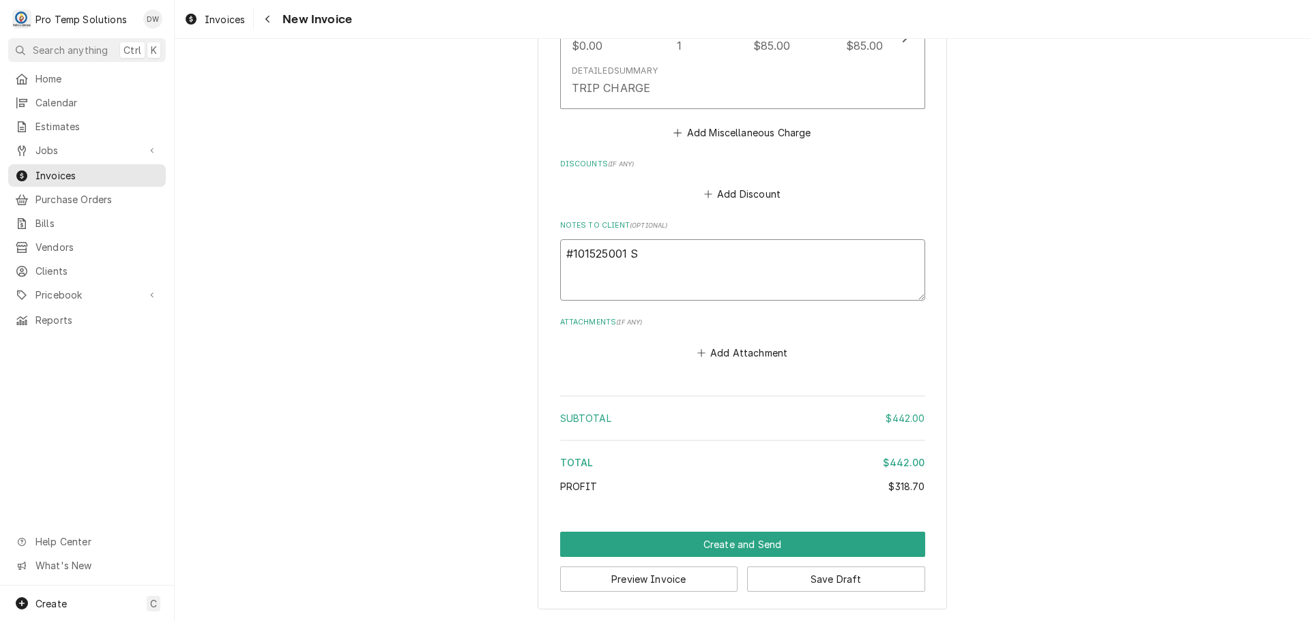
type textarea "x"
type textarea "#101525001 SA"
type textarea "x"
type textarea "#101525001 SAL"
type textarea "x"
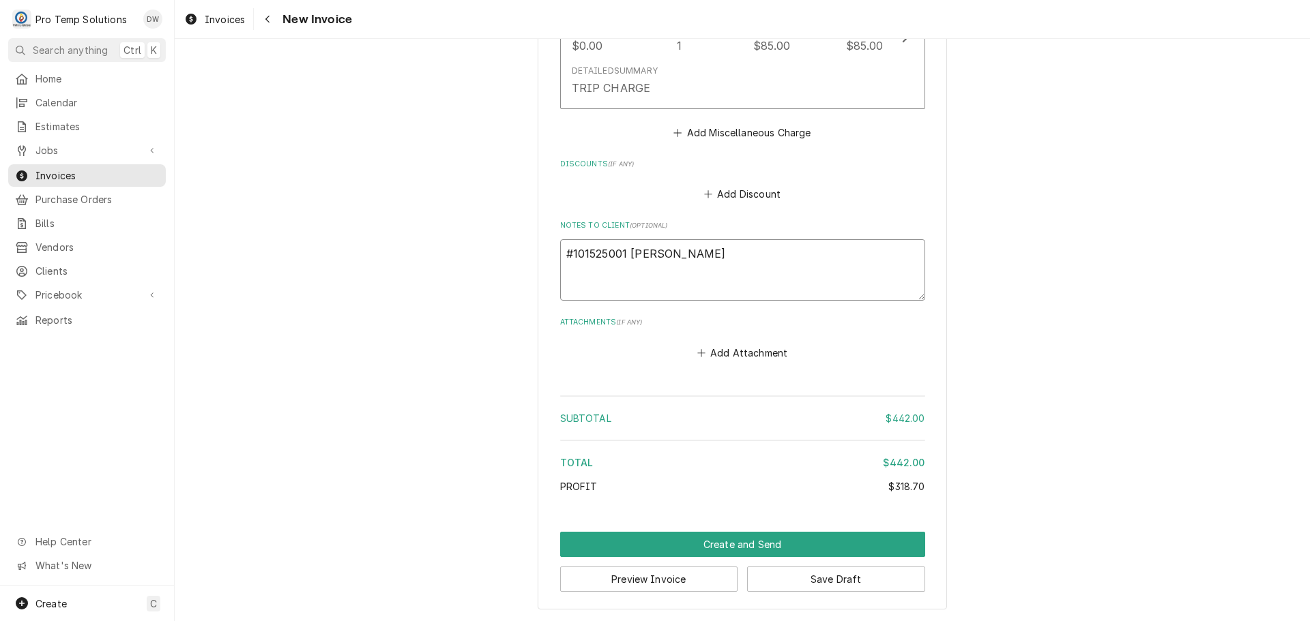
type textarea "#101525001 SALE"
type textarea "x"
type textarea "#101525001 SALEM"
type textarea "x"
type textarea "#101525001 SALEM"
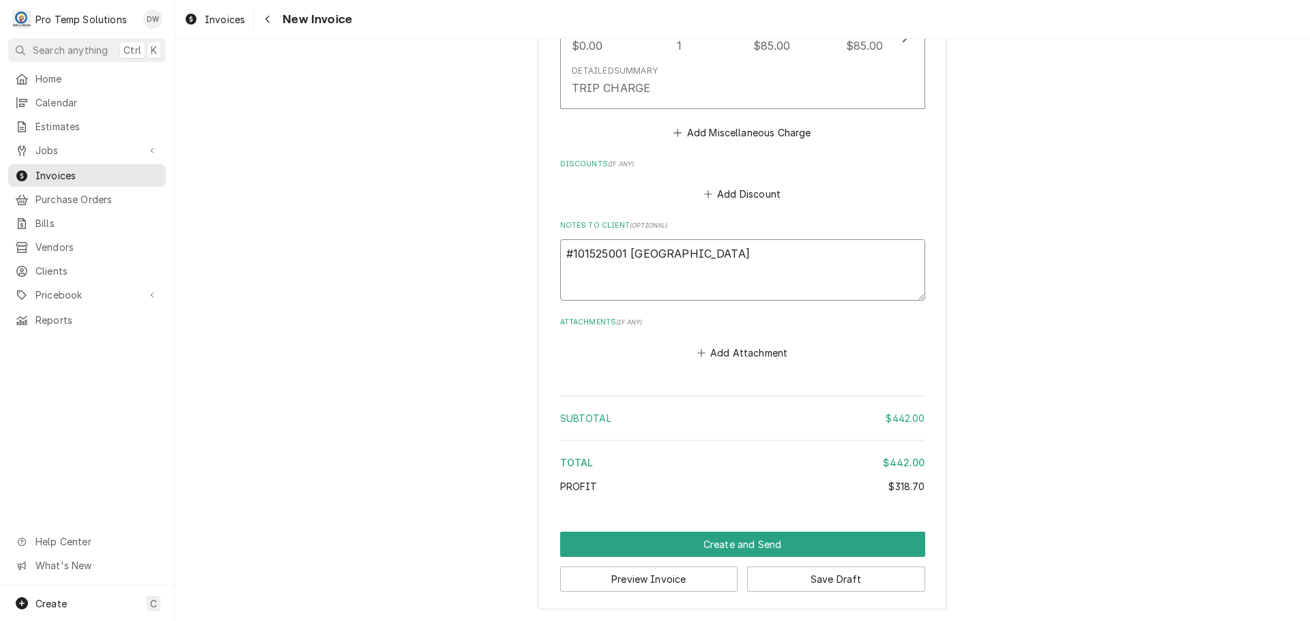
type textarea "x"
type textarea "#101525001 SALEM S"
type textarea "x"
type textarea "#101525001 SALEM ST"
type textarea "x"
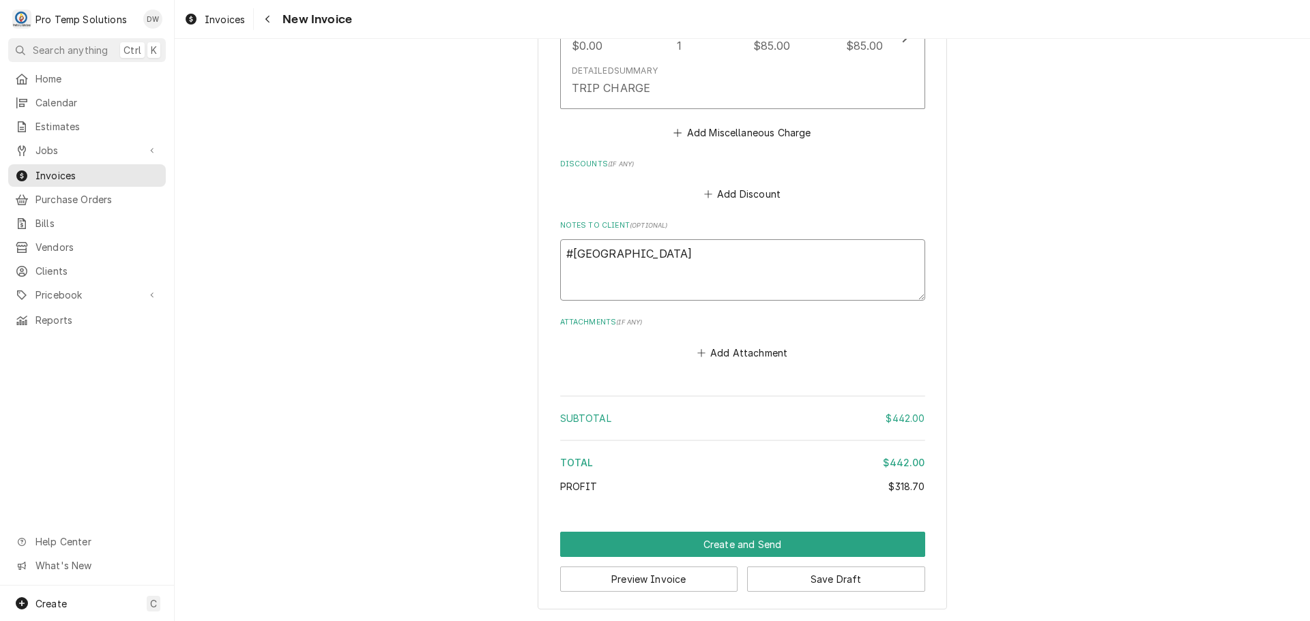
type textarea "#101525001 SALEM ST-"
type textarea "x"
type textarea "#101525001 SALEM ST-"
type textarea "x"
type textarea "#101525001 SALEM ST- W"
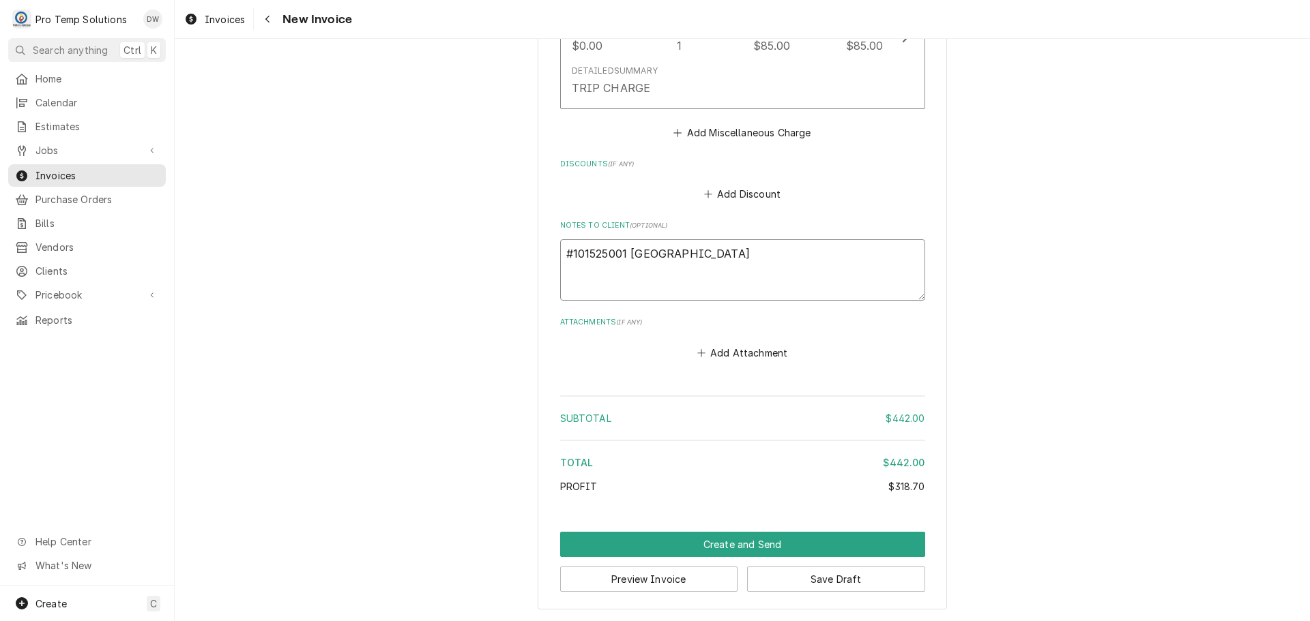
type textarea "x"
type textarea "#101525001 SALEM ST- WI"
type textarea "x"
type textarea "#101525001 SALEM ST- WIC"
type textarea "x"
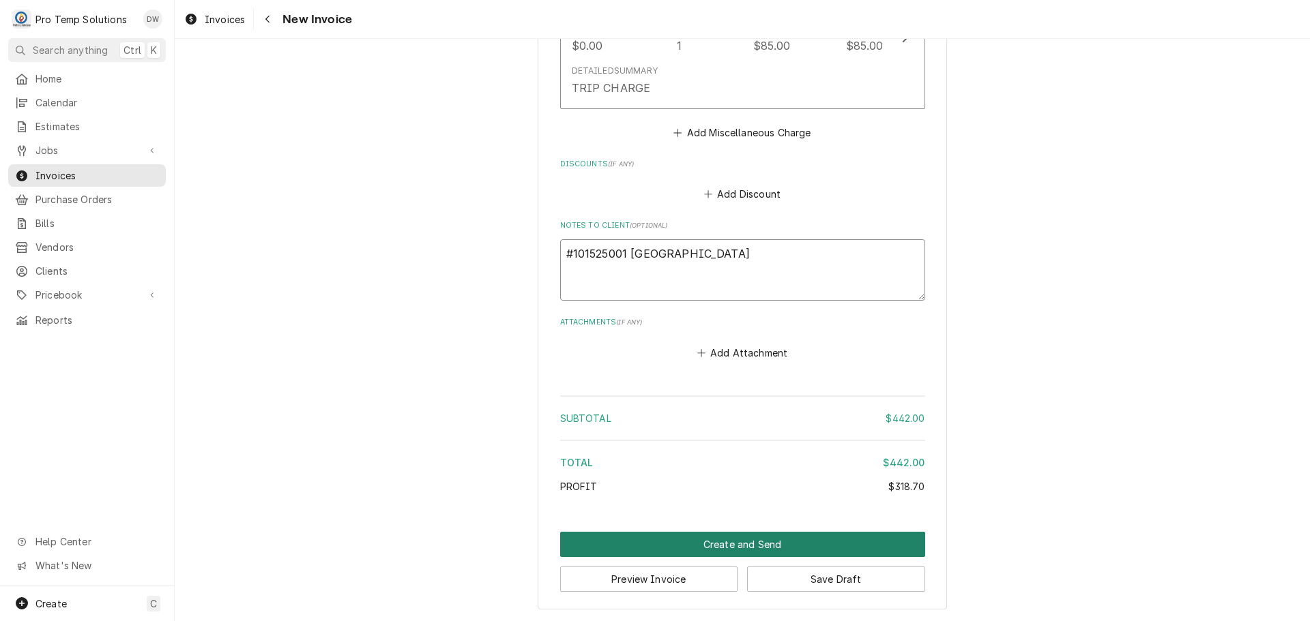
type textarea "#101525001 SALEM ST- WIC"
click at [713, 539] on button "Create and Send" at bounding box center [742, 544] width 365 height 25
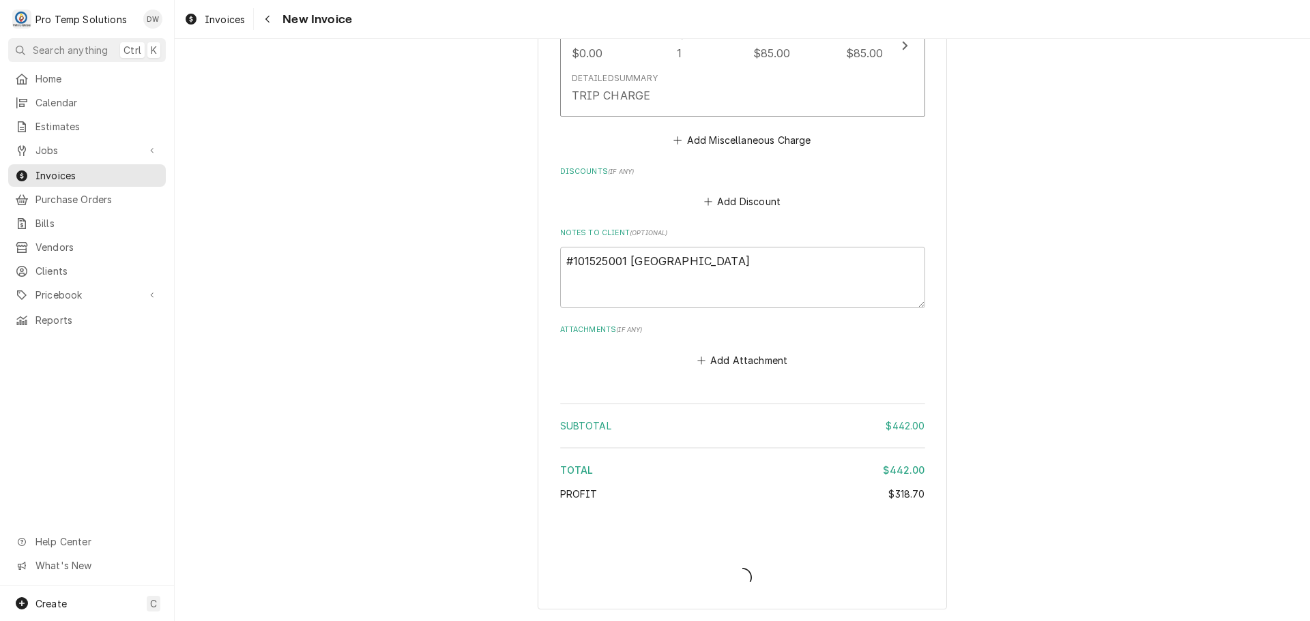
type textarea "x"
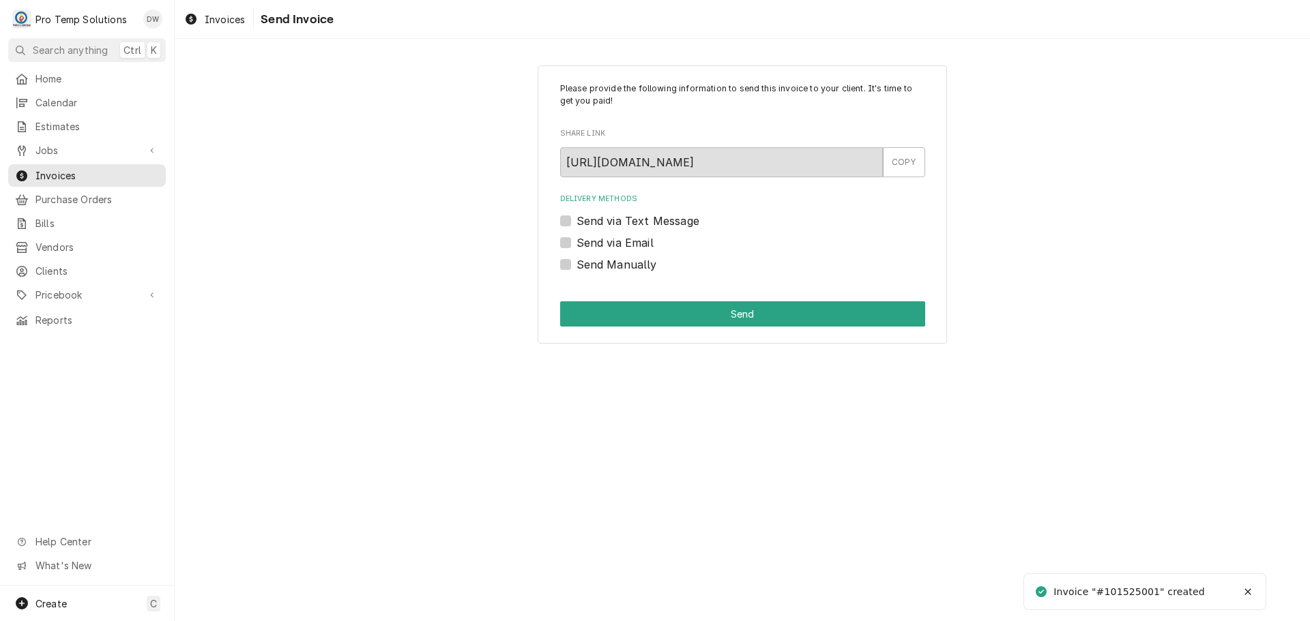
click at [576, 242] on label "Send via Email" at bounding box center [614, 243] width 77 height 16
click at [576, 242] on input "Send via Email" at bounding box center [758, 250] width 365 height 30
checkbox input "true"
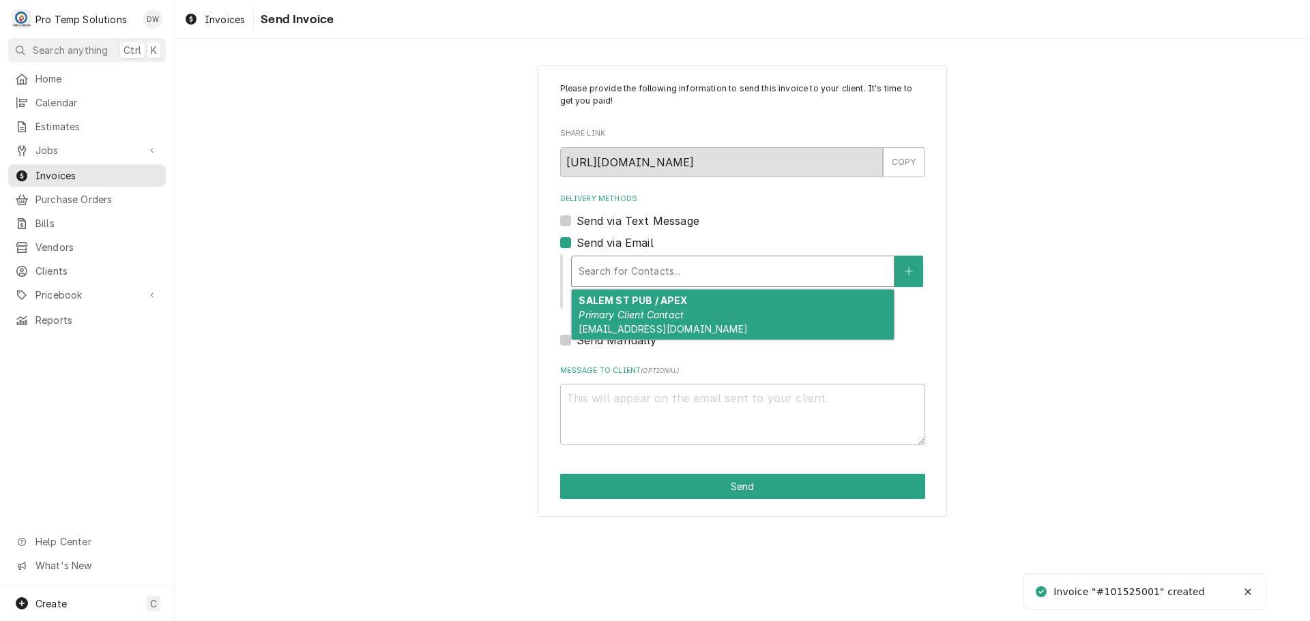
click at [679, 265] on div "Delivery Methods" at bounding box center [732, 271] width 308 height 25
click at [664, 307] on div "SALEM ST PUB / APEX Primary Client Contact protempsolutions@gmail.com" at bounding box center [733, 315] width 322 height 50
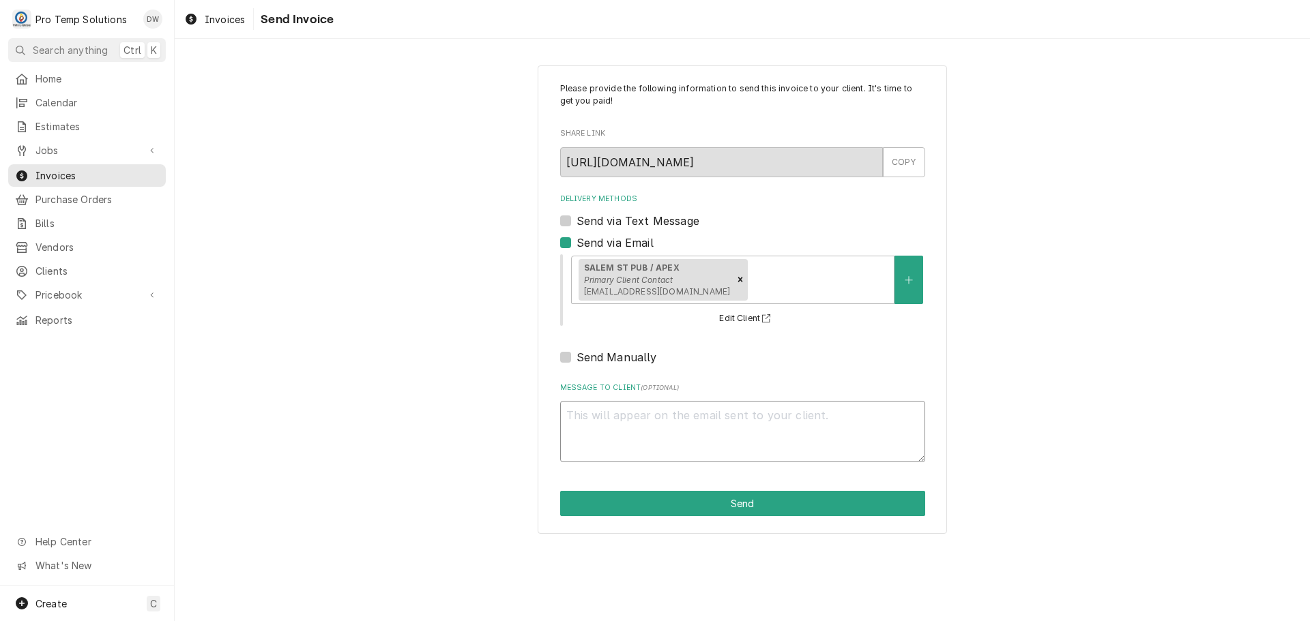
click at [610, 404] on textarea "Message to Client ( optional )" at bounding box center [742, 431] width 365 height 61
type textarea "x"
type textarea "#"
type textarea "x"
type textarea "#1"
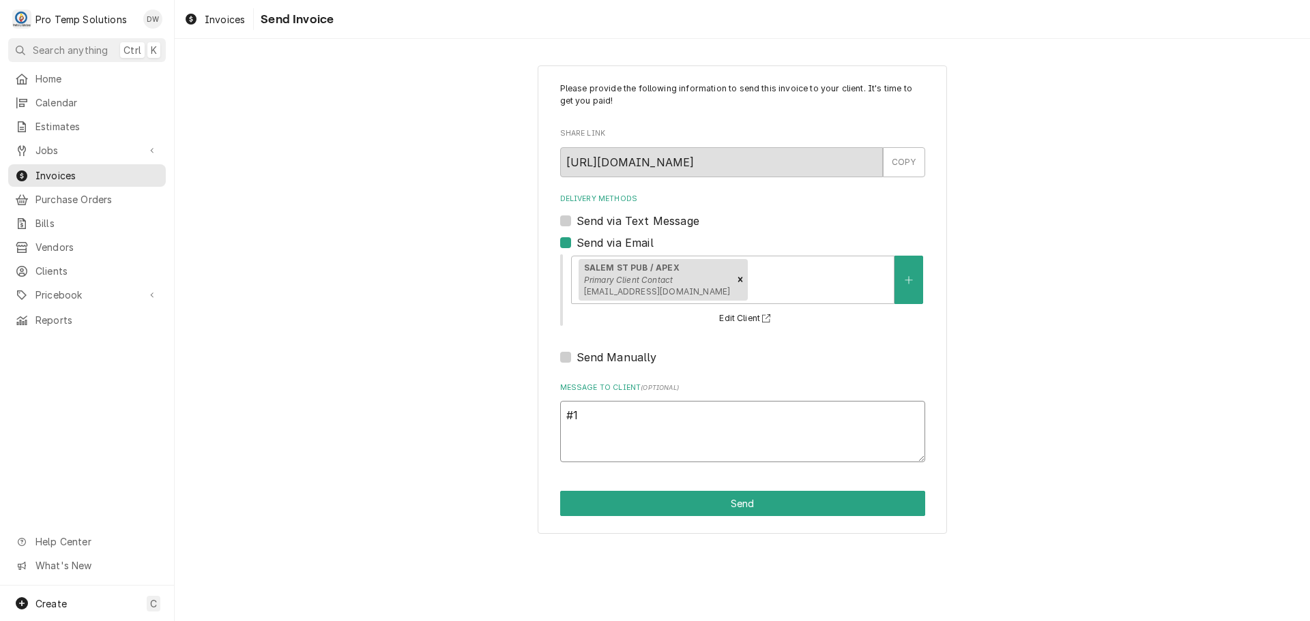
type textarea "x"
type textarea "#10"
type textarea "x"
type textarea "#101"
type textarea "x"
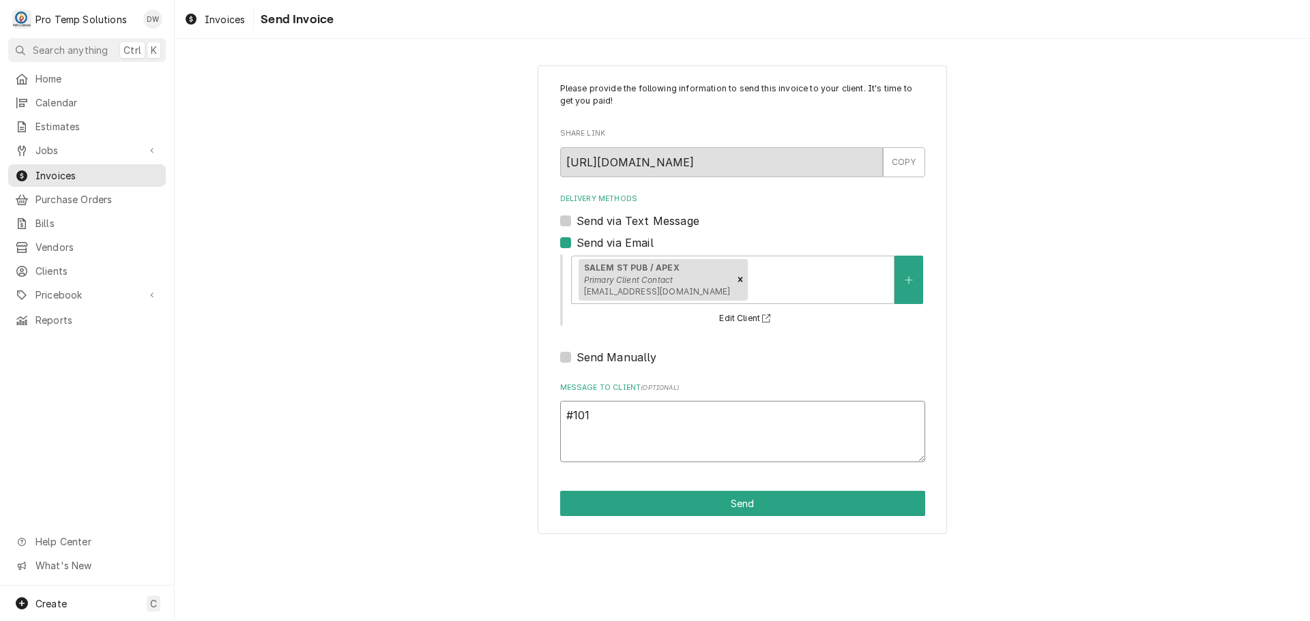
type textarea "#1015"
type textarea "x"
type textarea "#10152"
type textarea "x"
type textarea "#101525"
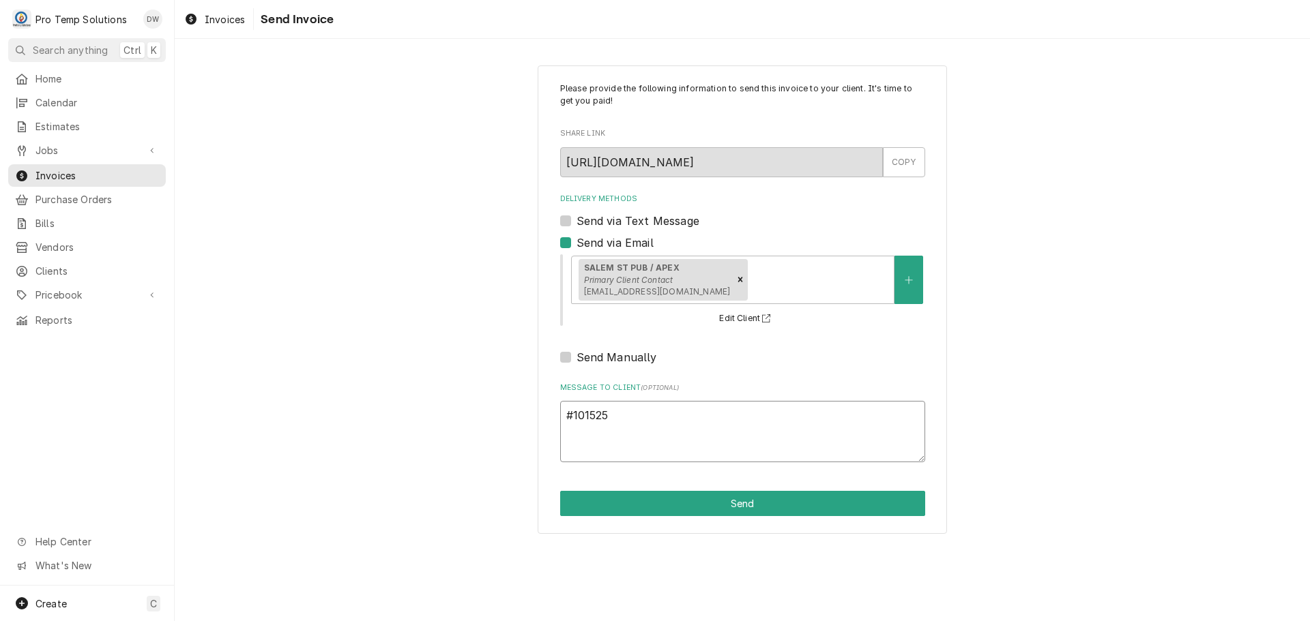
type textarea "x"
type textarea "#1015250"
type textarea "x"
type textarea "#10152500"
type textarea "x"
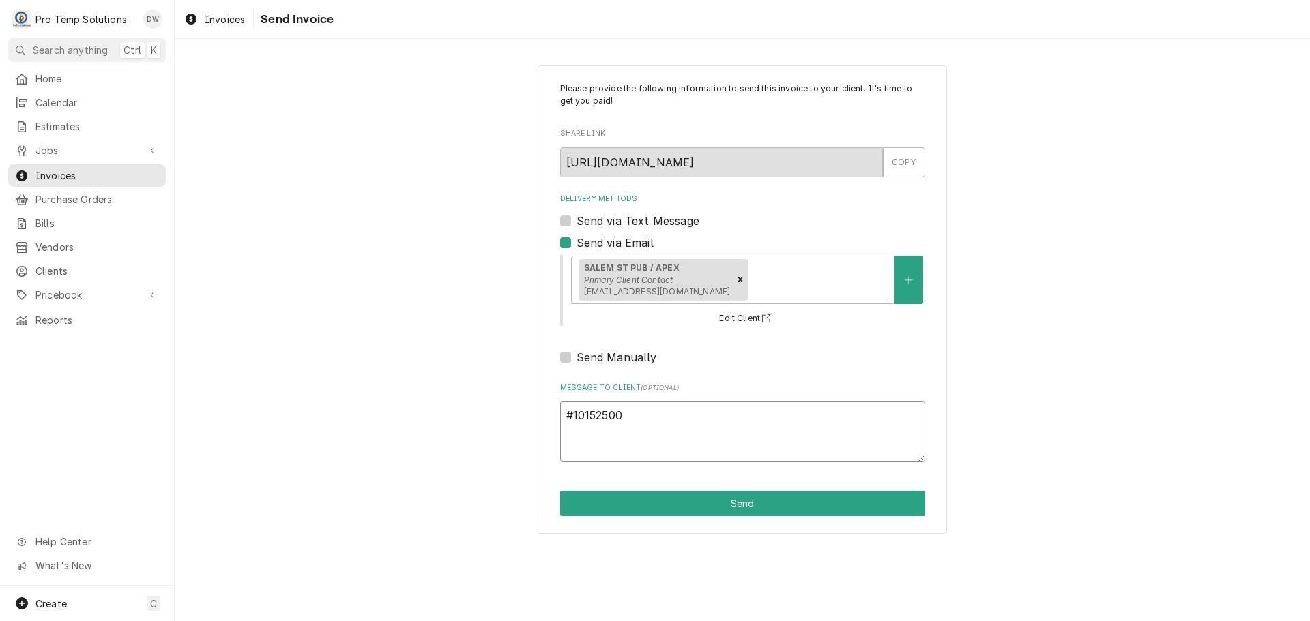
type textarea "#101525001"
type textarea "x"
type textarea "#101525001"
type textarea "x"
type textarea "#101525001 S"
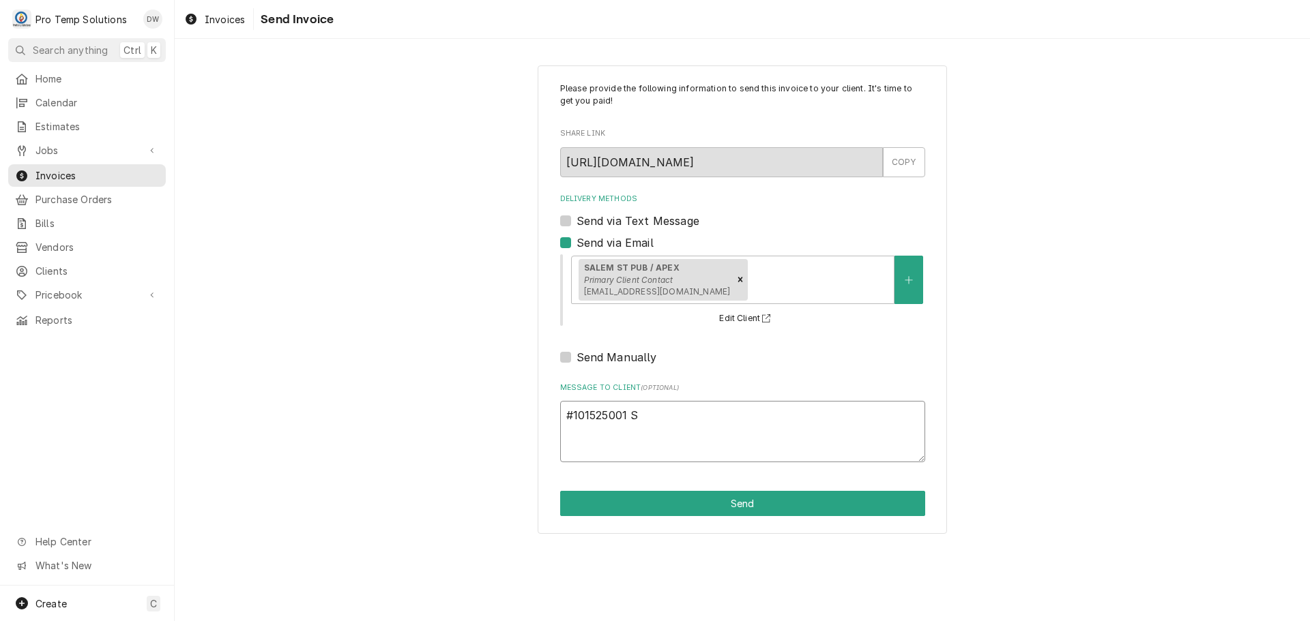
type textarea "x"
type textarea "#101525001 SA"
type textarea "x"
type textarea "#101525001 [PERSON_NAME]"
type textarea "x"
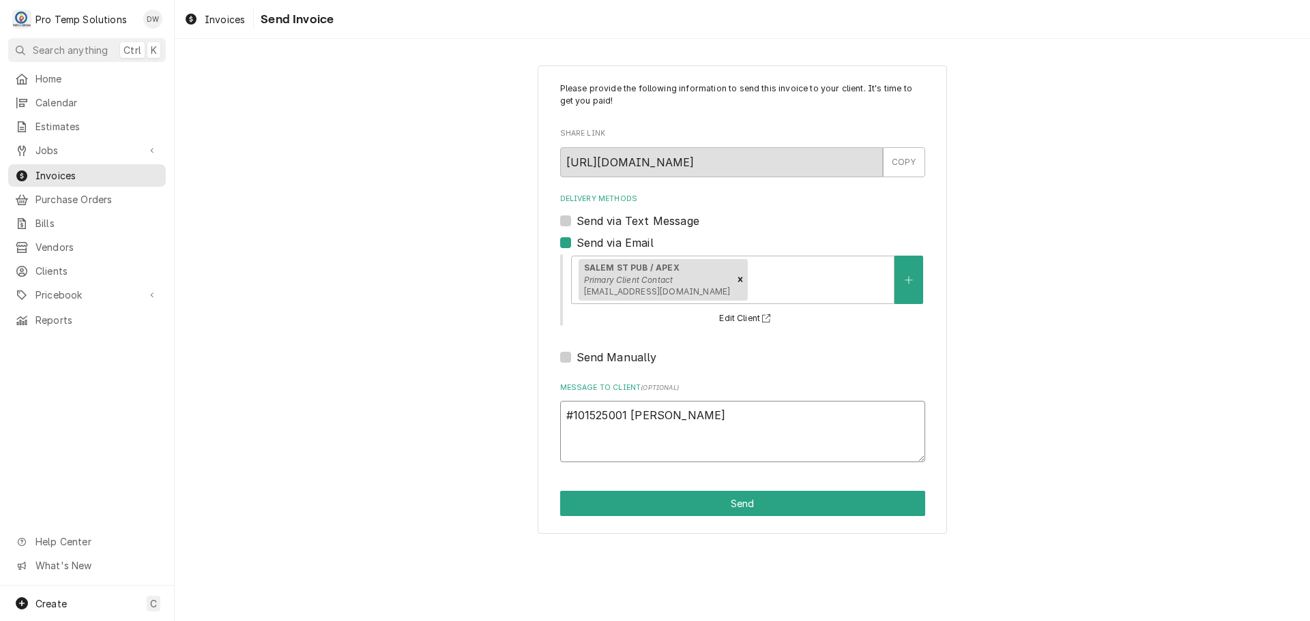
type textarea "#101525001 SALE"
type textarea "x"
type textarea "#101525001 [GEOGRAPHIC_DATA]"
type textarea "x"
type textarea "#101525001 [GEOGRAPHIC_DATA]"
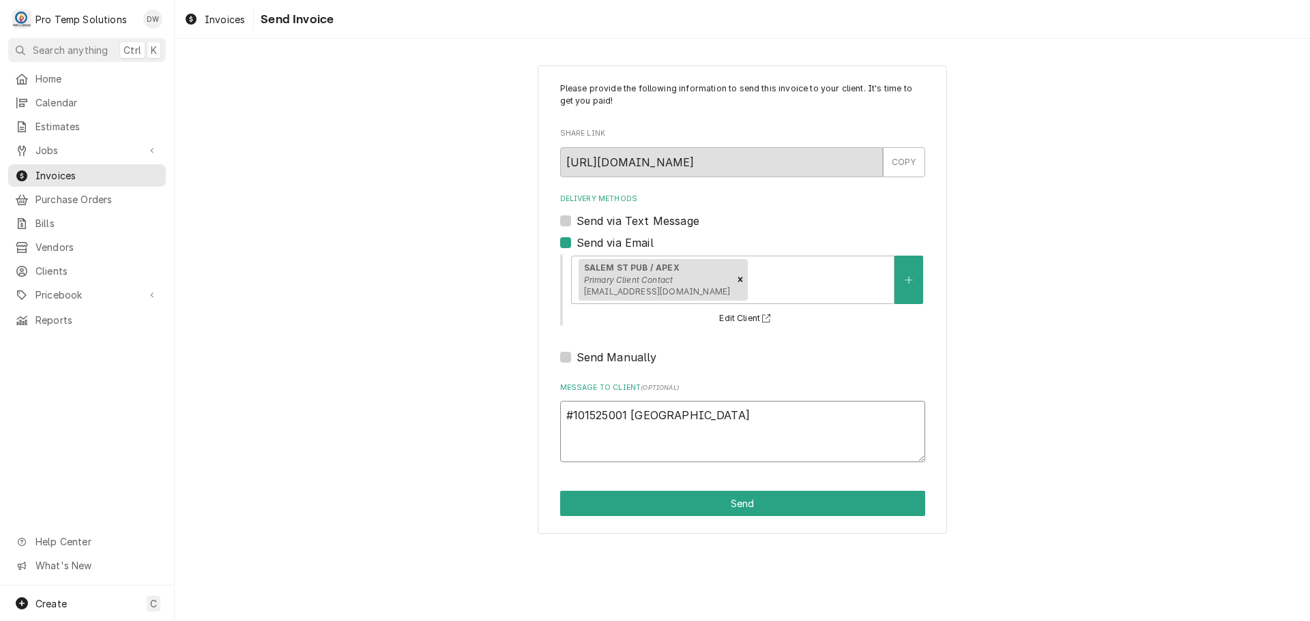
type textarea "x"
type textarea "#101525001 SALEM S"
type textarea "x"
type textarea "#[GEOGRAPHIC_DATA]"
type textarea "x"
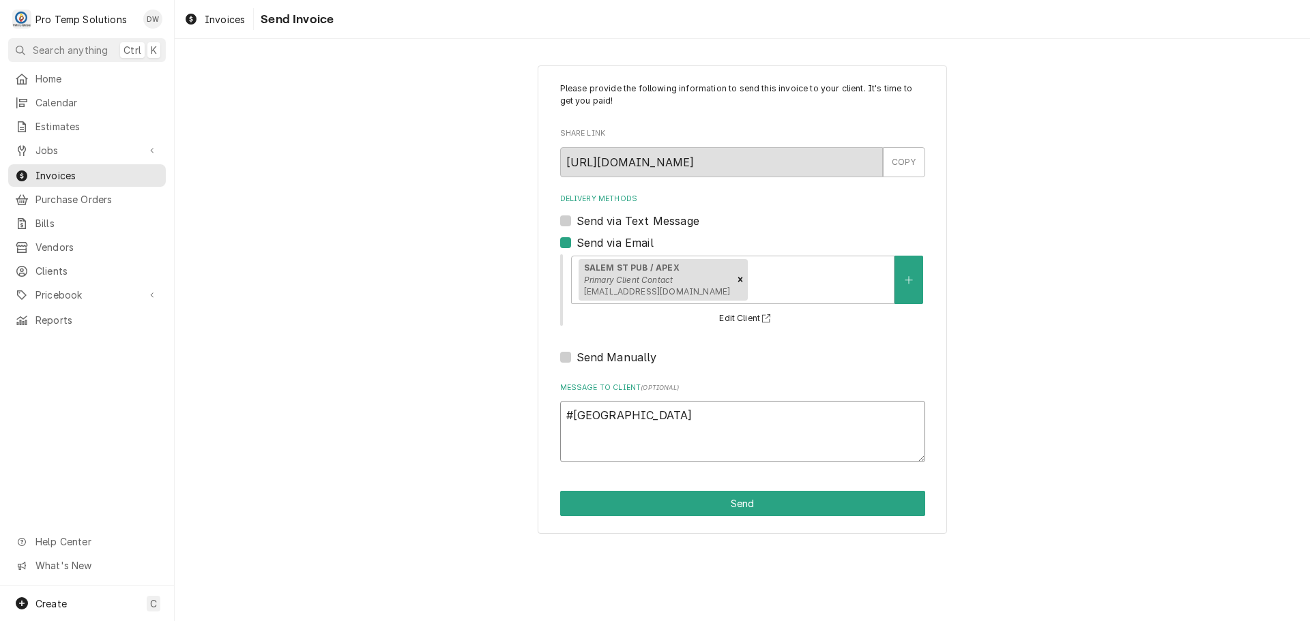
type textarea "#101525001 [GEOGRAPHIC_DATA]-"
type textarea "x"
type textarea "#101525001 [GEOGRAPHIC_DATA]-"
type textarea "x"
type textarea "#101525001 [GEOGRAPHIC_DATA]"
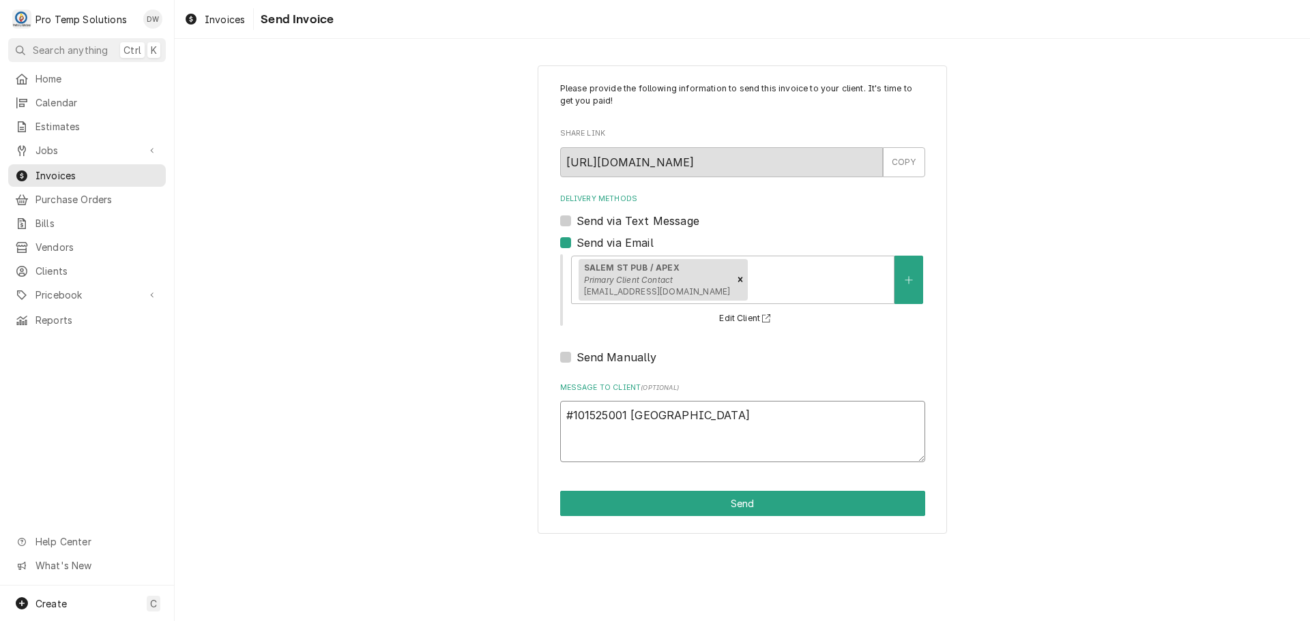
type textarea "x"
type textarea "#101525001 [GEOGRAPHIC_DATA]"
type textarea "x"
type textarea "#101525001 [GEOGRAPHIC_DATA]"
type textarea "x"
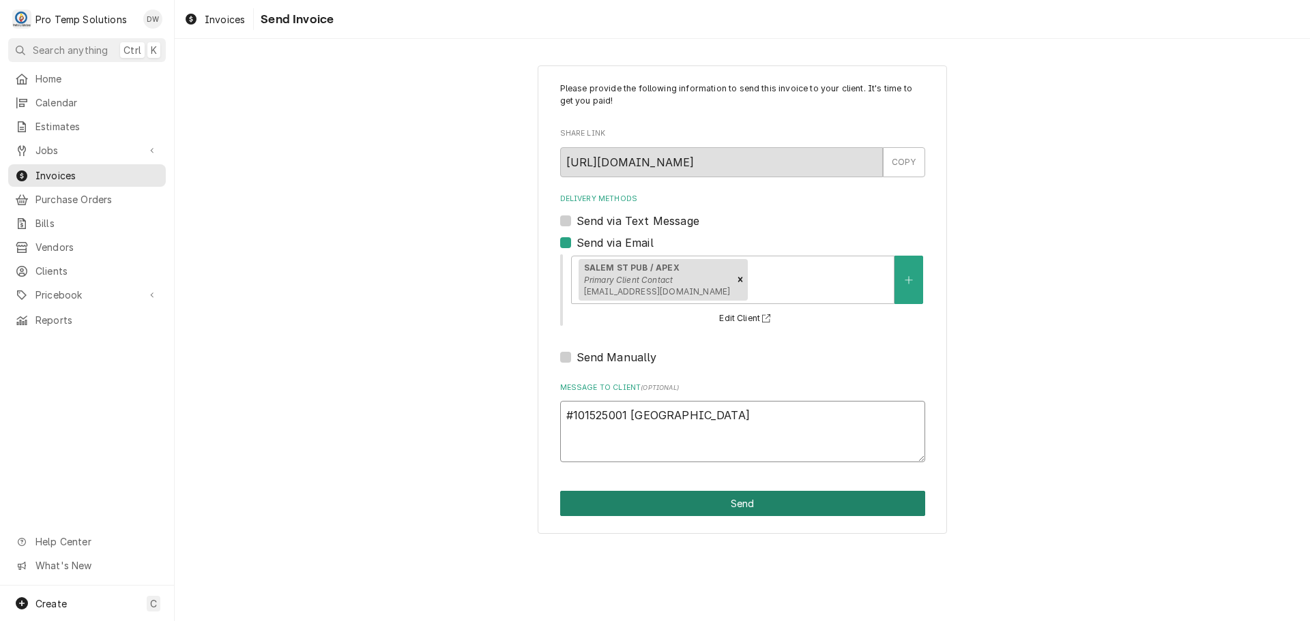
type textarea "#101525001 [GEOGRAPHIC_DATA]"
click at [741, 504] on button "Send" at bounding box center [742, 503] width 365 height 25
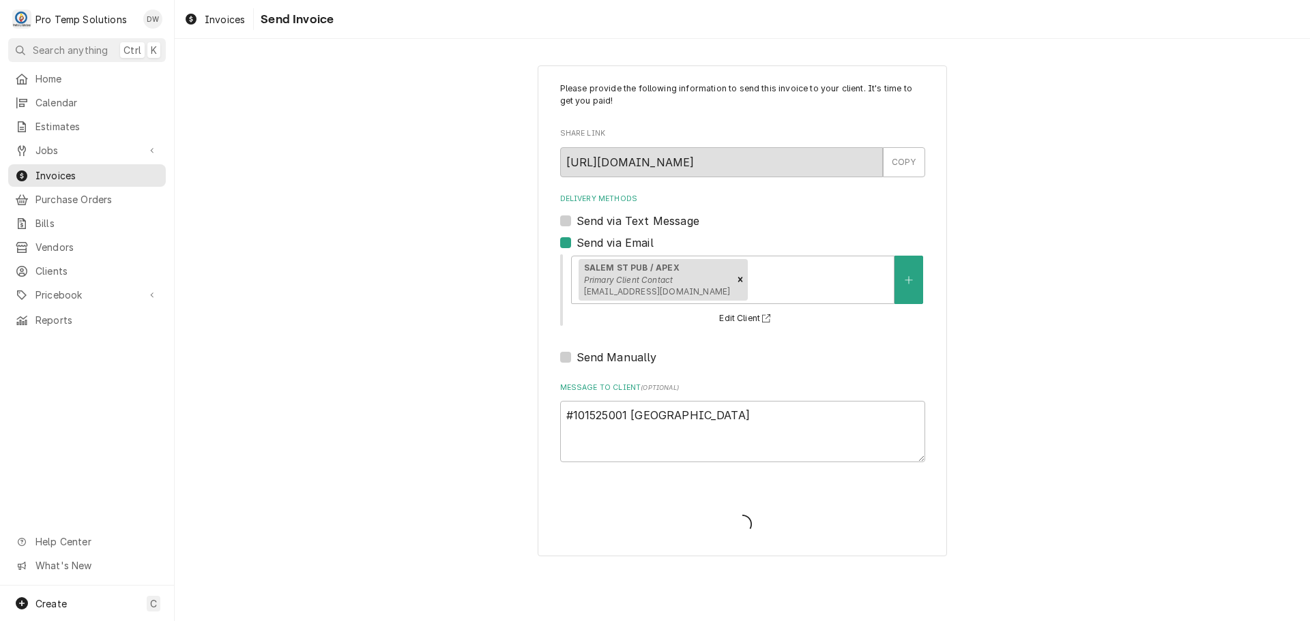
type textarea "x"
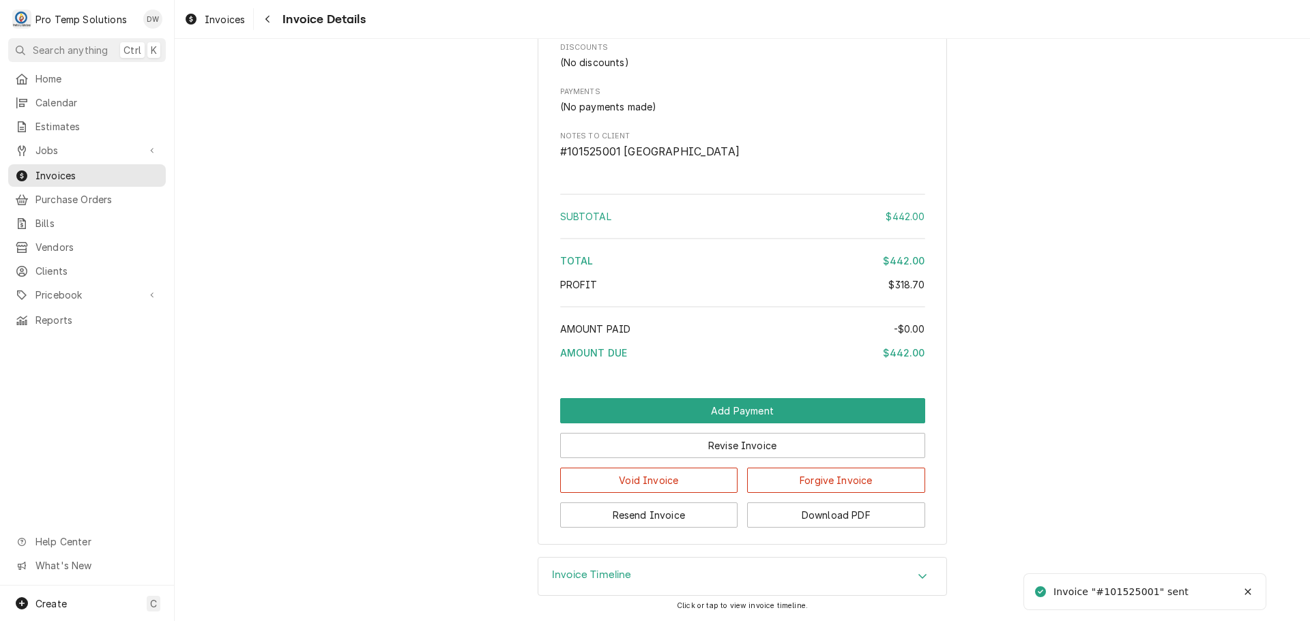
scroll to position [1587, 0]
click at [803, 518] on button "Download PDF" at bounding box center [836, 515] width 178 height 25
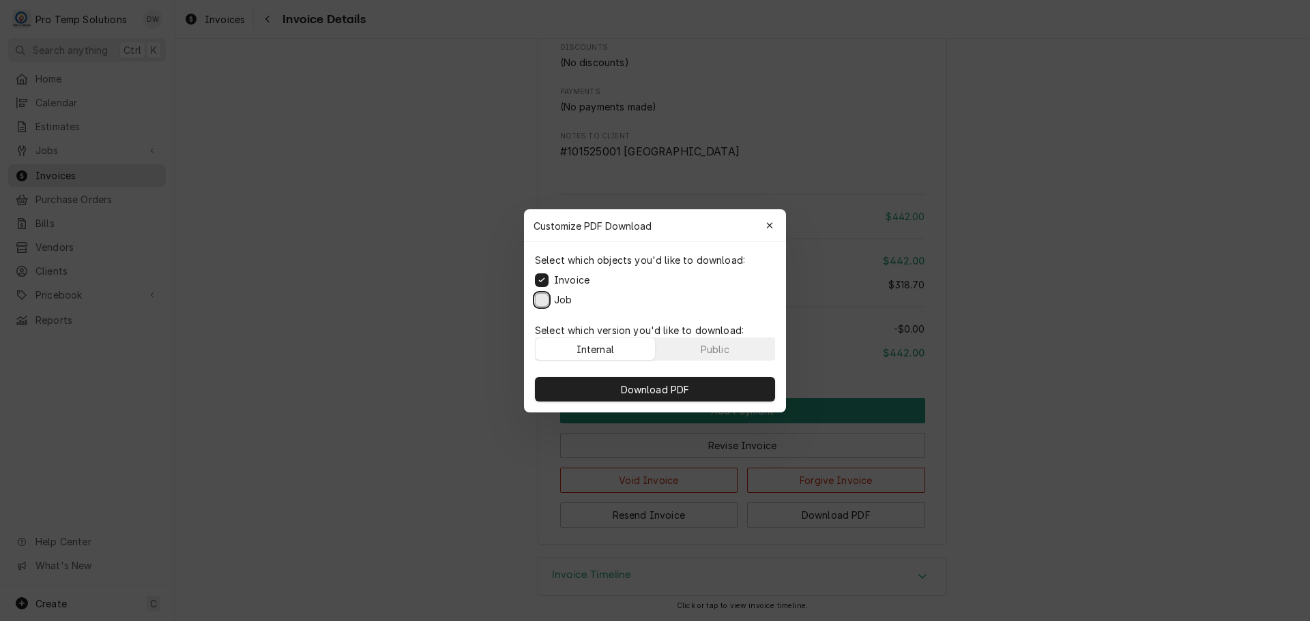
click at [538, 298] on button "Job" at bounding box center [542, 300] width 14 height 14
click at [652, 389] on span "Download PDF" at bounding box center [655, 389] width 74 height 14
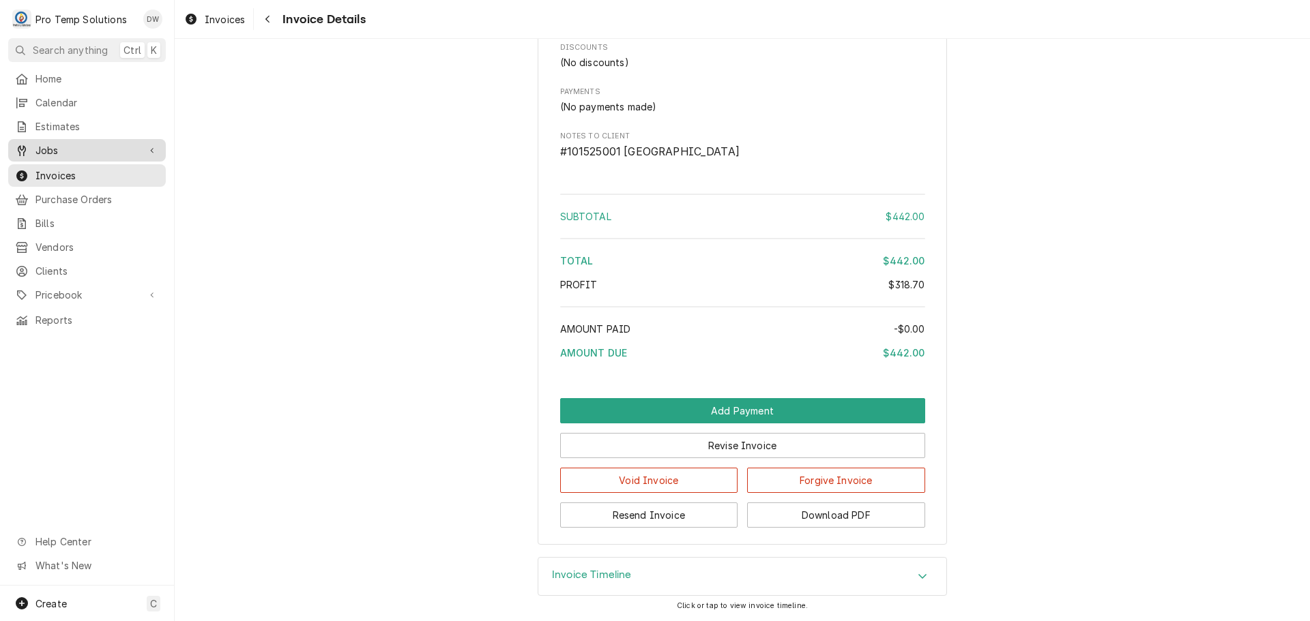
click at [58, 143] on span "Jobs" at bounding box center [86, 150] width 103 height 14
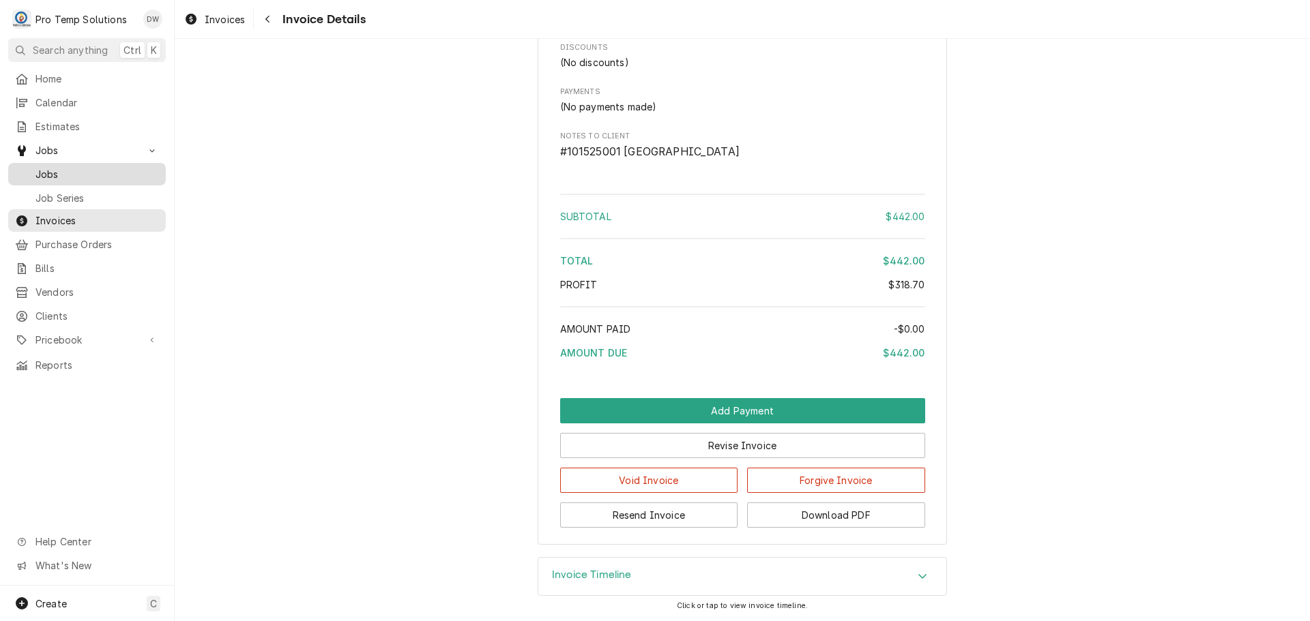
click at [45, 167] on span "Jobs" at bounding box center [96, 174] width 123 height 14
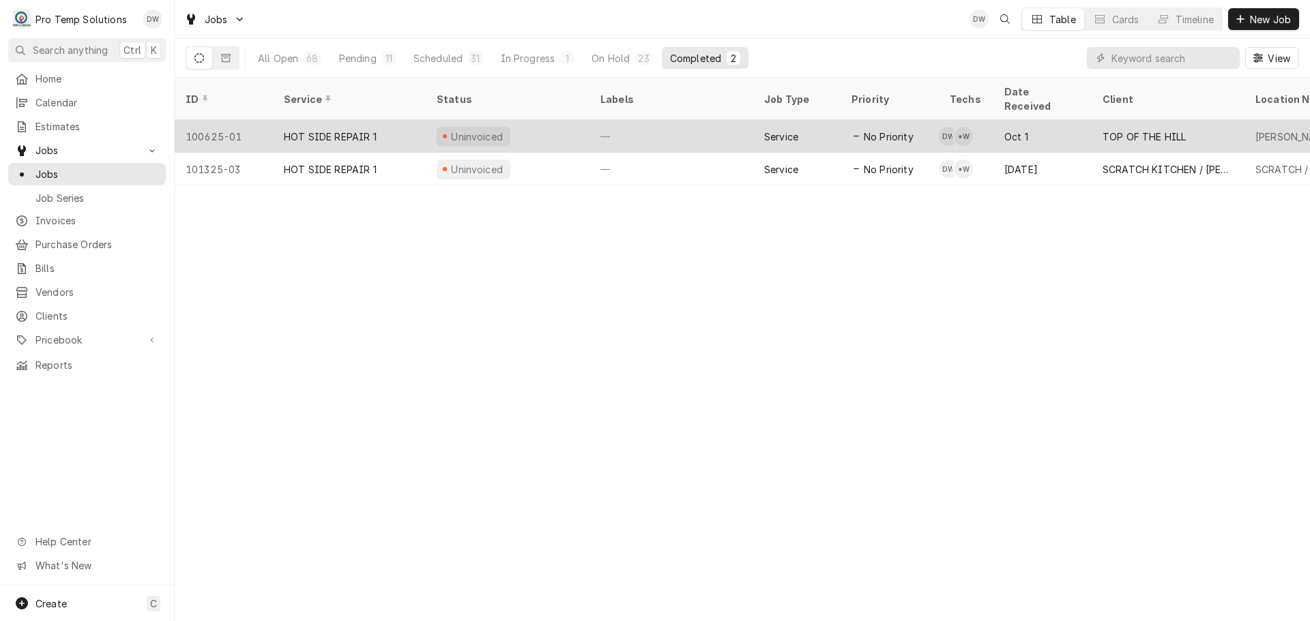
click at [664, 120] on div "—" at bounding box center [671, 136] width 164 height 33
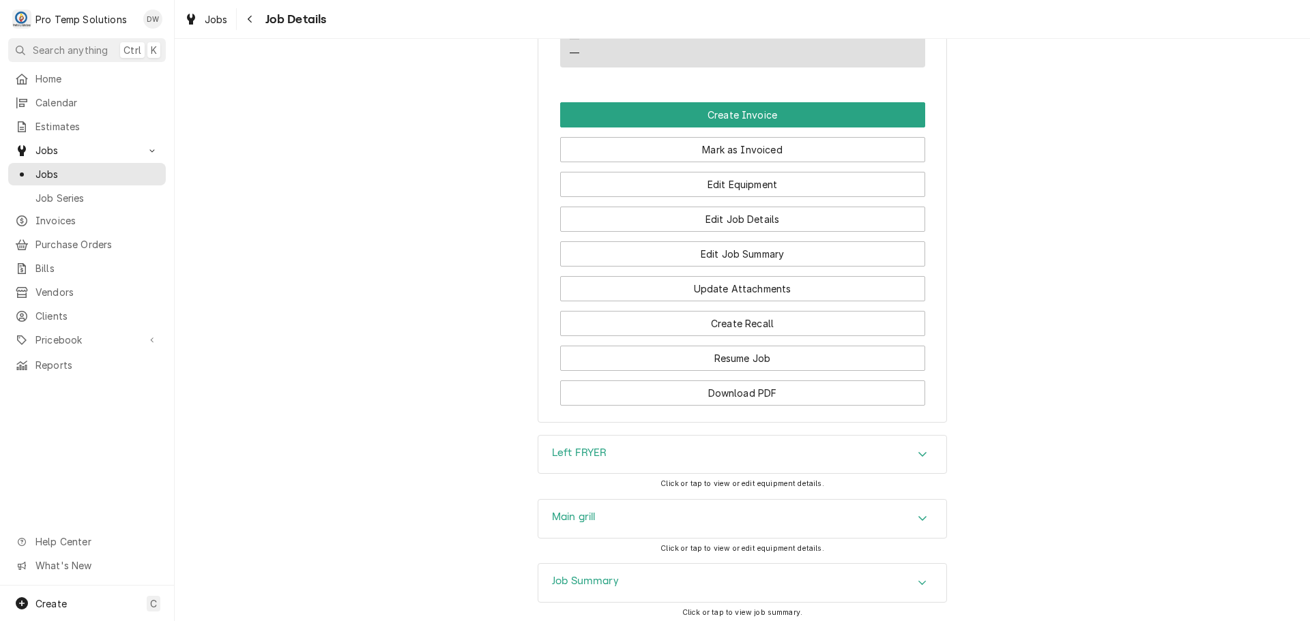
scroll to position [887, 0]
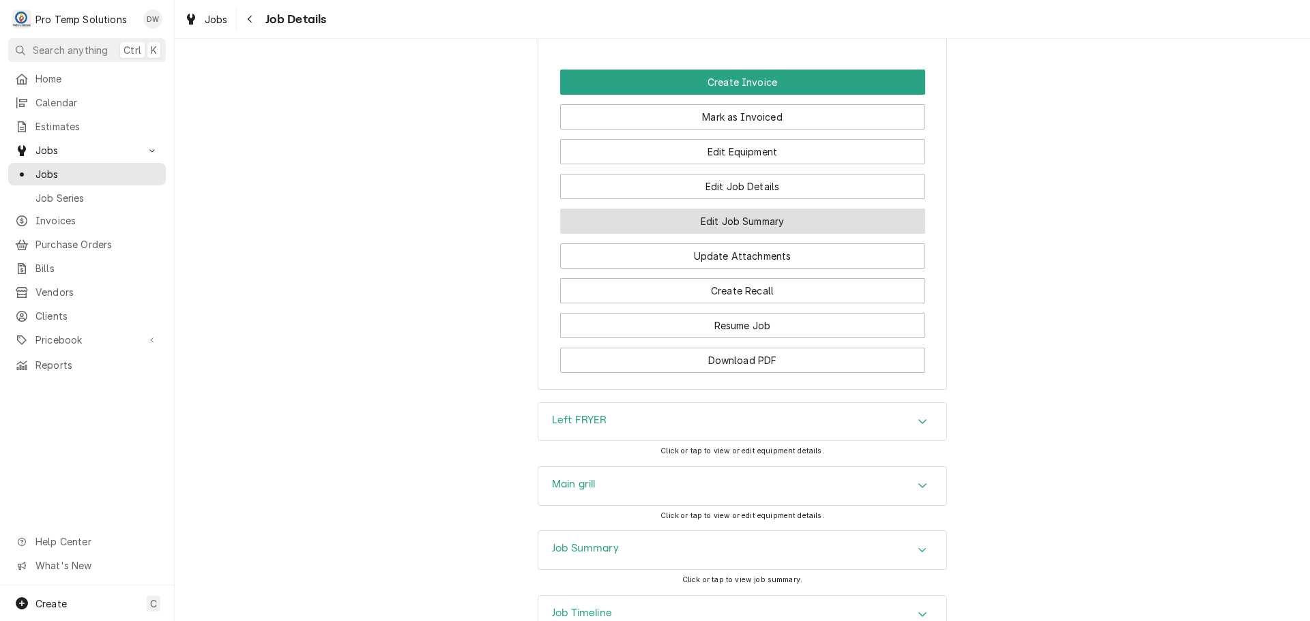
click at [733, 234] on button "Edit Job Summary" at bounding box center [742, 221] width 365 height 25
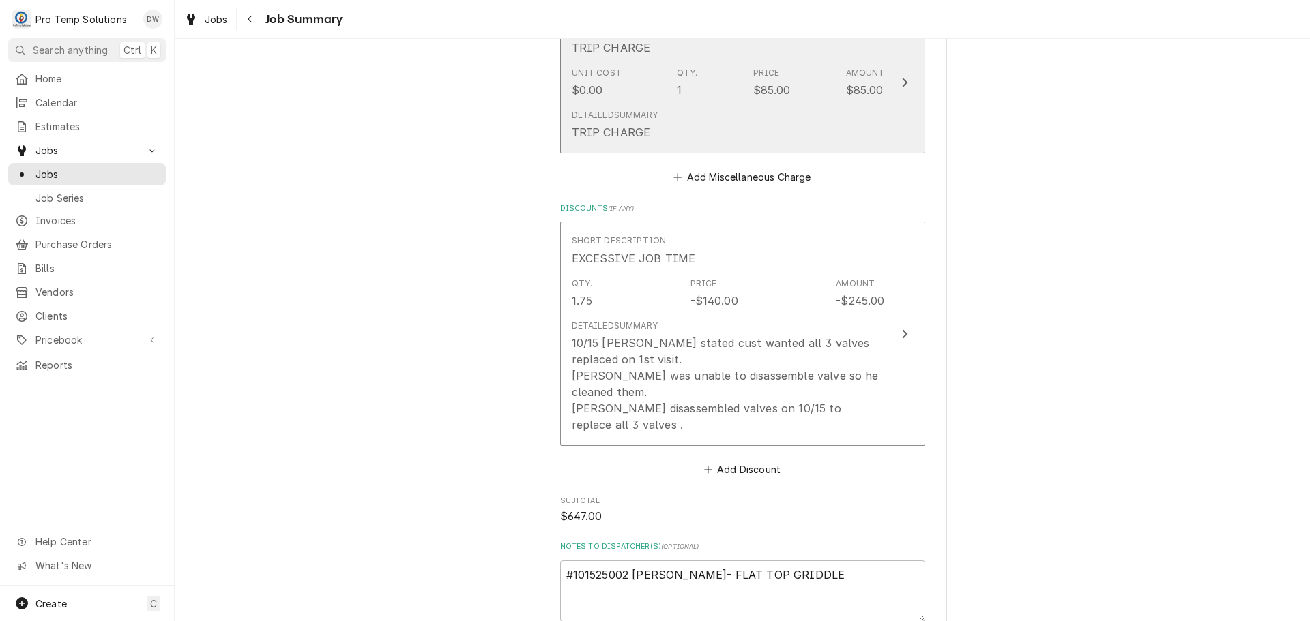
scroll to position [1773, 0]
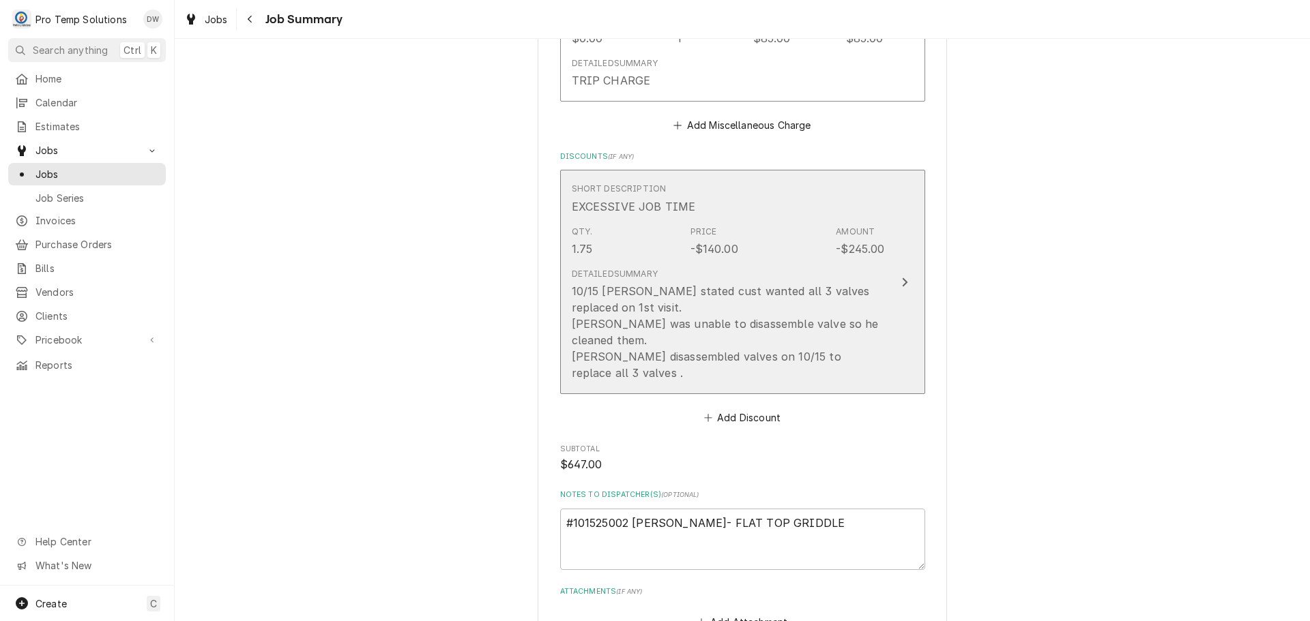
click at [901, 277] on icon "Update Line Item" at bounding box center [904, 282] width 7 height 11
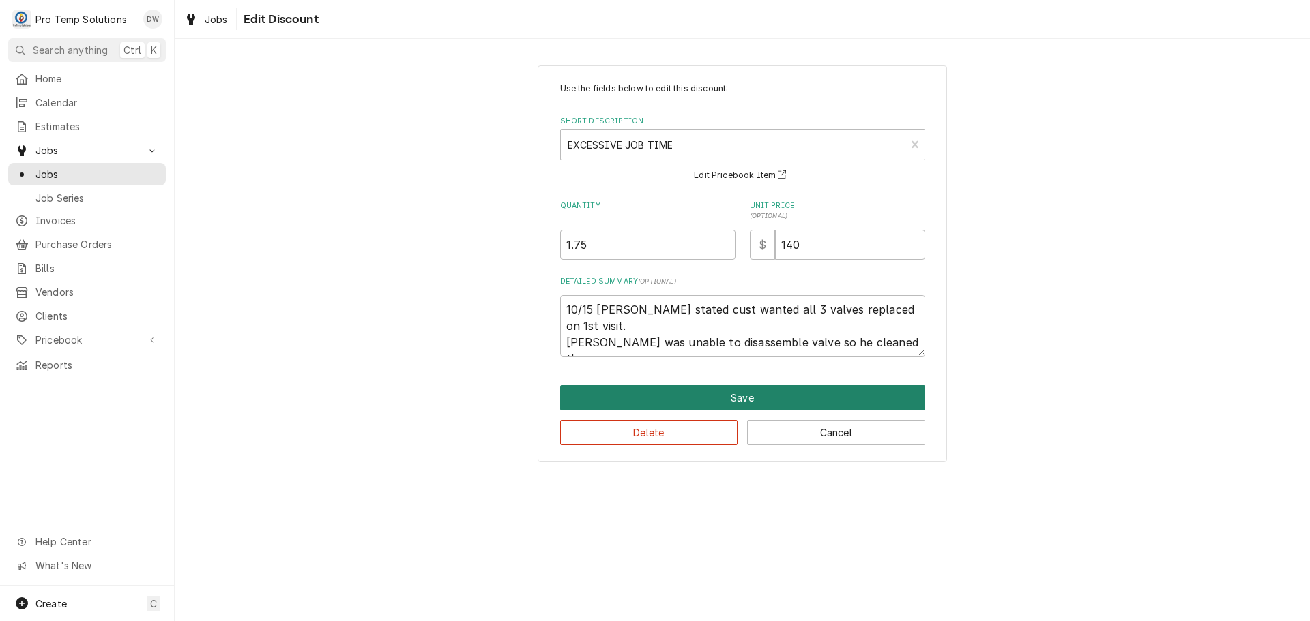
click at [739, 398] on button "Save" at bounding box center [742, 397] width 365 height 25
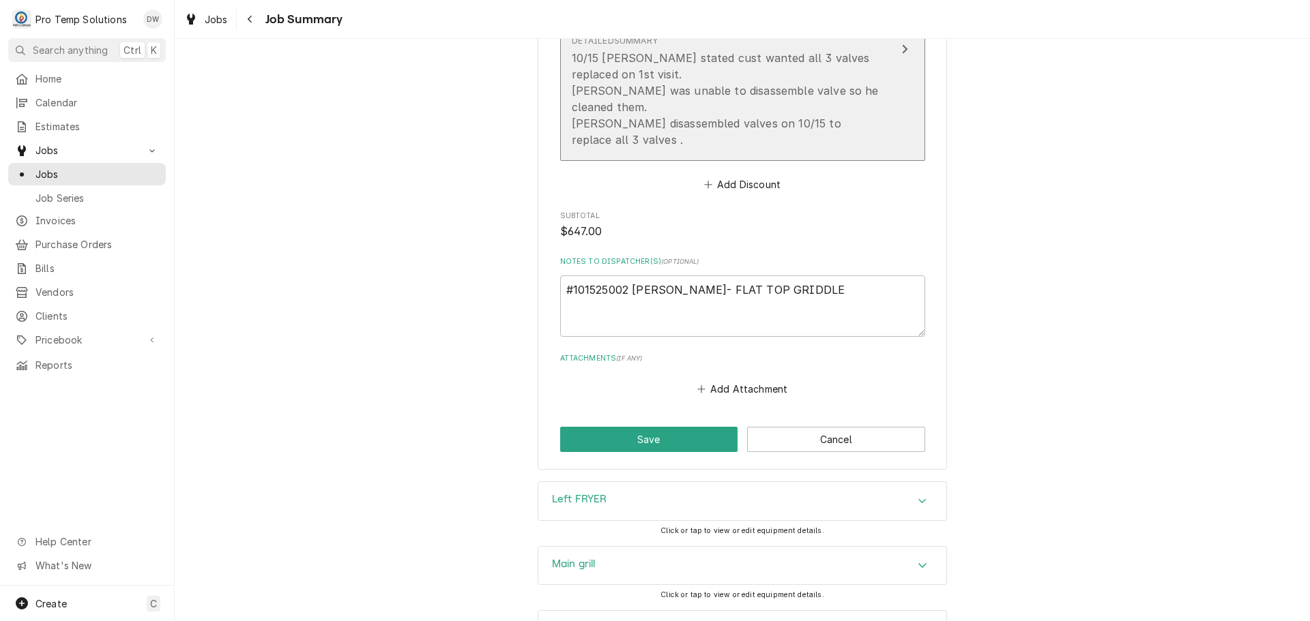
scroll to position [2011, 0]
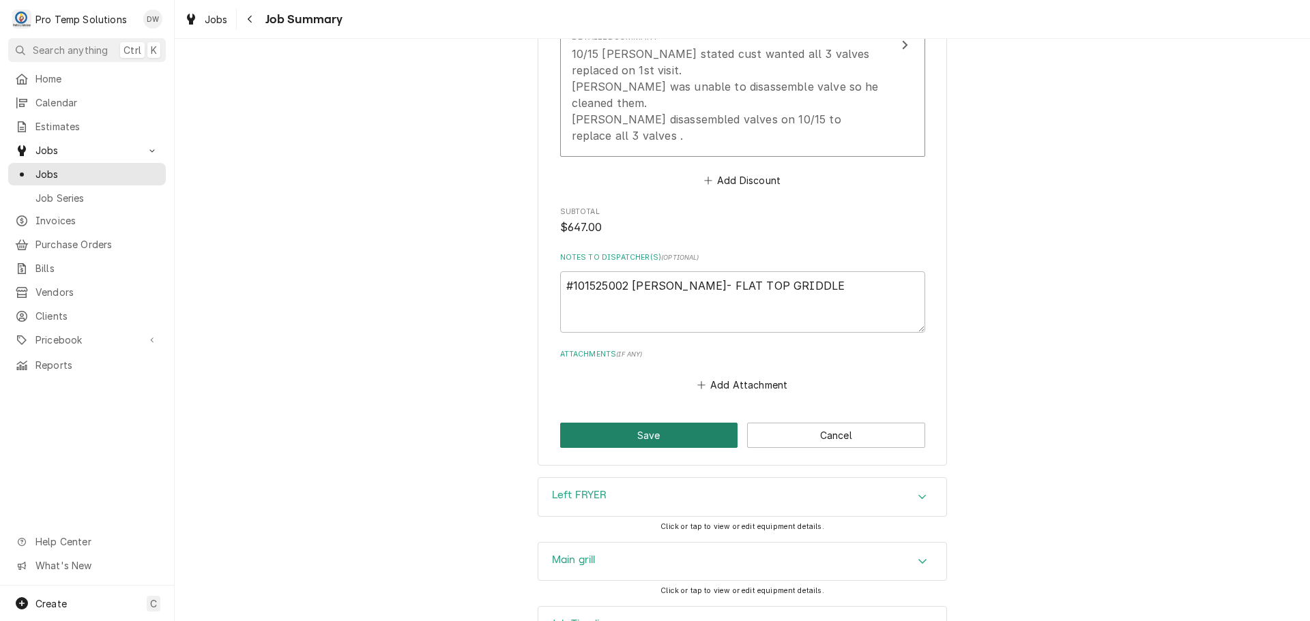
click at [640, 423] on button "Save" at bounding box center [649, 435] width 178 height 25
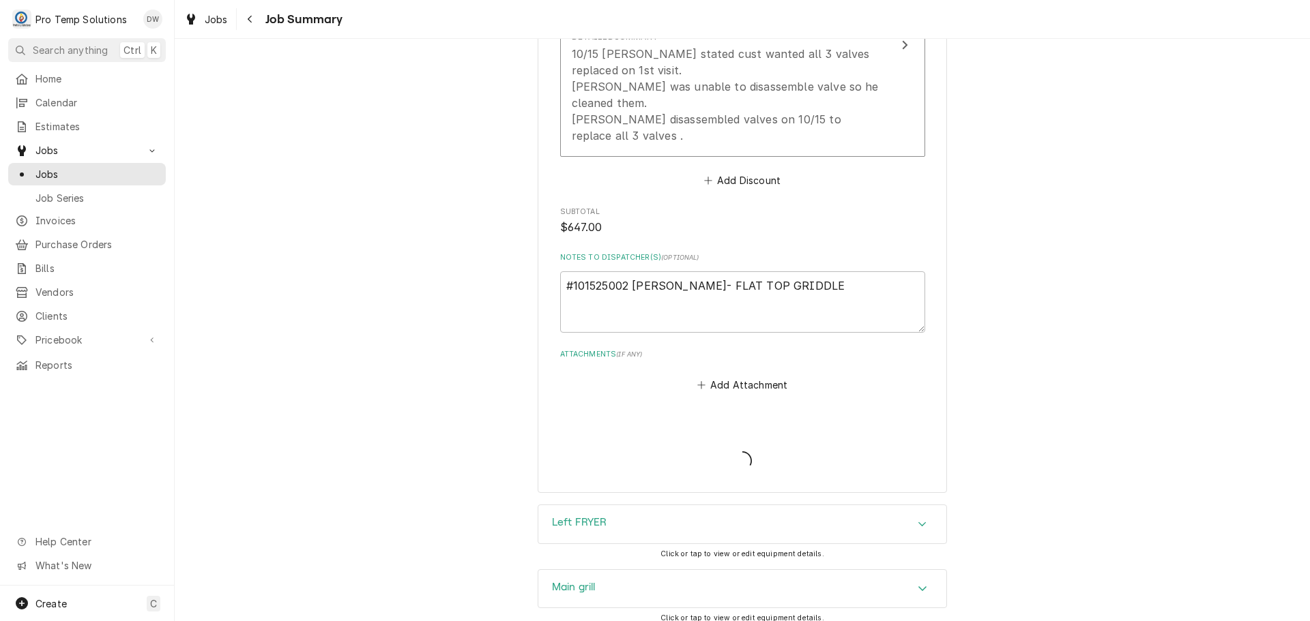
type textarea "x"
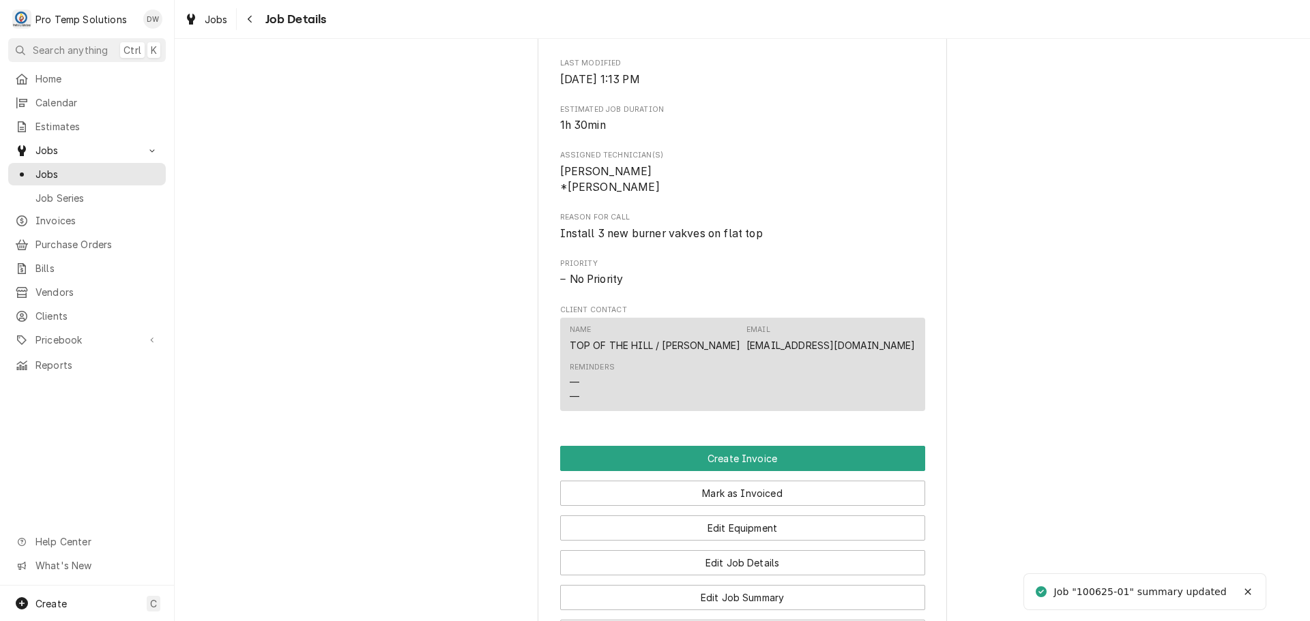
scroll to position [750, 0]
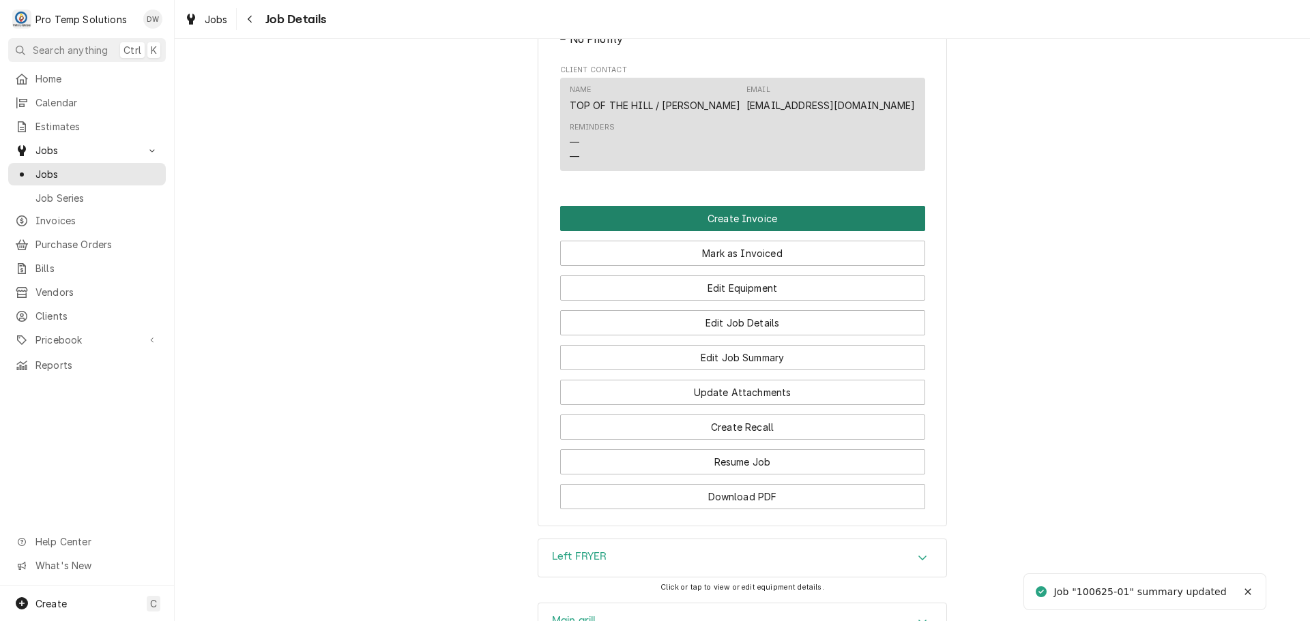
click at [718, 231] on button "Create Invoice" at bounding box center [742, 218] width 365 height 25
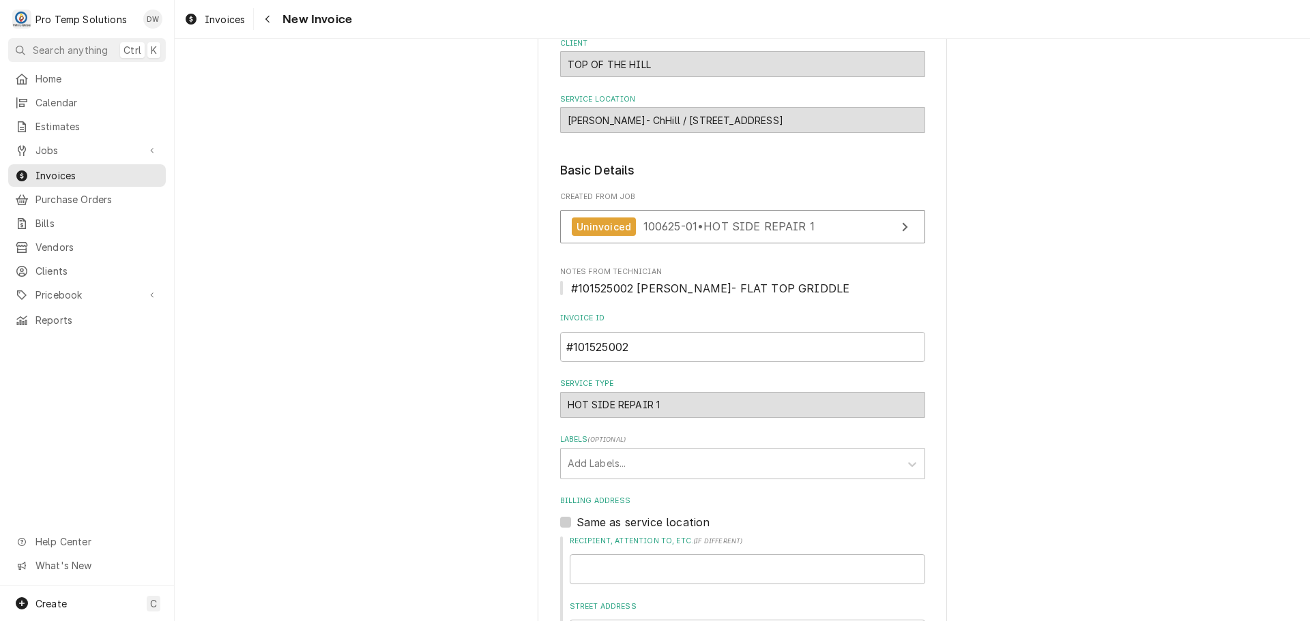
scroll to position [409, 0]
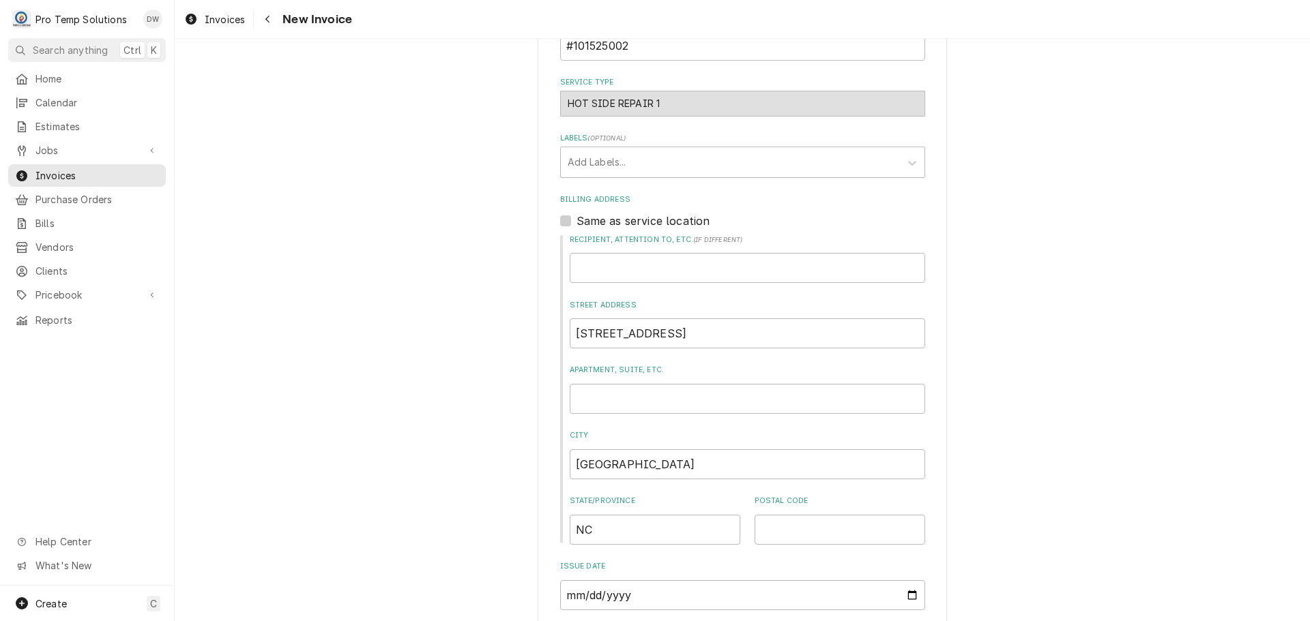
click at [560, 215] on div "Same as service location" at bounding box center [742, 221] width 365 height 16
click at [576, 220] on label "Same as service location" at bounding box center [643, 221] width 134 height 16
click at [576, 220] on input "Same as service location" at bounding box center [758, 228] width 365 height 30
checkbox input "true"
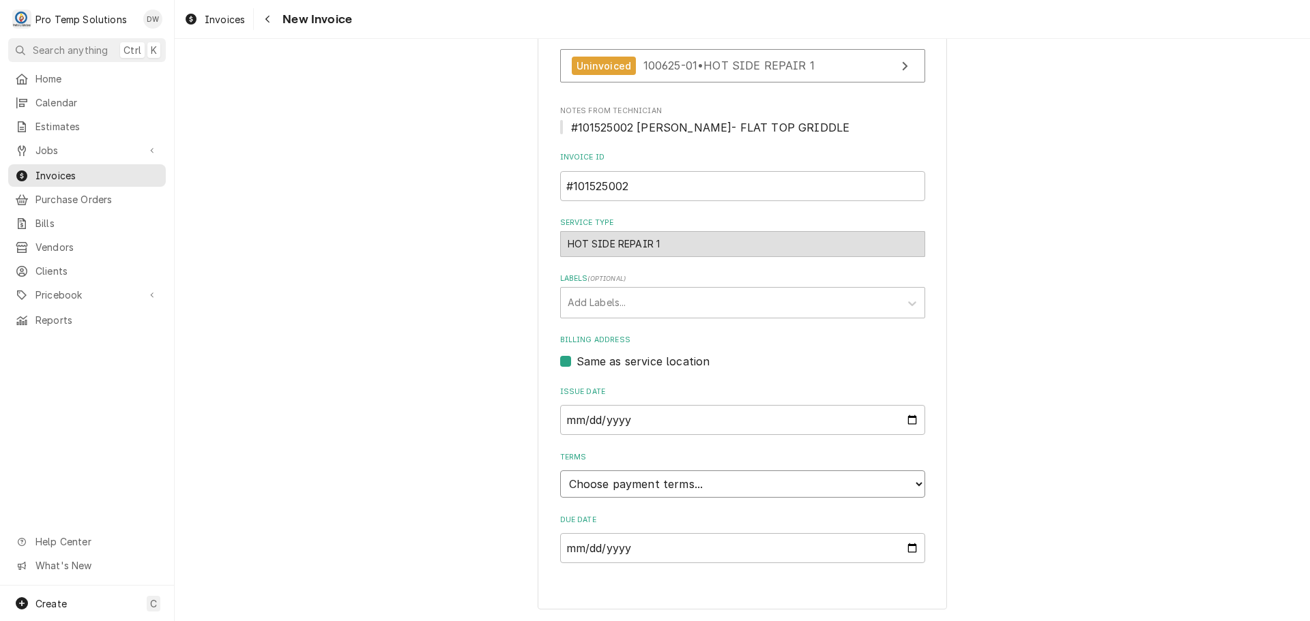
drag, startPoint x: 600, startPoint y: 486, endPoint x: 599, endPoint y: 471, distance: 15.1
click at [600, 486] on select "Choose payment terms... Same Day Net 7 Net 14 Net 21 Net 30 Net 45 Net 60 Net 90" at bounding box center [742, 484] width 365 height 27
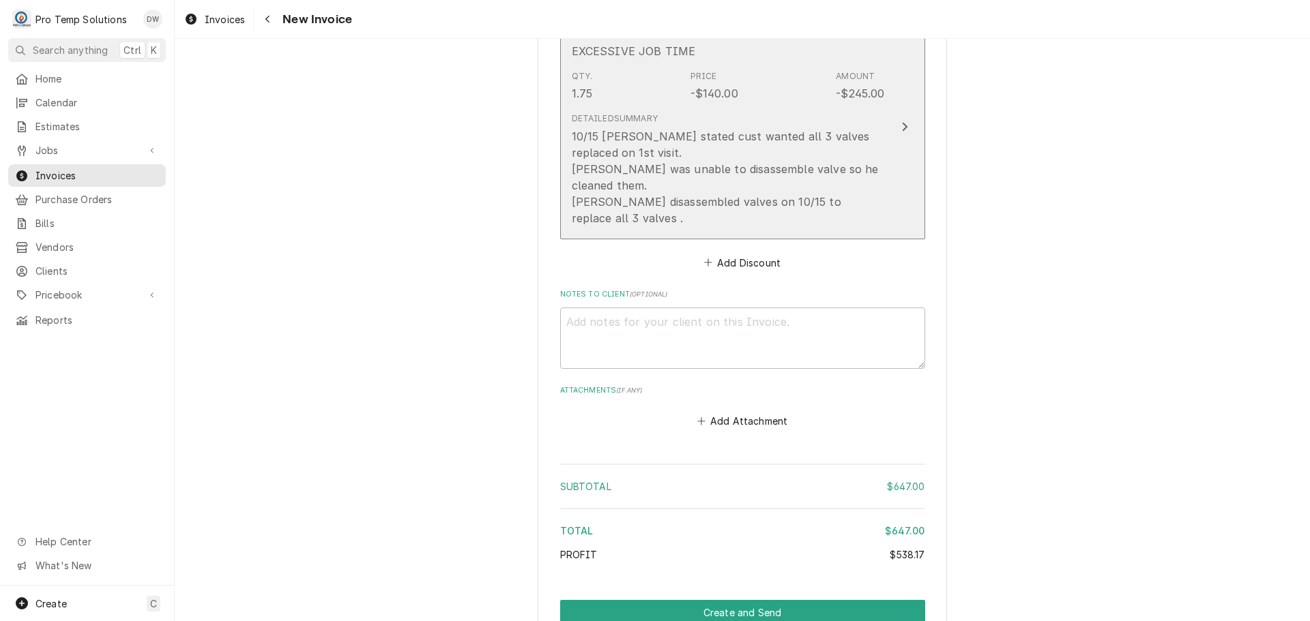
scroll to position [2402, 0]
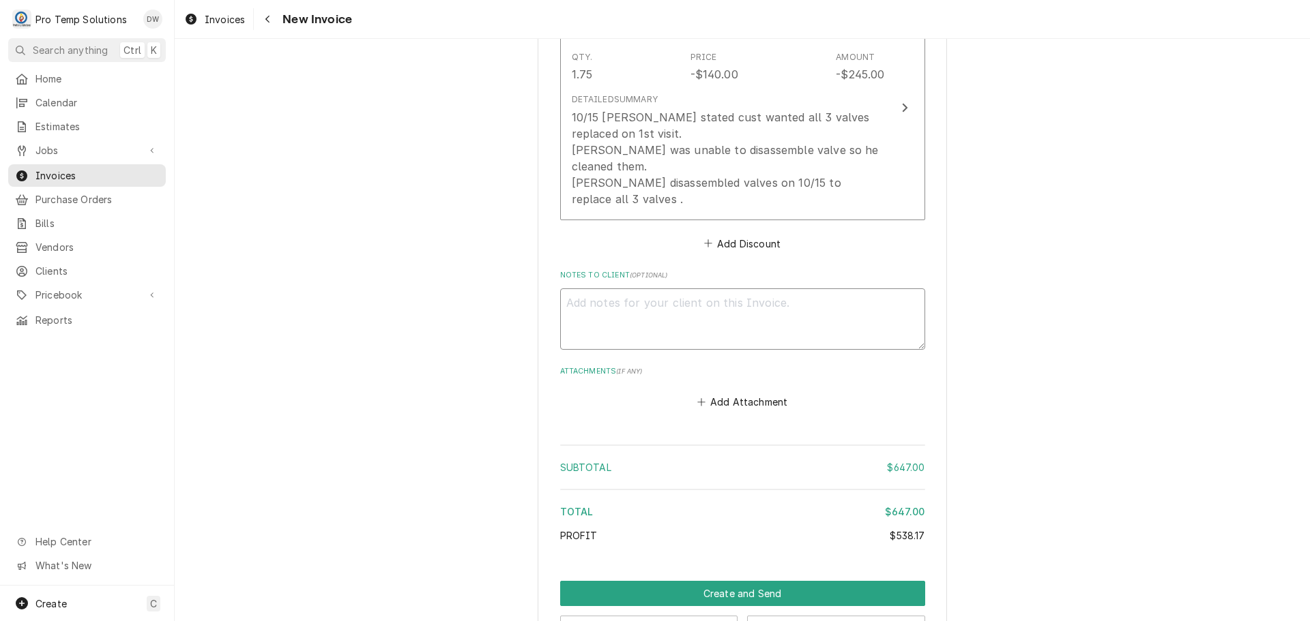
click at [630, 289] on textarea "Notes to Client ( optional )" at bounding box center [742, 319] width 365 height 61
type textarea "x"
type textarea "#"
type textarea "x"
type textarea "#1"
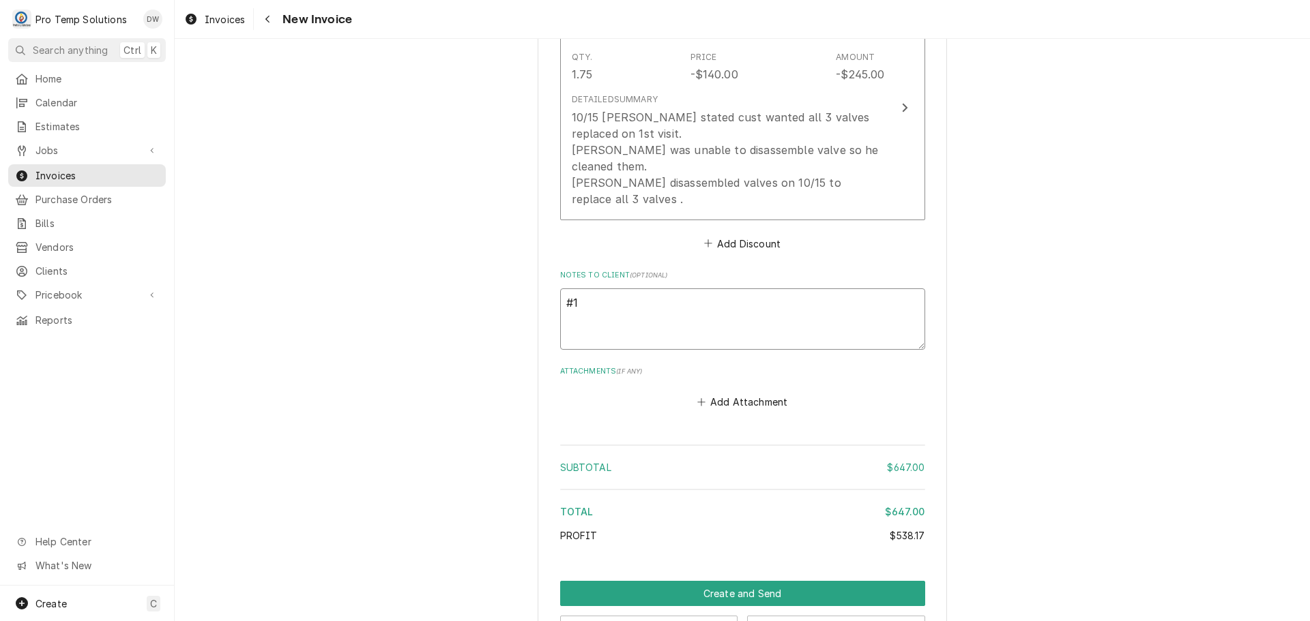
type textarea "x"
type textarea "#10"
type textarea "x"
type textarea "#101"
type textarea "x"
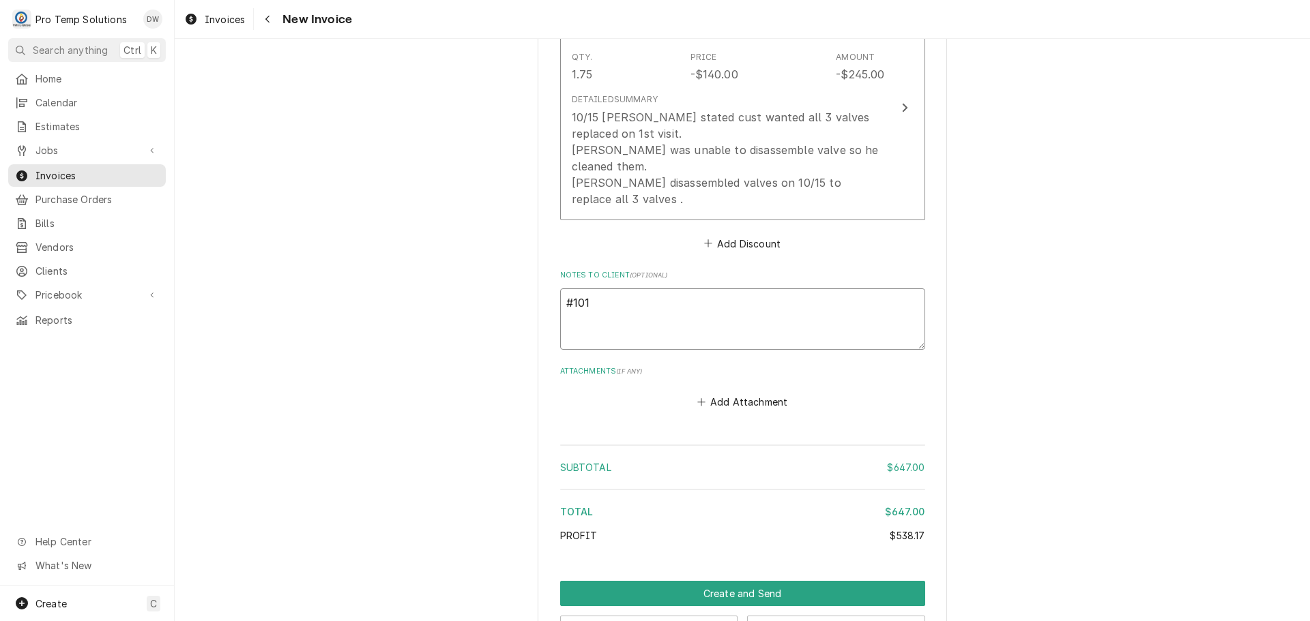
type textarea "#1015"
type textarea "x"
type textarea "#10152"
type textarea "x"
type textarea "#101525"
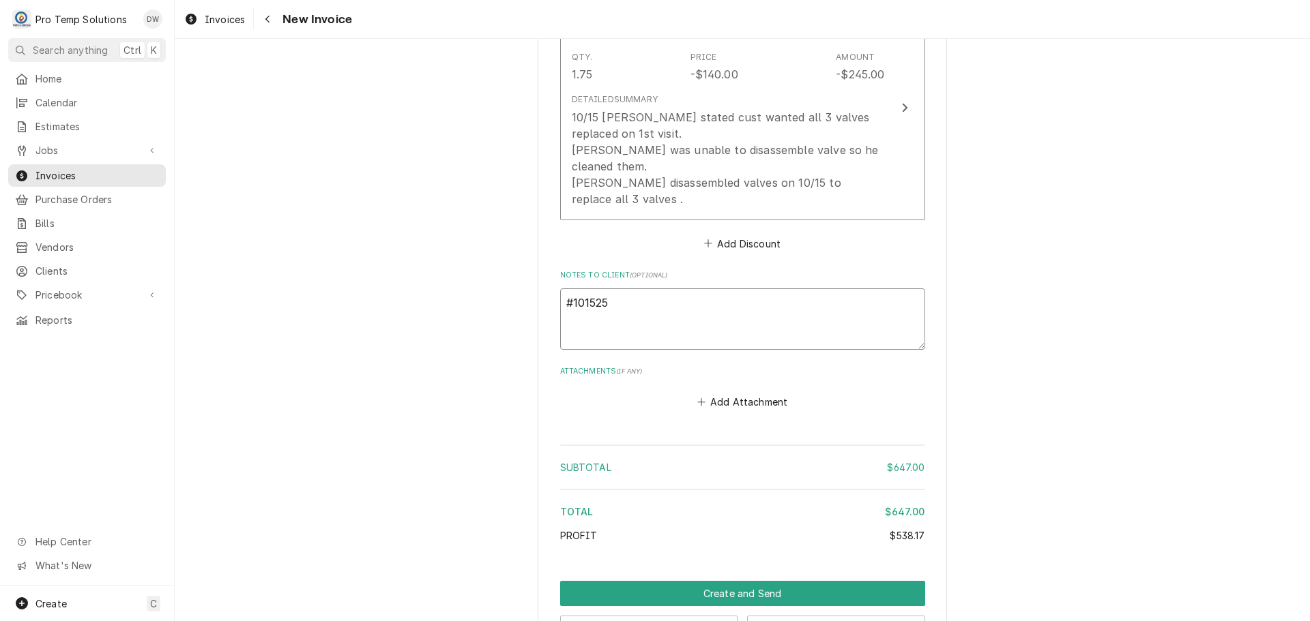
type textarea "x"
type textarea "#1015250"
type textarea "x"
type textarea "#10152500"
type textarea "x"
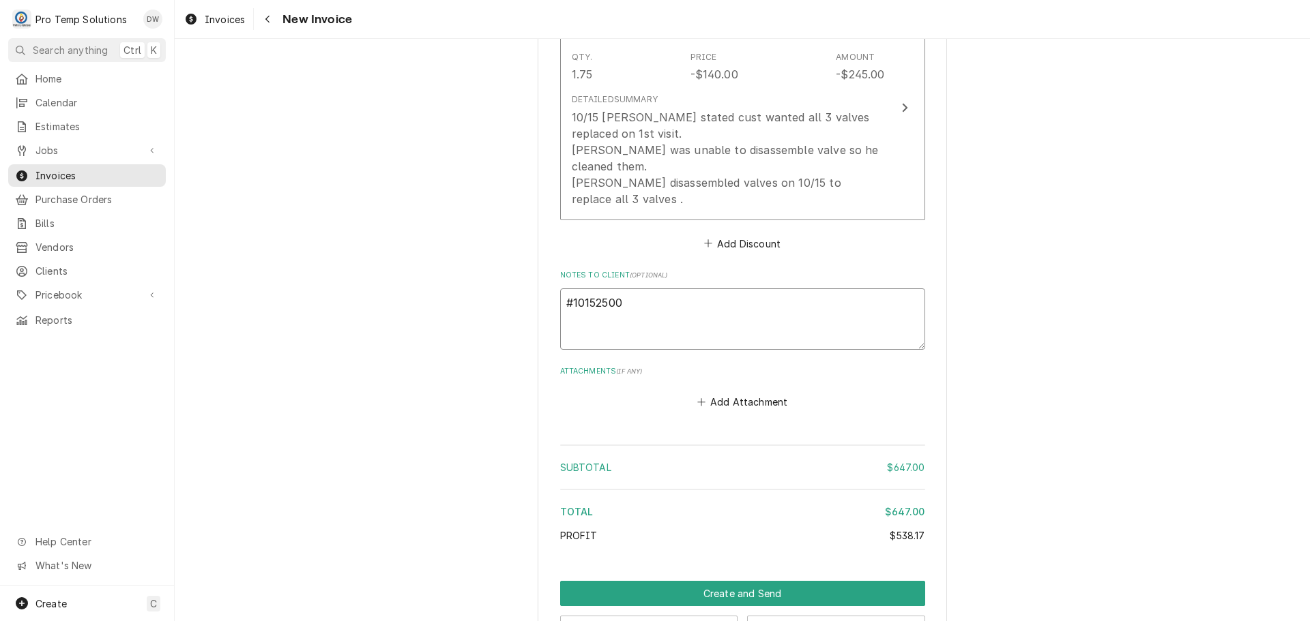
type textarea "#101525002"
type textarea "x"
type textarea "#101525002"
type textarea "x"
type textarea "#101525002 T"
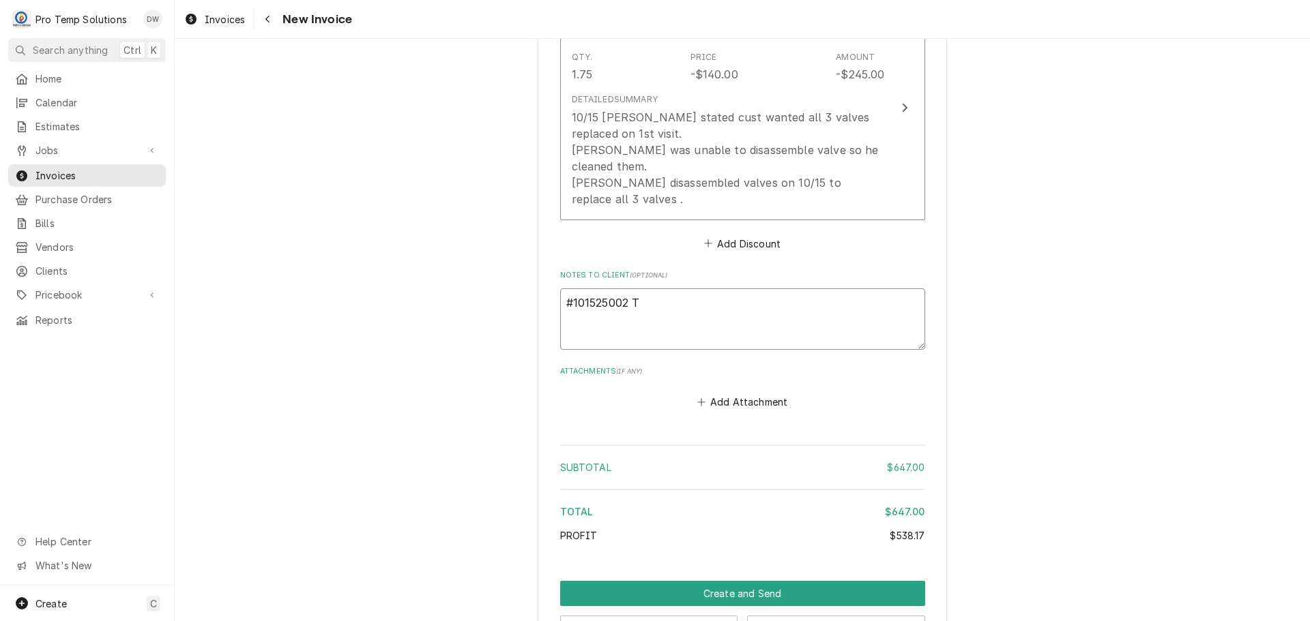
type textarea "x"
type textarea "#101525002 TO"
type textarea "x"
type textarea "#101525002 TOT"
type textarea "x"
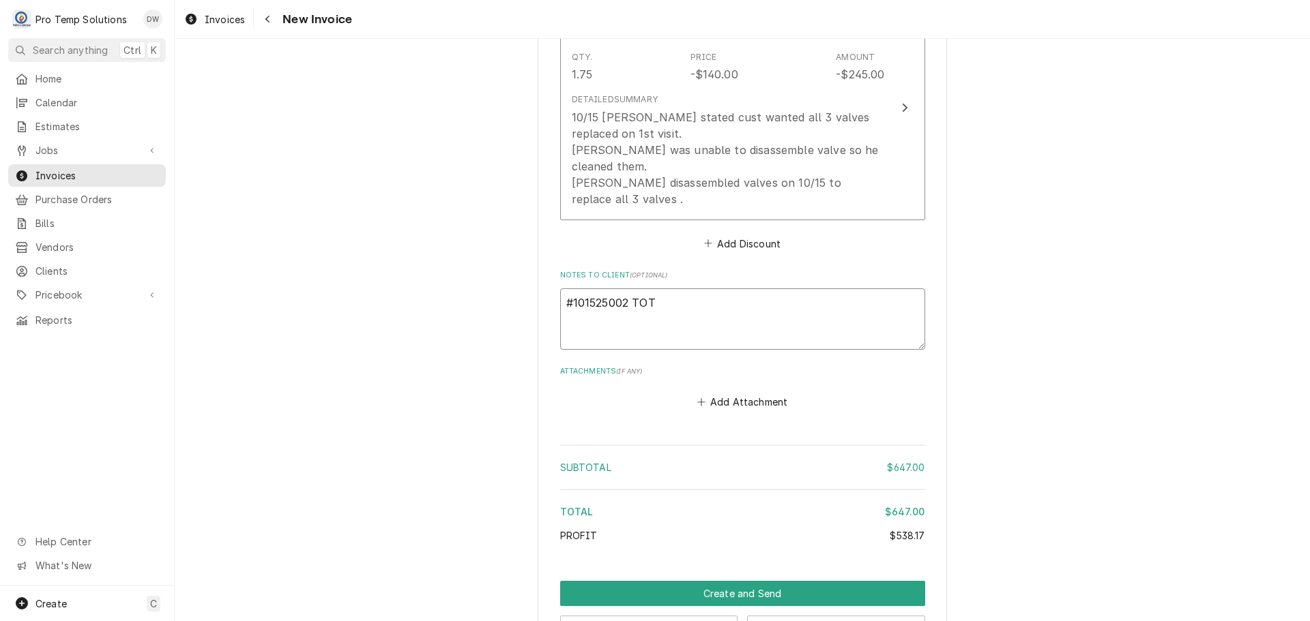
type textarea "#101525002 [PERSON_NAME]"
type textarea "x"
type textarea "#101525002 [PERSON_NAME]-"
type textarea "x"
type textarea "#101525002 [PERSON_NAME]-"
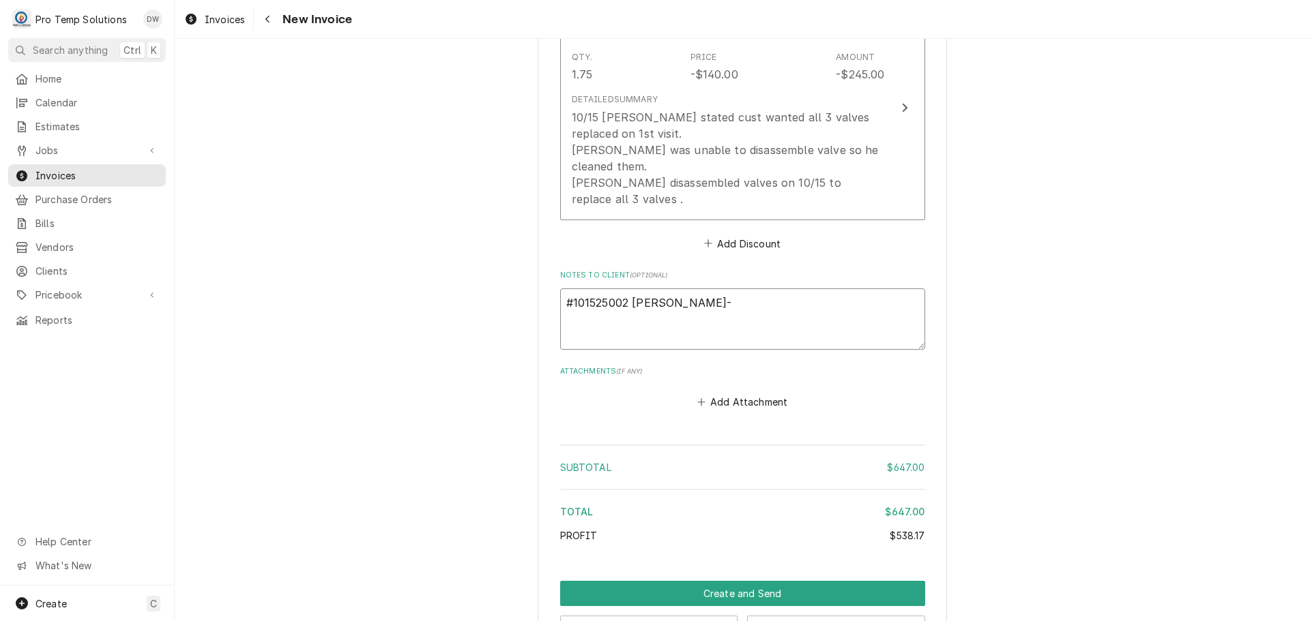
type textarea "x"
type textarea "#101525002 [PERSON_NAME]- G"
type textarea "x"
type textarea "#101525002 [PERSON_NAME]- GR"
type textarea "x"
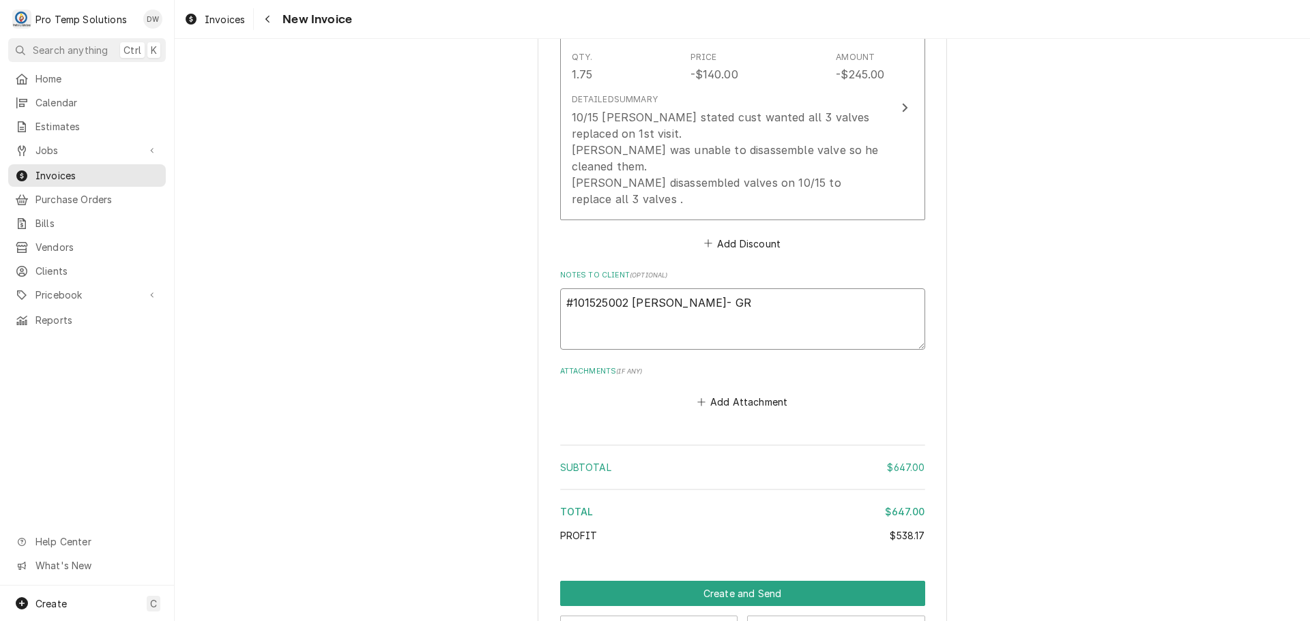
type textarea "#101525002 [PERSON_NAME]- GRI"
type textarea "x"
type textarea "#101525002 [PERSON_NAME]- GRID"
type textarea "x"
type textarea "#101525002 [PERSON_NAME]- GRIDD"
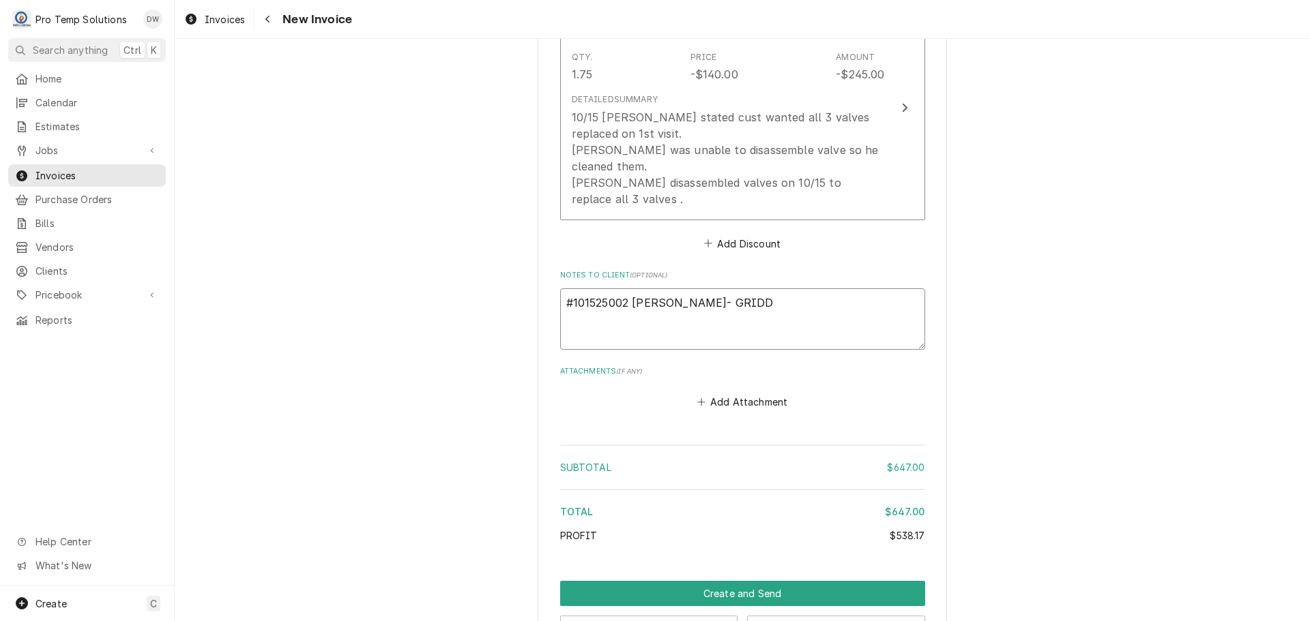
type textarea "x"
type textarea "#101525002 [PERSON_NAME]- GRIDDL"
type textarea "x"
type textarea "#101525002 [PERSON_NAME]- GRIDDLE"
type textarea "x"
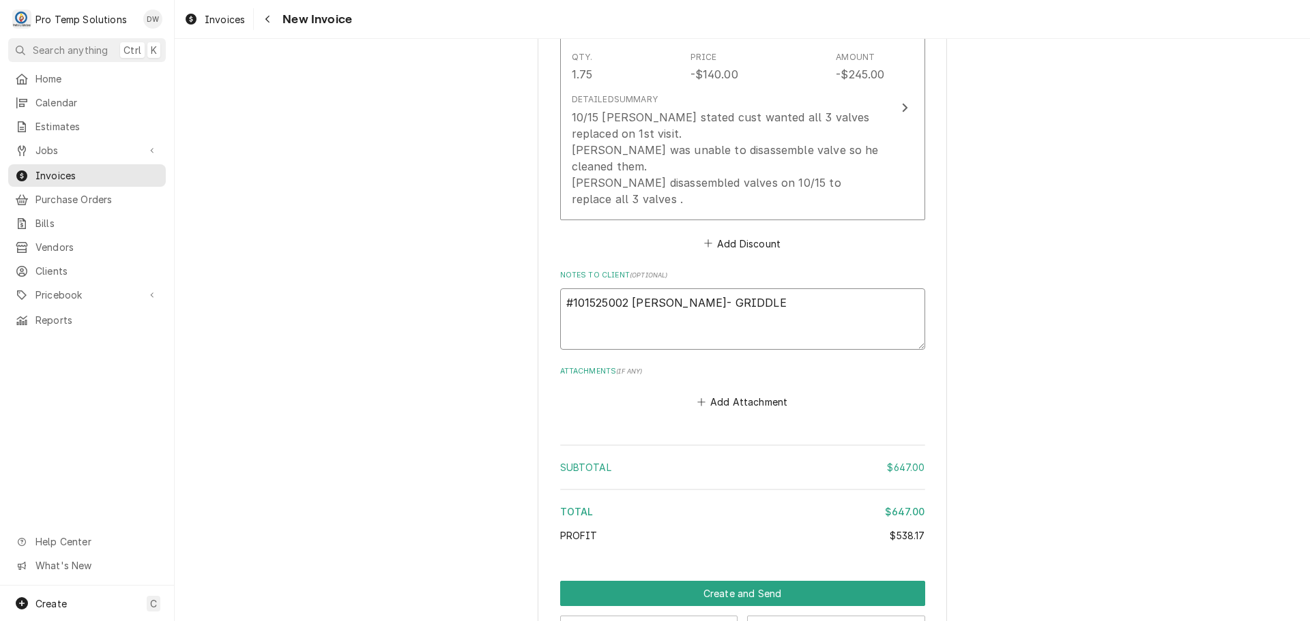
type textarea "#101525002 [PERSON_NAME]- GRIDDLE"
type textarea "x"
type textarea "#101525002 [PERSON_NAME]- GRIDDLE /"
type textarea "x"
type textarea "#101525002 [PERSON_NAME]- GRIDDLE /"
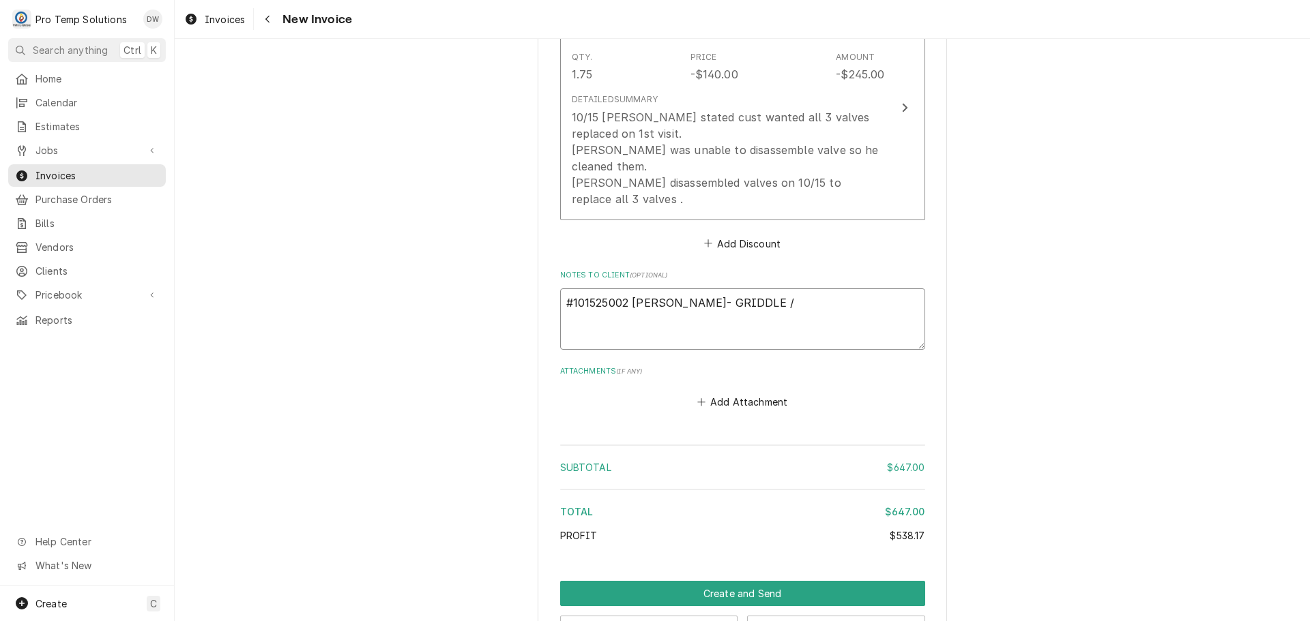
type textarea "x"
type textarea "#101525002 [PERSON_NAME]- GRIDDLE / L"
type textarea "x"
type textarea "#101525002 [PERSON_NAME]- GRIDDLE / L/"
type textarea "x"
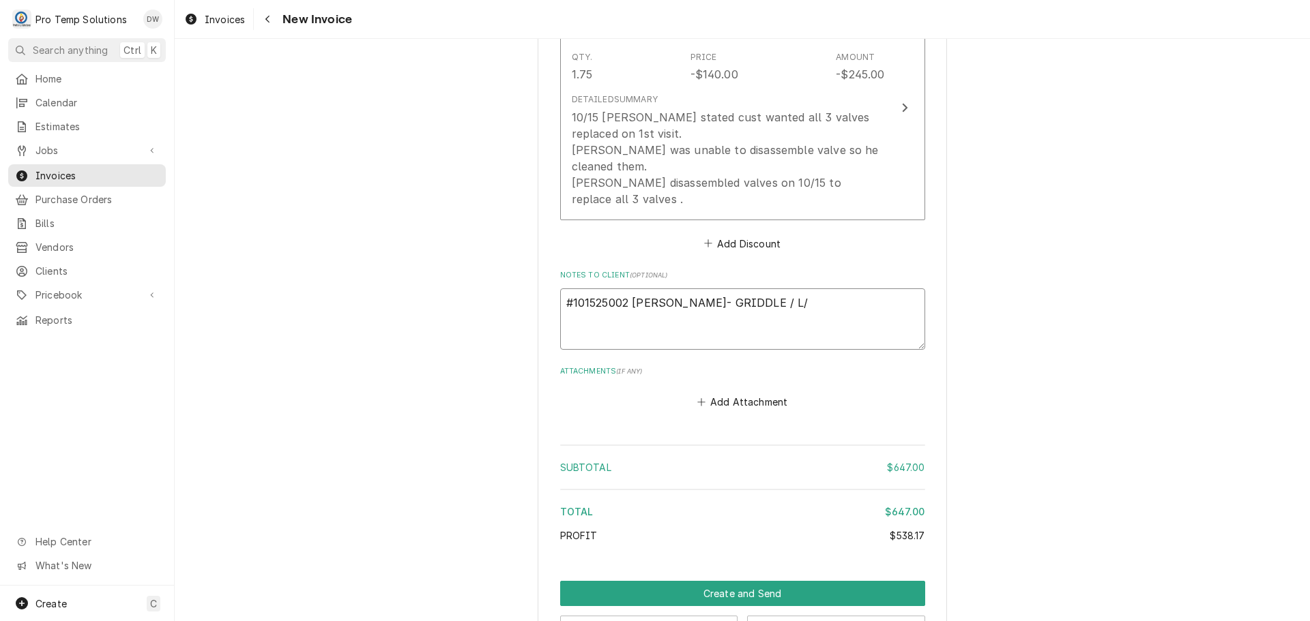
type textarea "#101525002 [PERSON_NAME]- GRIDDLE / L/F"
type textarea "x"
type textarea "#101525002 [PERSON_NAME]- GRIDDLE / L/FR"
type textarea "x"
type textarea "#101525002 [PERSON_NAME]- GRIDDLE / L/FRY"
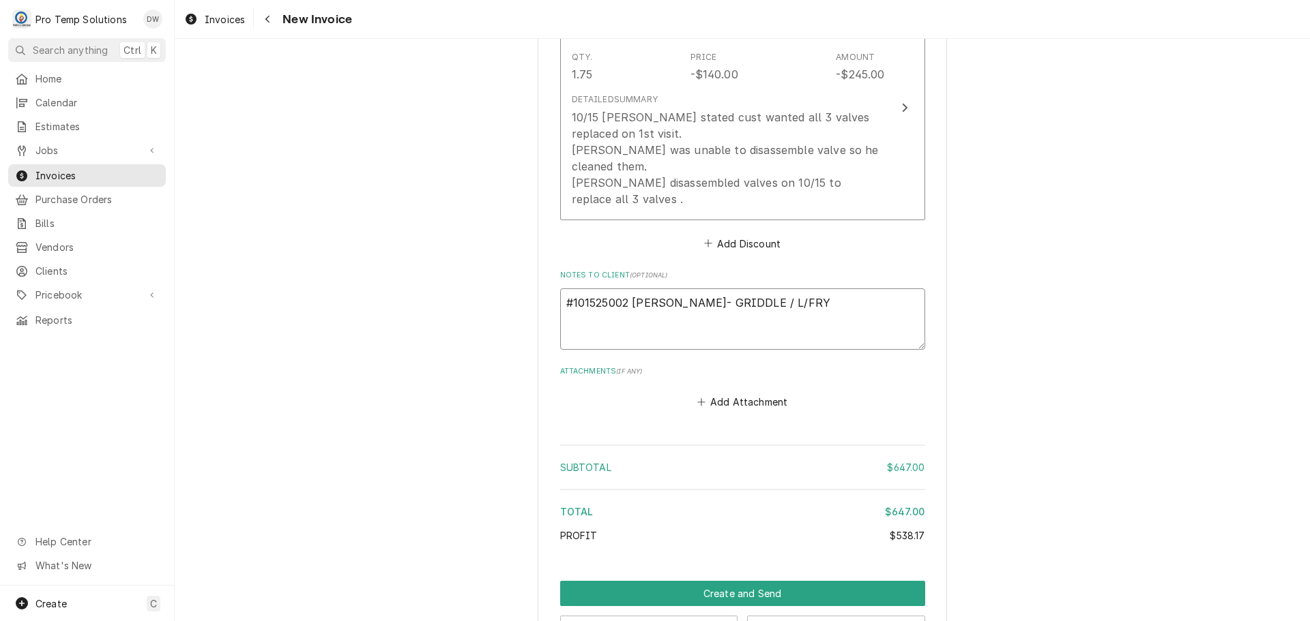
type textarea "x"
type textarea "#101525002 [PERSON_NAME]- GRIDDLE / L/FRYER"
type textarea "x"
type textarea "#101525002 [PERSON_NAME]- GRIDDLE / L/FRYER"
click at [725, 581] on button "Create and Send" at bounding box center [742, 593] width 365 height 25
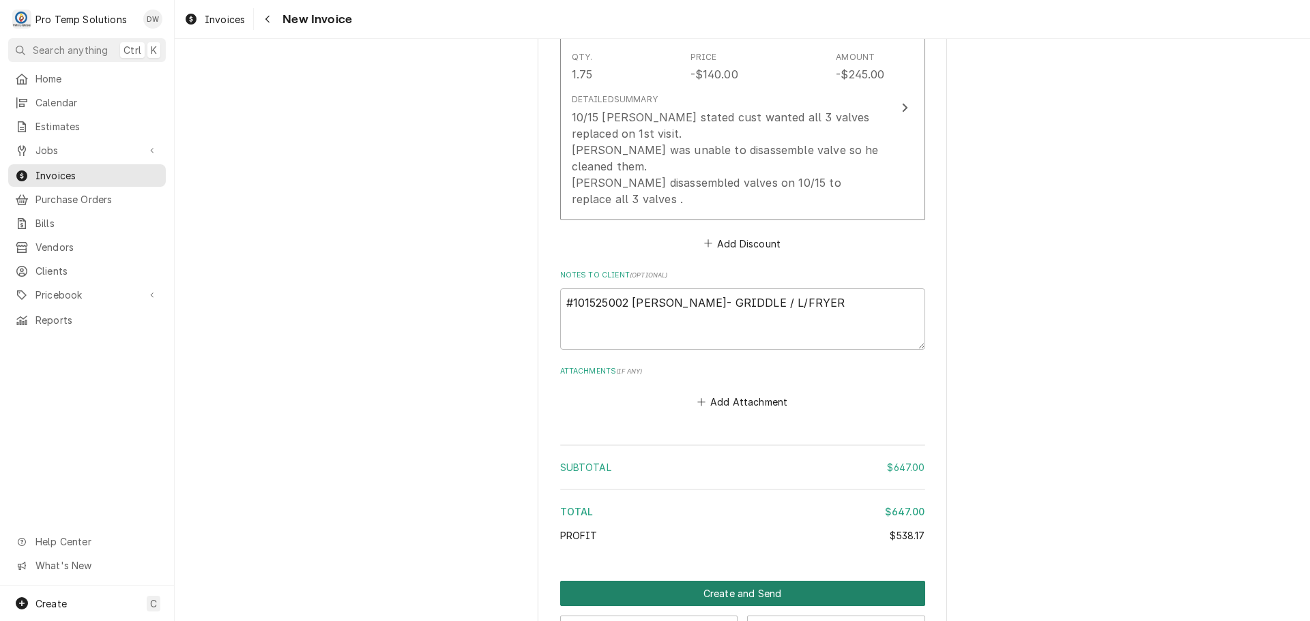
scroll to position [2394, 0]
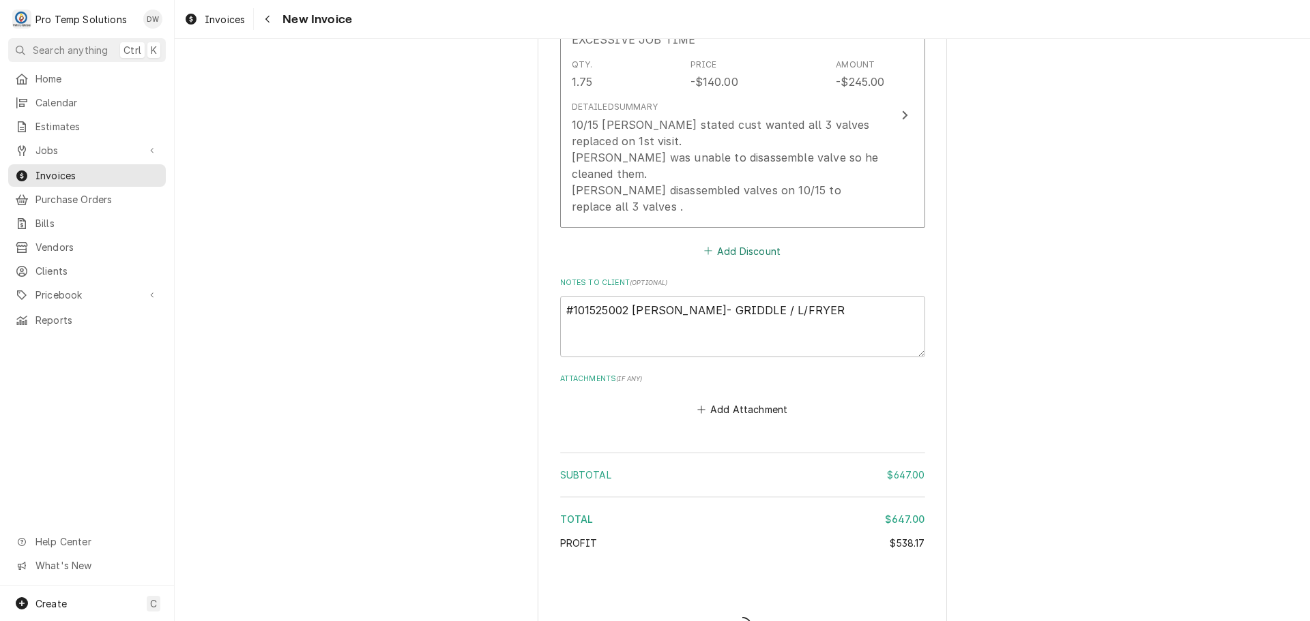
type textarea "x"
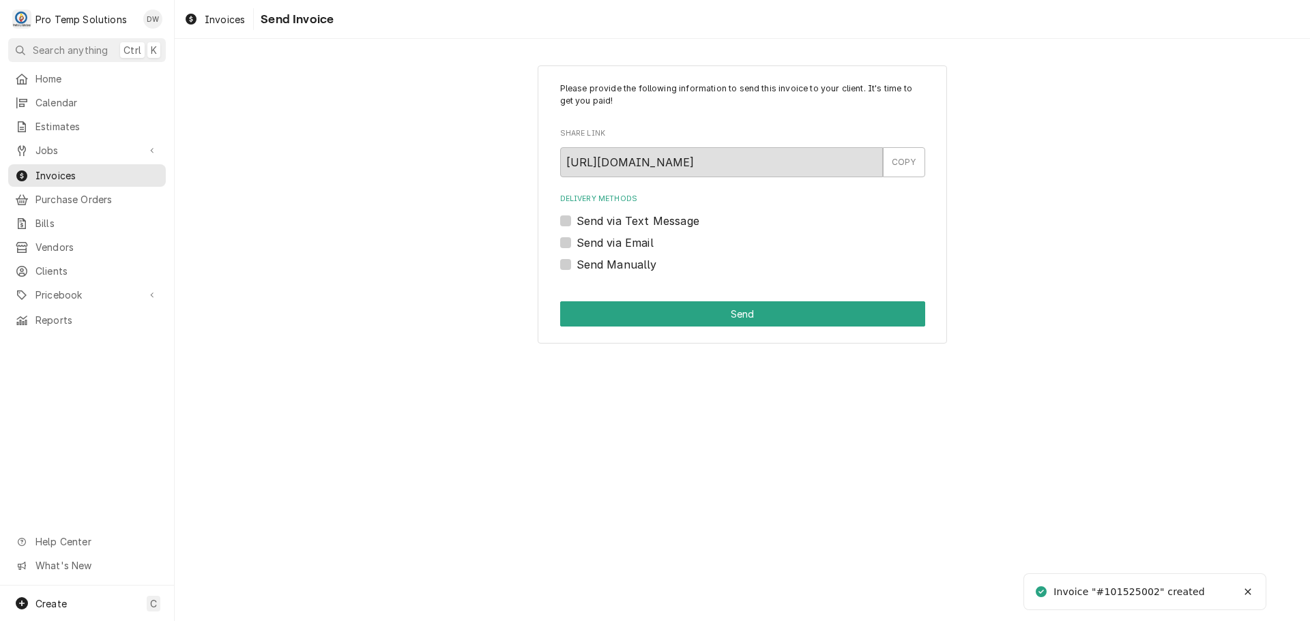
click at [576, 241] on label "Send via Email" at bounding box center [614, 243] width 77 height 16
click at [576, 241] on input "Send via Email" at bounding box center [758, 250] width 365 height 30
checkbox input "true"
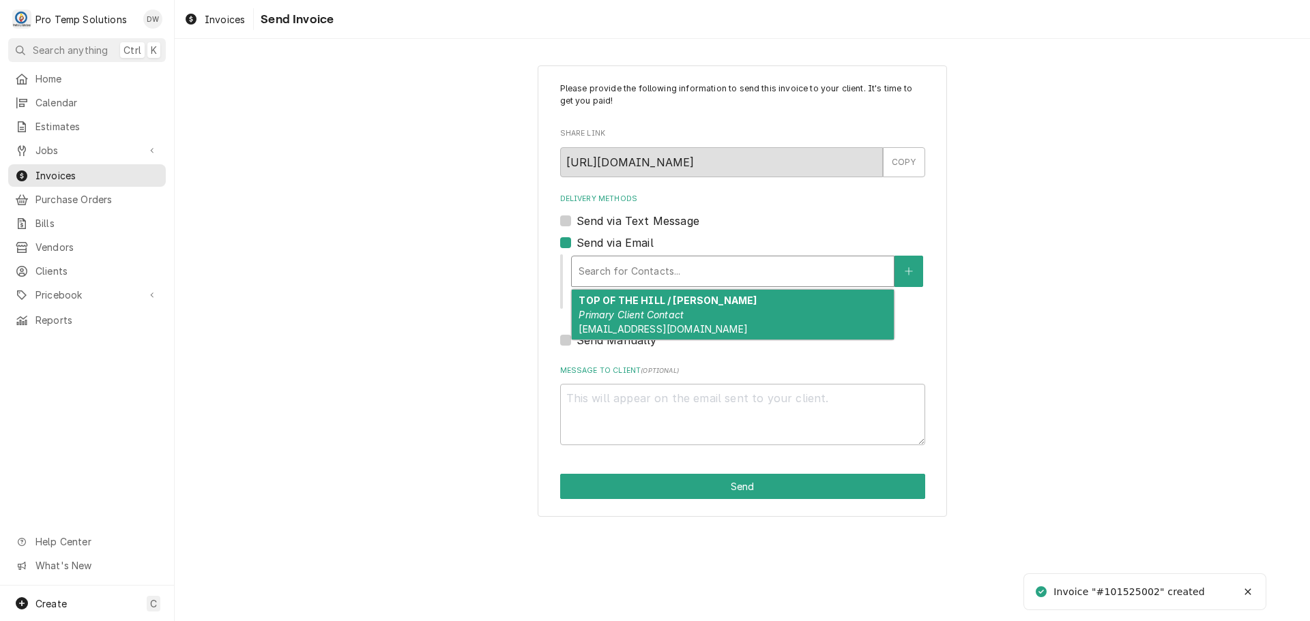
click at [673, 261] on div "Delivery Methods" at bounding box center [732, 271] width 308 height 25
click at [673, 308] on div "TOP OF THE HILL / [PERSON_NAME] Primary Client Contact [EMAIL_ADDRESS][DOMAIN_N…" at bounding box center [733, 315] width 322 height 50
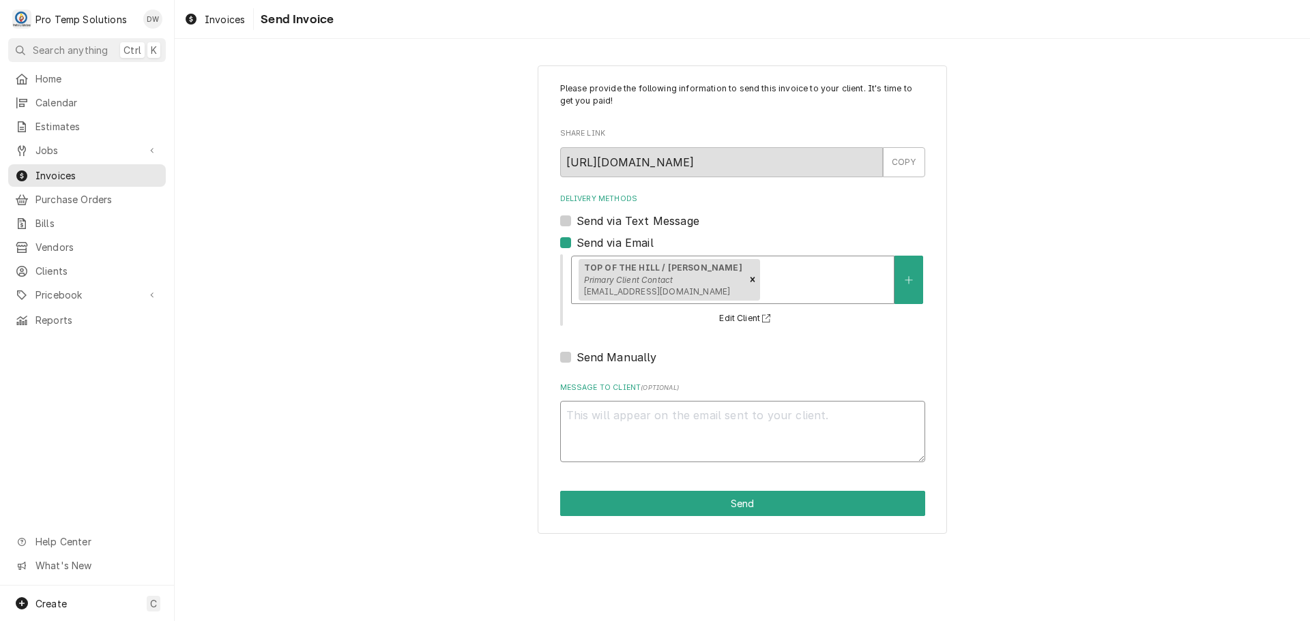
click at [599, 409] on textarea "Message to Client ( optional )" at bounding box center [742, 431] width 365 height 61
type textarea "x"
type textarea "#"
type textarea "x"
type textarea "#1"
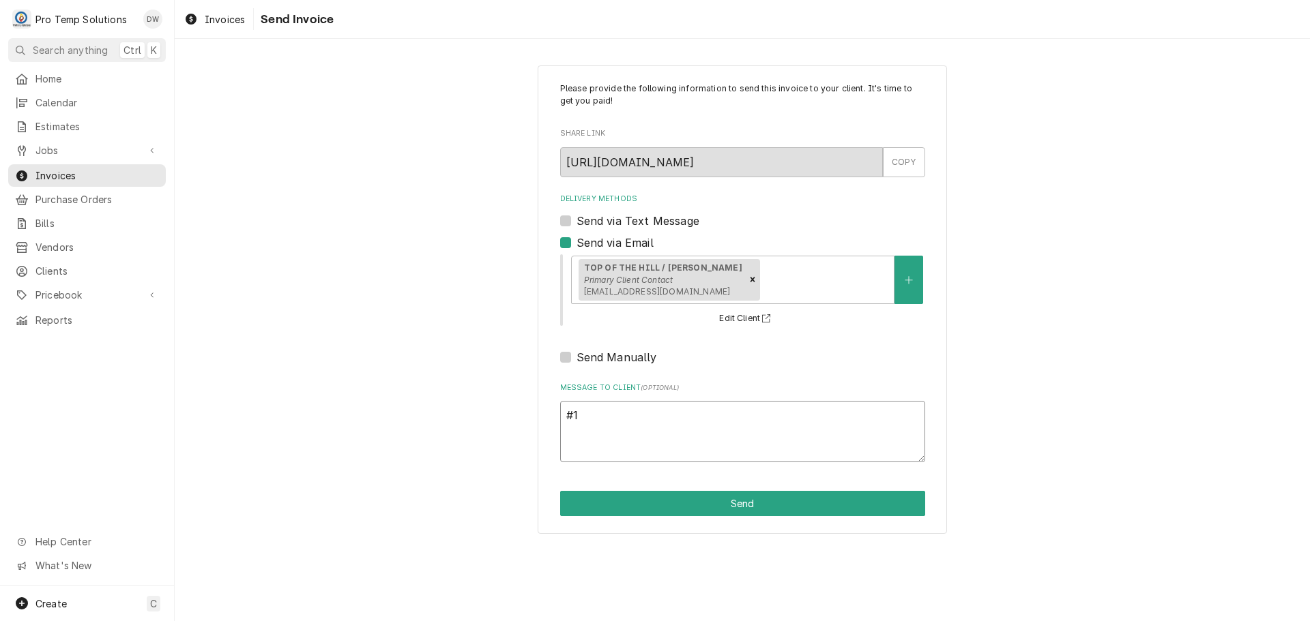
type textarea "x"
type textarea "#10"
type textarea "x"
type textarea "#101"
type textarea "x"
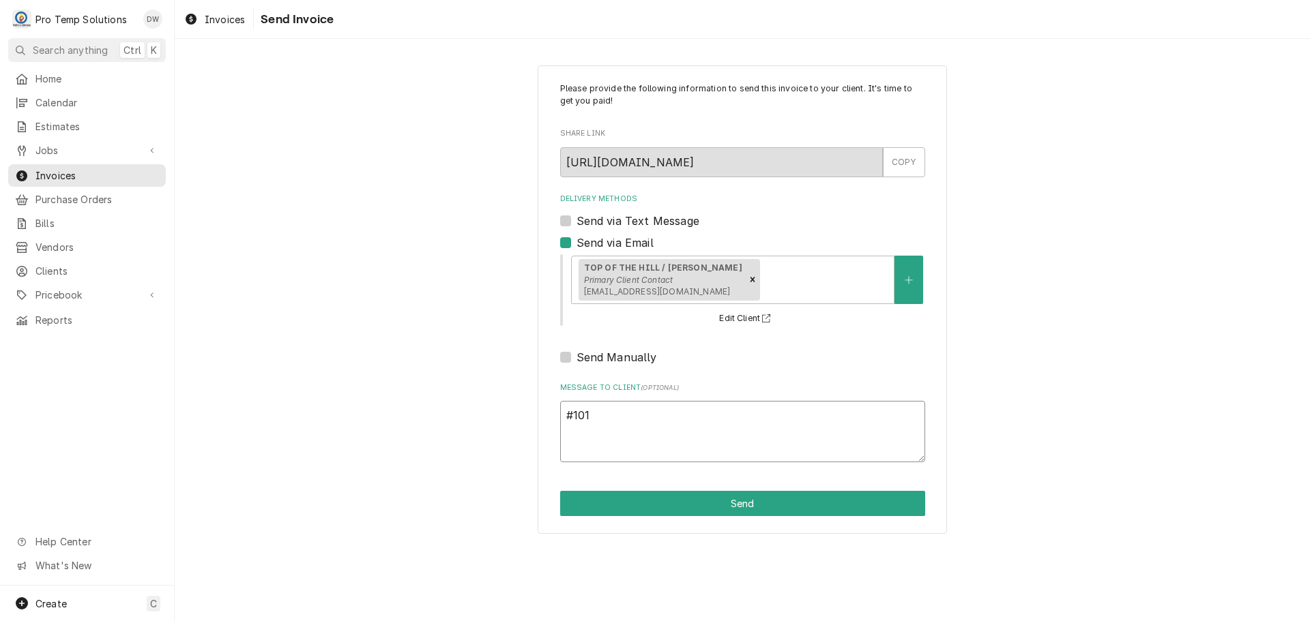
type textarea "#1015"
type textarea "x"
type textarea "#10152"
type textarea "x"
type textarea "#101525"
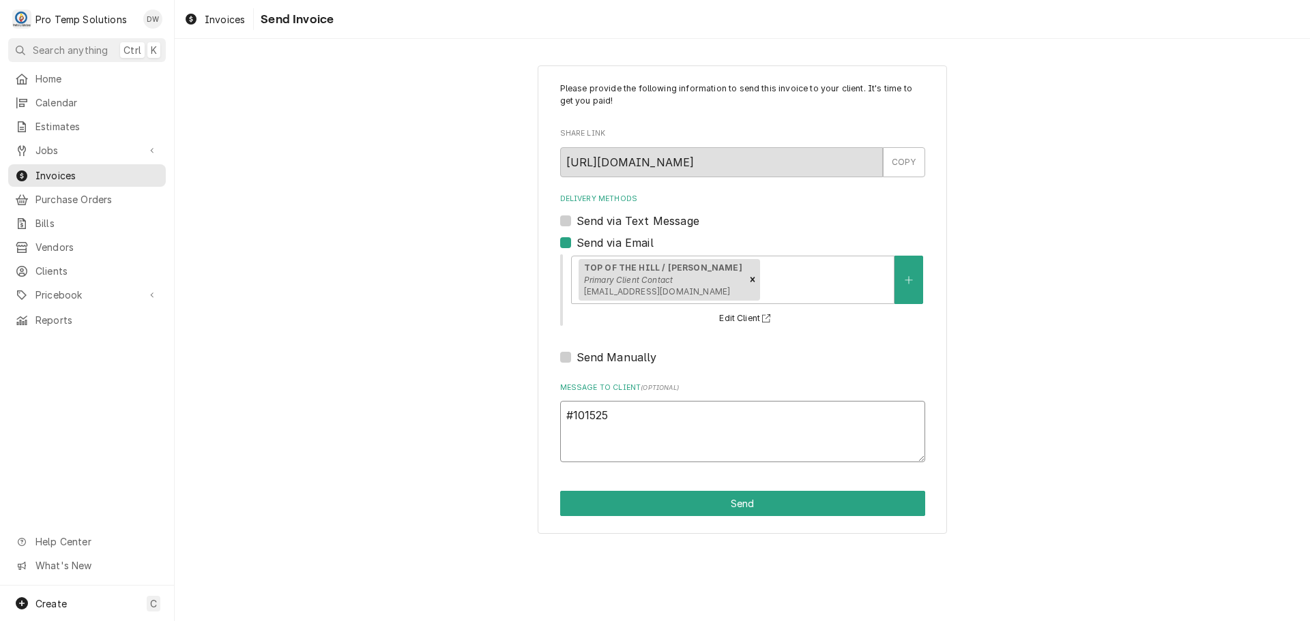
type textarea "x"
type textarea "#1015250"
type textarea "x"
type textarea "#10152500"
type textarea "x"
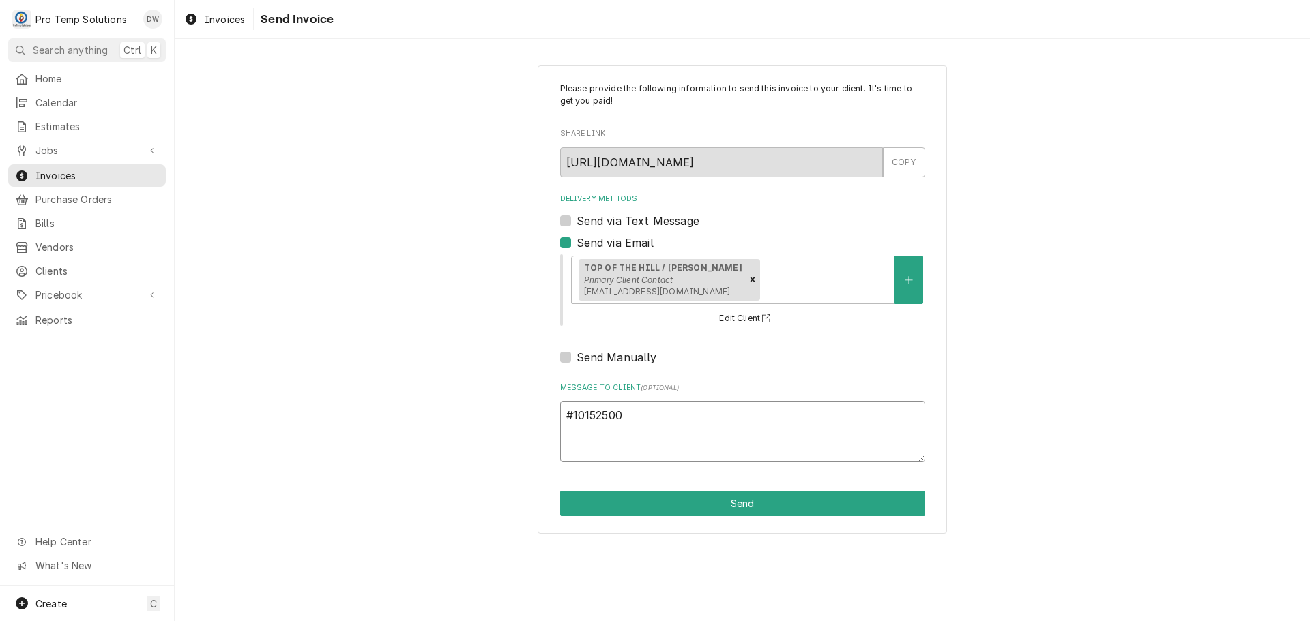
type textarea "#101525002"
type textarea "x"
type textarea "#101525002"
type textarea "x"
type textarea "#101525002 T"
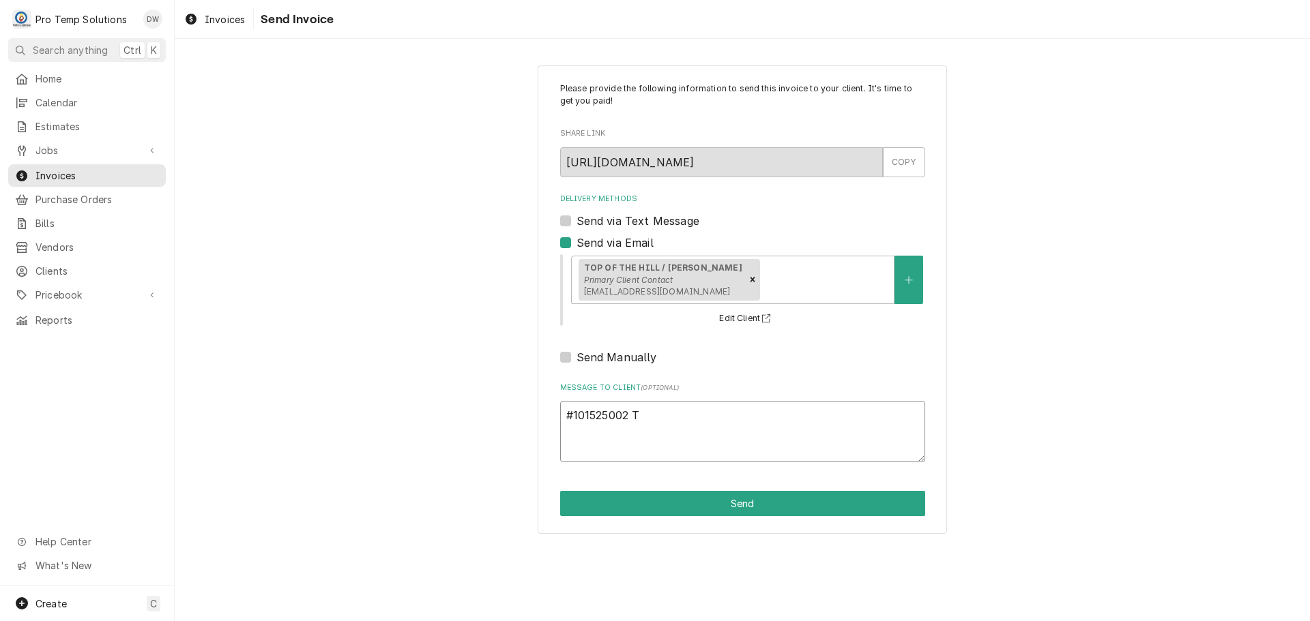
type textarea "x"
type textarea "#101525002 TO"
type textarea "x"
type textarea "#101525002 TOT"
type textarea "x"
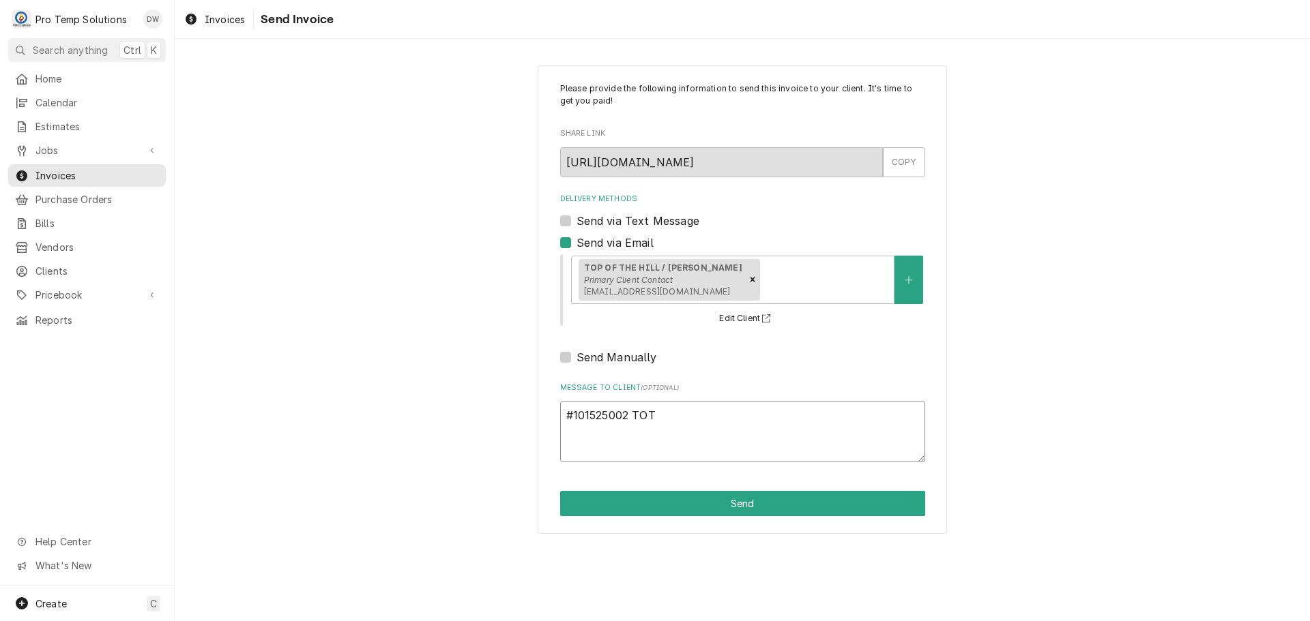
type textarea "#101525002 TOTH"
type textarea "x"
type textarea "#101525002 TOTH-"
type textarea "x"
type textarea "#101525002 TOTH-"
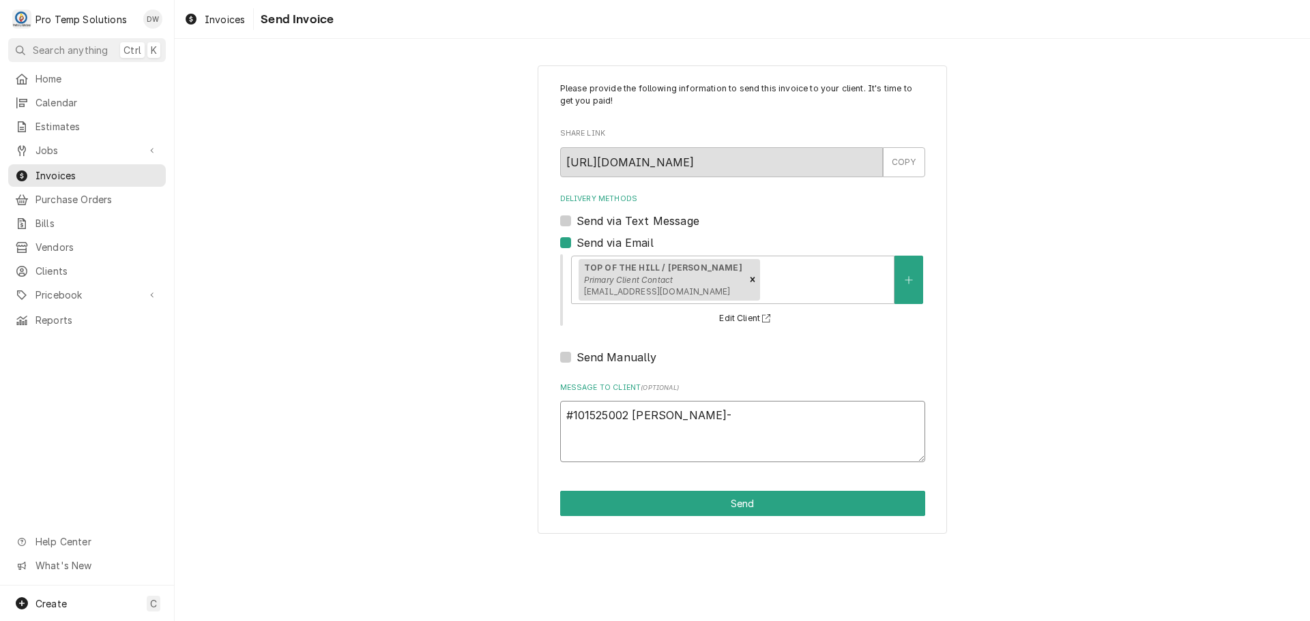
type textarea "x"
type textarea "#101525002 TOTH- G"
type textarea "x"
type textarea "#101525002 TOTH- GR"
type textarea "x"
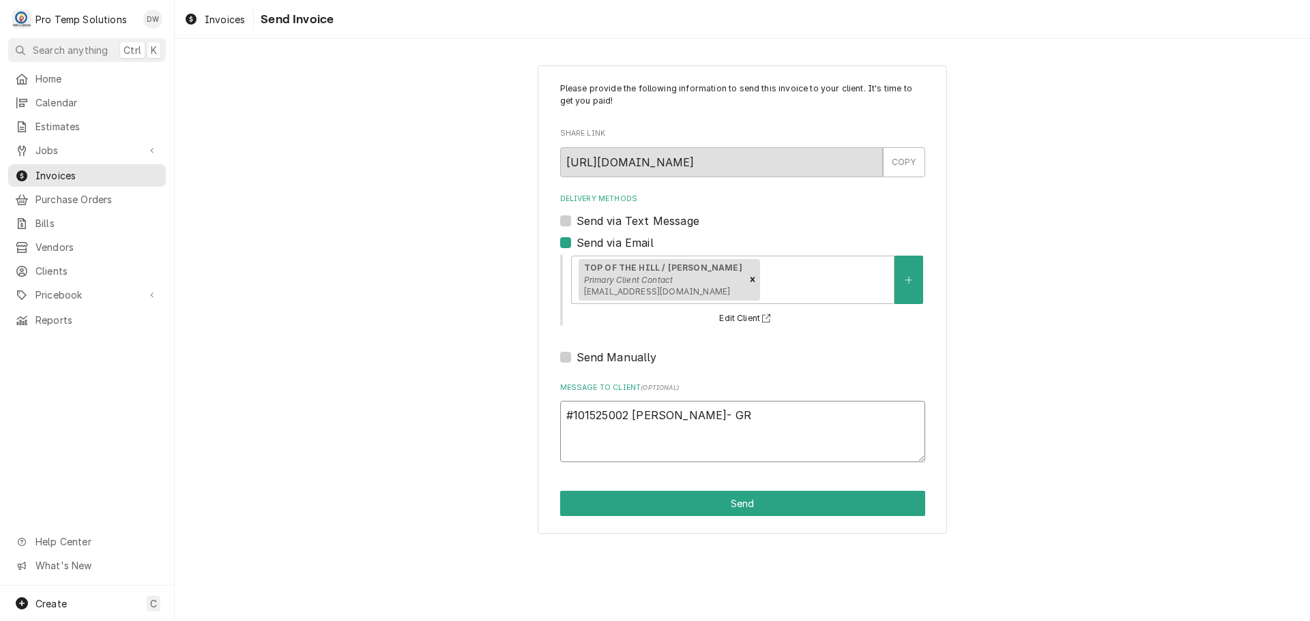
type textarea "#101525002 TOTH- GRI"
type textarea "x"
type textarea "#101525002 TOTH- GRID"
type textarea "x"
type textarea "#101525002 TOTH- GRIDD"
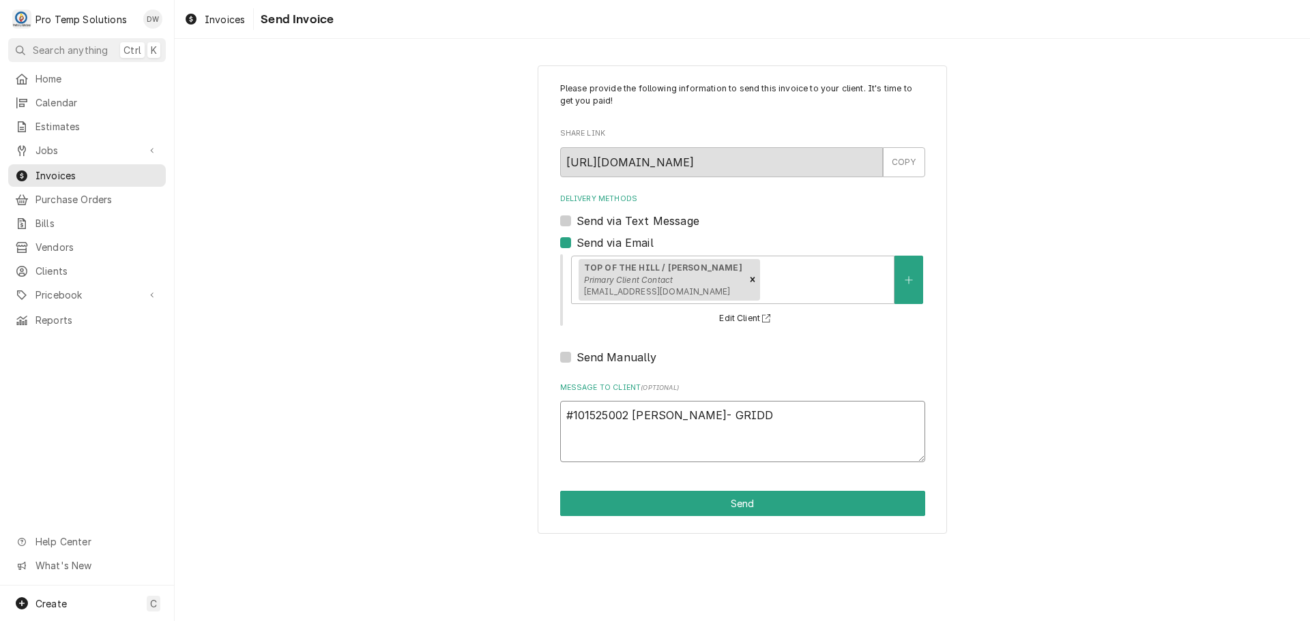
type textarea "x"
type textarea "#101525002 TOTH- GRIDDL"
type textarea "x"
type textarea "#101525002 TOTH- GRIDDLE"
type textarea "x"
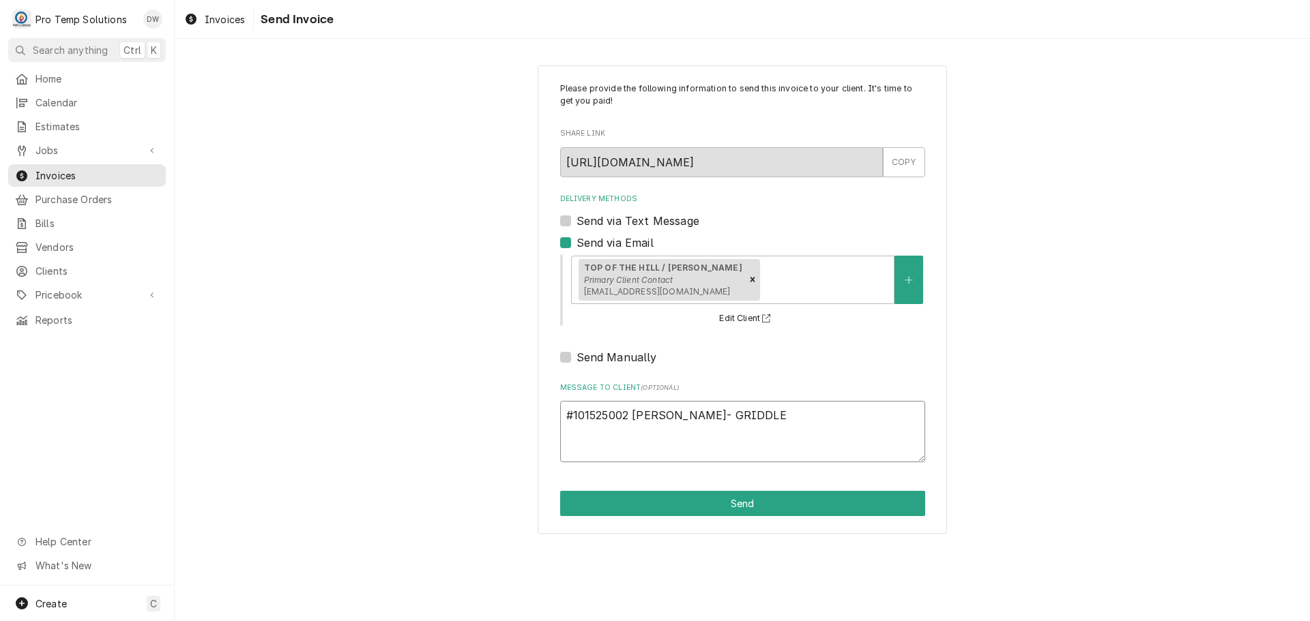
type textarea "#101525002 TOTH- GRIDDLE"
type textarea "x"
type textarea "#101525002 TOTH- GRIDDLE /"
type textarea "x"
type textarea "#101525002 TOTH- GRIDDLE /"
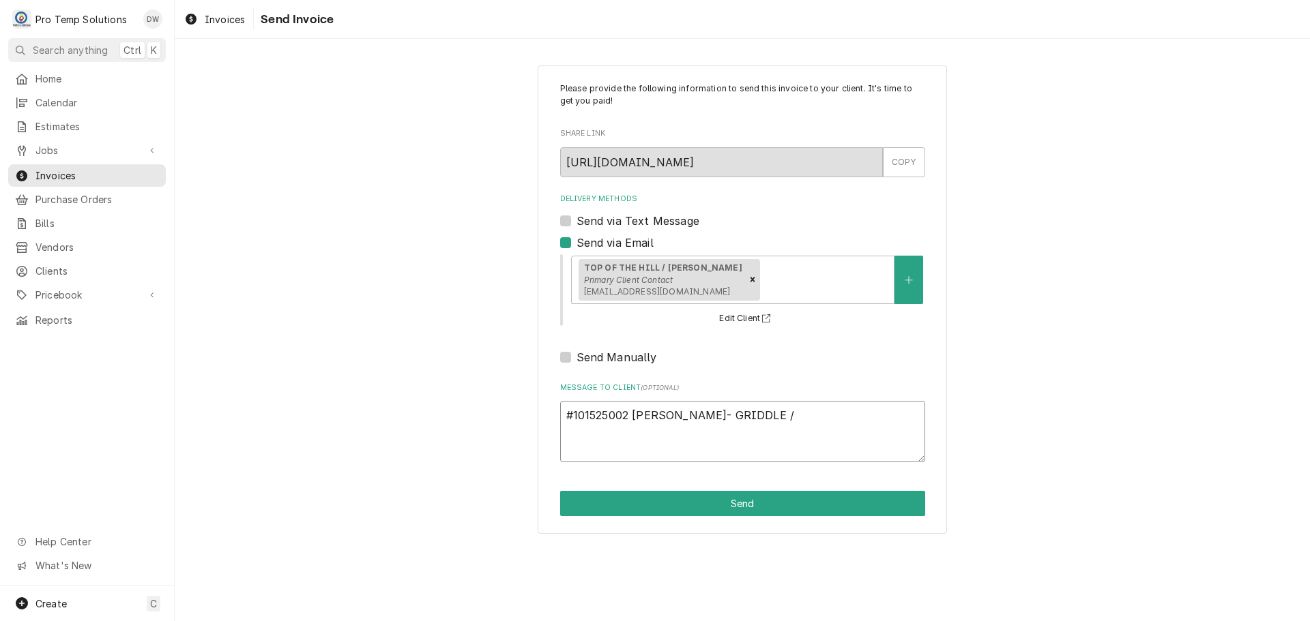
type textarea "x"
type textarea "#101525002 TOTH- GRIDDLE / L"
type textarea "x"
type textarea "#101525002 TOTH- GRIDDLE / L/"
type textarea "x"
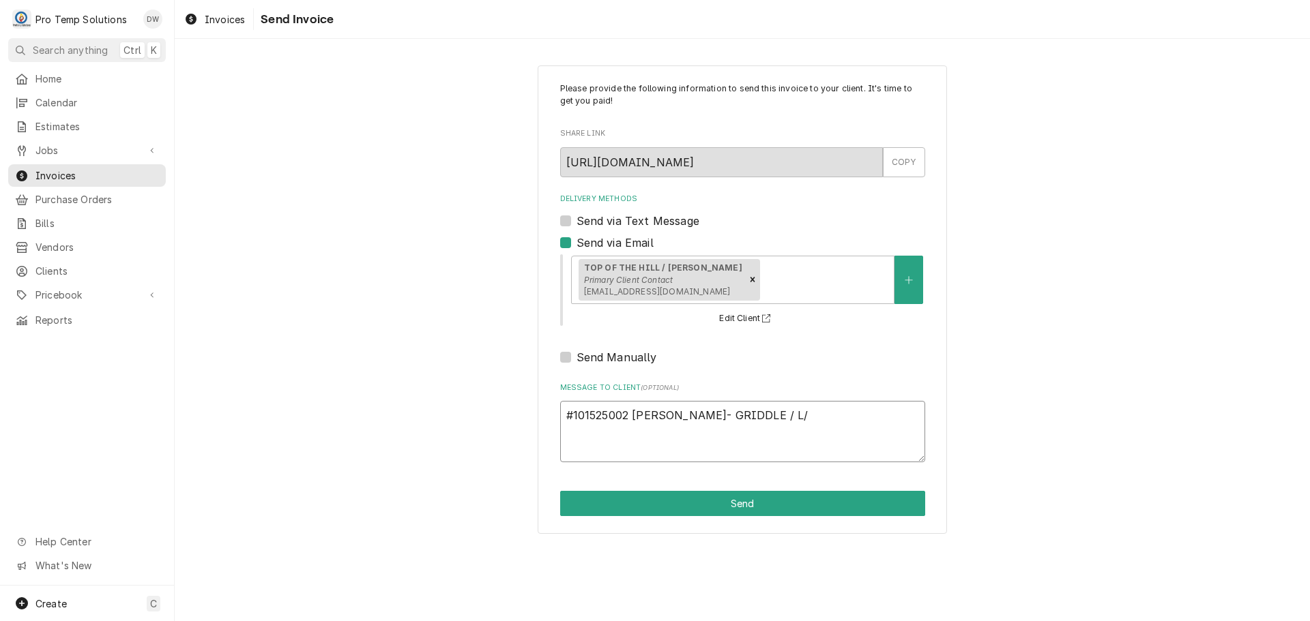
type textarea "#101525002 TOTH- GRIDDLE / L/F"
type textarea "x"
type textarea "#101525002 TOTH- GRIDDLE / L/FR"
type textarea "x"
type textarea "#101525002 TOTH- GRIDDLE / L/FRY"
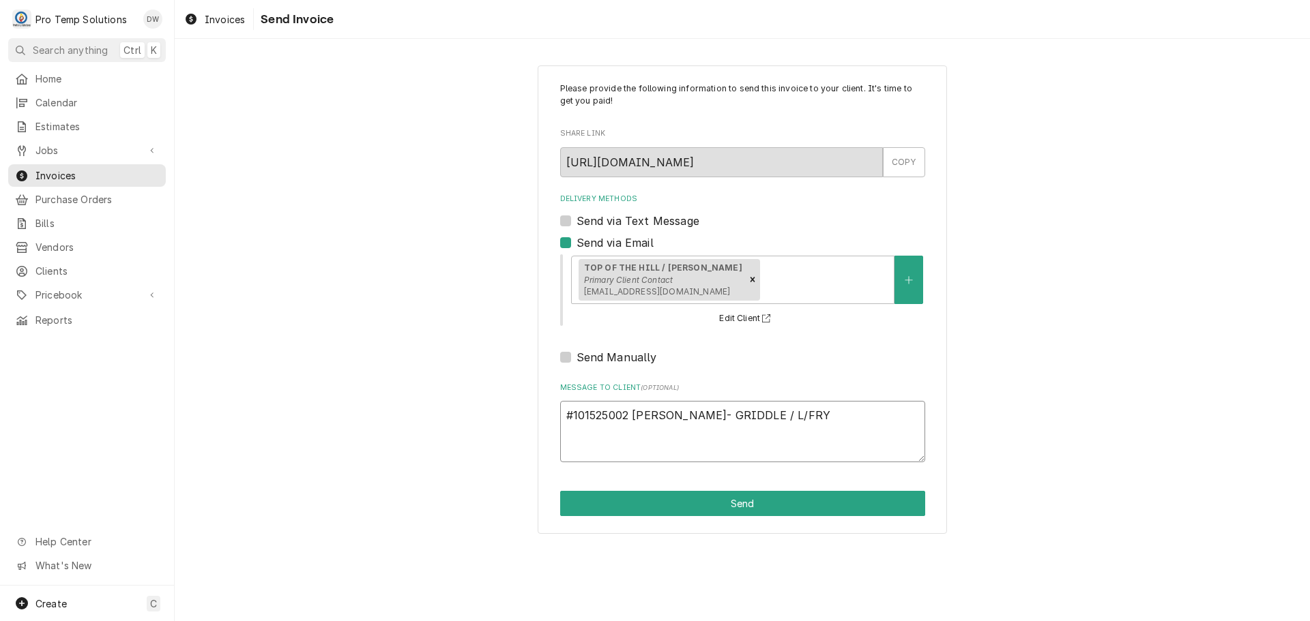
type textarea "x"
type textarea "#101525002 TOTH- GRIDDLE / L/FRYE"
type textarea "x"
type textarea "#101525002 TOTH- GRIDDLE / L/FRYER"
click at [738, 492] on button "Send" at bounding box center [742, 503] width 365 height 25
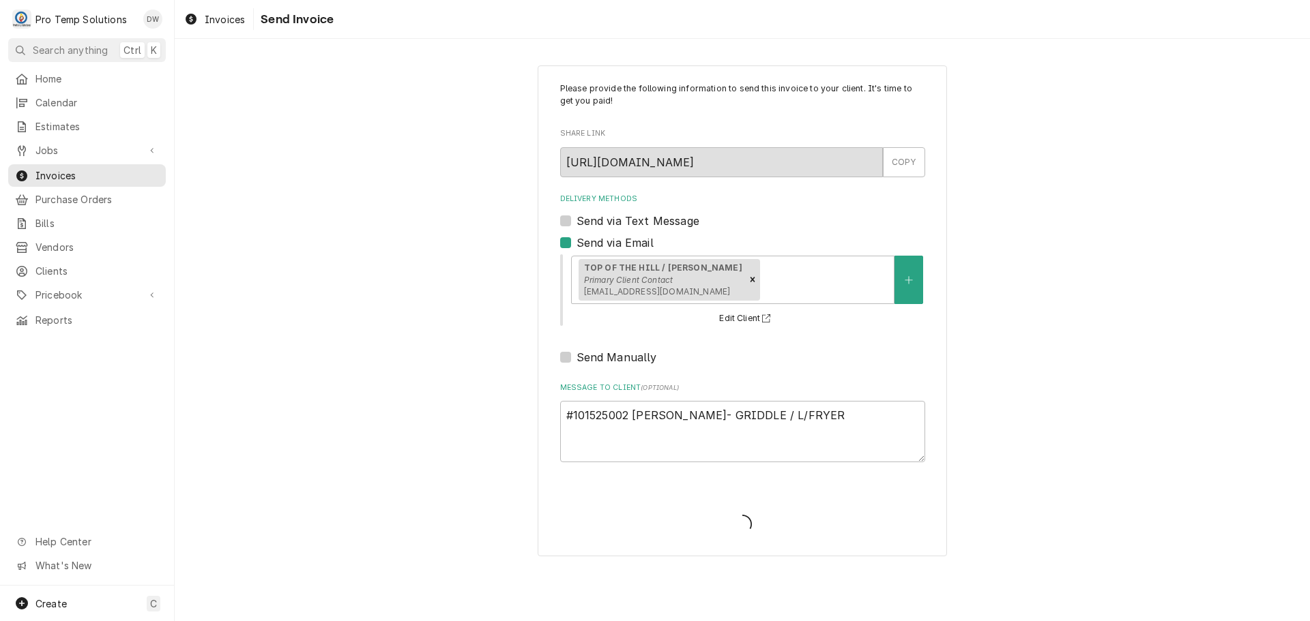
type textarea "x"
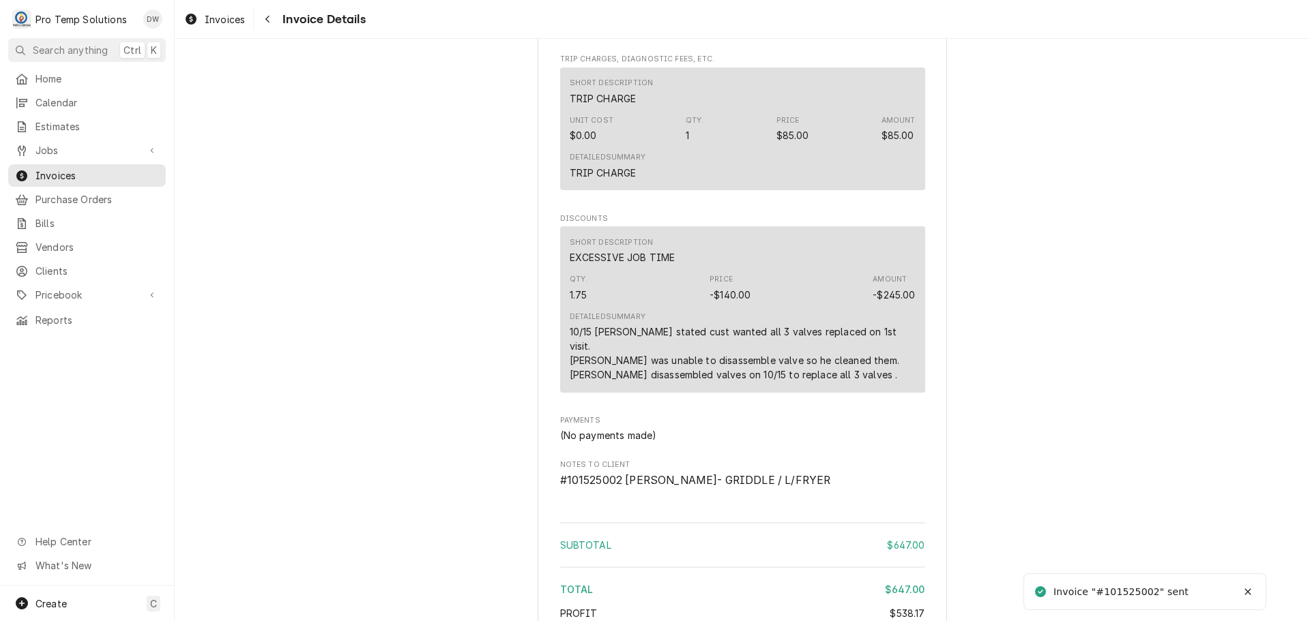
scroll to position [2149, 0]
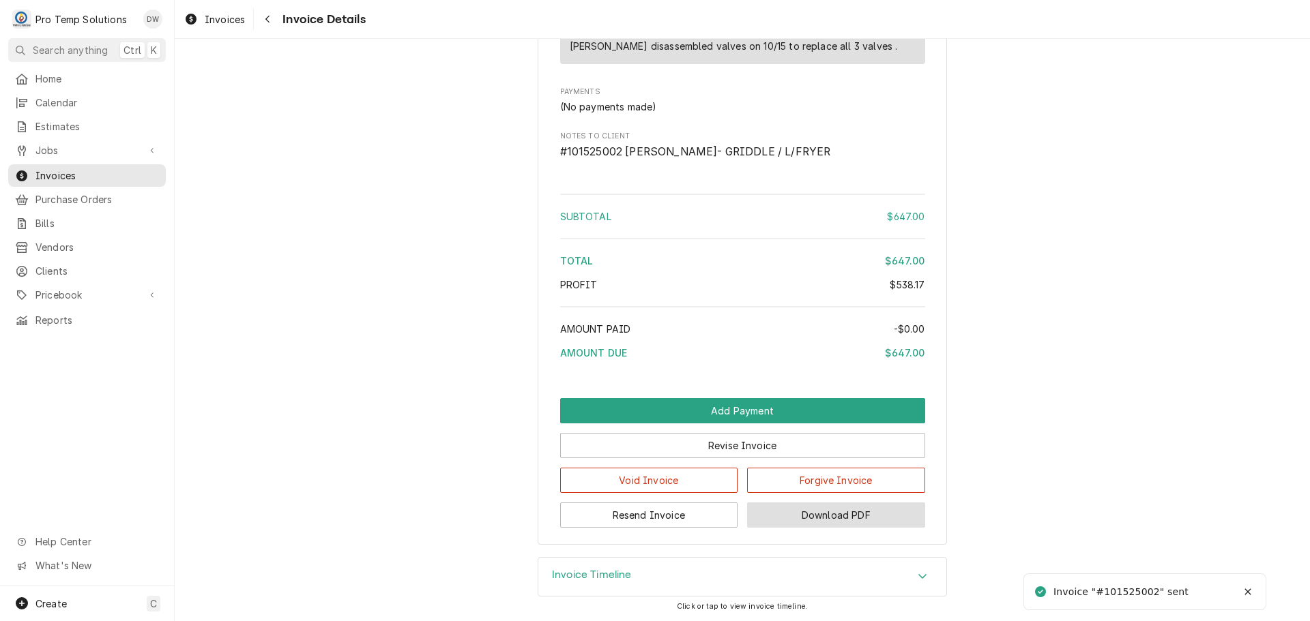
click at [822, 521] on button "Download PDF" at bounding box center [836, 515] width 178 height 25
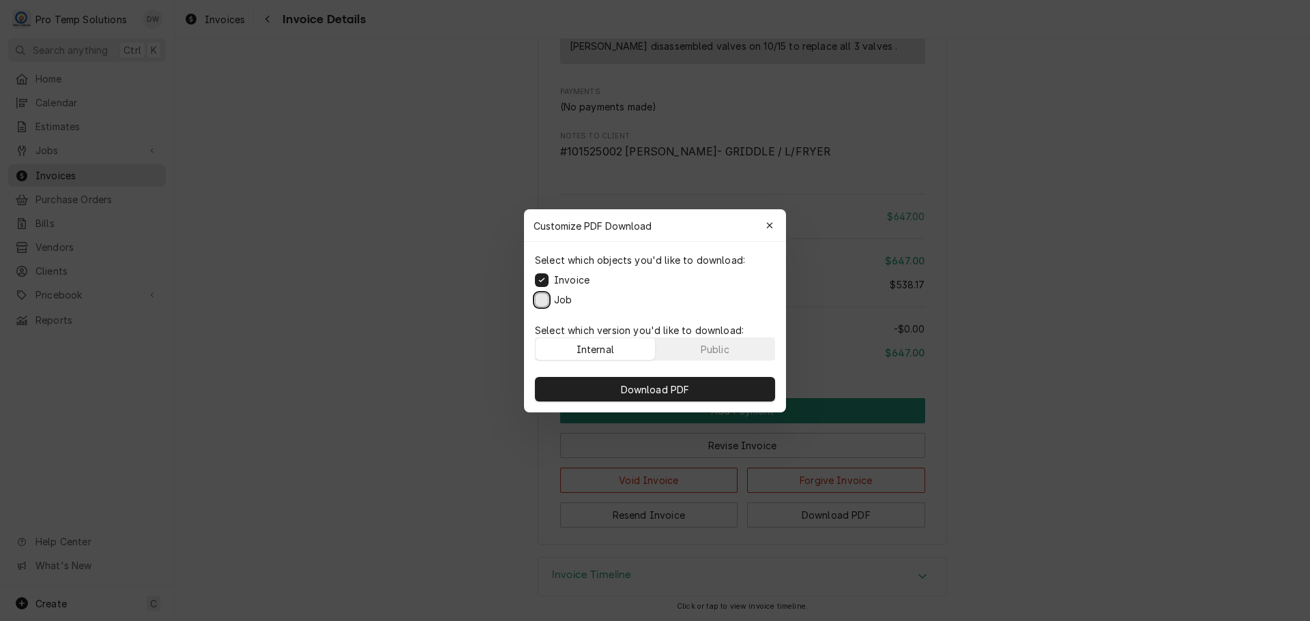
click at [546, 301] on button "Job" at bounding box center [542, 300] width 14 height 14
click at [660, 387] on span "Download PDF" at bounding box center [655, 389] width 74 height 14
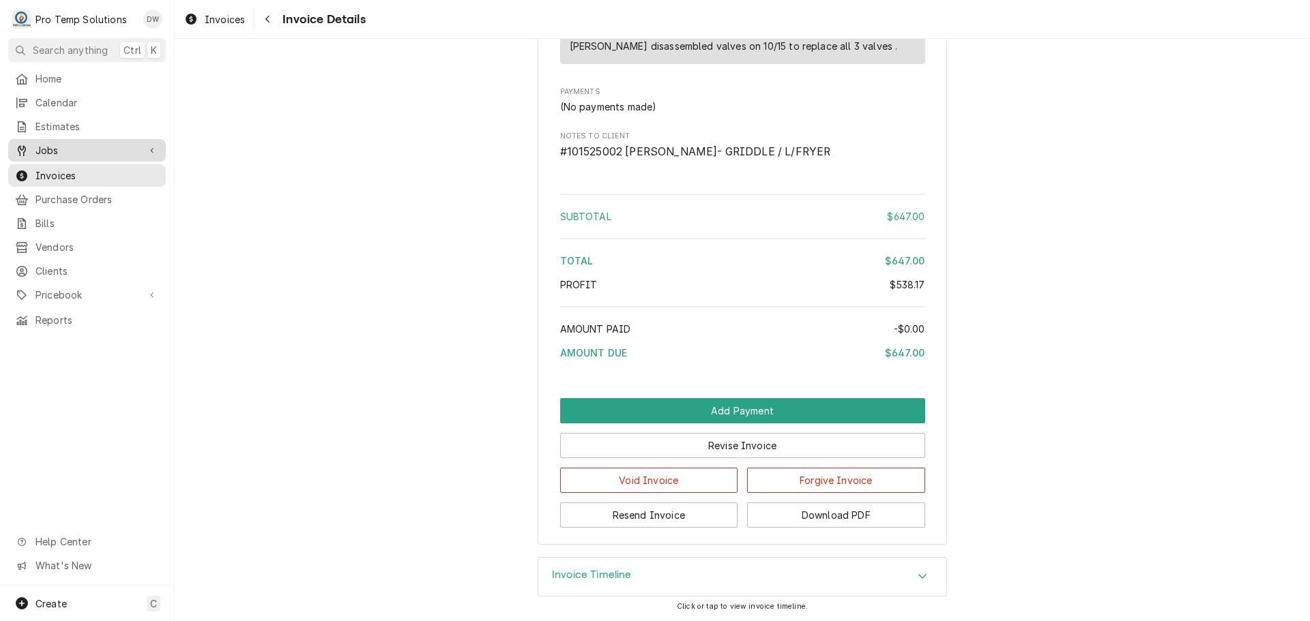
click at [44, 143] on span "Jobs" at bounding box center [86, 150] width 103 height 14
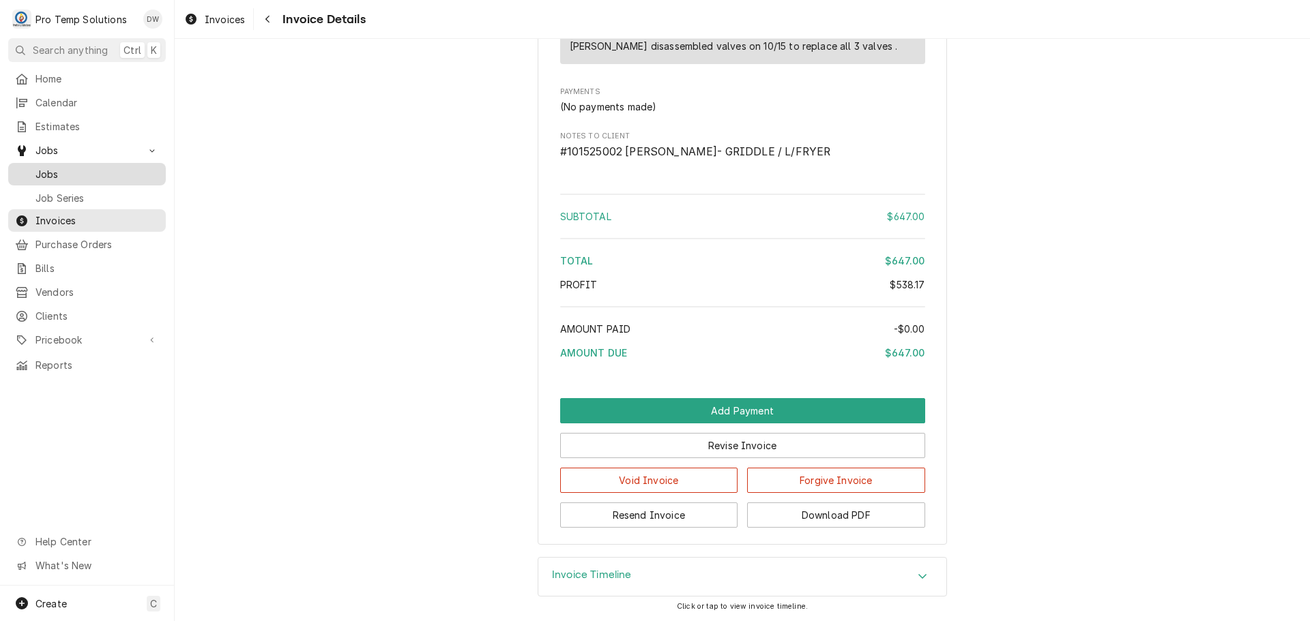
click at [42, 173] on span "Jobs" at bounding box center [96, 174] width 123 height 14
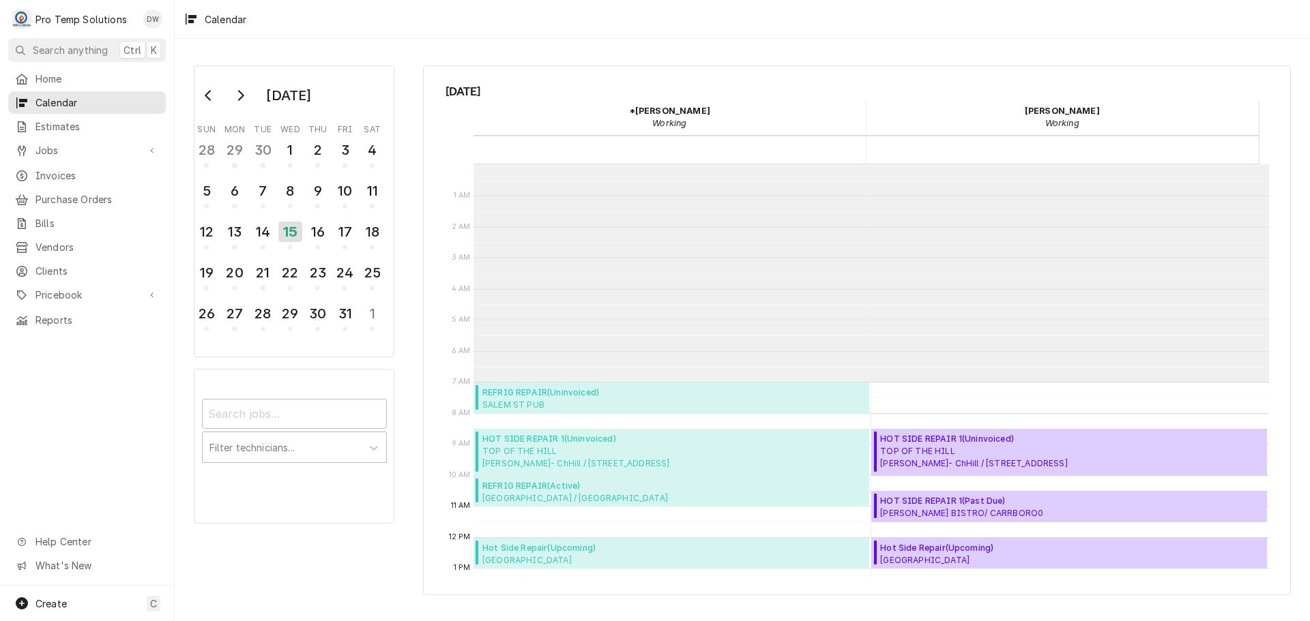
scroll to position [218, 0]
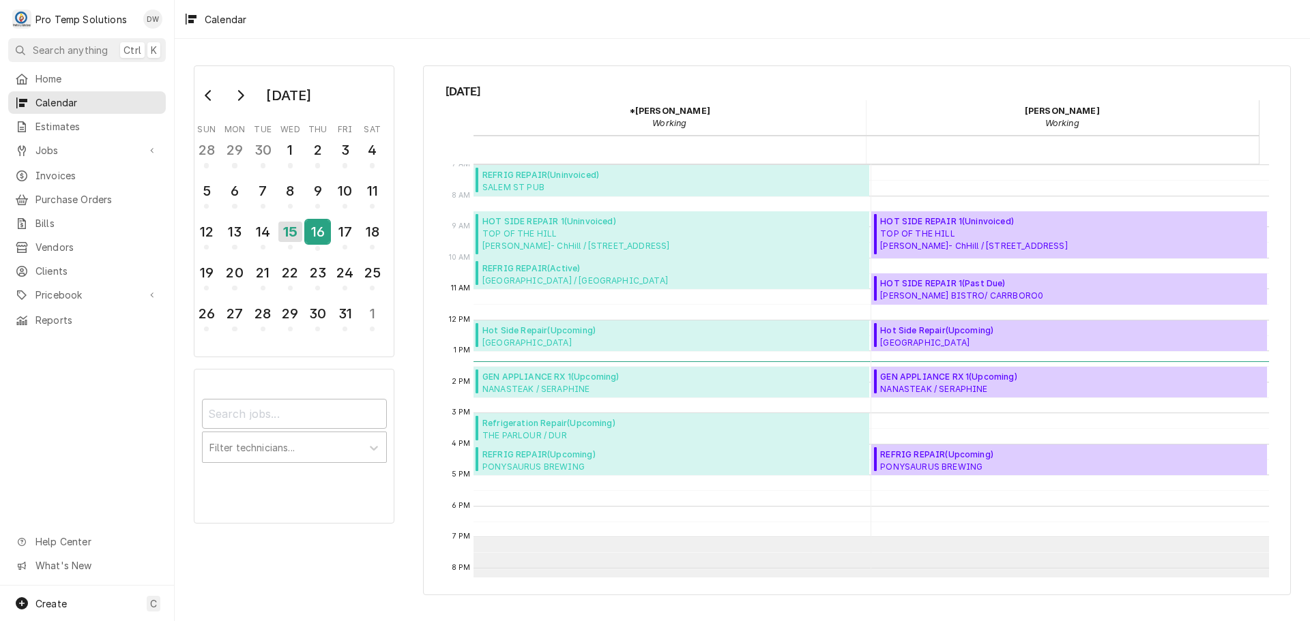
click at [319, 230] on div "16" at bounding box center [318, 231] width 24 height 23
